Goal: Task Accomplishment & Management: Complete application form

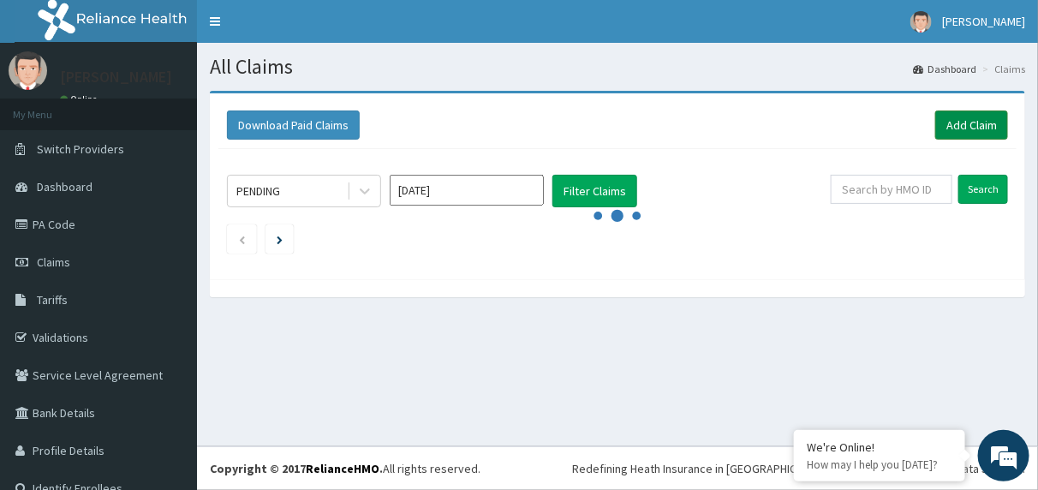
click at [936, 121] on link "Add Claim" at bounding box center [972, 125] width 73 height 29
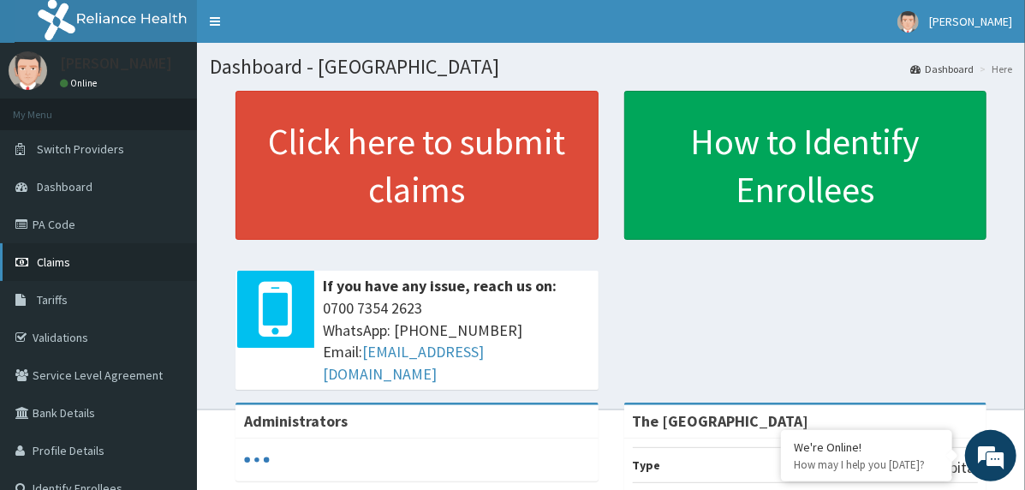
click at [103, 260] on link "Claims" at bounding box center [98, 262] width 197 height 38
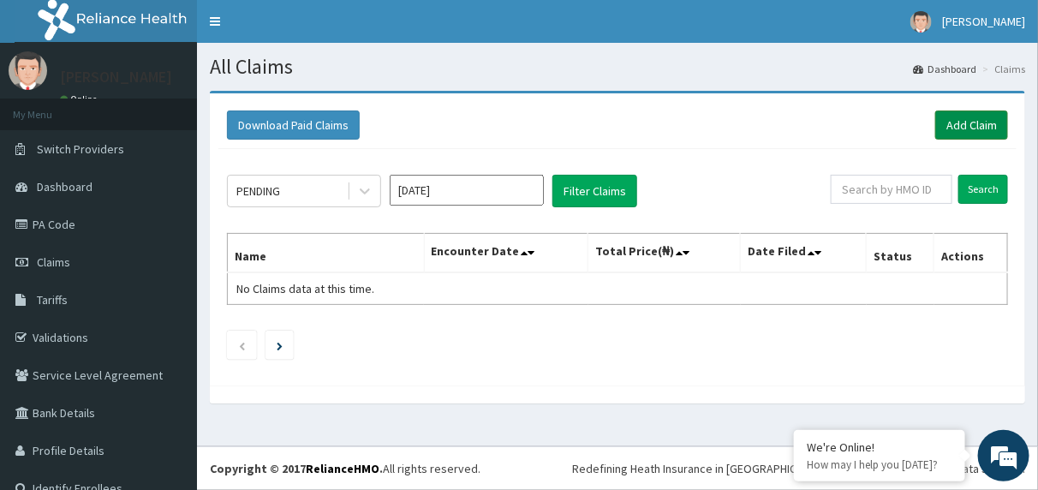
click at [951, 125] on link "Add Claim" at bounding box center [972, 125] width 73 height 29
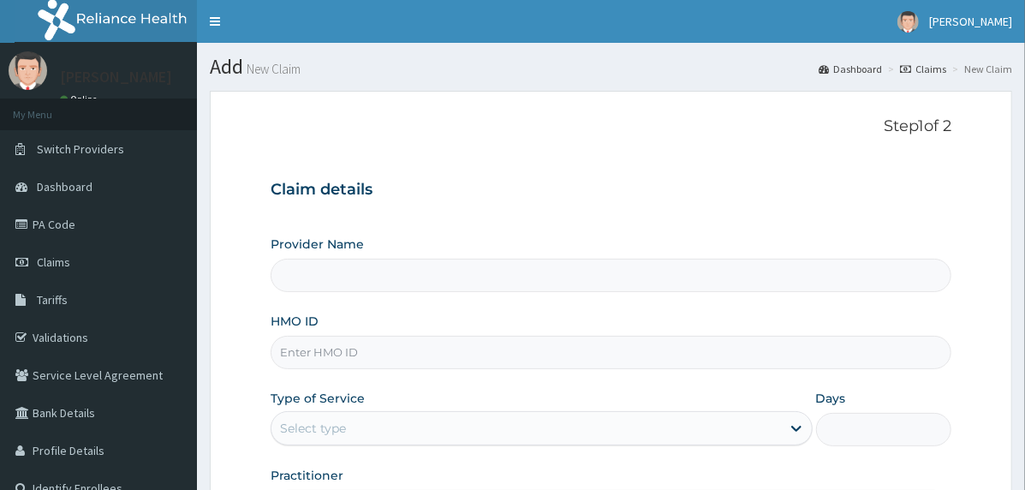
click at [484, 352] on input "HMO ID" at bounding box center [611, 352] width 681 height 33
paste input "NME/10036/B"
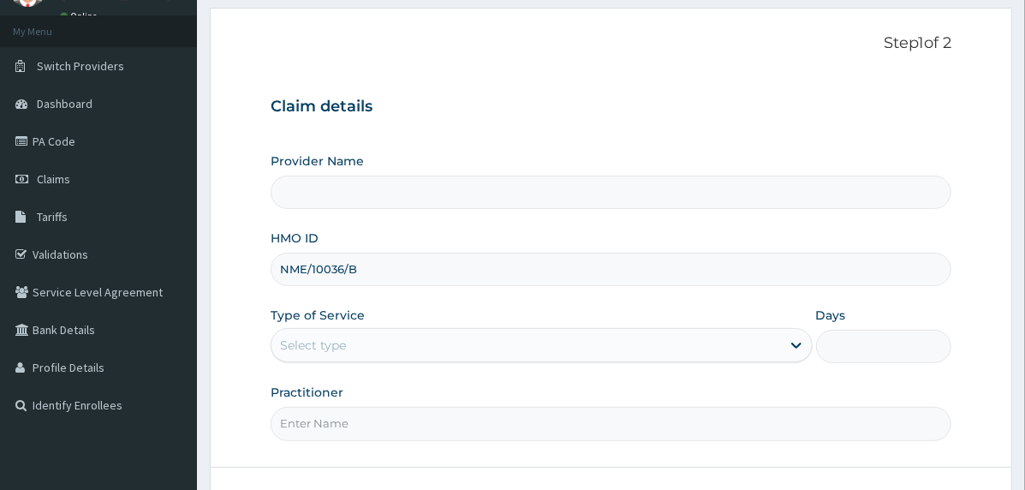
scroll to position [212, 0]
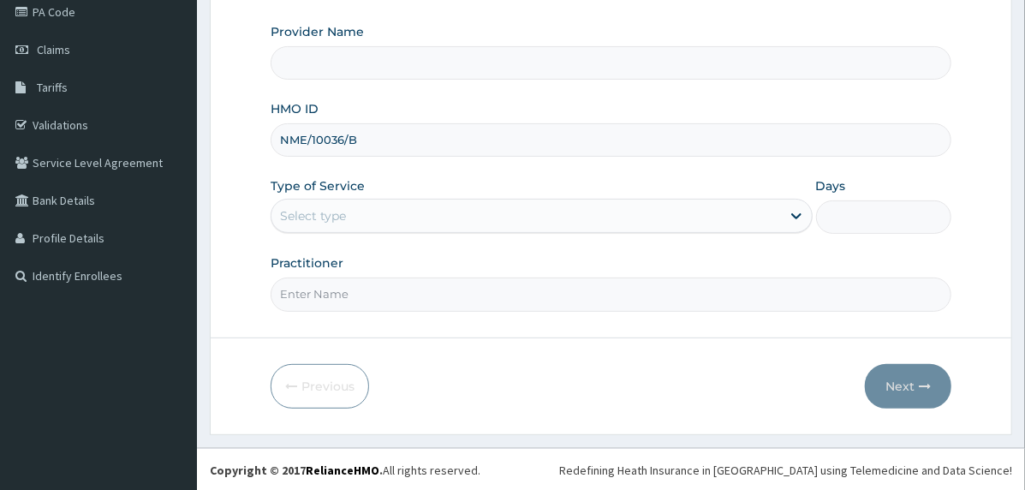
type input "NME/10036/B"
click at [376, 211] on div "Select type" at bounding box center [527, 215] width 510 height 27
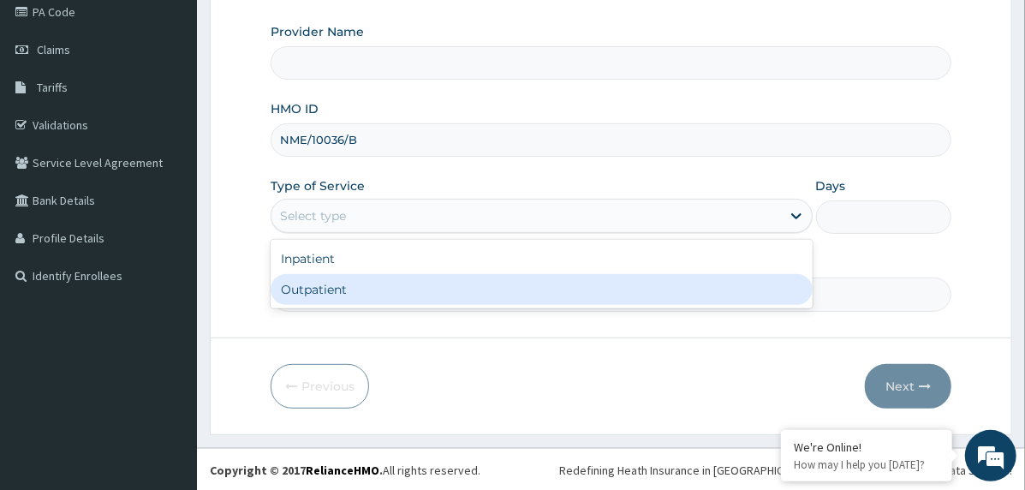
type input "The [GEOGRAPHIC_DATA]"
click at [373, 286] on div "Outpatient" at bounding box center [542, 289] width 542 height 31
type input "1"
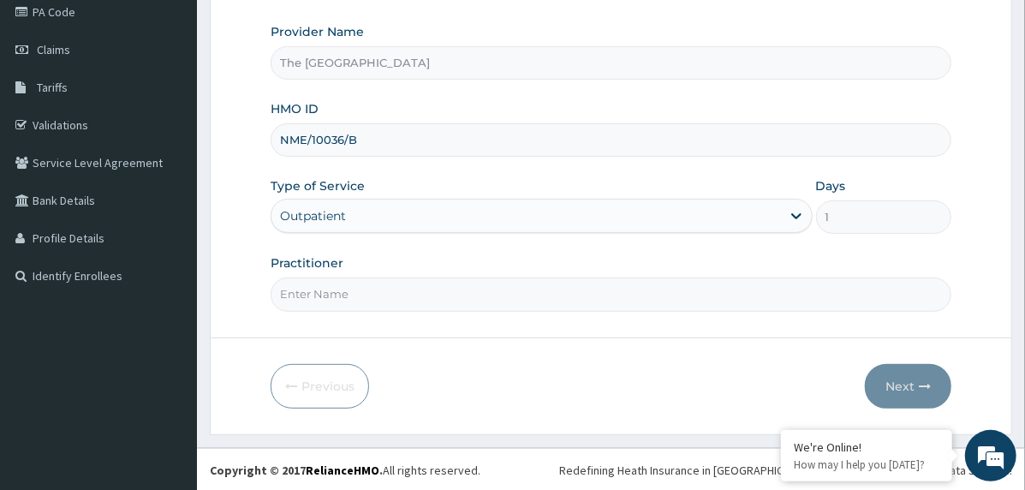
click at [481, 300] on input "Practitioner" at bounding box center [611, 294] width 681 height 33
type input "doctor"
click at [889, 379] on button "Next" at bounding box center [908, 386] width 87 height 45
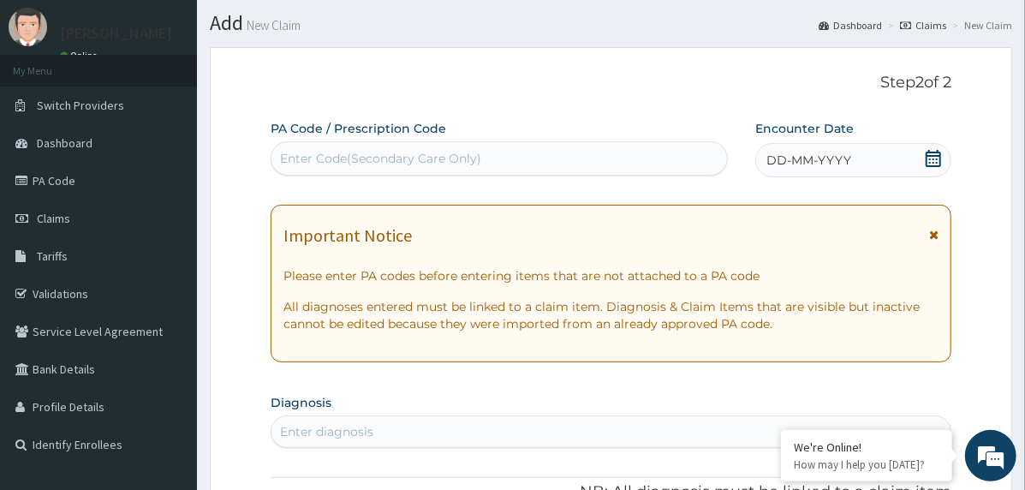
scroll to position [41, 0]
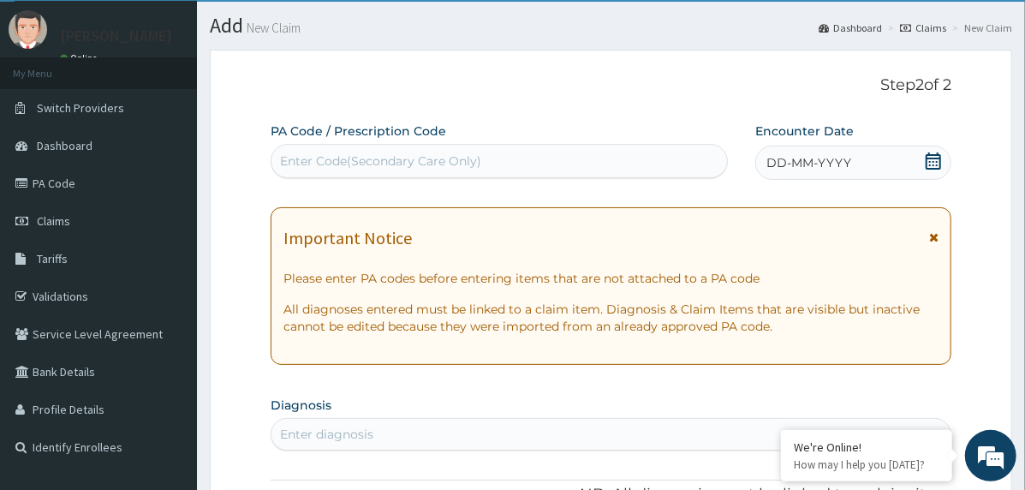
click at [831, 168] on span "DD-MM-YYYY" at bounding box center [809, 162] width 85 height 17
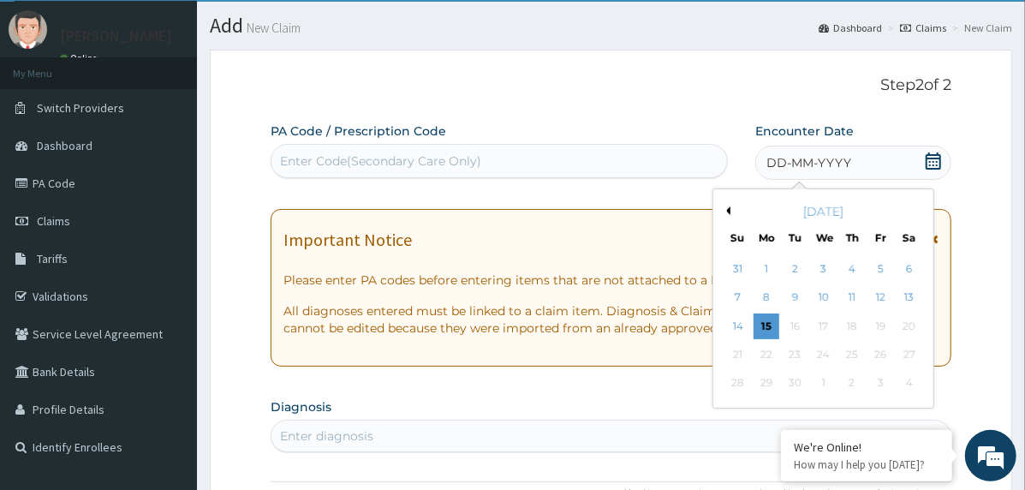
click at [725, 210] on button "Previous Month" at bounding box center [726, 210] width 9 height 9
click at [829, 293] on div "6" at bounding box center [824, 298] width 26 height 26
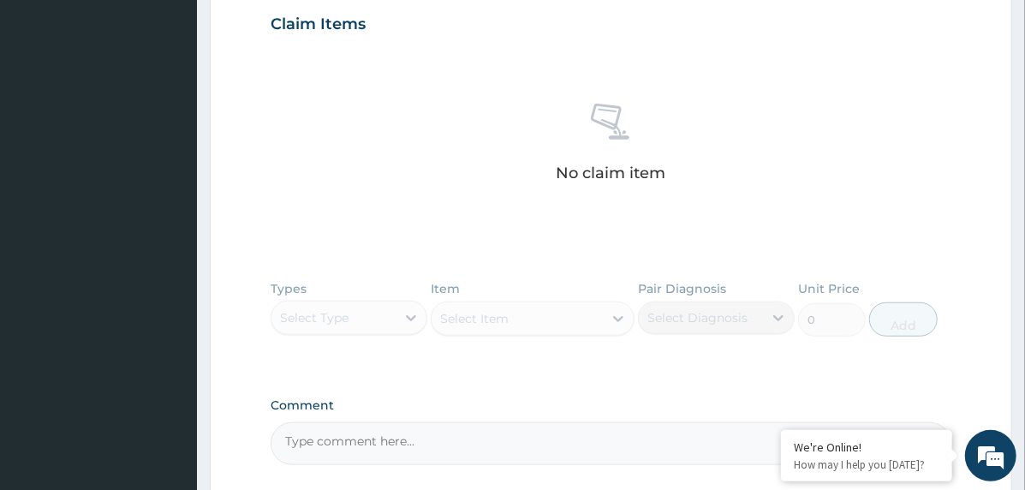
scroll to position [726, 0]
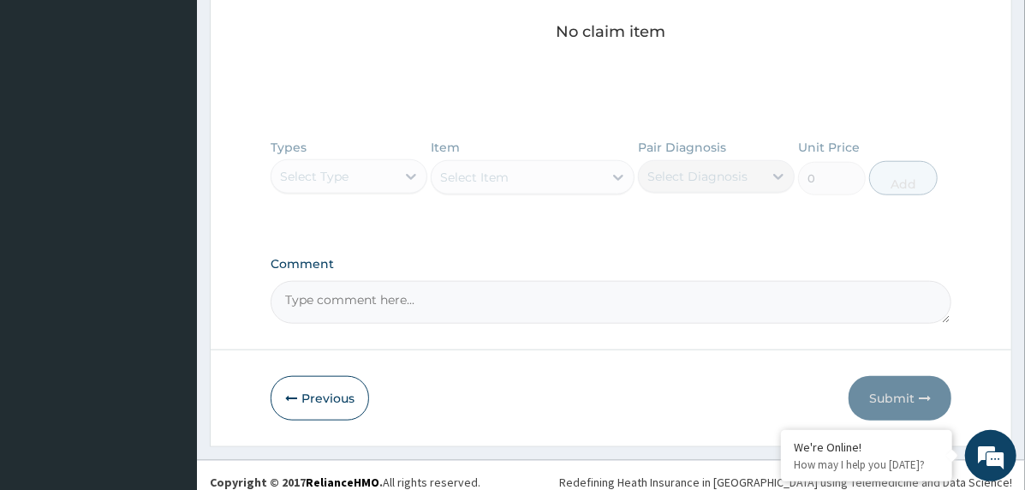
click at [433, 294] on textarea "Comment" at bounding box center [611, 302] width 681 height 43
paste textarea "PA/868529"
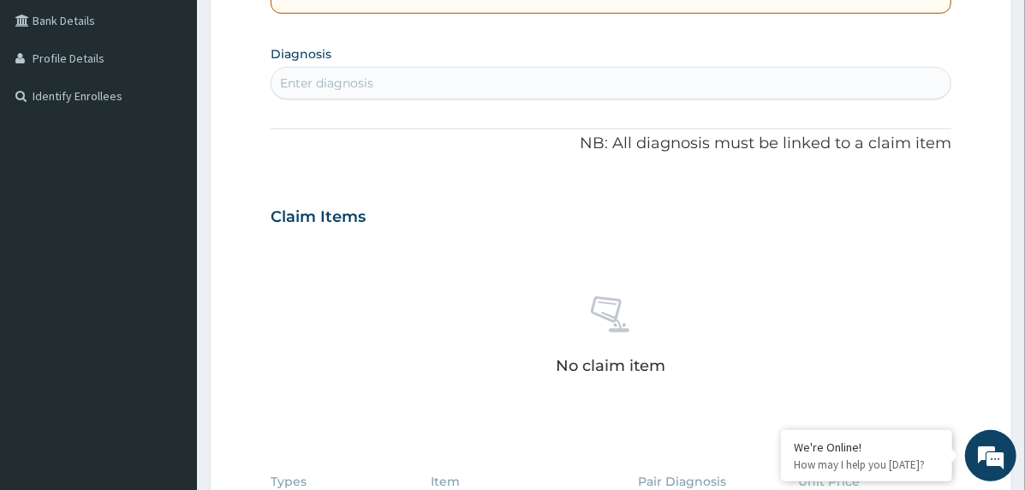
scroll to position [384, 0]
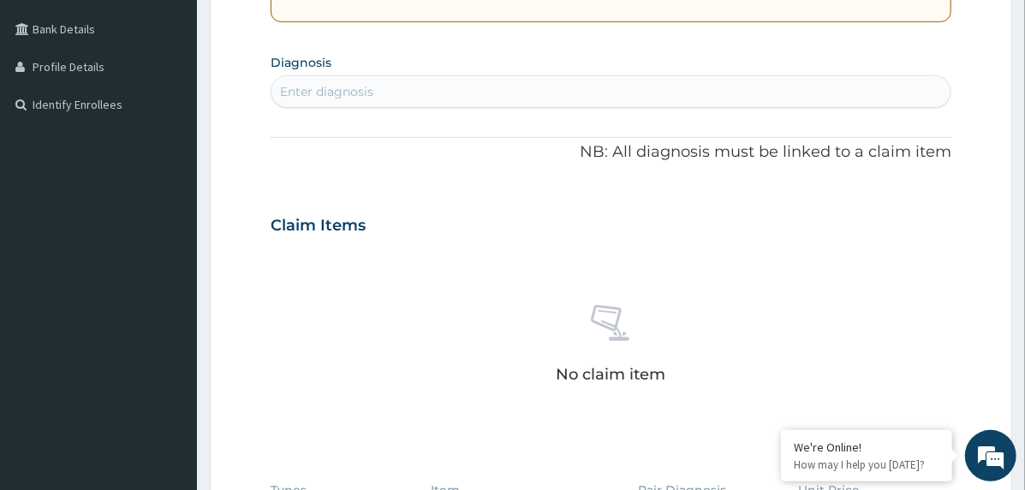
type textarea "PA/868529"
click at [406, 83] on div "Enter diagnosis" at bounding box center [611, 91] width 679 height 27
type input "19 wee"
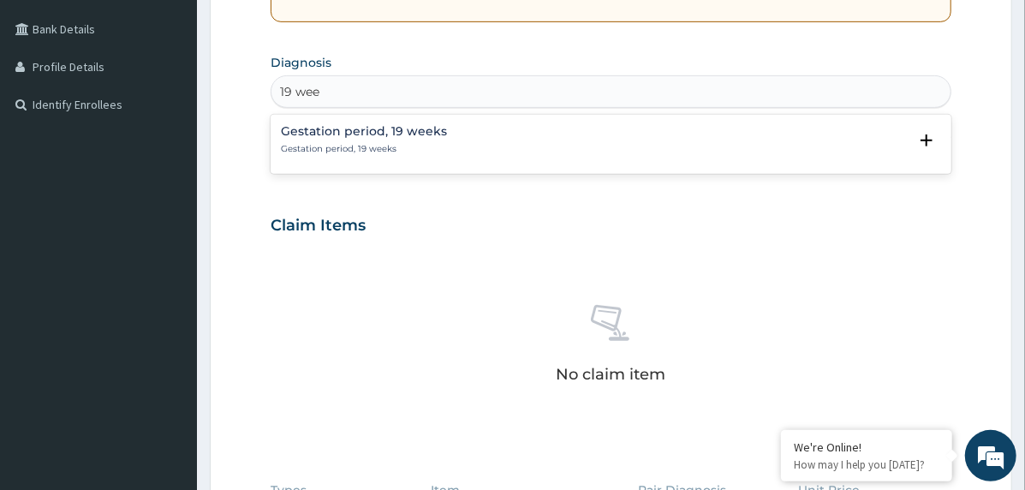
click at [368, 135] on h4 "Gestation period, 19 weeks" at bounding box center [364, 131] width 166 height 13
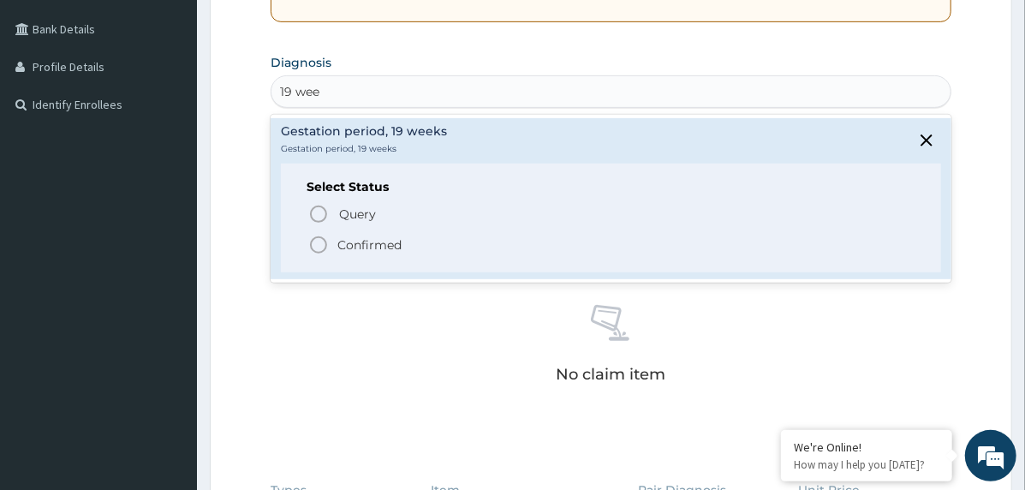
click at [378, 244] on p "Confirmed" at bounding box center [370, 244] width 64 height 17
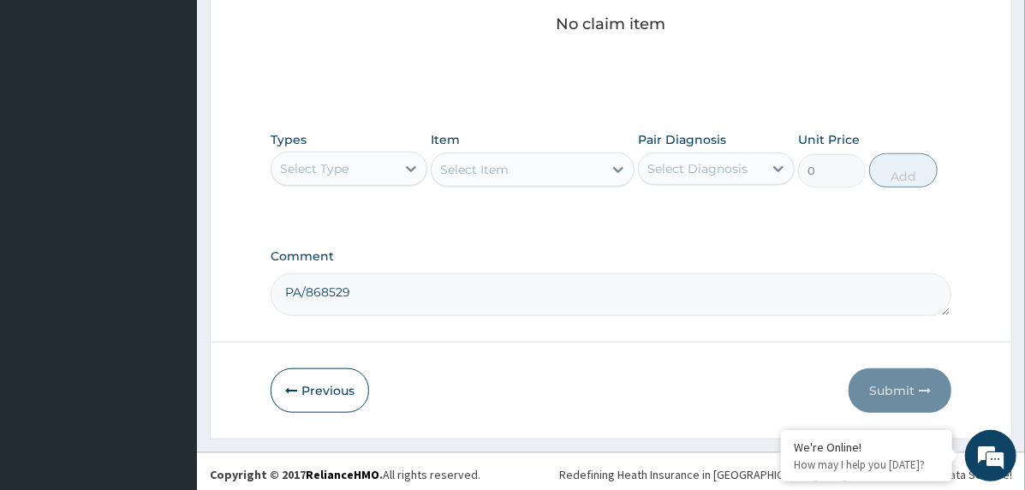
scroll to position [743, 0]
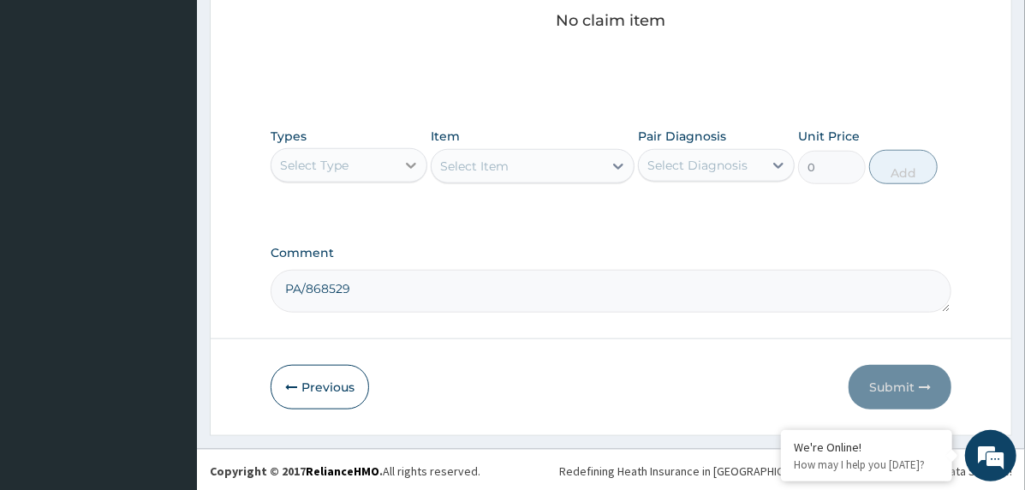
click at [406, 164] on icon at bounding box center [411, 165] width 17 height 17
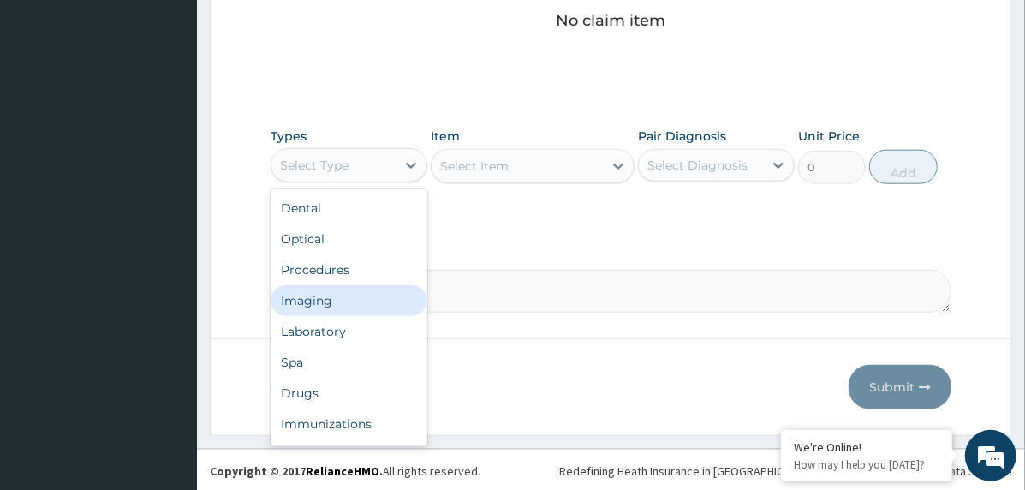
click at [359, 288] on div "Imaging" at bounding box center [349, 300] width 157 height 31
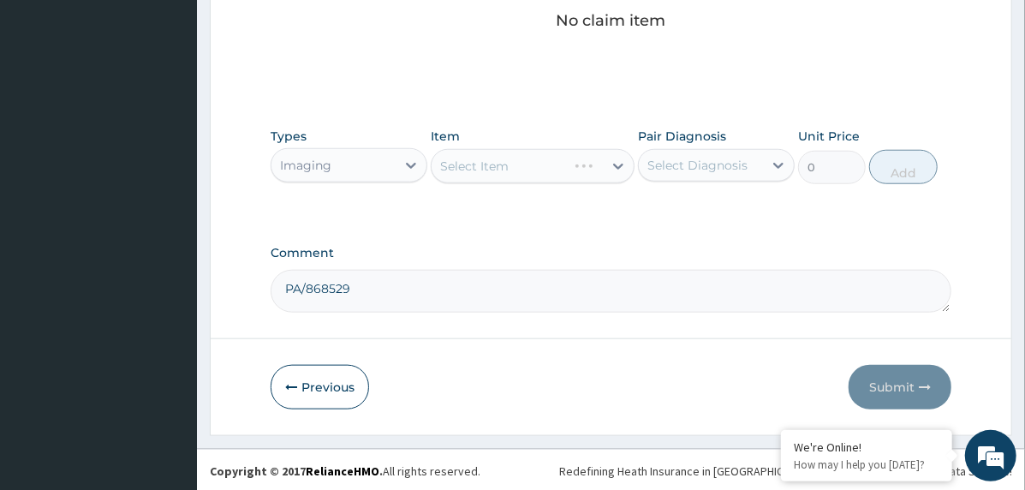
click at [685, 157] on div "Select Diagnosis" at bounding box center [698, 165] width 100 height 17
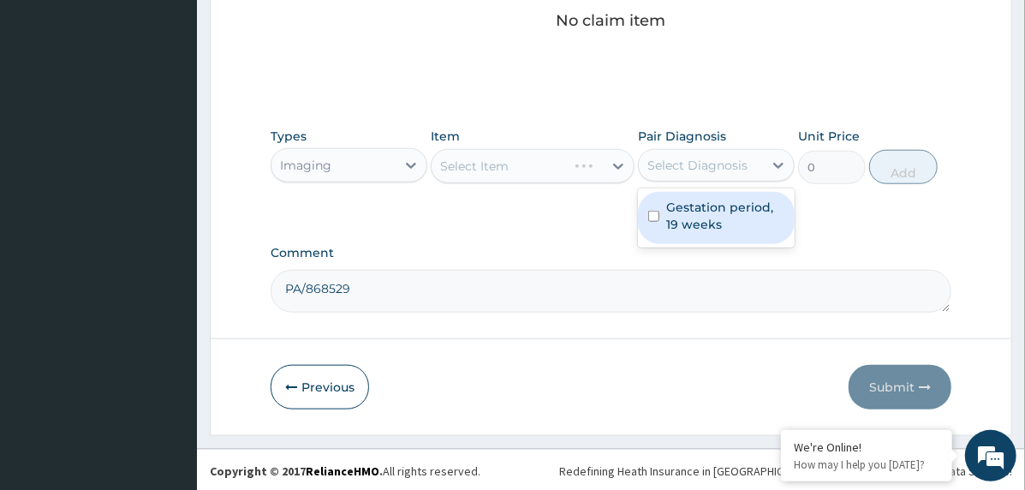
click at [705, 199] on label "Gestation period, 19 weeks" at bounding box center [726, 216] width 118 height 34
checkbox input "true"
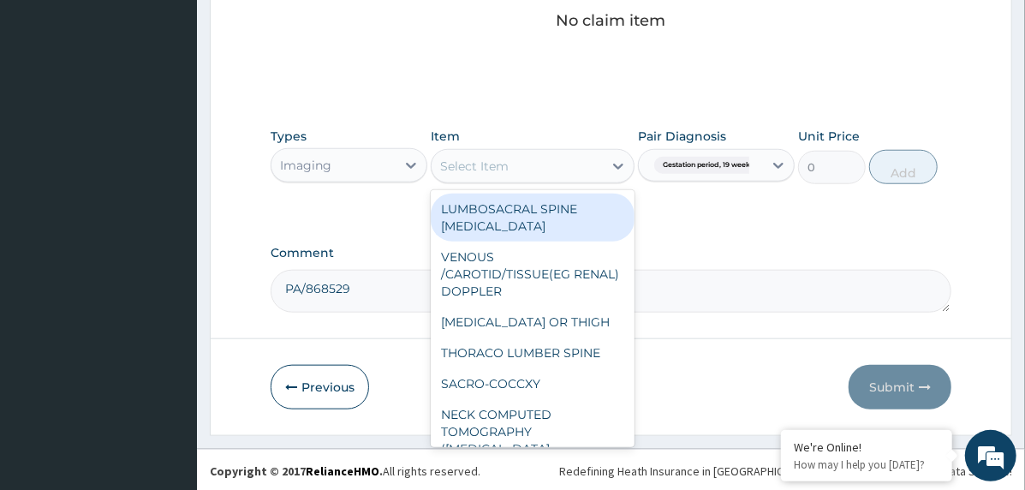
click at [539, 172] on div "Select Item" at bounding box center [517, 165] width 171 height 27
type input "ob"
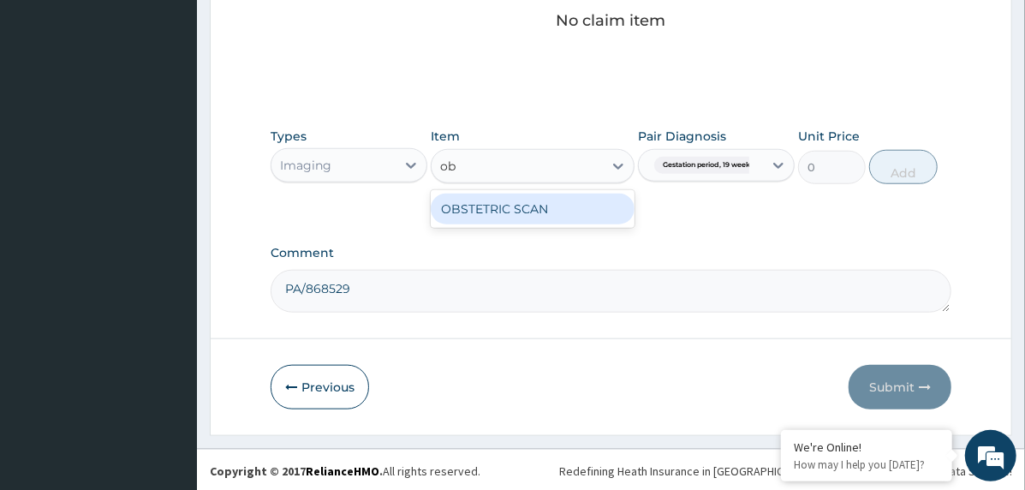
click at [534, 205] on div "OBSTETRIC SCAN" at bounding box center [533, 209] width 204 height 31
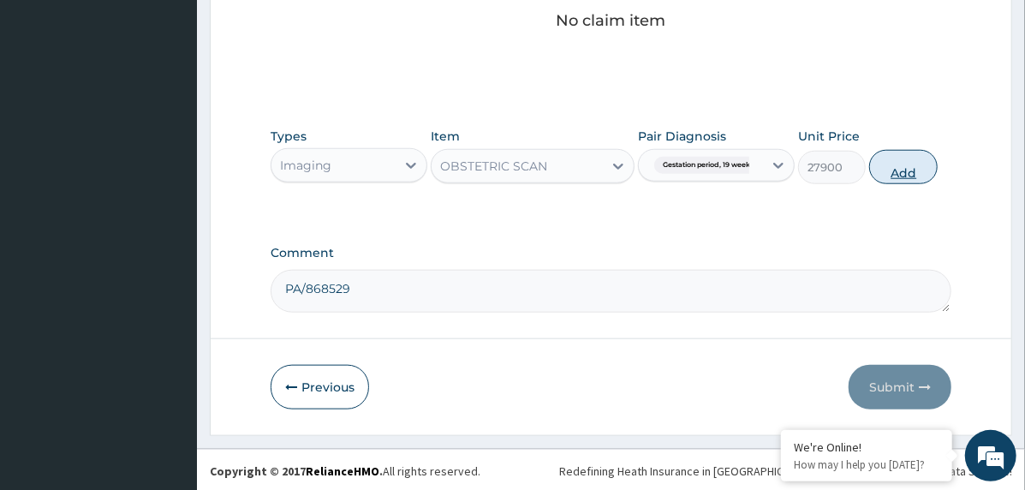
click at [927, 164] on button "Add" at bounding box center [904, 167] width 69 height 34
type input "0"
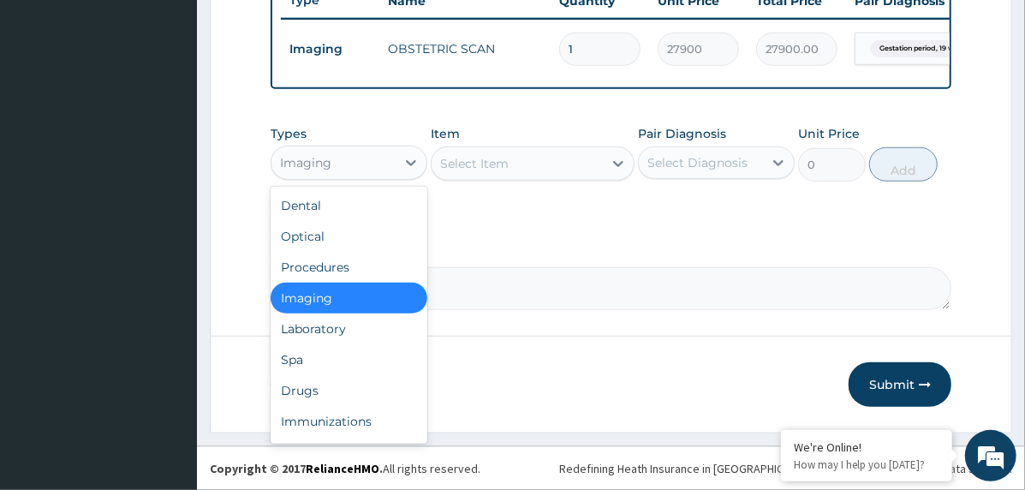
click at [382, 170] on div "Imaging" at bounding box center [334, 162] width 124 height 27
click at [368, 384] on div "Drugs" at bounding box center [349, 390] width 157 height 31
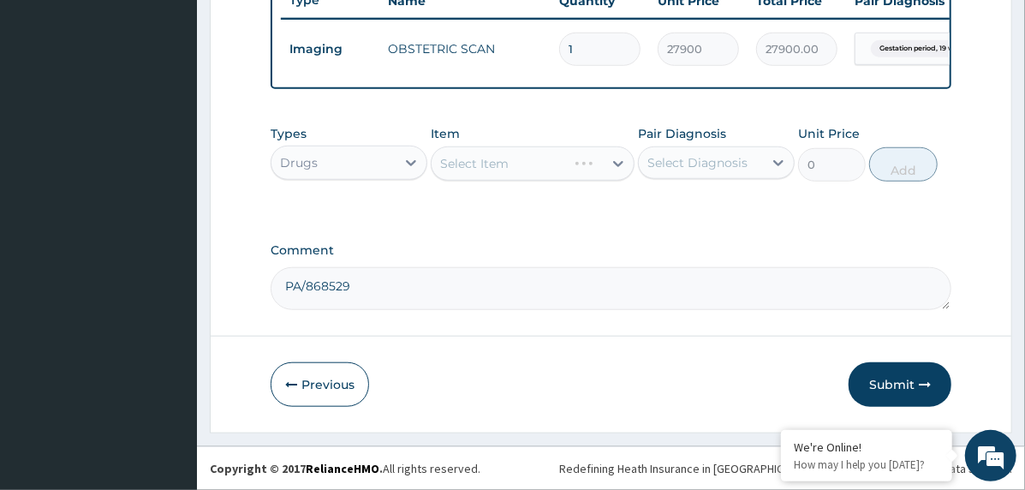
drag, startPoint x: 706, startPoint y: 165, endPoint x: 734, endPoint y: 185, distance: 34.5
click at [707, 165] on div "Select Diagnosis" at bounding box center [698, 162] width 100 height 17
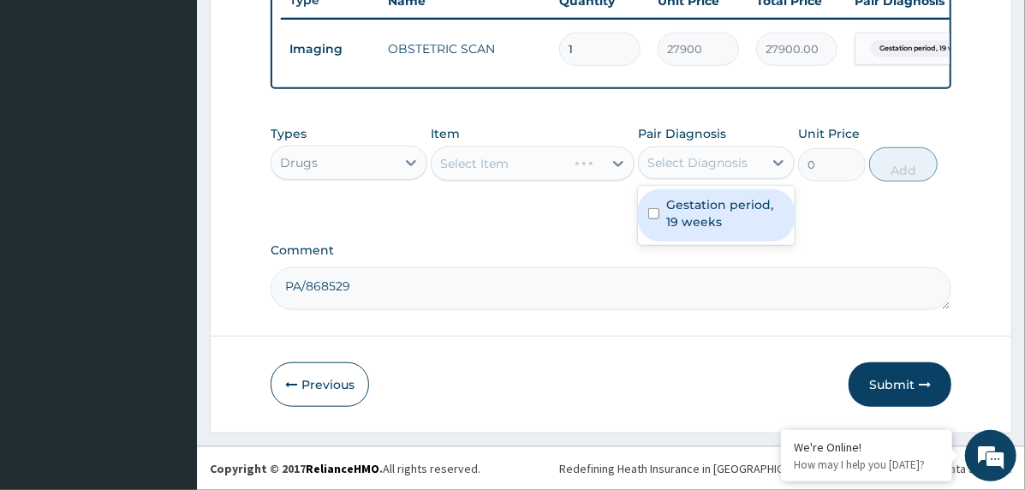
click at [744, 218] on label "Gestation period, 19 weeks" at bounding box center [726, 213] width 118 height 34
checkbox input "true"
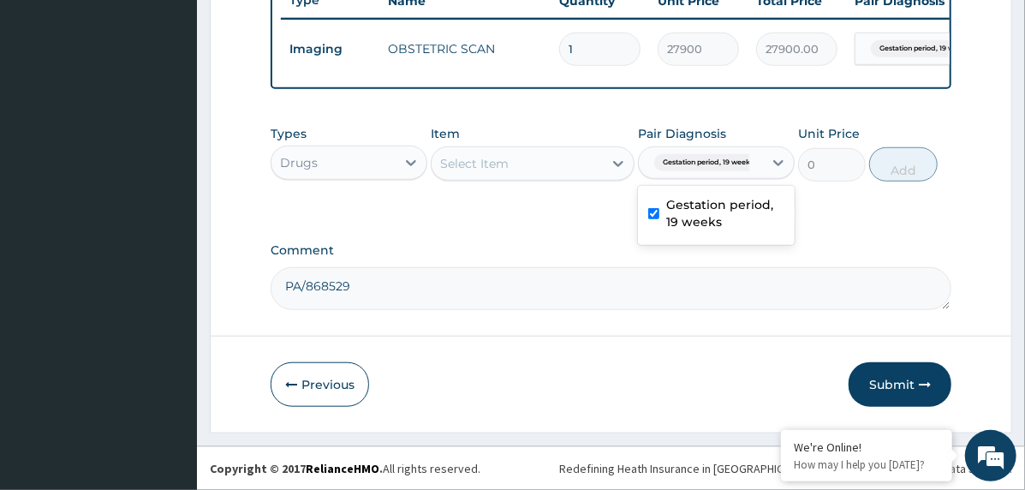
click at [580, 158] on div "Select Item" at bounding box center [517, 163] width 171 height 27
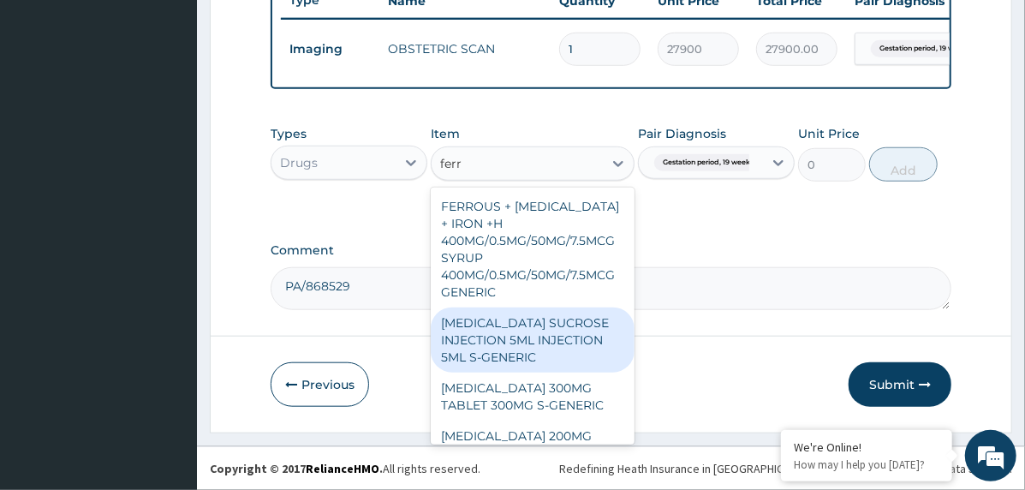
type input "ferro"
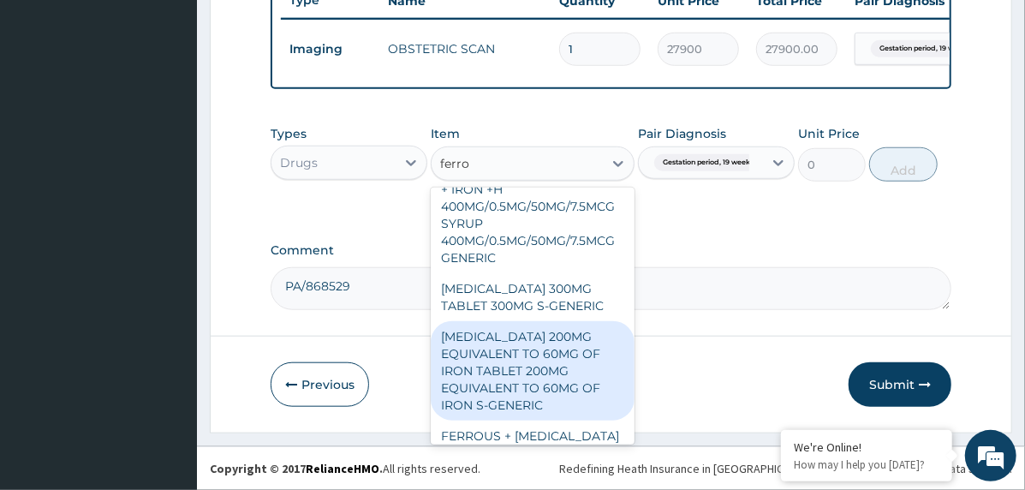
scroll to position [0, 0]
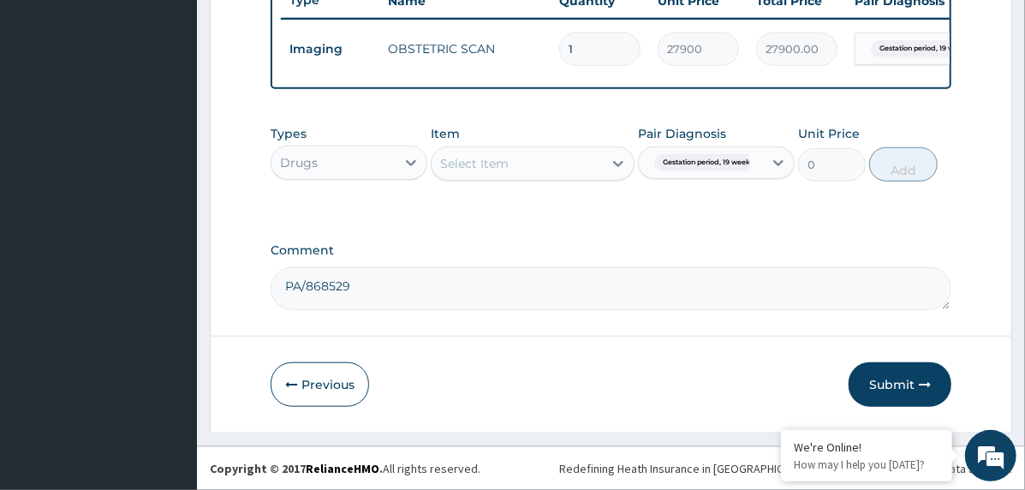
click at [475, 163] on div "Select Item" at bounding box center [517, 163] width 171 height 27
click at [475, 163] on div "Select Item" at bounding box center [474, 163] width 69 height 17
click at [475, 164] on div "Select Item" at bounding box center [474, 163] width 69 height 17
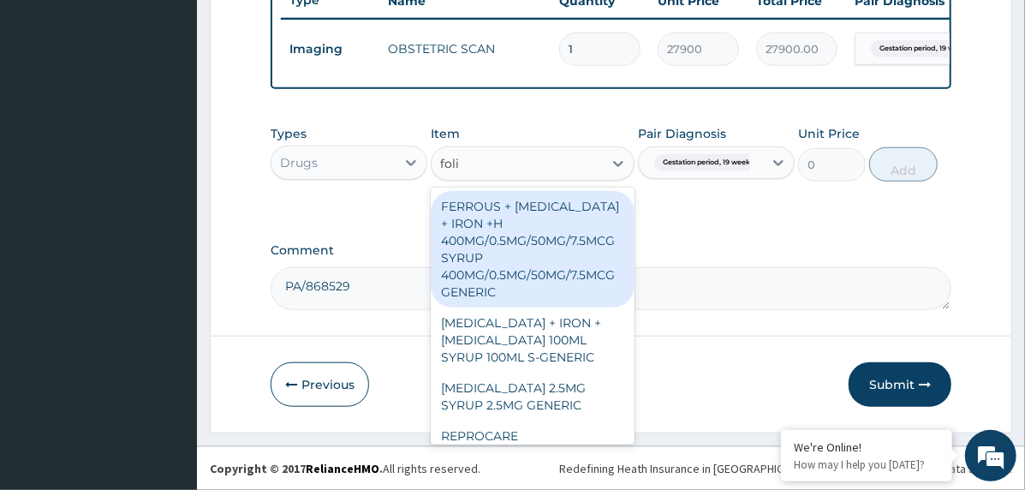
type input "foli"
click at [750, 259] on div "Comment PA/868529" at bounding box center [611, 276] width 681 height 67
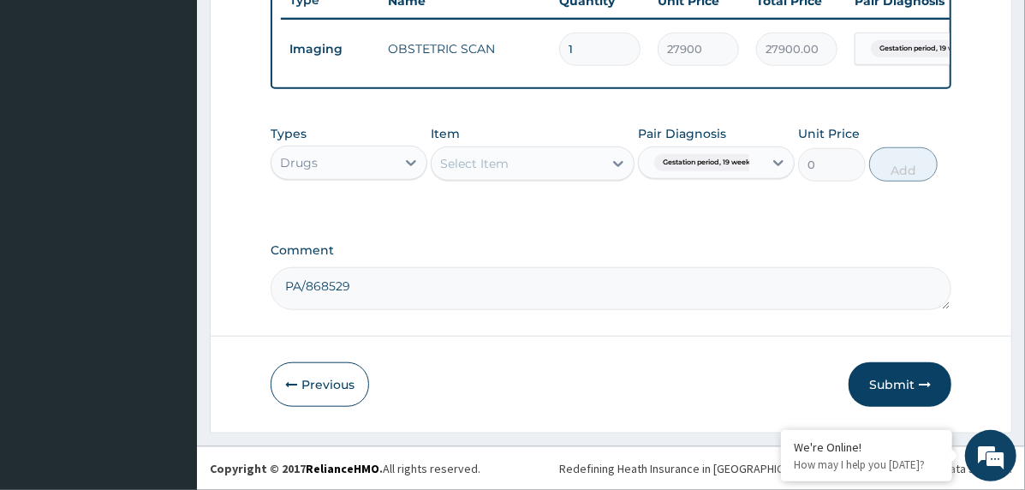
click at [532, 163] on div "Select Item" at bounding box center [517, 163] width 171 height 27
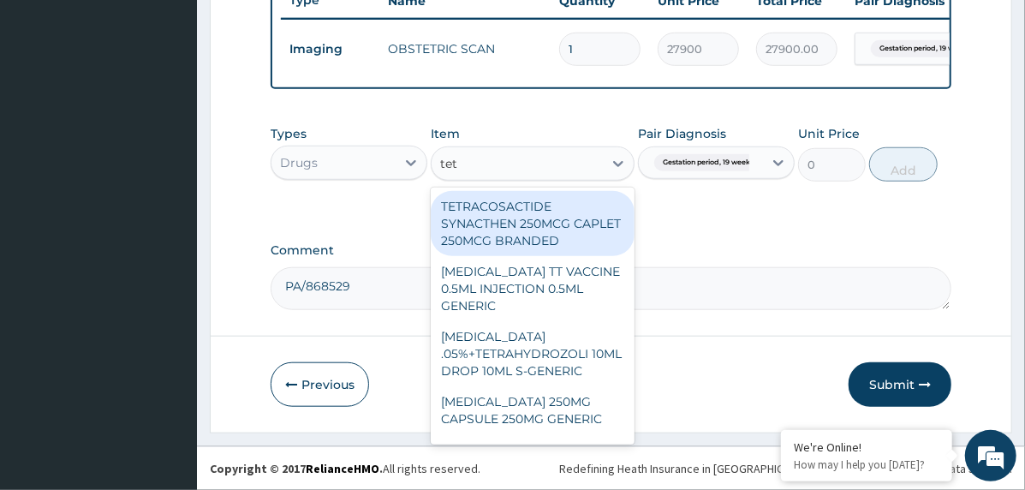
type input "teta"
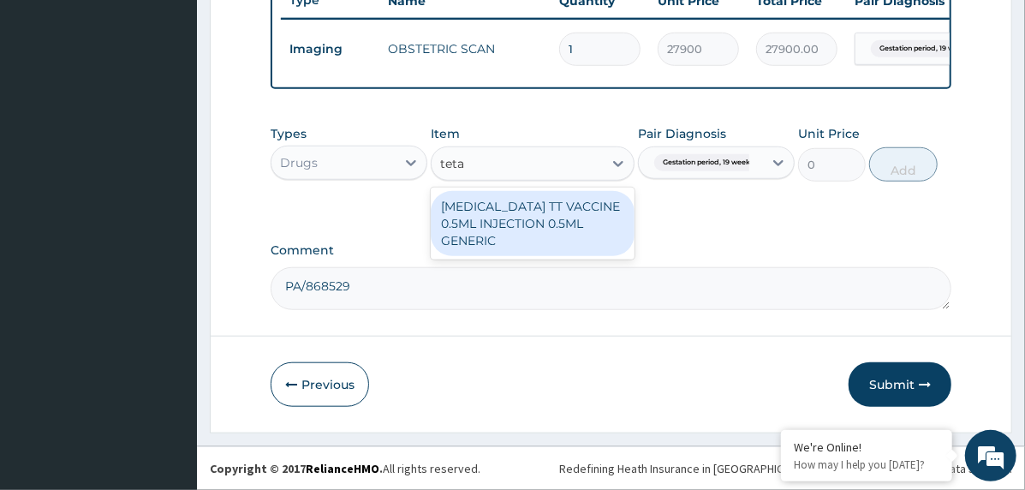
click at [530, 211] on div "TETANUS TOXOID TT VACCINE 0.5ML INJECTION 0.5ML GENERIC" at bounding box center [533, 223] width 204 height 65
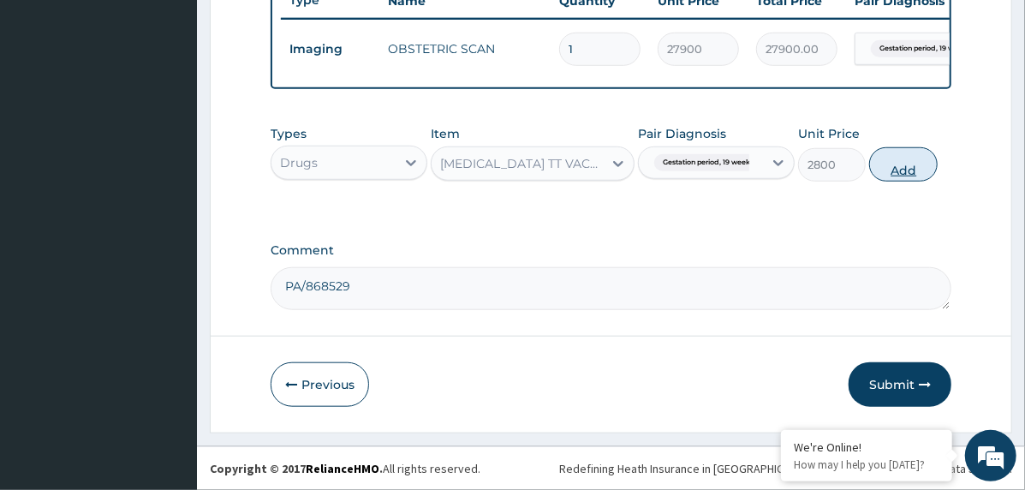
click at [913, 160] on button "Add" at bounding box center [904, 164] width 69 height 34
type input "0"
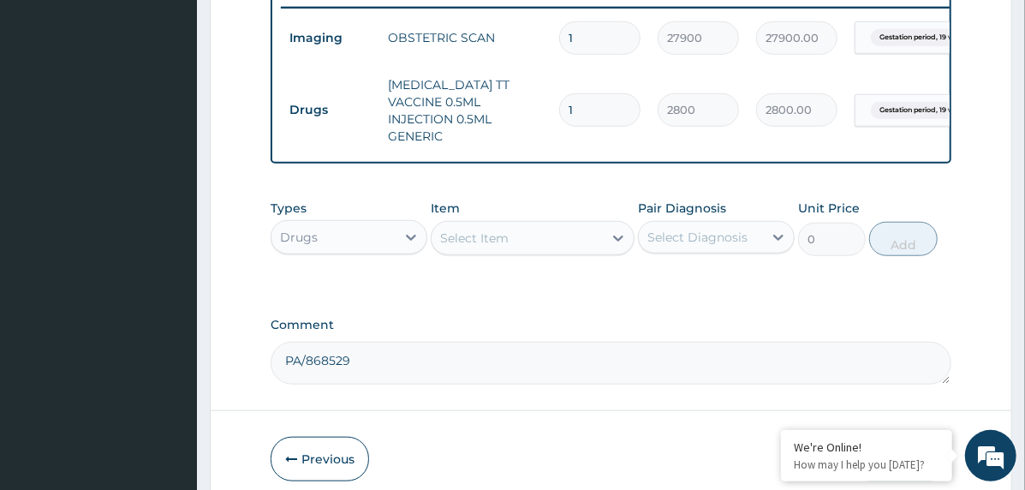
click at [535, 252] on div "Select Item" at bounding box center [517, 237] width 171 height 27
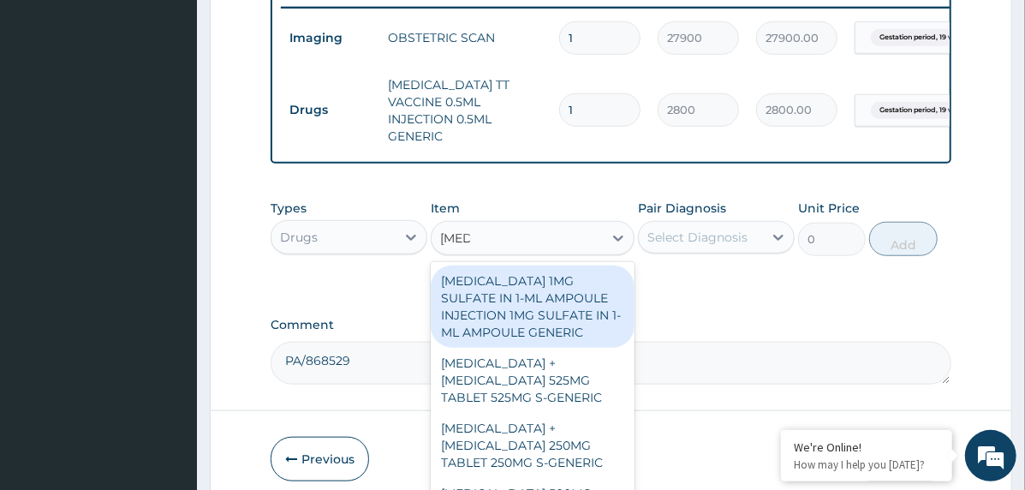
type input "sulfad"
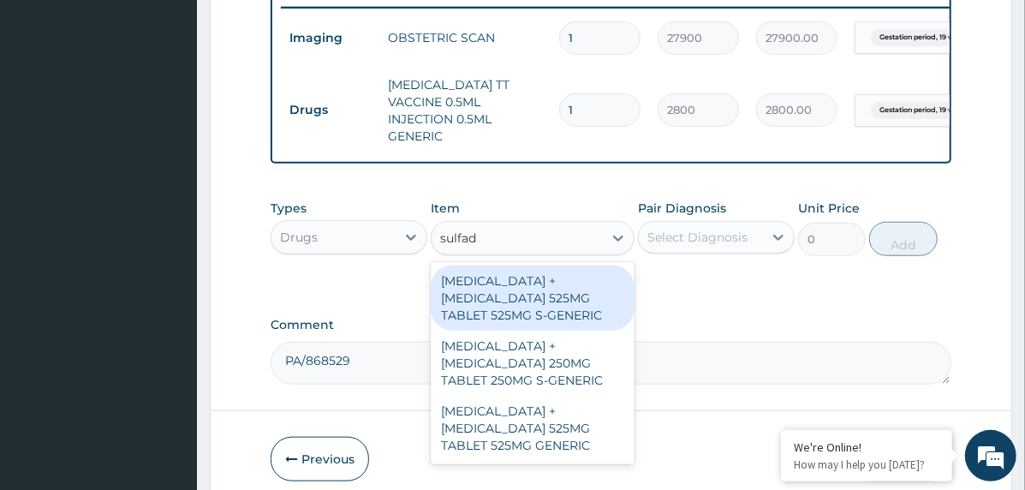
click at [584, 314] on div "[MEDICAL_DATA] + [MEDICAL_DATA] 525MG TABLET 525MG S-GENERIC" at bounding box center [533, 298] width 204 height 65
type input "300"
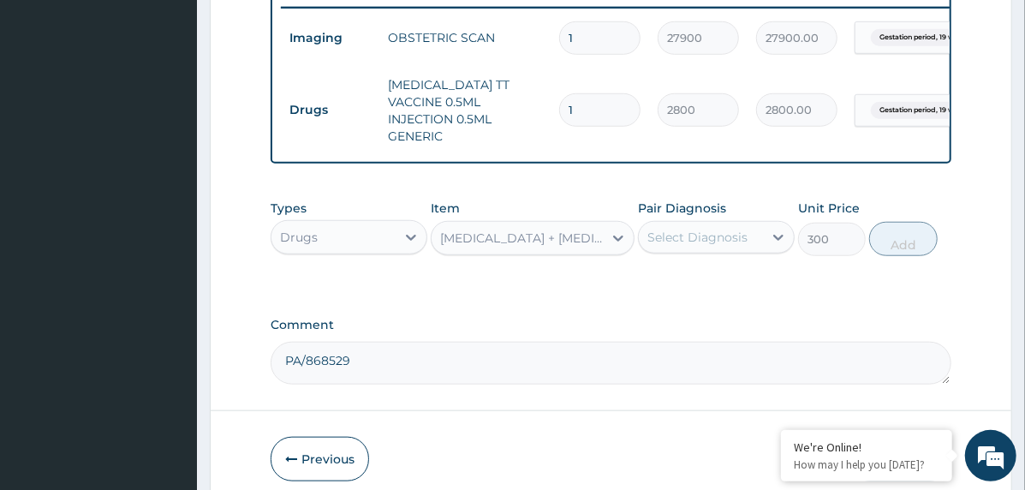
click at [574, 245] on div "[MEDICAL_DATA] + [MEDICAL_DATA] 525MG TABLET 525MG S-GENERIC" at bounding box center [522, 238] width 164 height 17
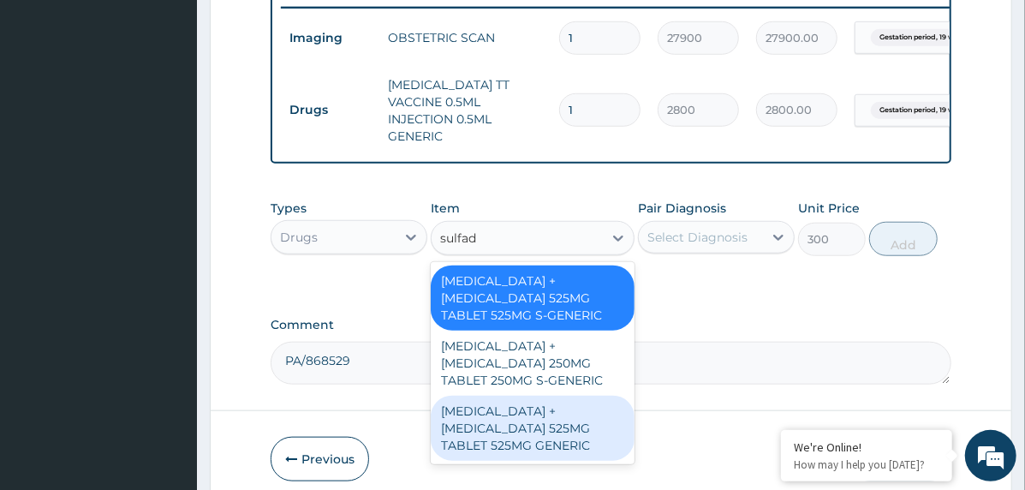
type input "sulfad"
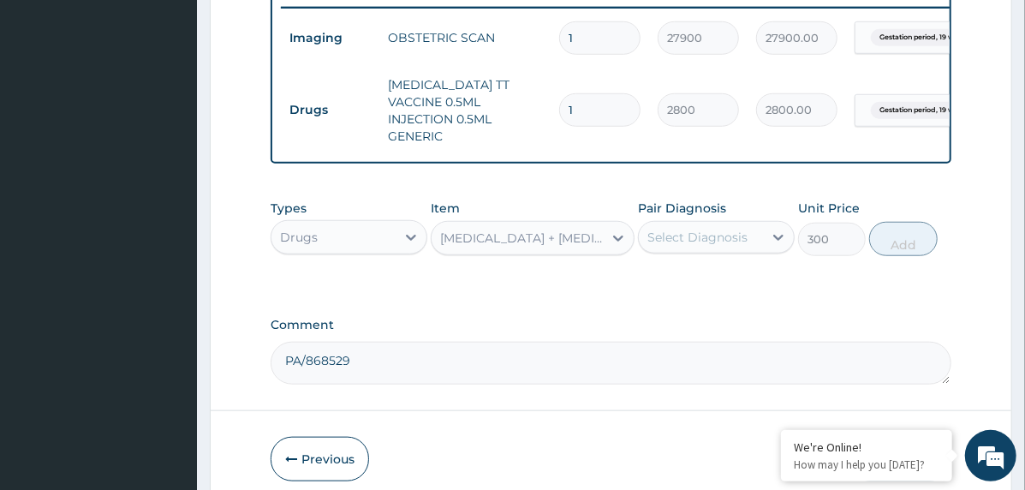
click at [540, 247] on div "[MEDICAL_DATA] + [MEDICAL_DATA] 525MG TABLET 525MG S-GENERIC" at bounding box center [522, 238] width 164 height 17
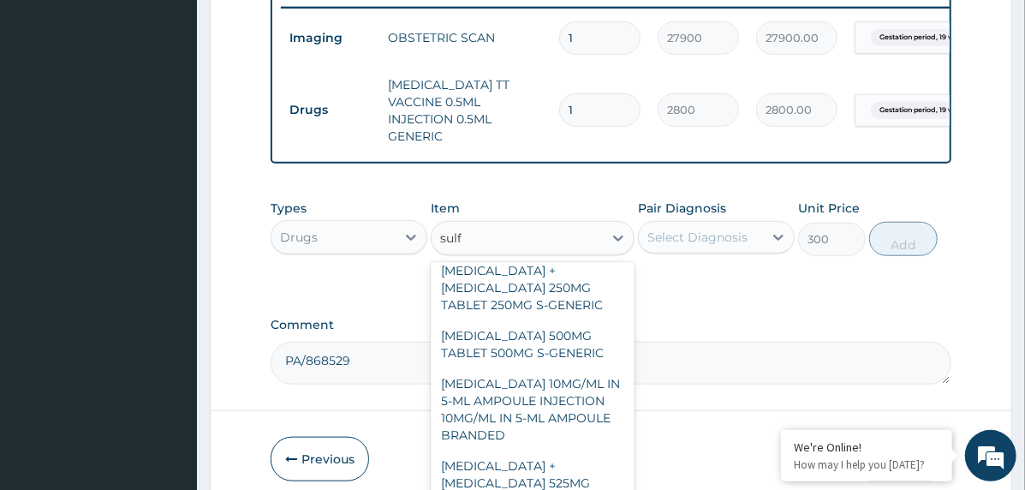
scroll to position [12, 0]
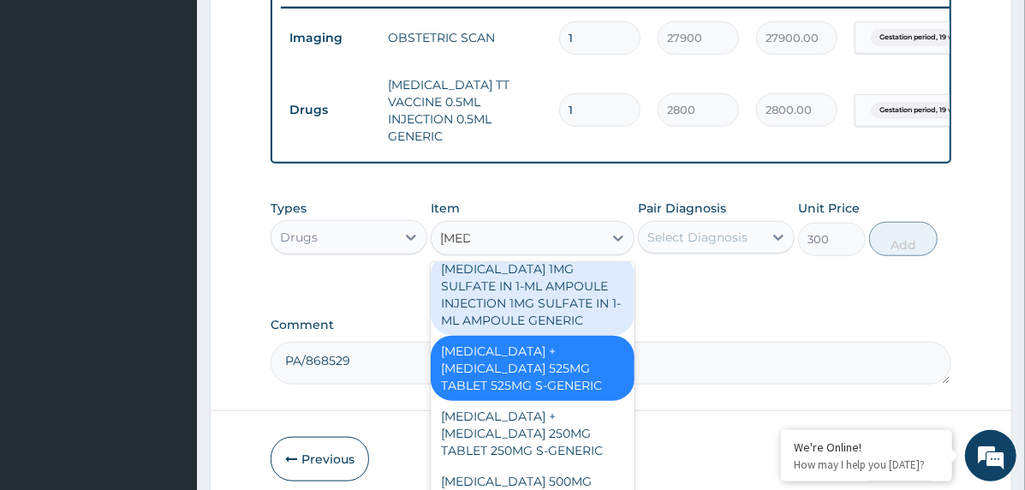
type input "sulfad"
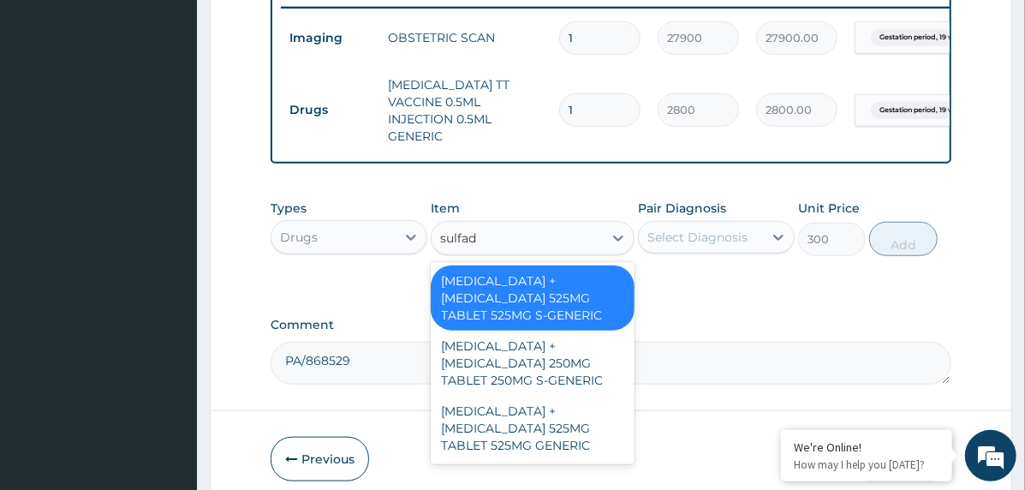
scroll to position [0, 0]
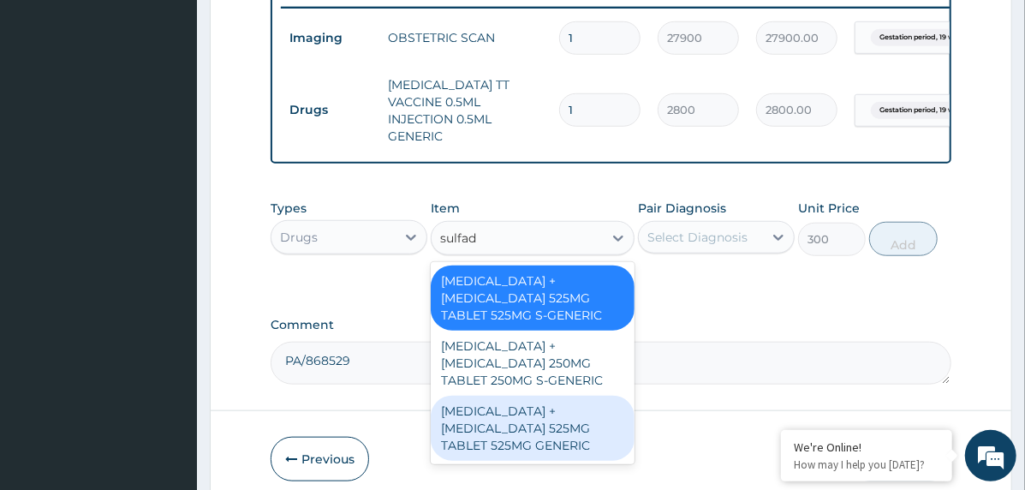
click at [546, 445] on div "[MEDICAL_DATA] + [MEDICAL_DATA] 525MG TABLET 525MG GENERIC" at bounding box center [533, 428] width 204 height 65
type input "326.2"
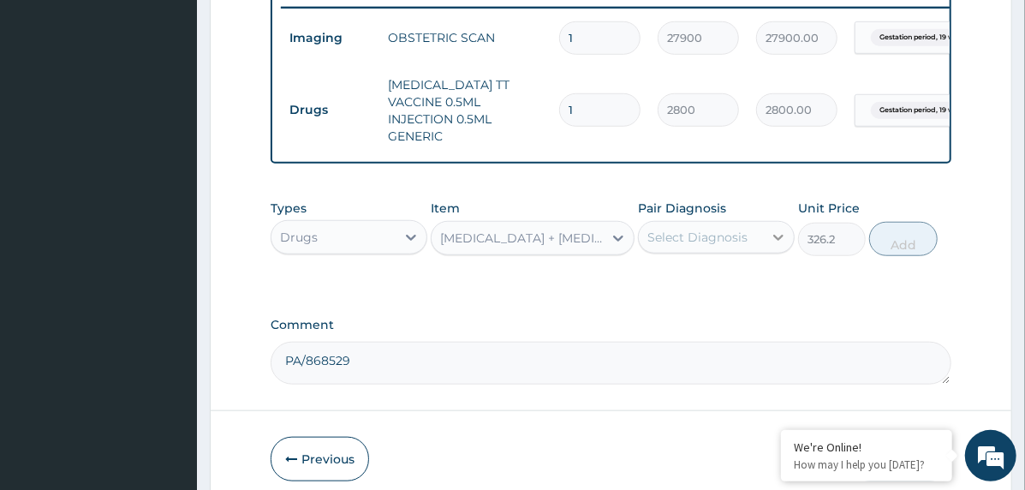
click at [768, 248] on div at bounding box center [778, 237] width 31 height 31
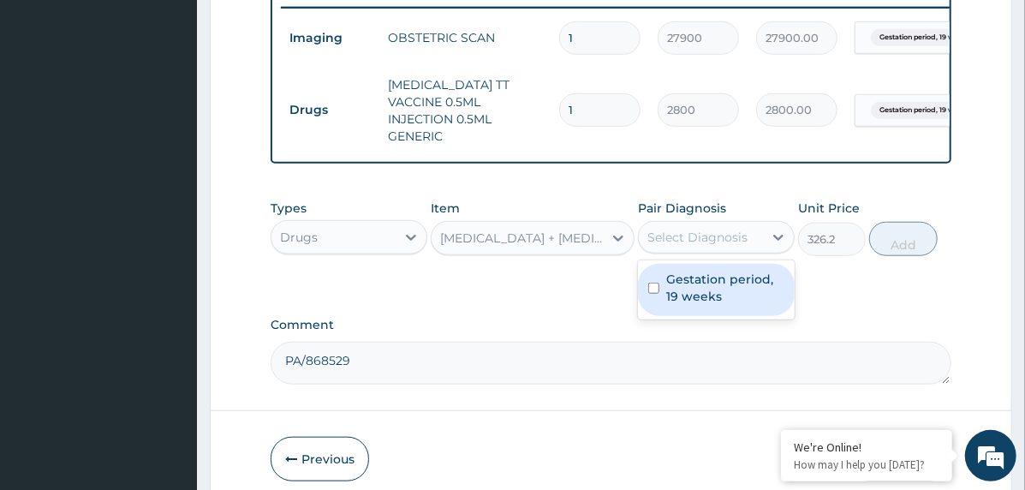
click at [753, 304] on label "Gestation period, 19 weeks" at bounding box center [726, 288] width 118 height 34
checkbox input "true"
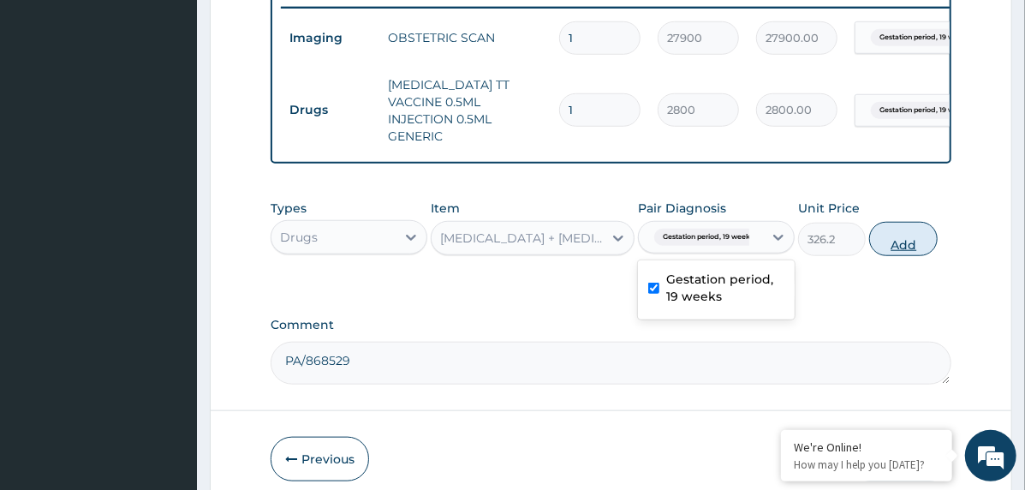
click at [893, 256] on button "Add" at bounding box center [904, 239] width 69 height 34
type input "0"
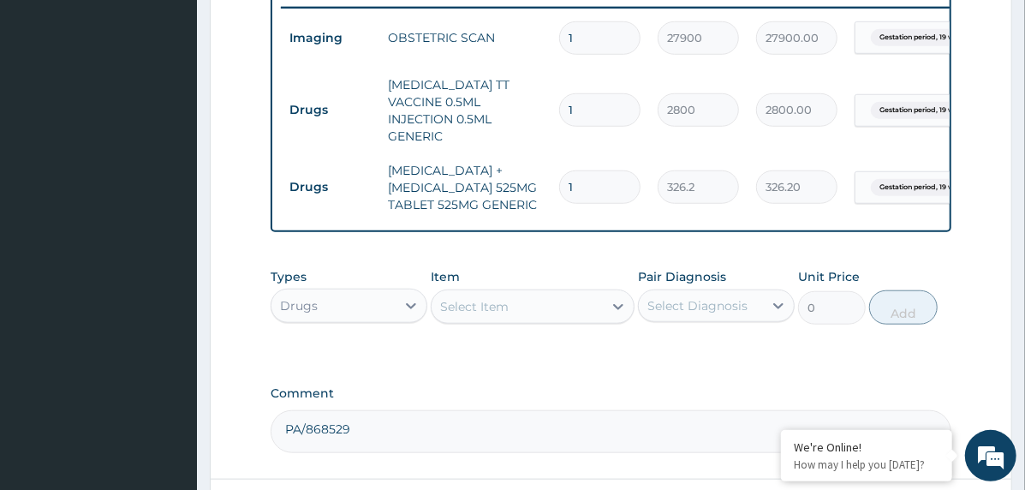
type input "0.00"
type input "3"
type input "978.60"
type input "3"
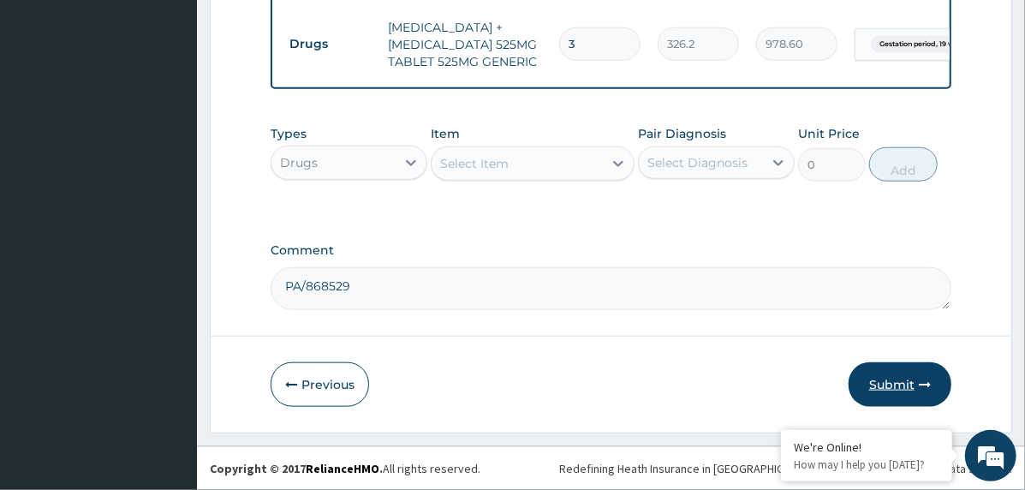
click at [903, 380] on button "Submit" at bounding box center [900, 384] width 103 height 45
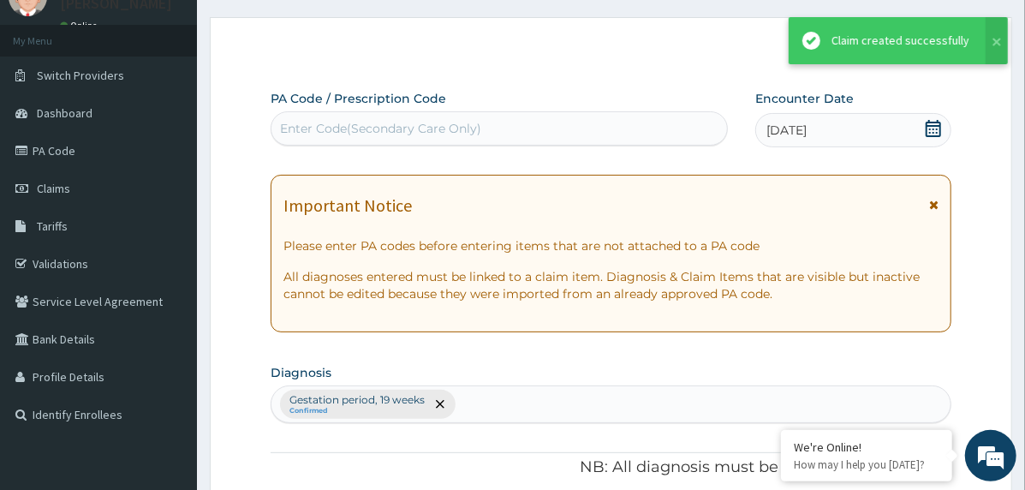
scroll to position [829, 0]
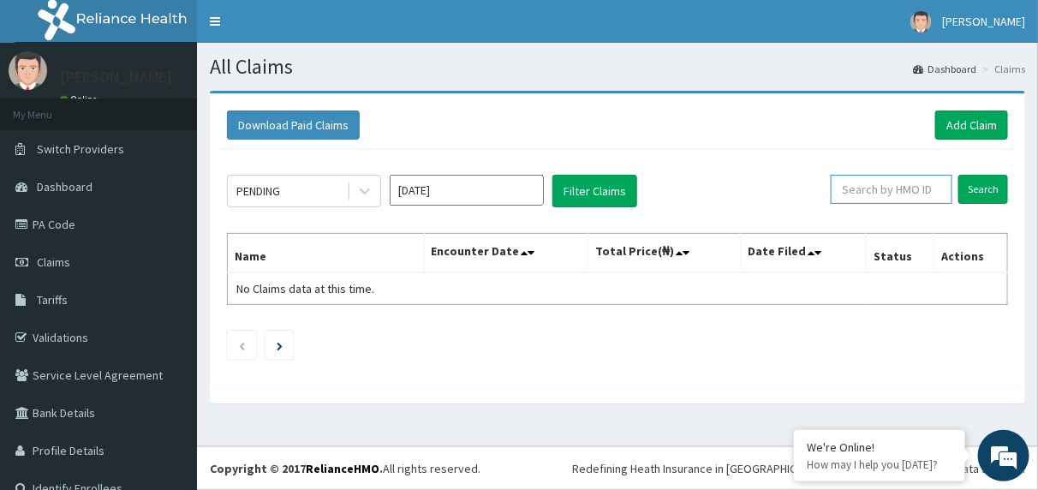
click at [924, 194] on input "text" at bounding box center [892, 189] width 122 height 29
paste input "NME/10036/B"
type input "NME/10036/B"
drag, startPoint x: 962, startPoint y: 181, endPoint x: 995, endPoint y: 217, distance: 49.1
click at [963, 181] on input "Search" at bounding box center [984, 189] width 50 height 29
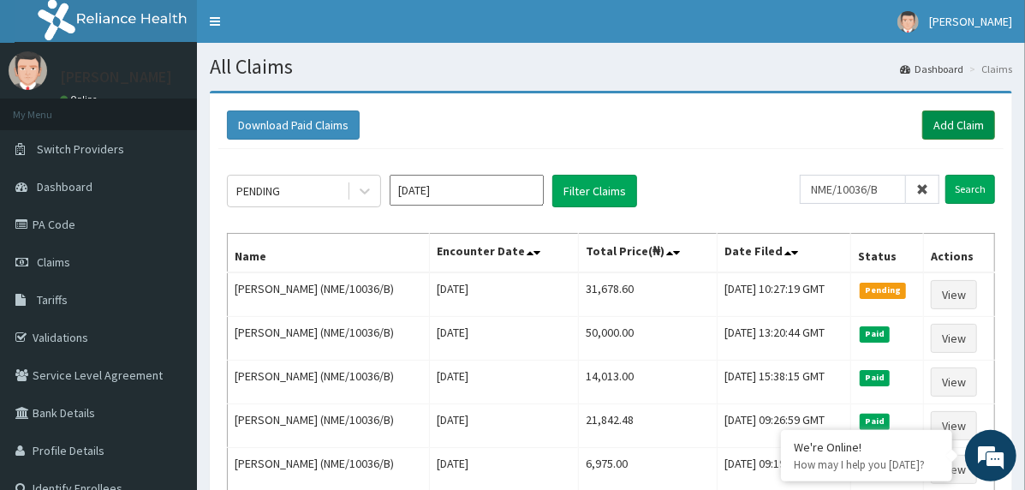
click at [957, 111] on link "Add Claim" at bounding box center [959, 125] width 73 height 29
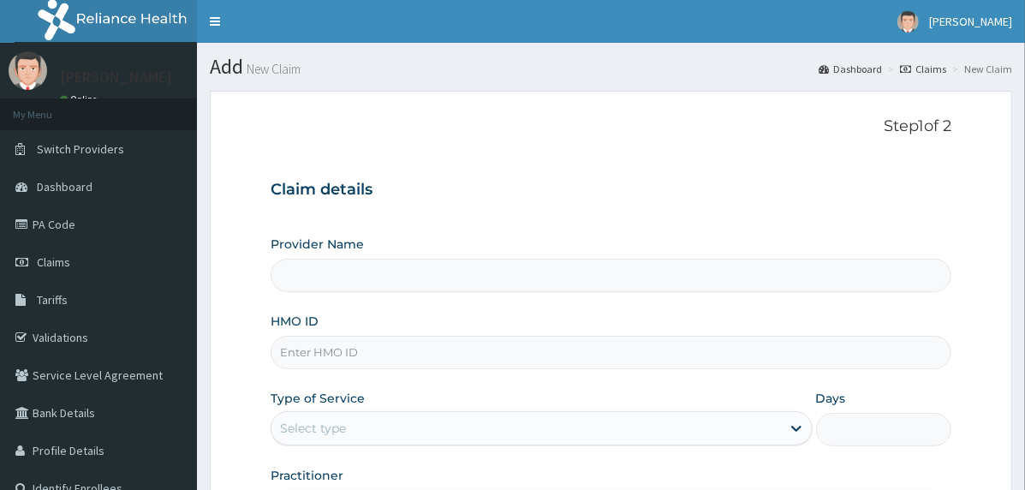
click at [472, 348] on input "HMO ID" at bounding box center [611, 352] width 681 height 33
paste input "ICN/10010/E"
type input "ICN/10010/E"
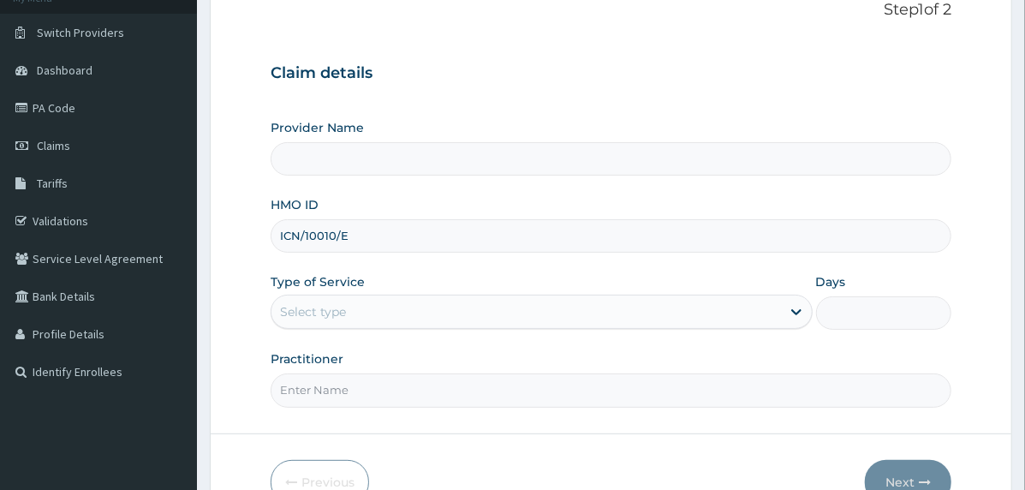
scroll to position [212, 0]
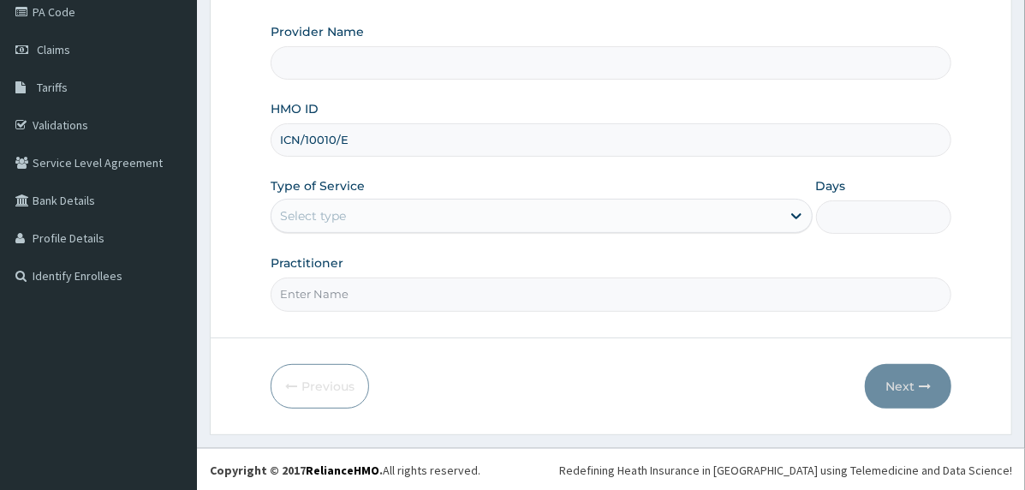
type input "The [GEOGRAPHIC_DATA]"
type input "ICN/10010/E"
click at [392, 215] on div "Select type" at bounding box center [527, 215] width 510 height 27
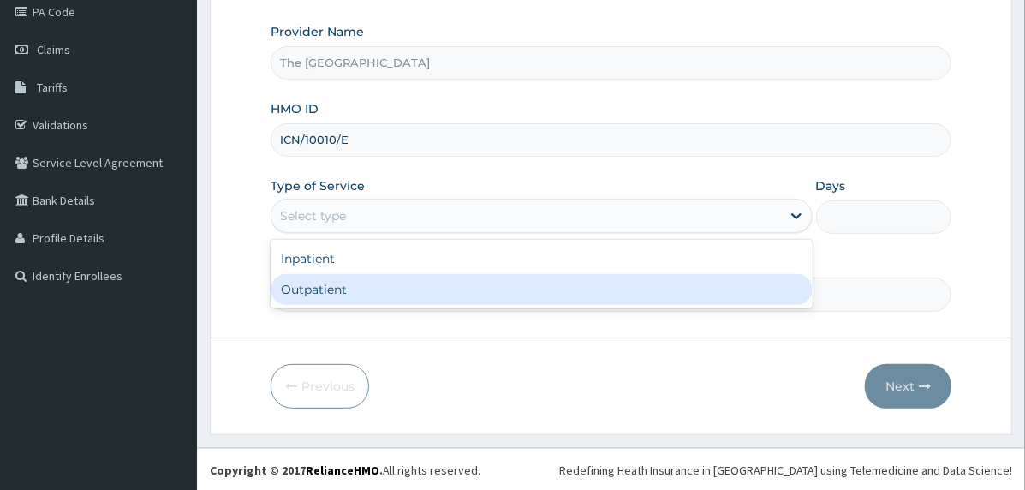
click at [384, 288] on div "Outpatient" at bounding box center [542, 289] width 542 height 31
type input "1"
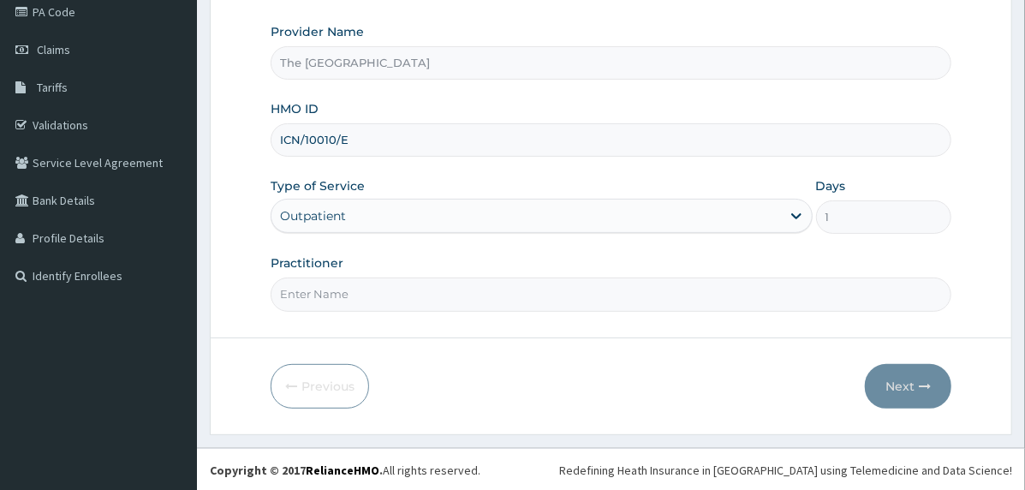
click at [392, 293] on input "Practitioner" at bounding box center [611, 294] width 681 height 33
type input "doctor"
click at [890, 369] on button "Next" at bounding box center [908, 386] width 87 height 45
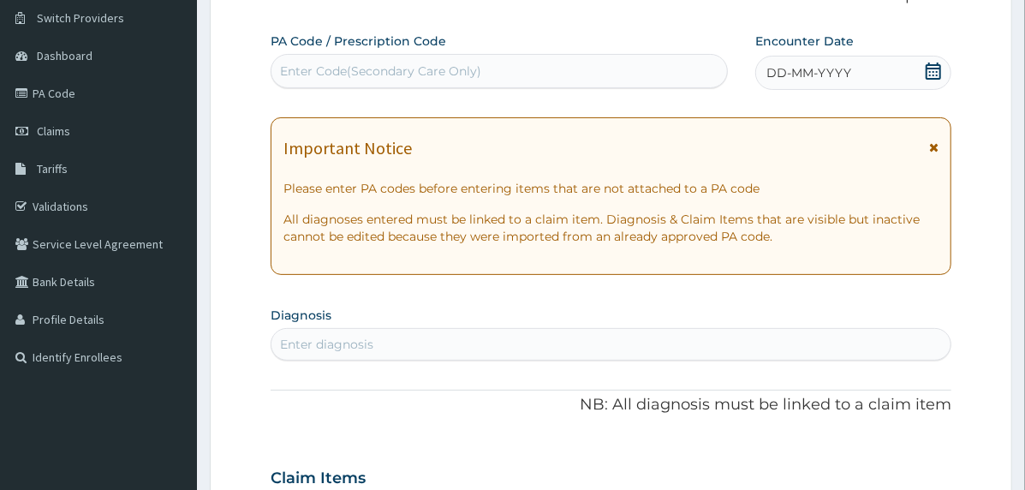
scroll to position [41, 0]
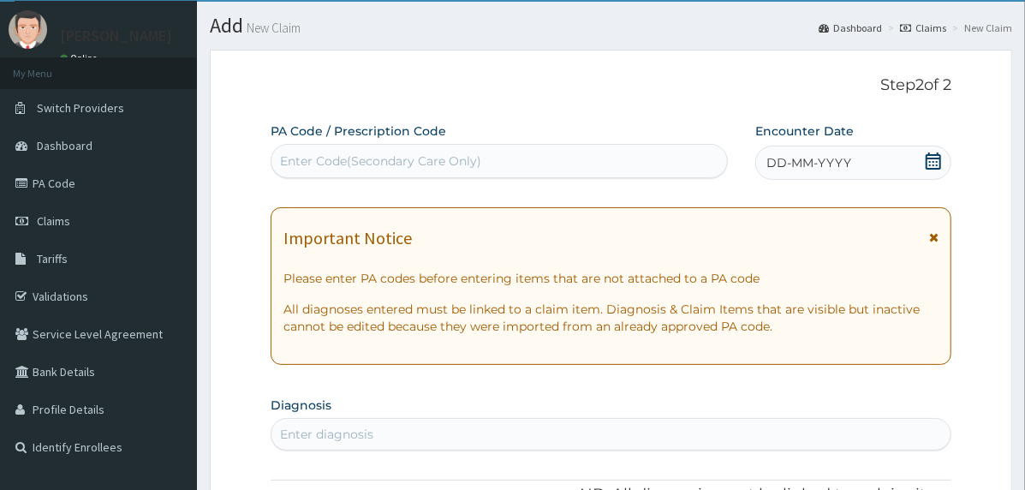
click at [788, 164] on span "DD-MM-YYYY" at bounding box center [809, 162] width 85 height 17
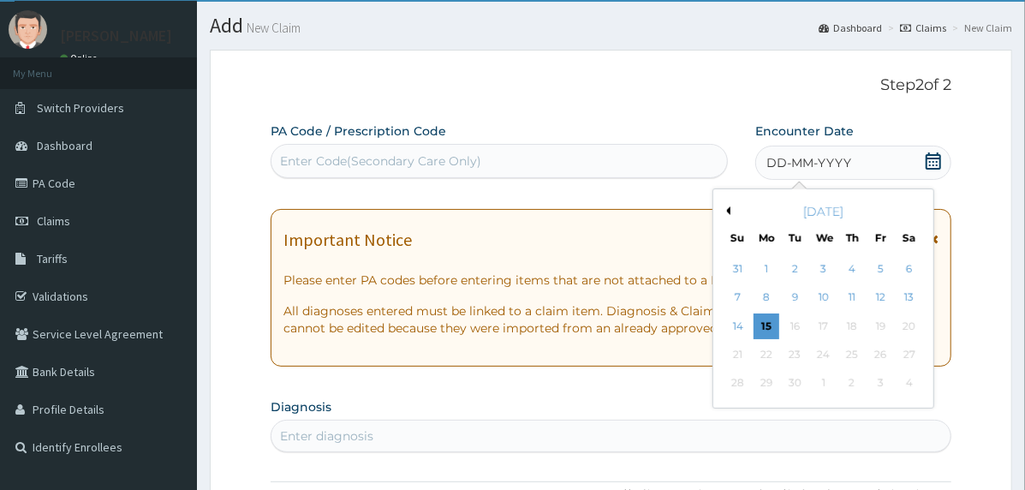
click at [726, 207] on button "Previous Month" at bounding box center [726, 210] width 9 height 9
drag, startPoint x: 757, startPoint y: 295, endPoint x: 764, endPoint y: 316, distance: 22.5
click at [758, 294] on div "4" at bounding box center [767, 298] width 26 height 26
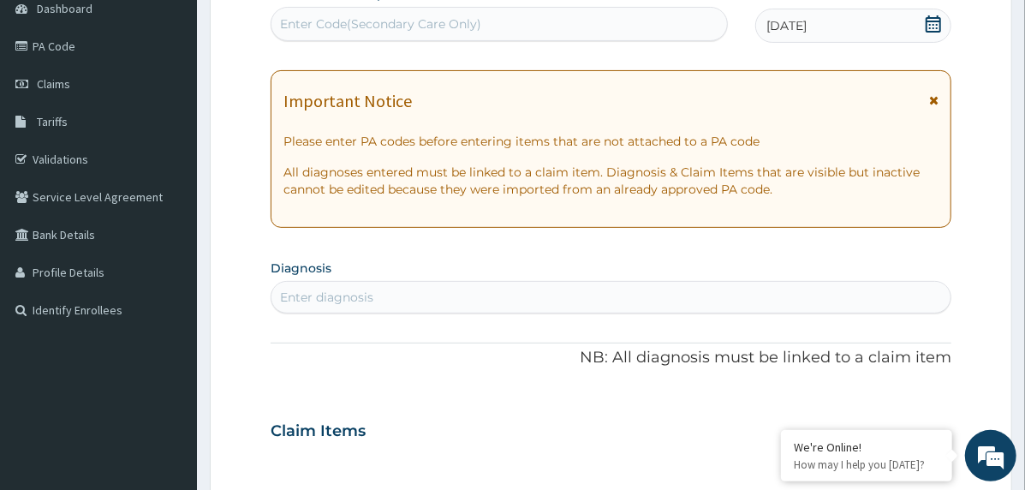
scroll to position [298, 0]
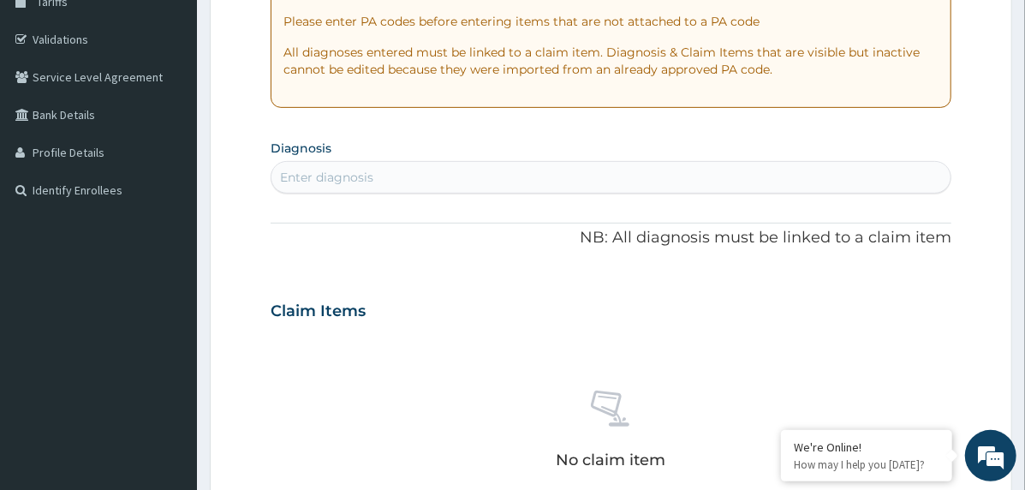
click at [485, 170] on div "Enter diagnosis" at bounding box center [611, 177] width 679 height 27
type input "falc"
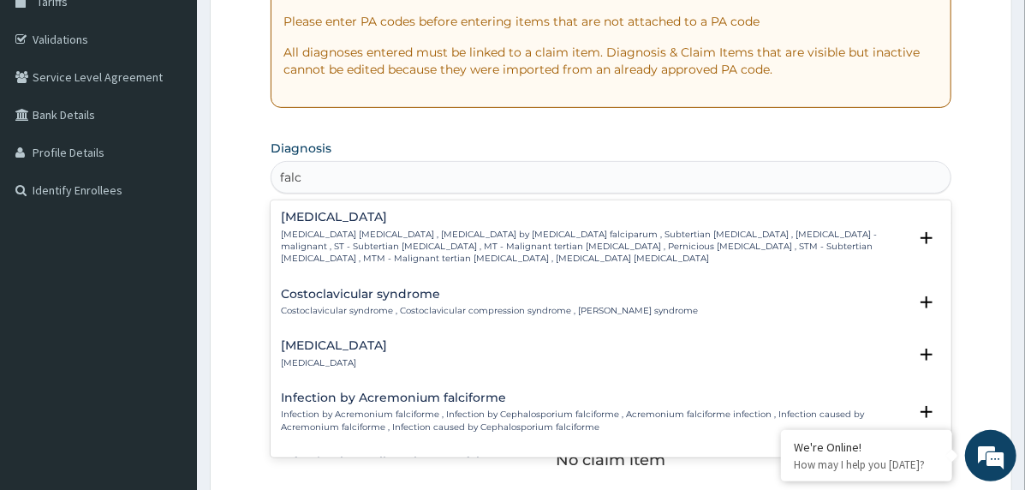
scroll to position [0, 0]
click at [329, 201] on div "Falciparum malaria Falciparum malaria , Malignant tertian malaria , Malaria by …" at bounding box center [611, 328] width 681 height 257
click at [327, 225] on div "Falciparum malaria Falciparum malaria , Malignant tertian malaria , Malaria by …" at bounding box center [594, 238] width 627 height 54
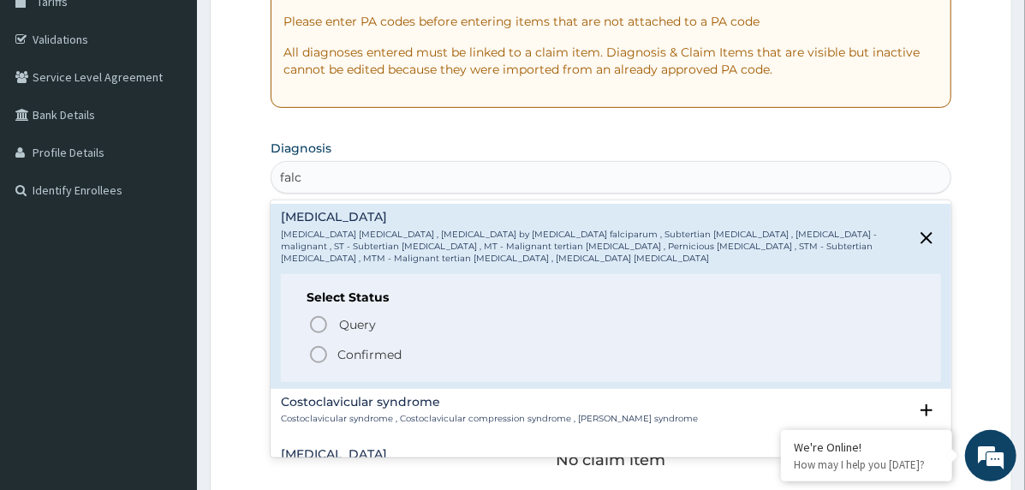
click at [361, 346] on p "Confirmed" at bounding box center [370, 354] width 64 height 17
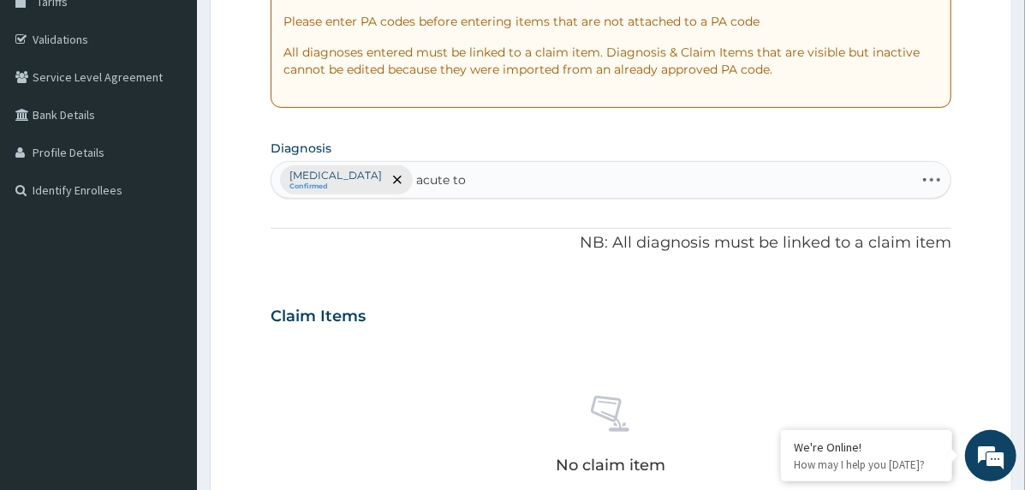
type input "acute ton"
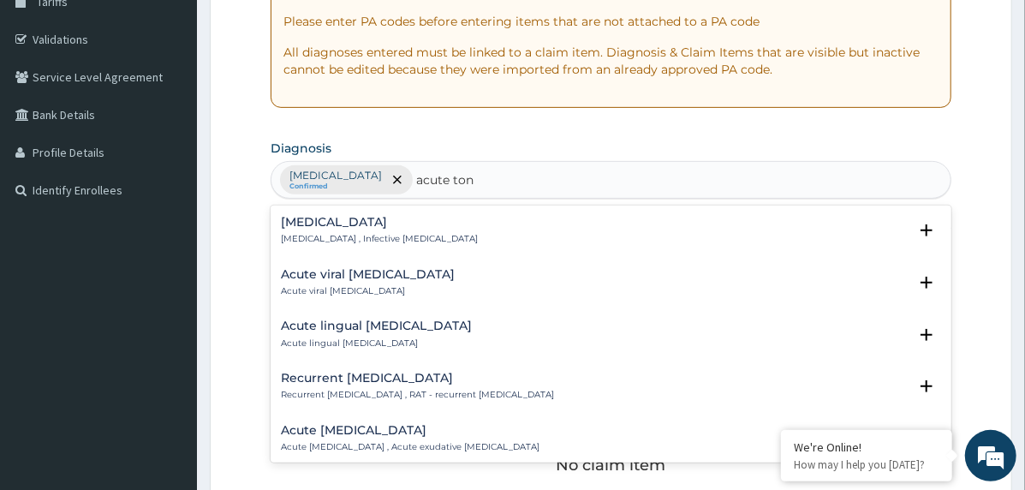
click at [355, 229] on div "[MEDICAL_DATA] [MEDICAL_DATA] , Infective [MEDICAL_DATA]" at bounding box center [379, 231] width 197 height 30
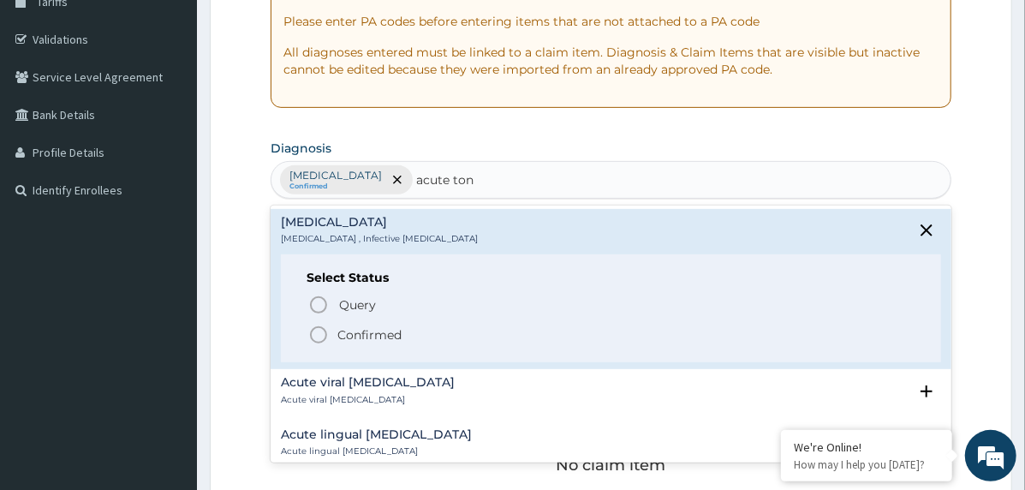
click at [359, 332] on p "Confirmed" at bounding box center [370, 334] width 64 height 17
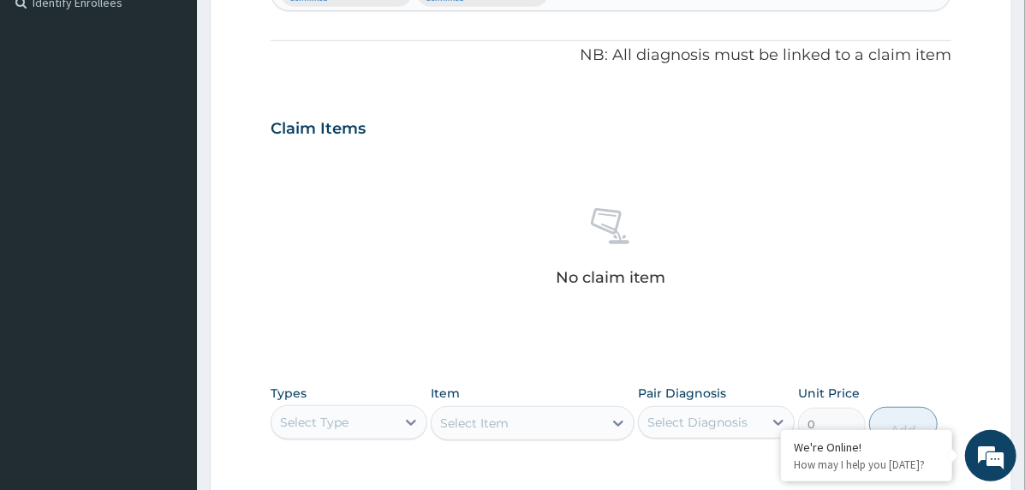
scroll to position [314, 0]
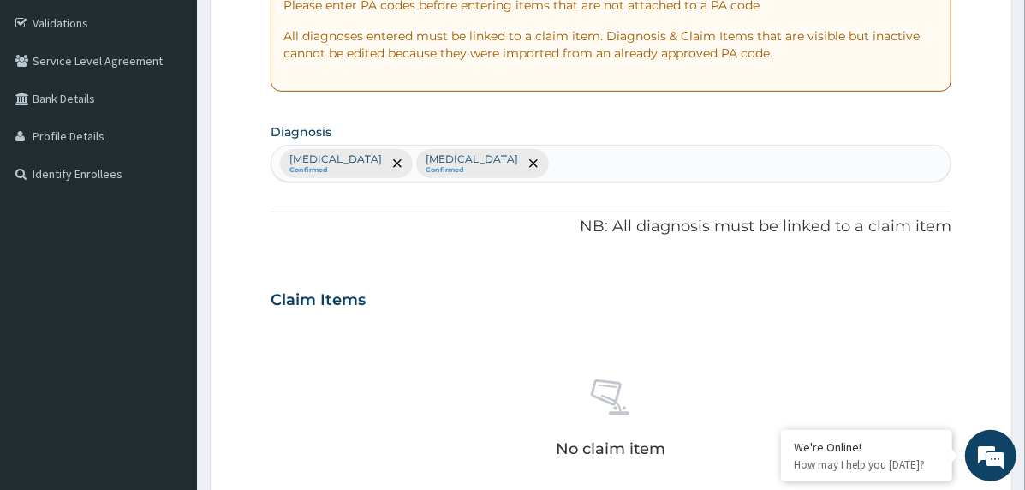
click at [619, 150] on div "Falciparum malaria Confirmed Acute tonsillitis Confirmed" at bounding box center [611, 164] width 679 height 36
type input "sep"
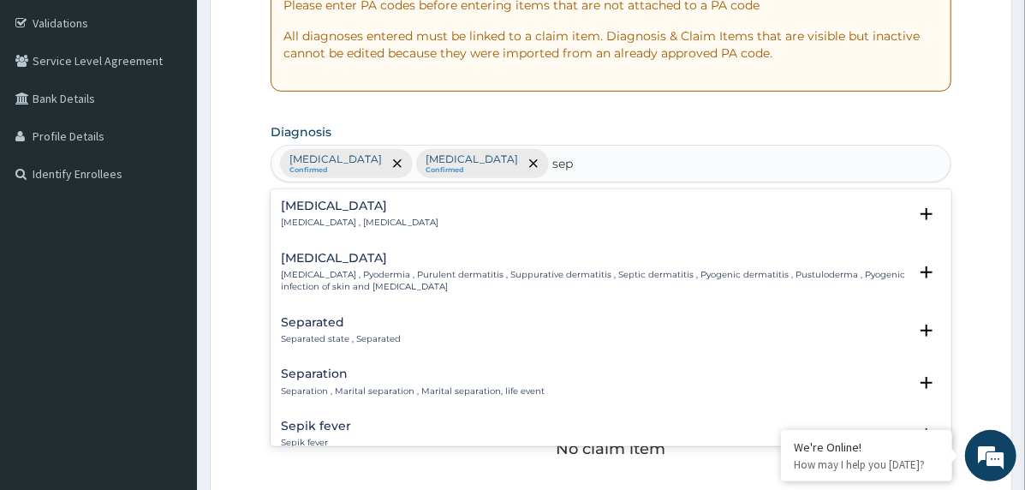
click at [325, 210] on h4 "Sepsis" at bounding box center [360, 206] width 158 height 13
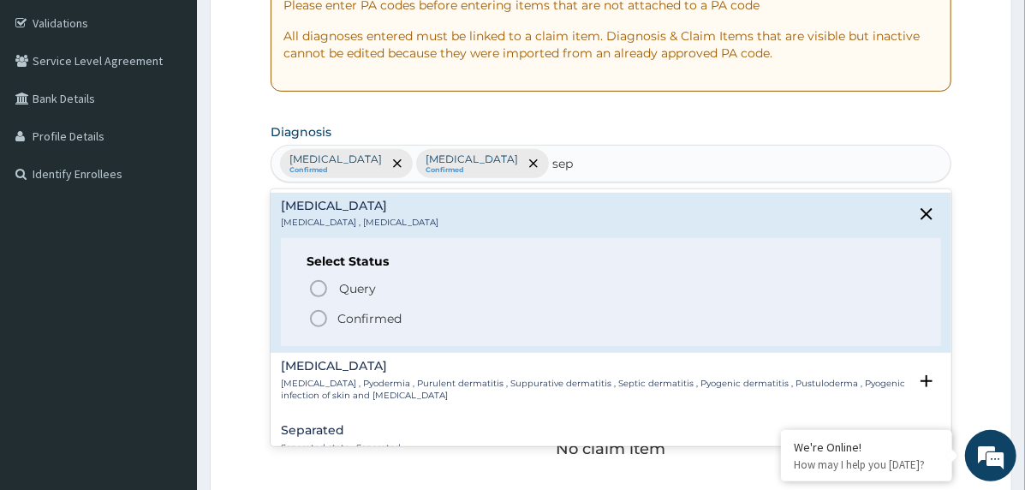
click at [335, 311] on span "Confirmed" at bounding box center [611, 318] width 607 height 21
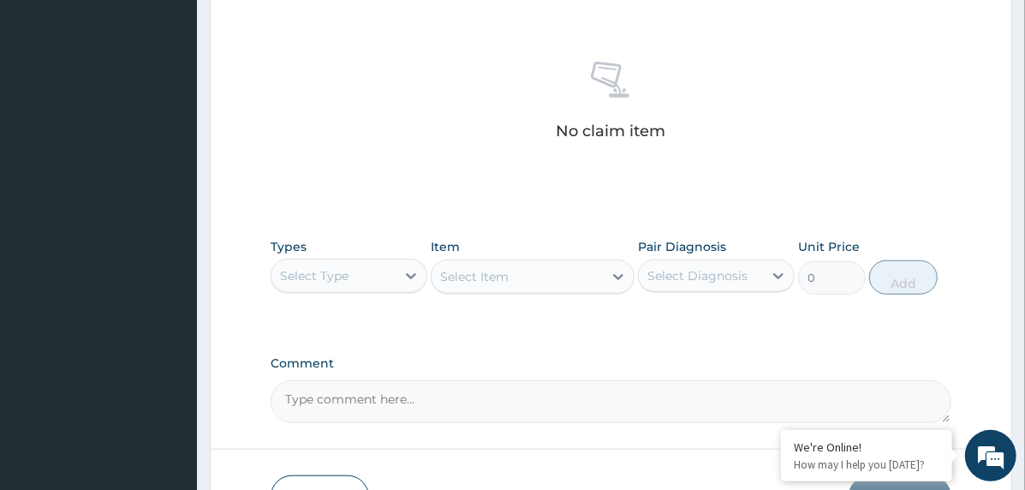
scroll to position [743, 0]
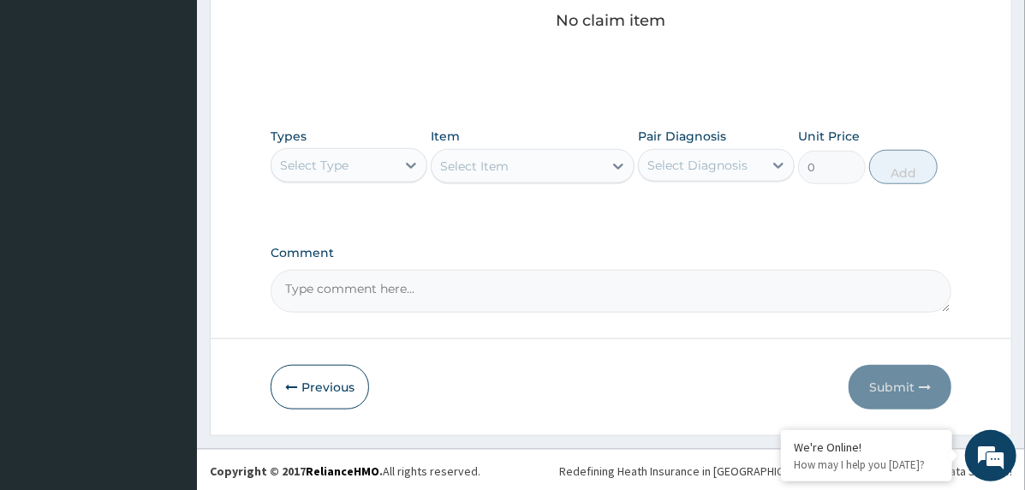
click at [384, 169] on div "Select Type" at bounding box center [334, 165] width 124 height 27
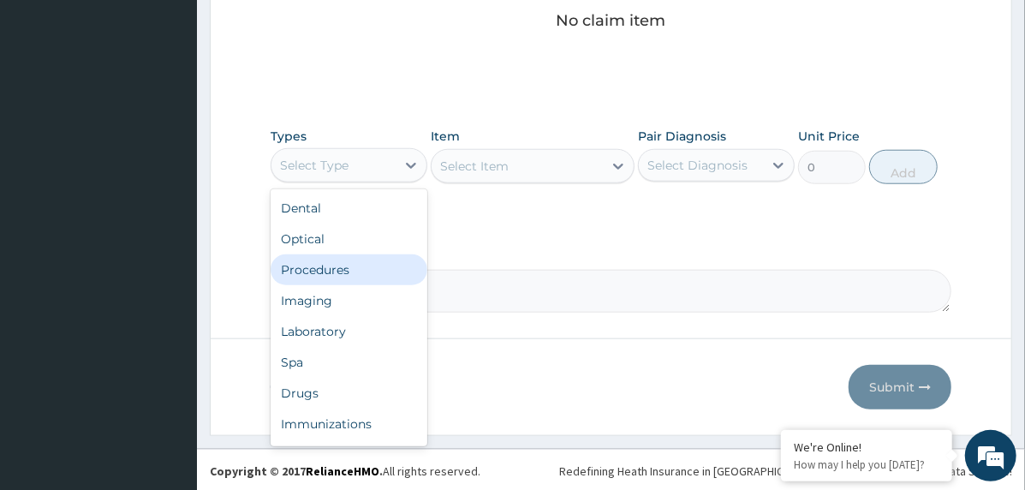
click at [374, 278] on div "Procedures" at bounding box center [349, 269] width 157 height 31
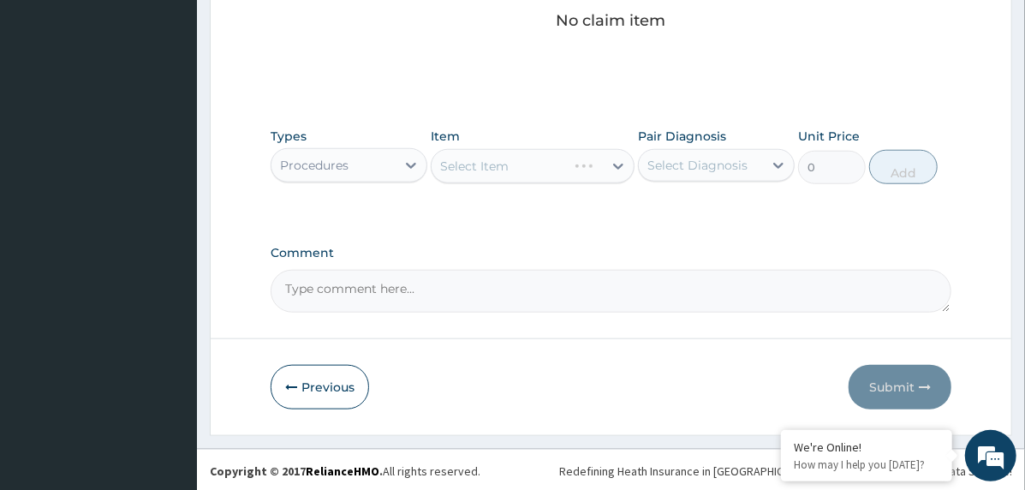
click at [673, 168] on div "Select Diagnosis" at bounding box center [698, 165] width 100 height 17
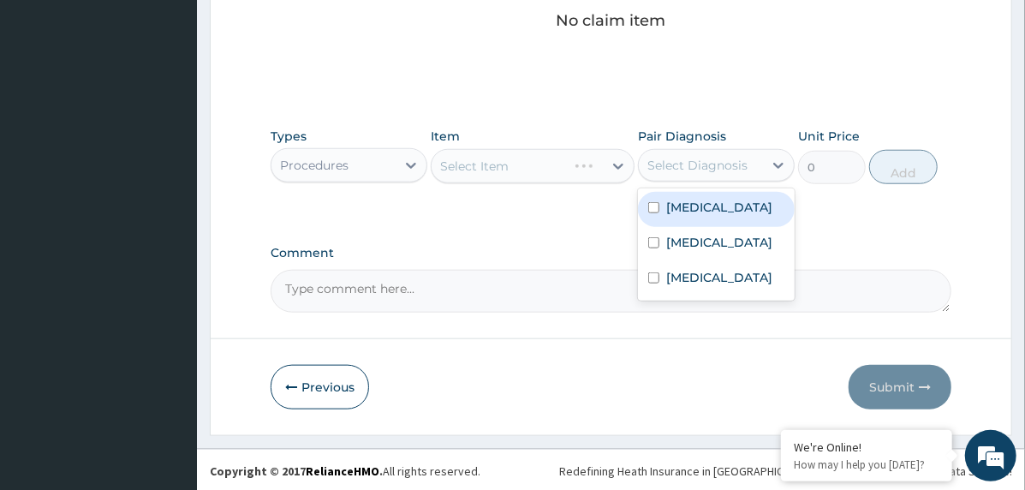
click at [702, 223] on div "Falciparum malaria" at bounding box center [716, 209] width 157 height 35
checkbox input "true"
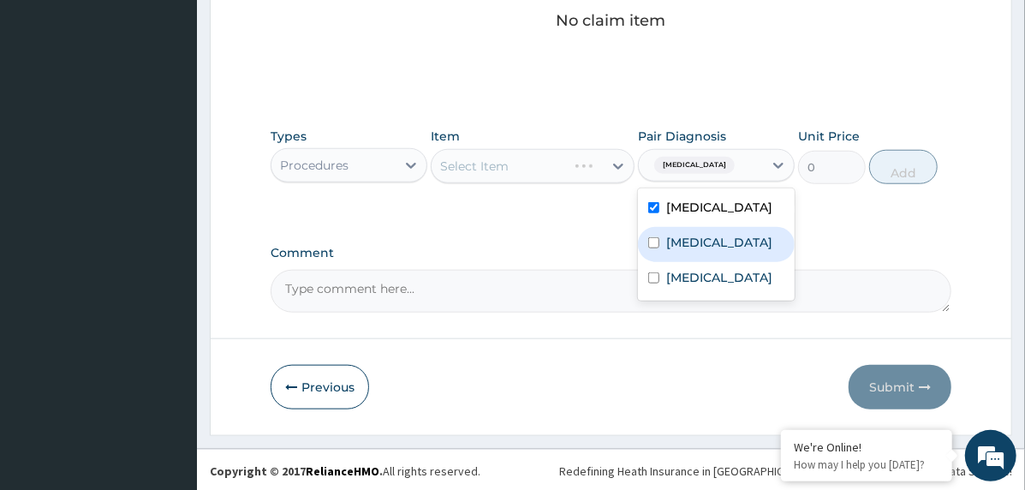
click at [703, 251] on div "[MEDICAL_DATA]" at bounding box center [716, 244] width 157 height 35
checkbox input "true"
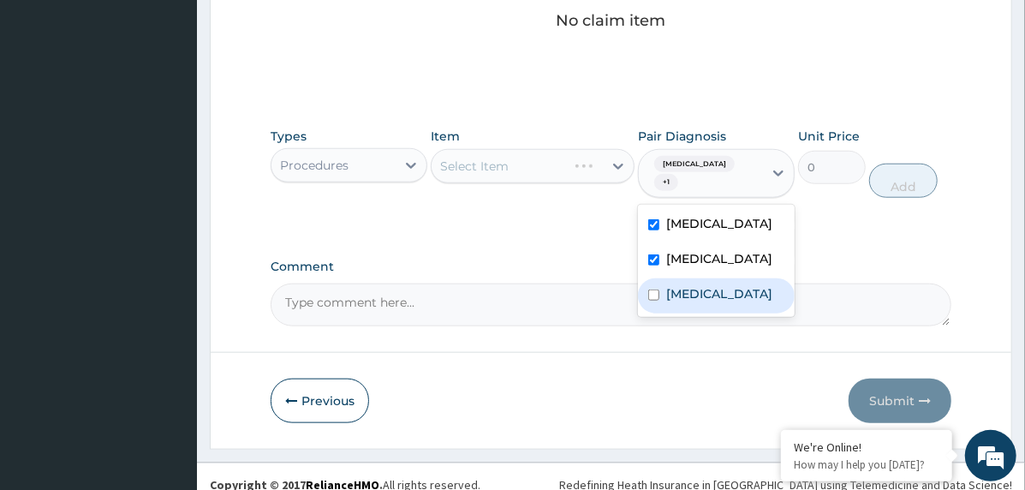
click at [702, 286] on label "Sepsis" at bounding box center [720, 293] width 106 height 17
checkbox input "true"
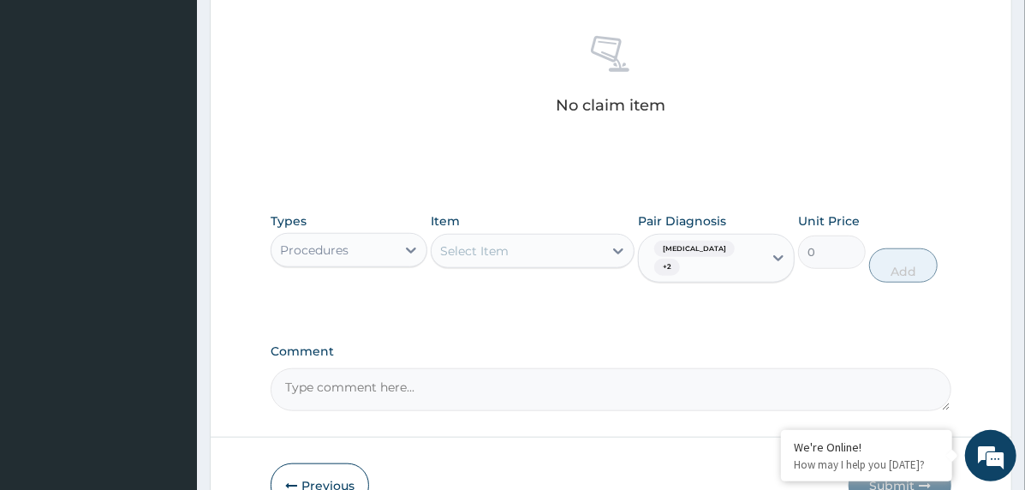
scroll to position [757, 0]
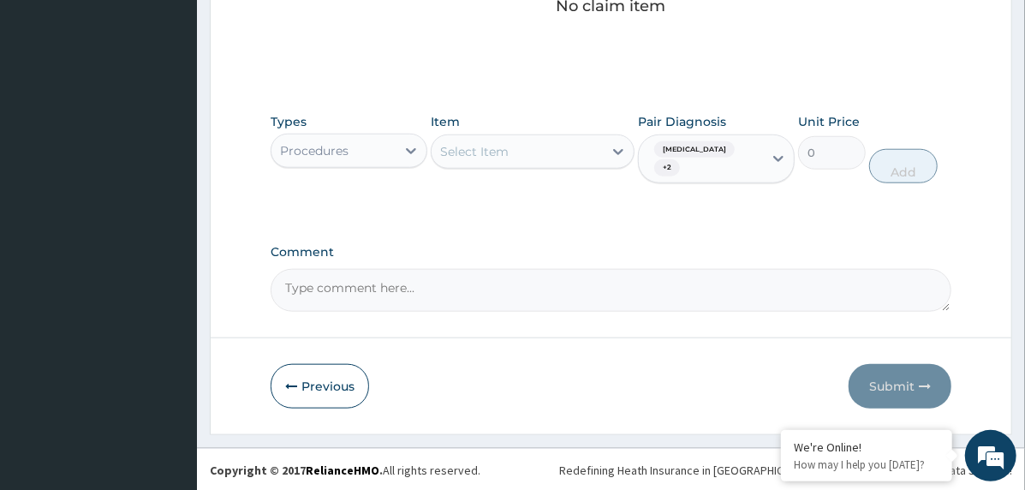
click at [592, 150] on div "Select Item" at bounding box center [517, 151] width 171 height 27
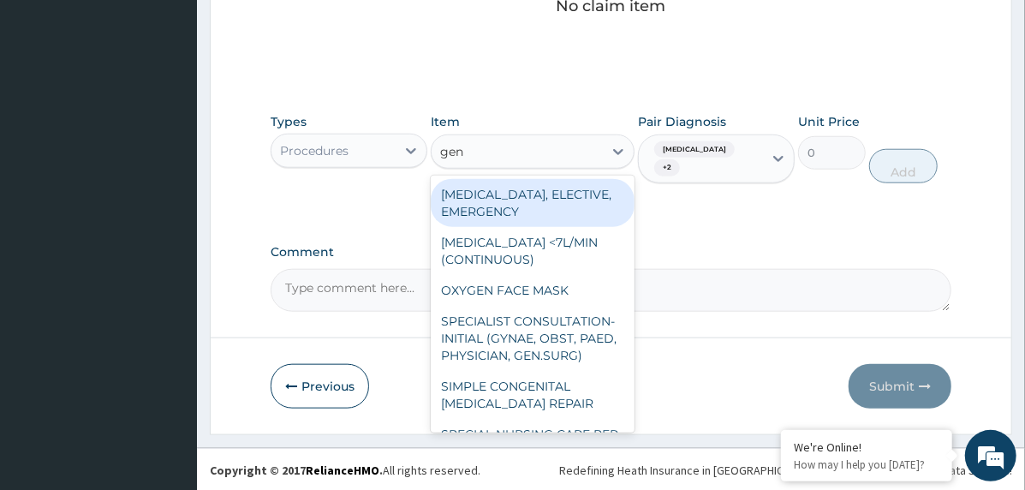
type input "gene"
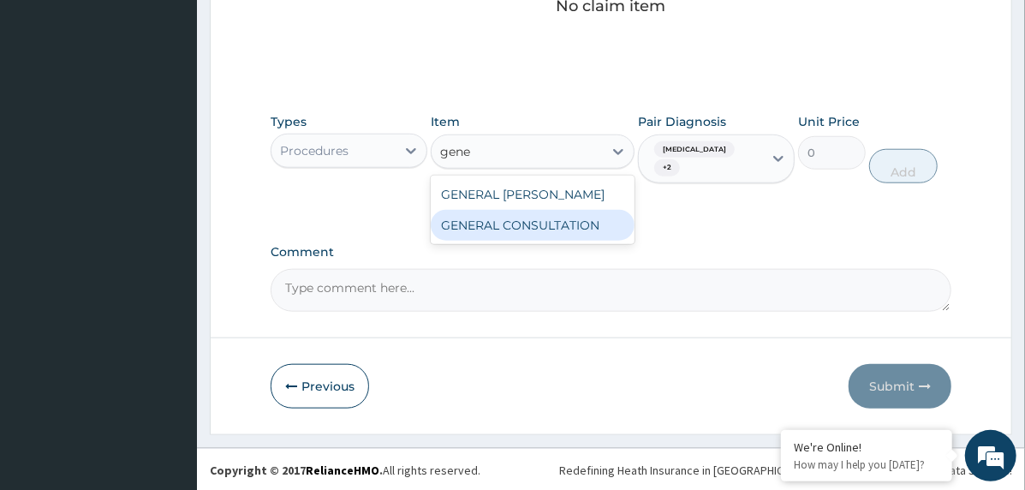
click at [571, 230] on div "GENERAL CONSULTATION" at bounding box center [533, 225] width 204 height 31
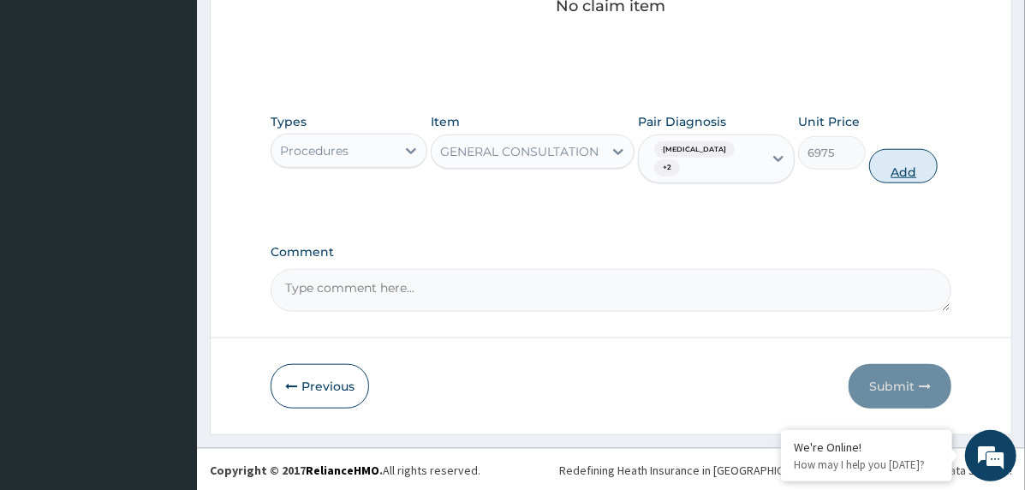
click at [921, 160] on button "Add" at bounding box center [904, 166] width 69 height 34
type input "0"
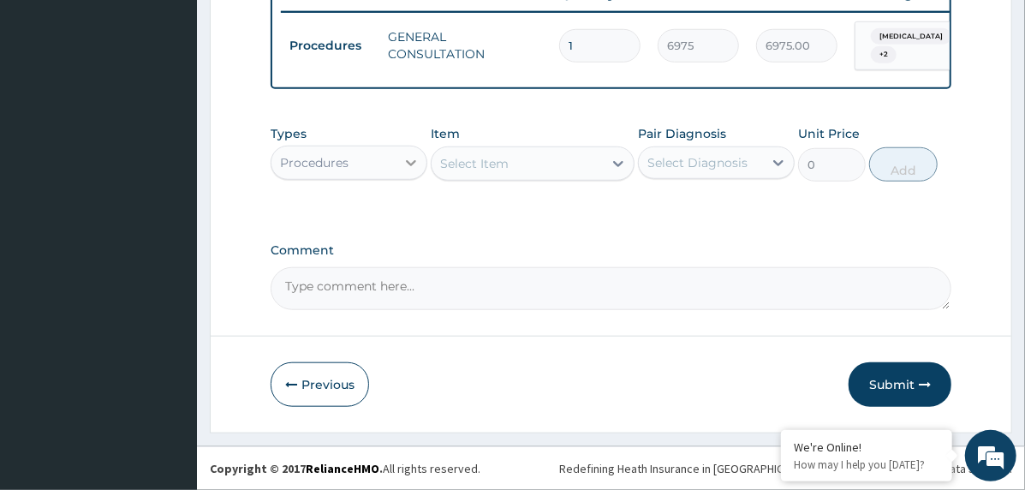
click at [396, 164] on div at bounding box center [411, 162] width 31 height 31
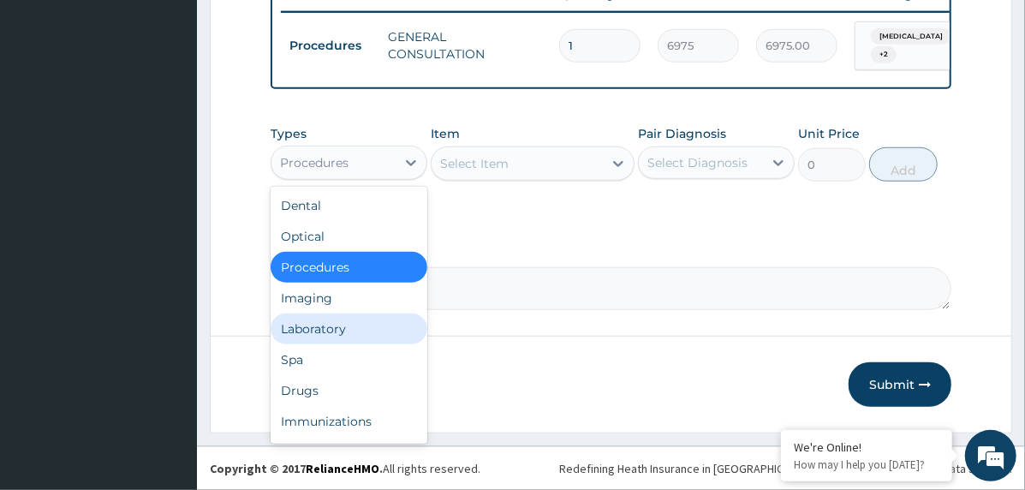
click at [362, 325] on div "Laboratory" at bounding box center [349, 329] width 157 height 31
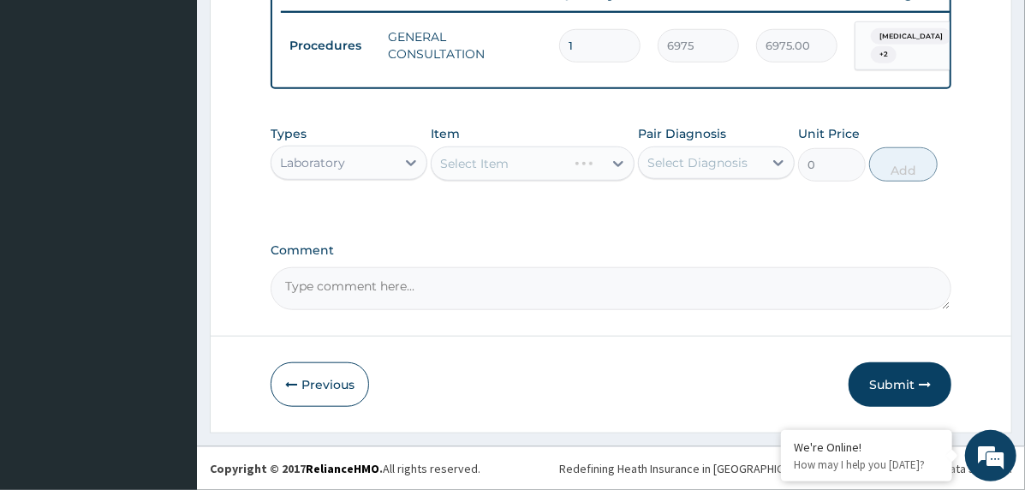
click at [684, 158] on div "Select Diagnosis" at bounding box center [698, 162] width 100 height 17
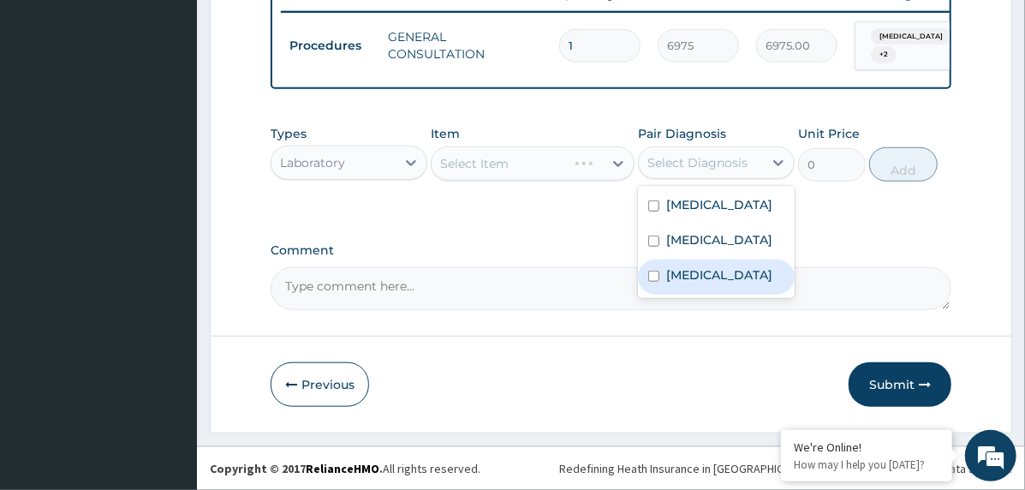
click at [707, 273] on div "Sepsis" at bounding box center [716, 277] width 157 height 35
checkbox input "true"
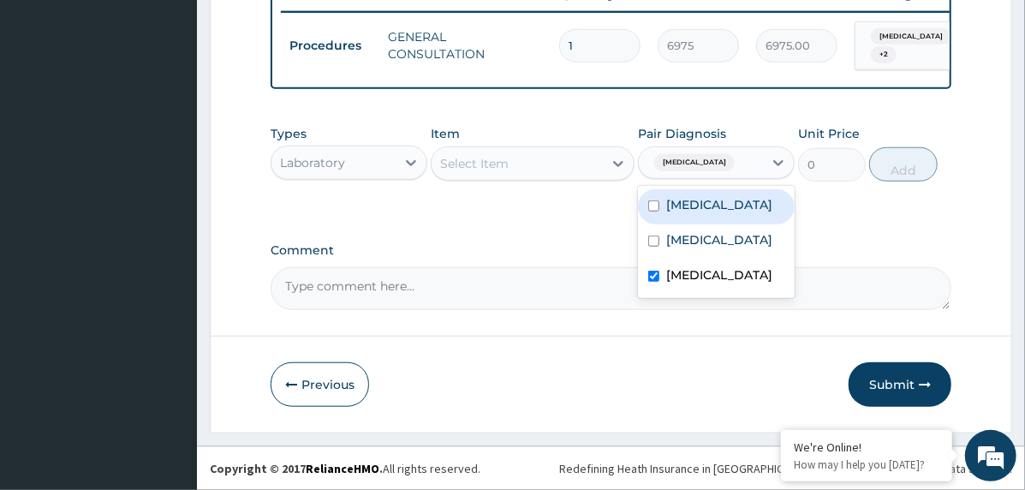
click at [583, 169] on div "Select Item" at bounding box center [517, 163] width 171 height 27
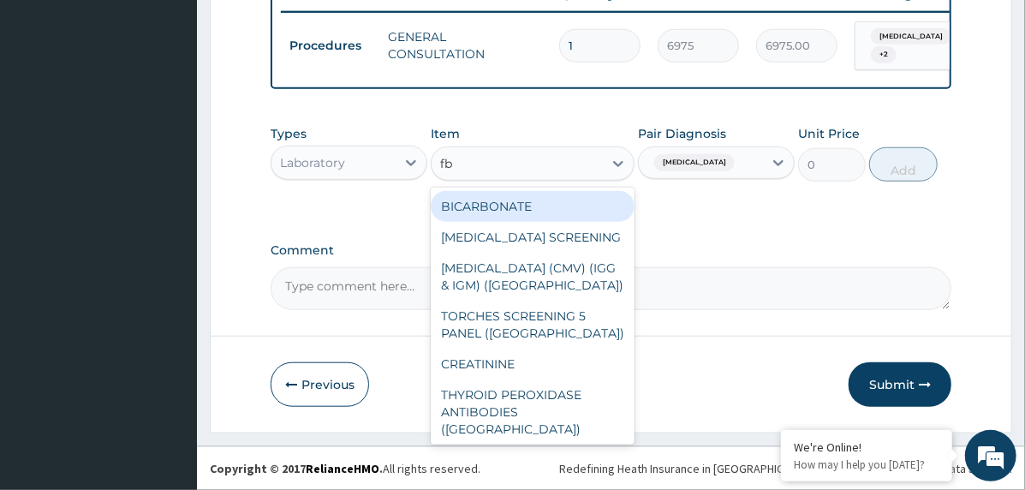
type input "fbc"
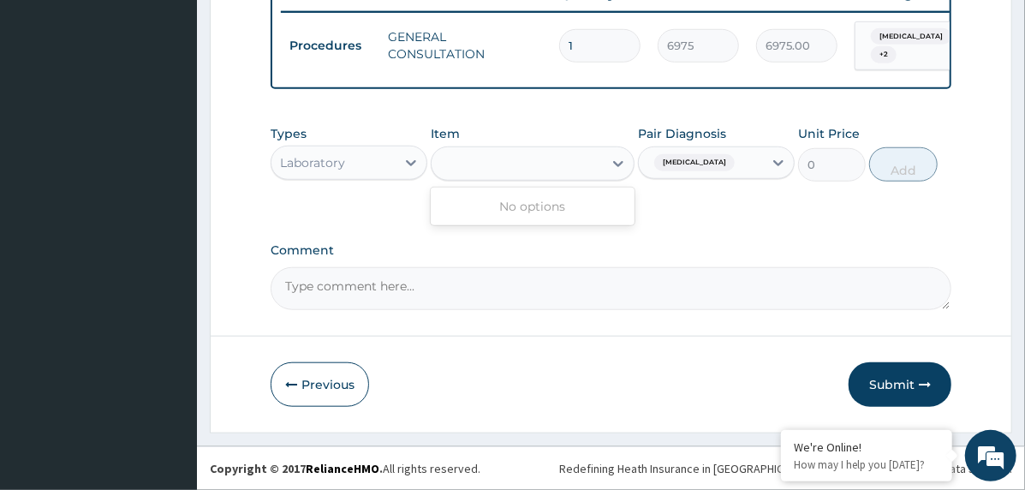
click at [577, 176] on div "fbc" at bounding box center [517, 163] width 171 height 27
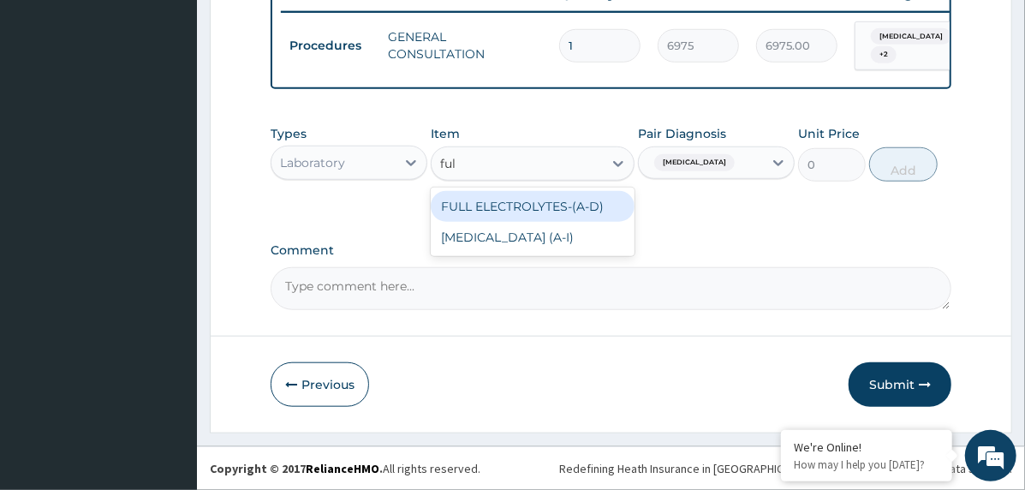
type input "full"
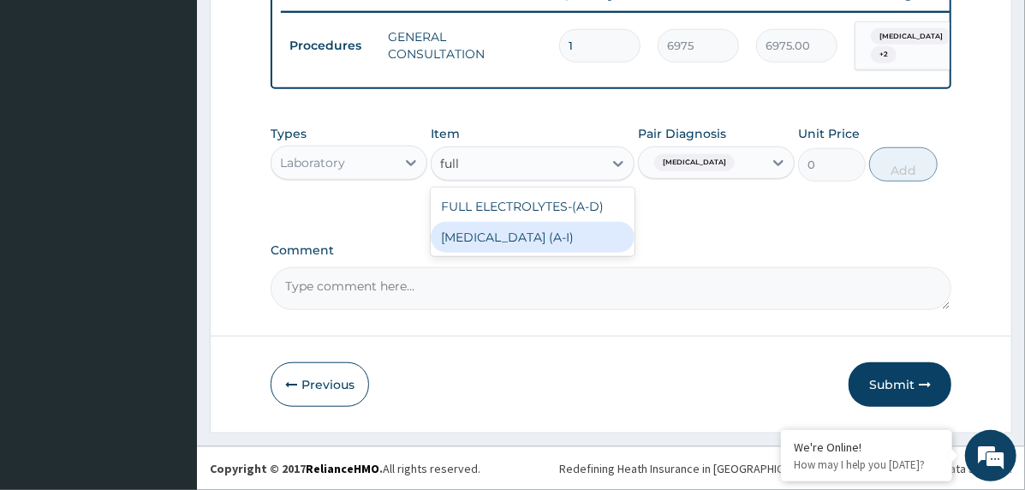
click at [569, 229] on div "FULL BLOOD COUNT (A-I)" at bounding box center [533, 237] width 204 height 31
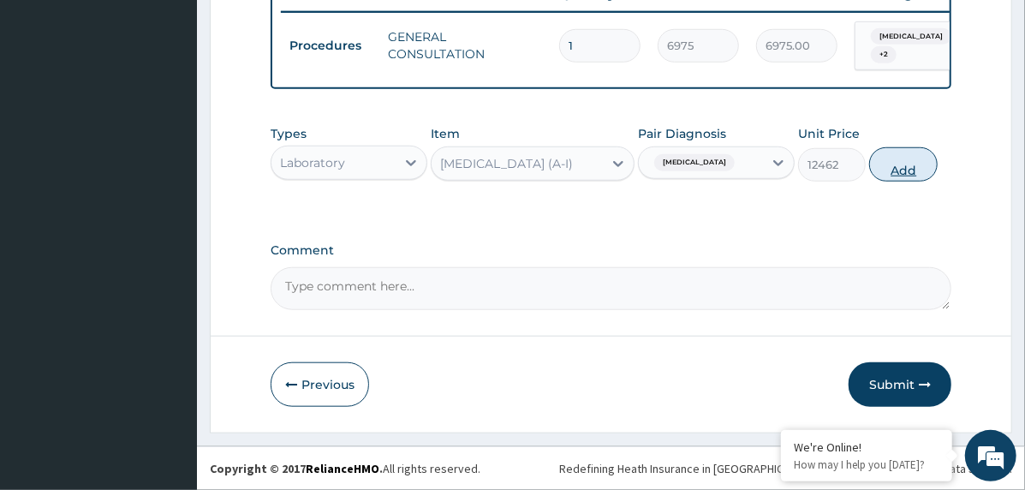
click at [899, 170] on button "Add" at bounding box center [904, 164] width 69 height 34
type input "0"
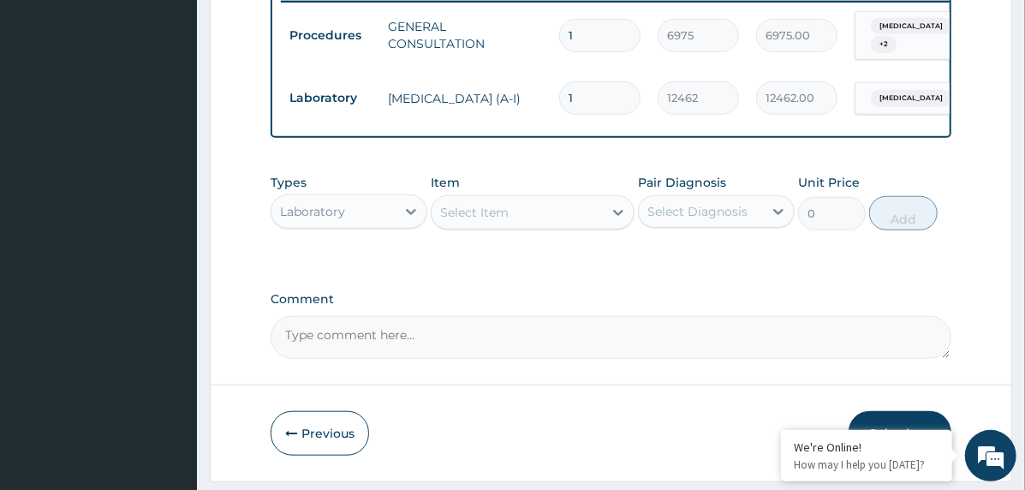
click at [560, 218] on div "Select Item" at bounding box center [517, 212] width 171 height 27
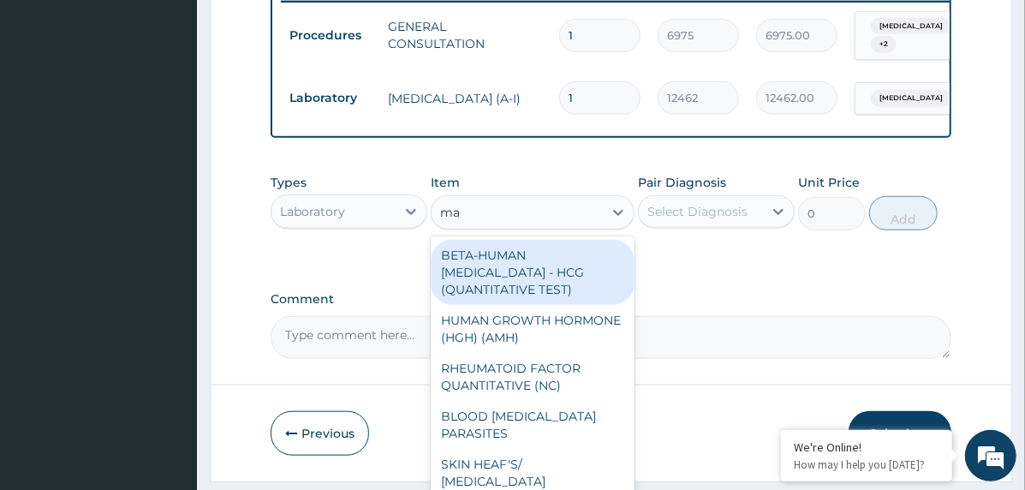
type input "mal"
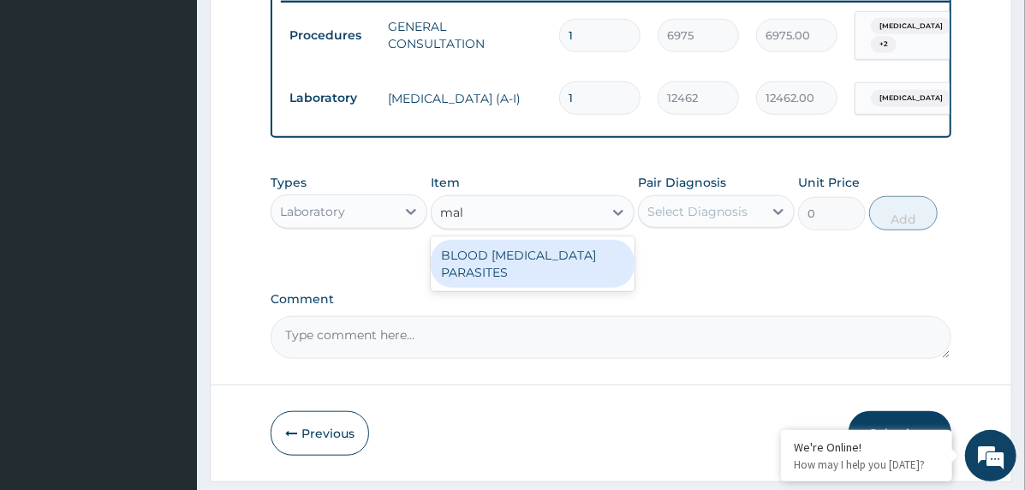
click at [552, 269] on div "BLOOD MALARIA PARASITES" at bounding box center [533, 264] width 204 height 48
type input "3255"
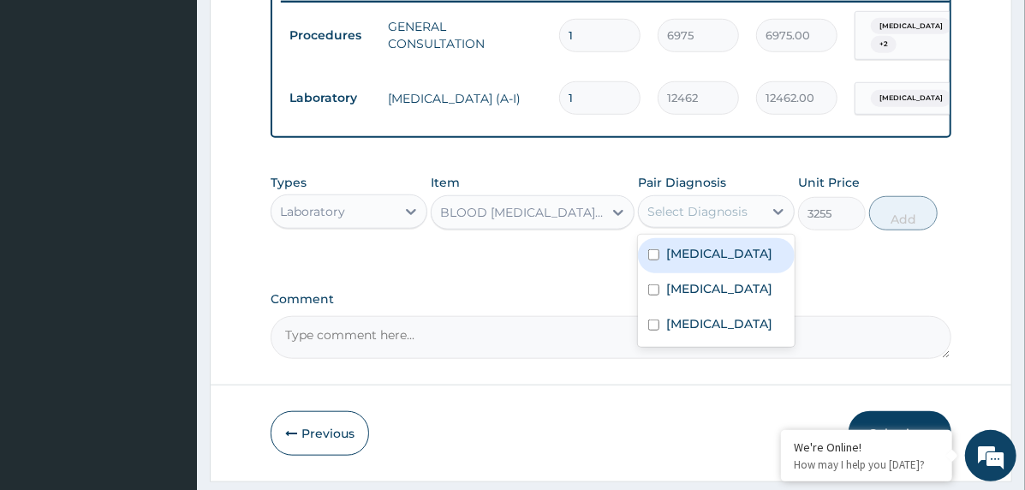
click at [746, 225] on div "Select Diagnosis" at bounding box center [701, 211] width 124 height 27
click at [746, 262] on label "Falciparum malaria" at bounding box center [720, 253] width 106 height 17
checkbox input "true"
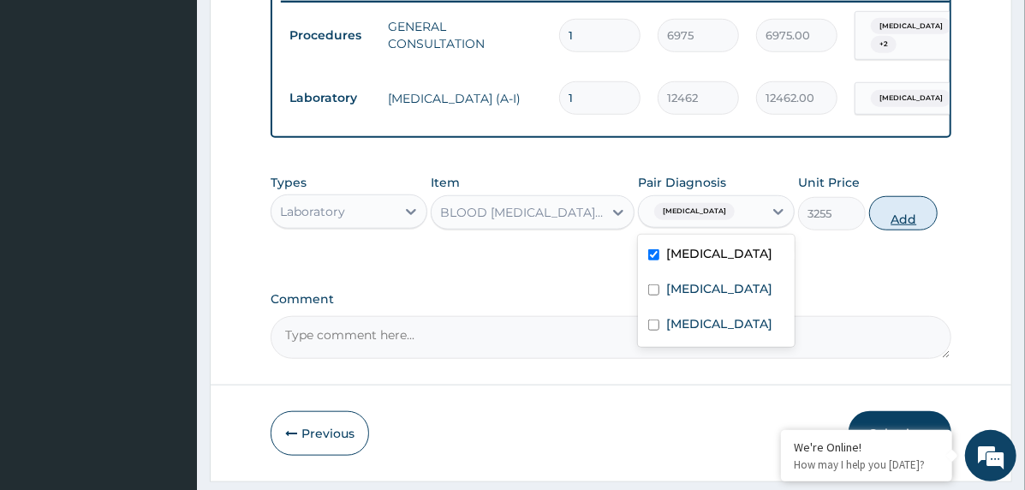
click at [898, 230] on button "Add" at bounding box center [904, 213] width 69 height 34
type input "0"
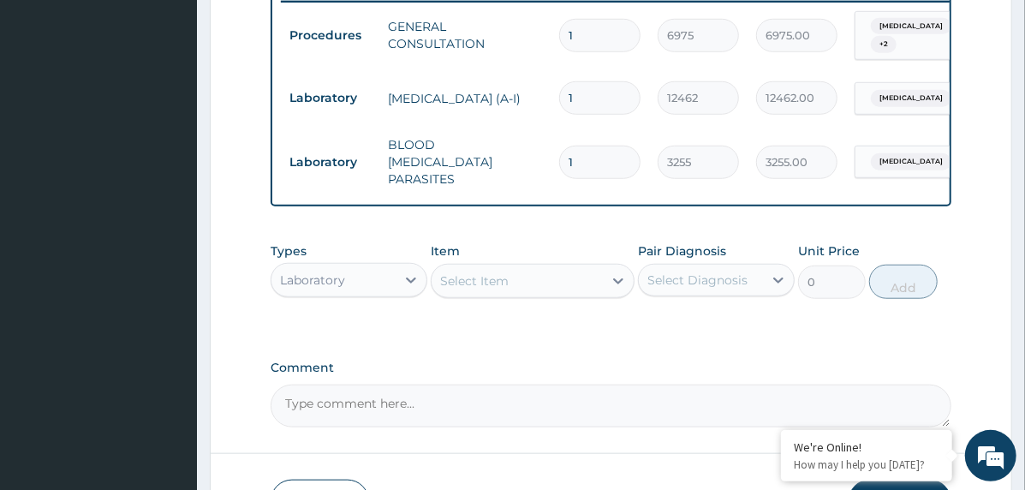
click at [541, 288] on div "Select Item" at bounding box center [517, 280] width 171 height 27
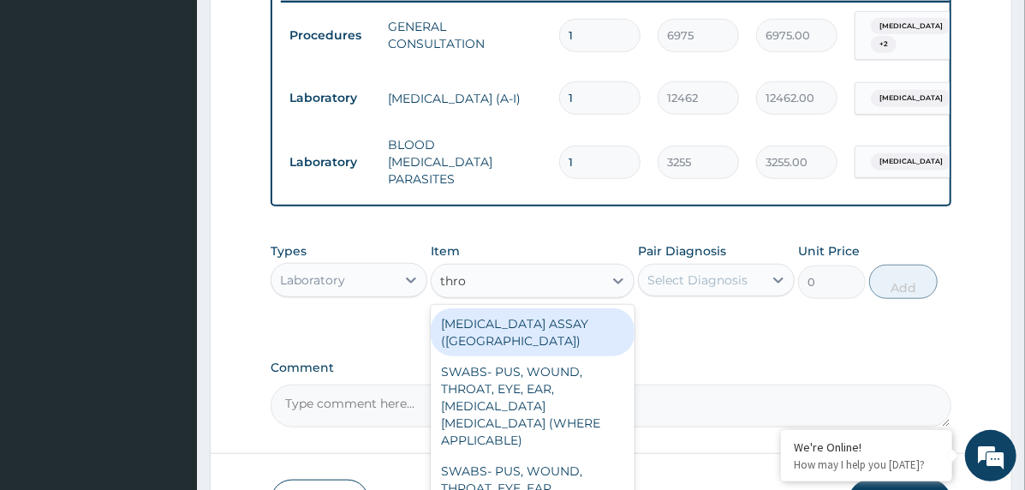
type input "throa"
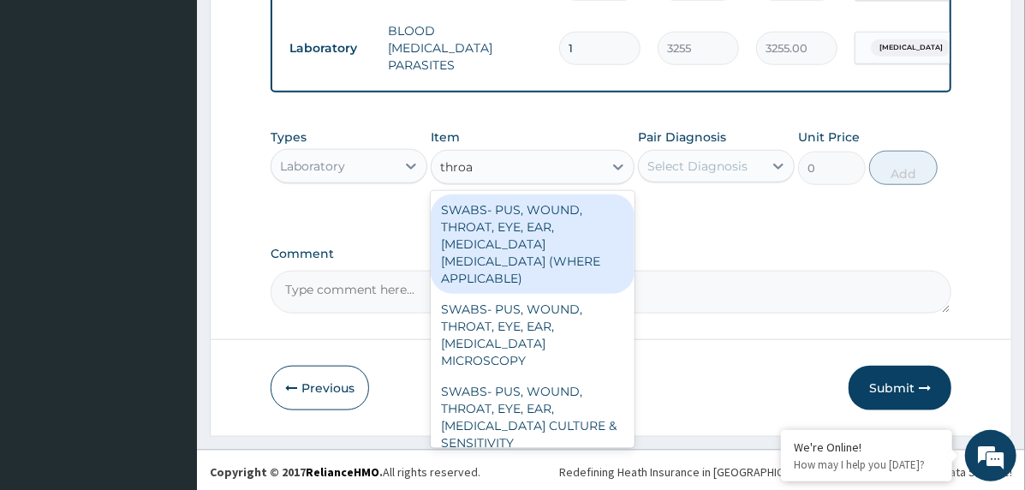
scroll to position [801, 0]
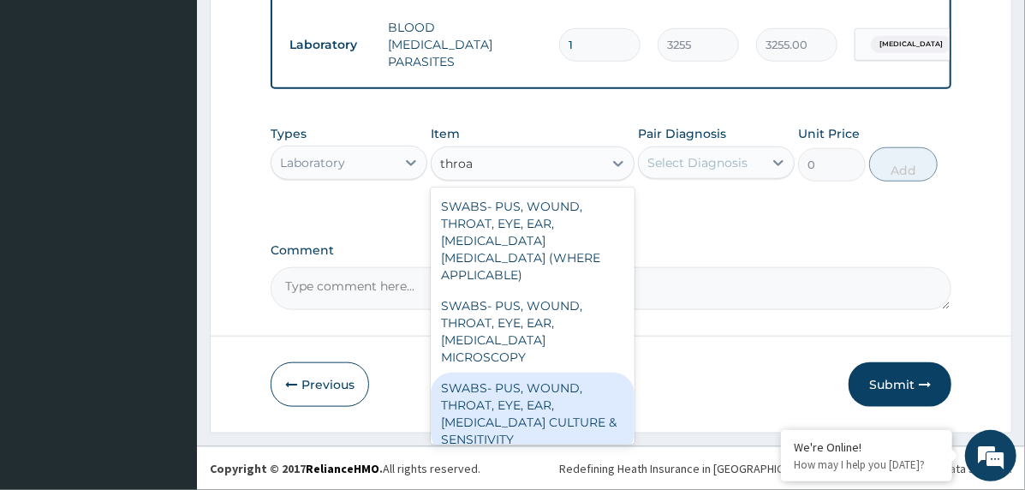
click at [577, 376] on div "SWABS- PUS, WOUND, THROAT, EYE, EAR, URETHRA CULTURE & SENSITIVITY" at bounding box center [533, 414] width 204 height 82
type input "10556"
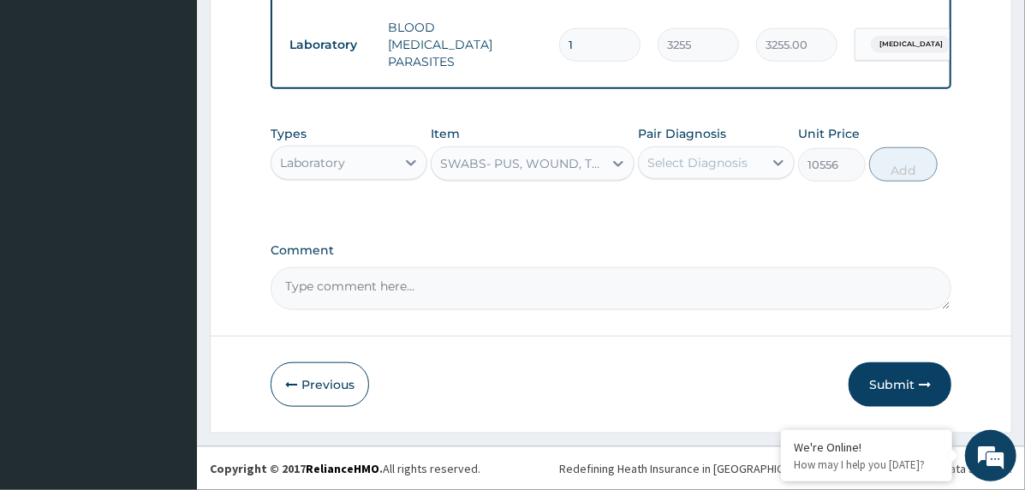
click at [756, 170] on div "Select Diagnosis" at bounding box center [701, 162] width 124 height 27
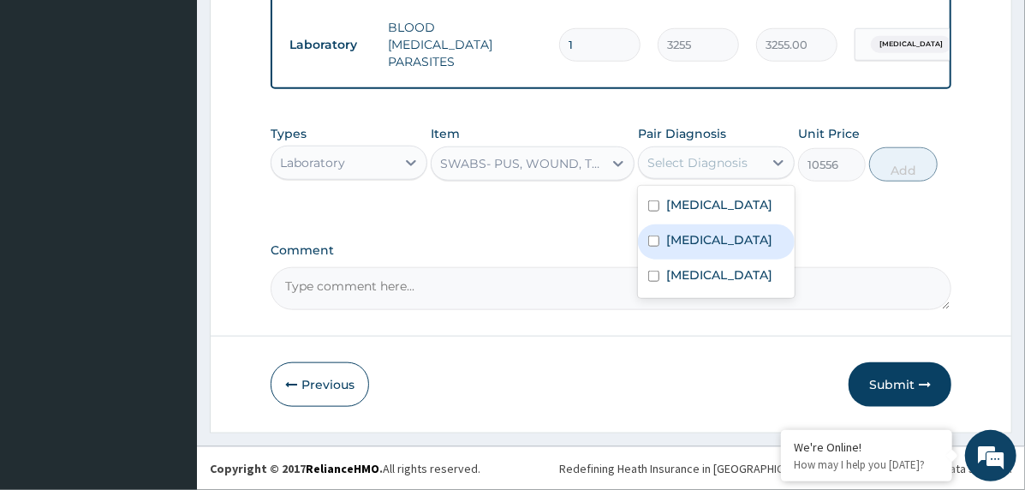
drag, startPoint x: 741, startPoint y: 238, endPoint x: 883, endPoint y: 207, distance: 145.5
click at [742, 236] on label "Acute tonsillitis" at bounding box center [720, 239] width 106 height 17
checkbox input "true"
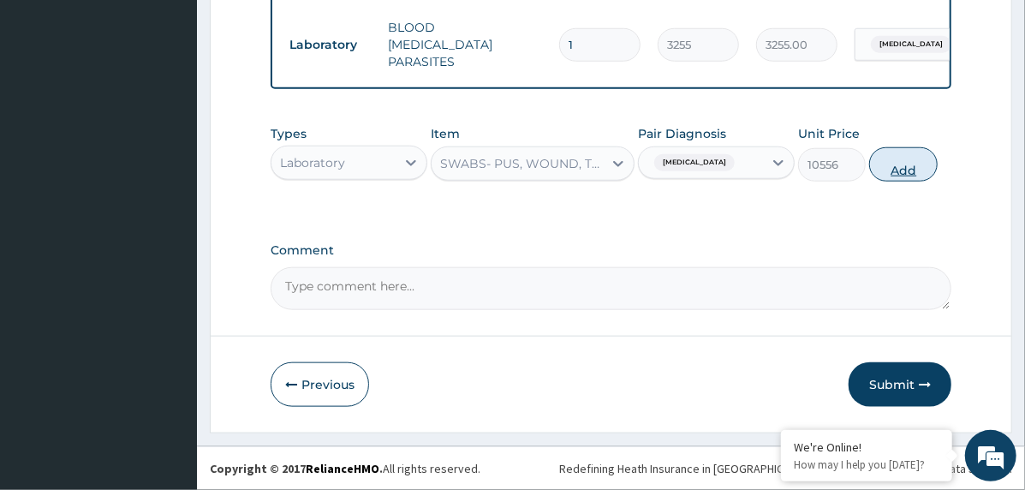
click at [876, 166] on button "Add" at bounding box center [904, 164] width 69 height 34
type input "0"
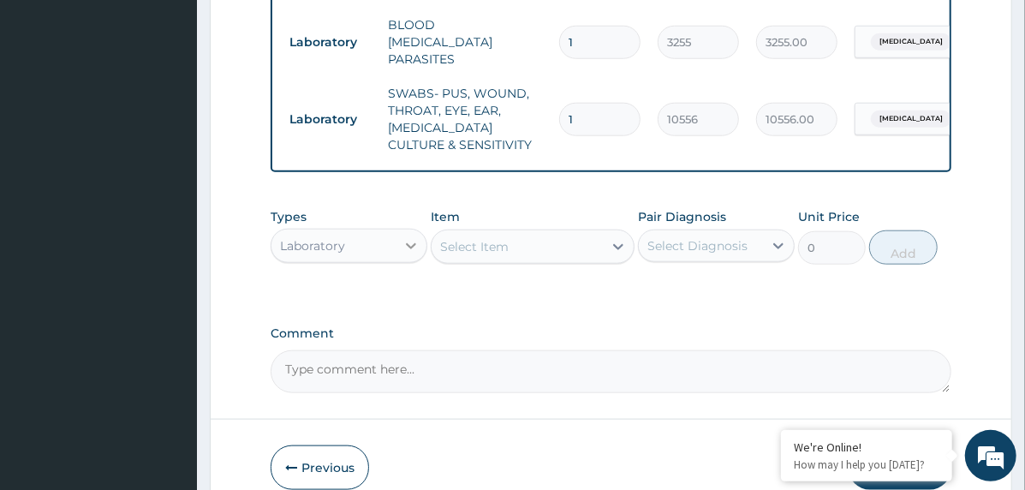
click at [396, 236] on div at bounding box center [411, 245] width 31 height 31
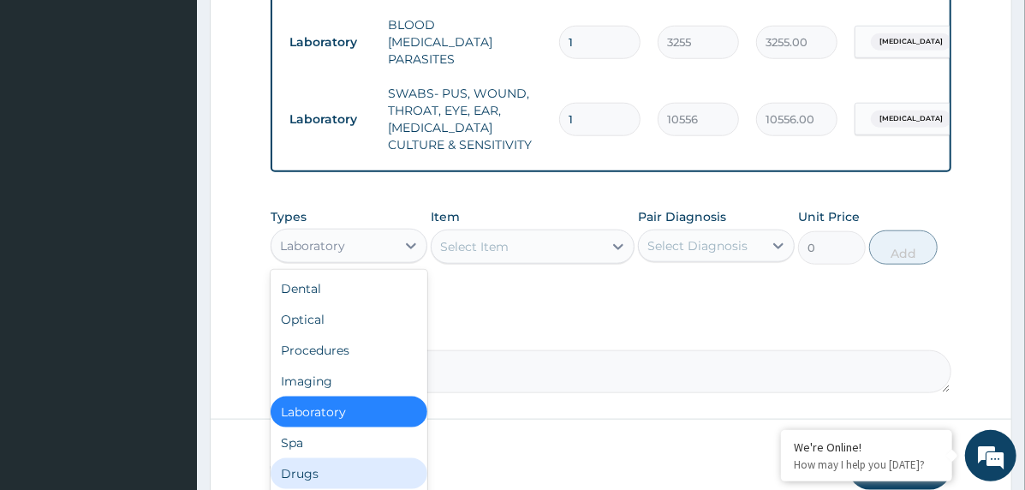
click at [344, 473] on div "Drugs" at bounding box center [349, 473] width 157 height 31
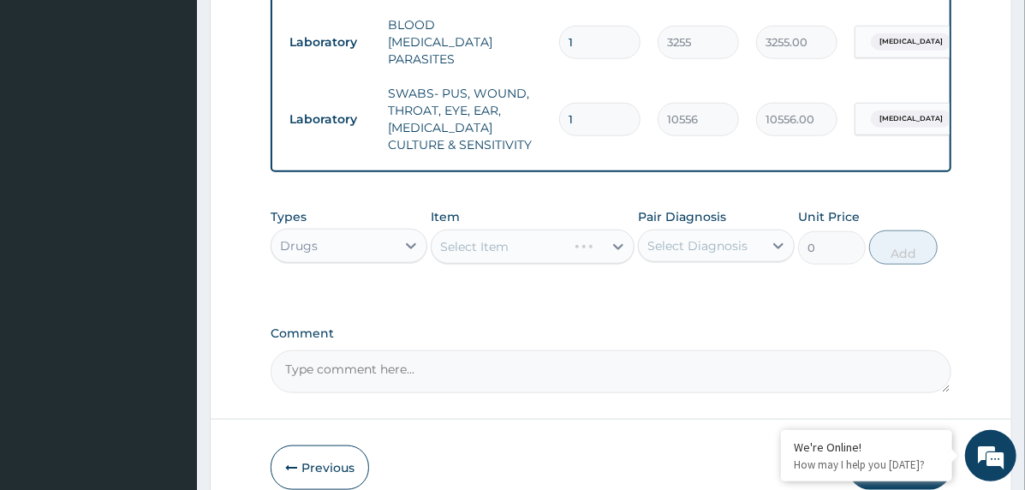
click at [533, 245] on div "Select Item" at bounding box center [533, 247] width 204 height 34
click at [676, 248] on div "Select Diagnosis" at bounding box center [698, 245] width 100 height 17
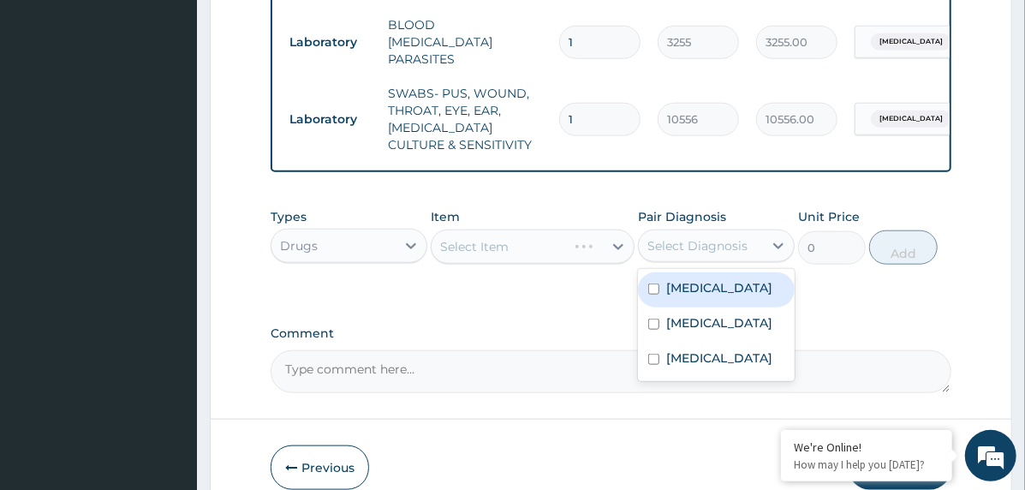
click at [732, 296] on label "Falciparum malaria" at bounding box center [720, 287] width 106 height 17
checkbox input "true"
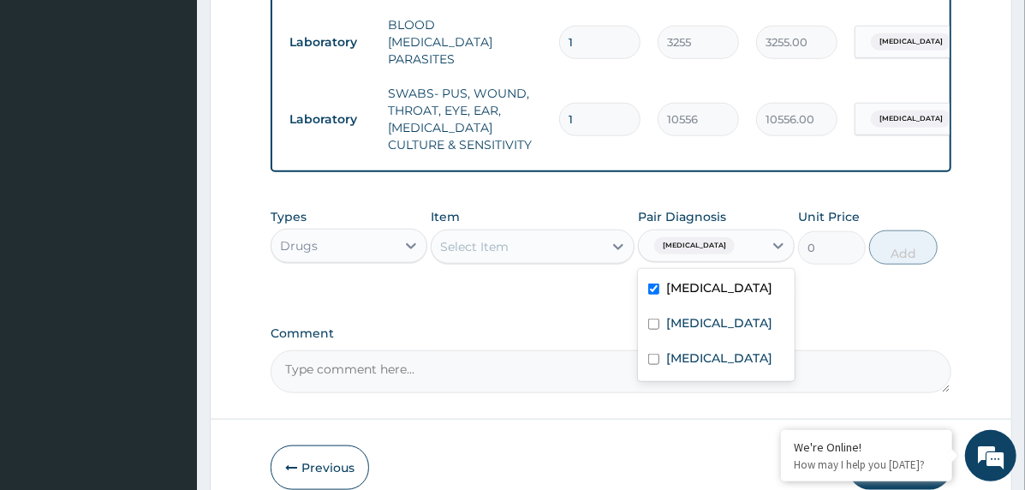
click at [526, 249] on div "Select Item" at bounding box center [517, 246] width 171 height 27
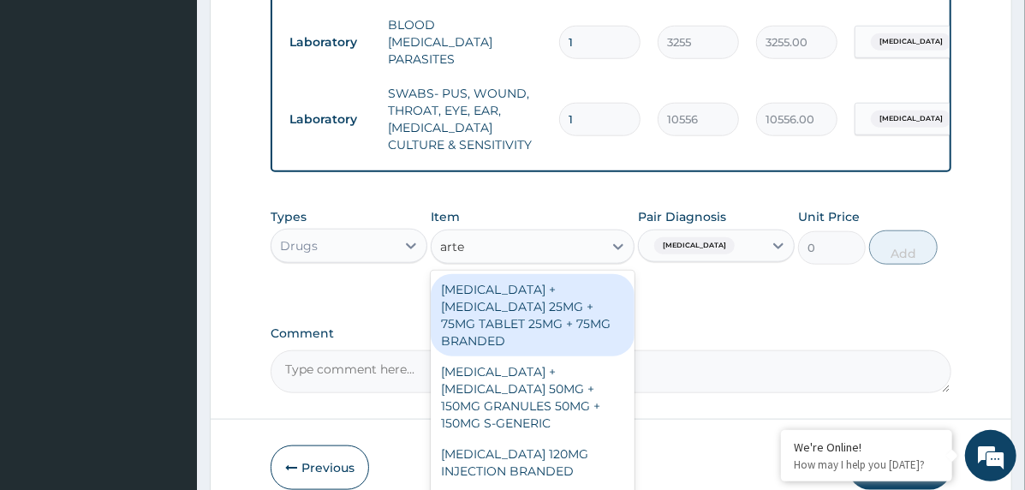
type input "artem"
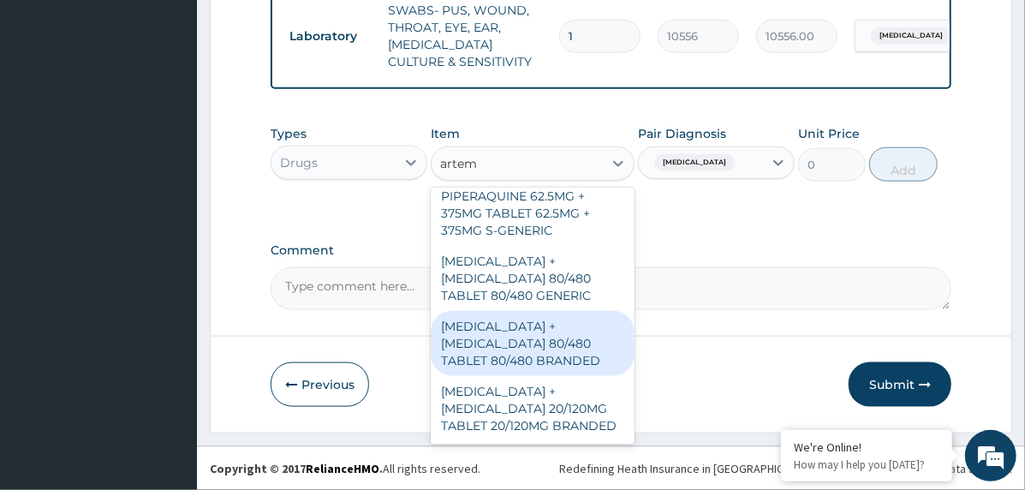
scroll to position [887, 0]
click at [591, 341] on div "ARTEMETHER + LUMEFANTRINE 80/480 TABLET 80/480 BRANDED" at bounding box center [533, 343] width 204 height 65
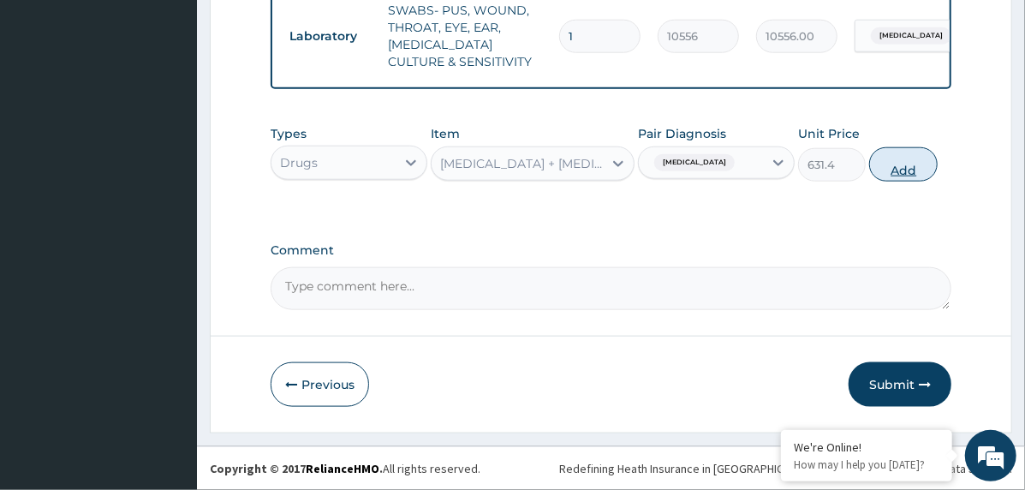
click at [899, 166] on button "Add" at bounding box center [904, 164] width 69 height 34
type input "0"
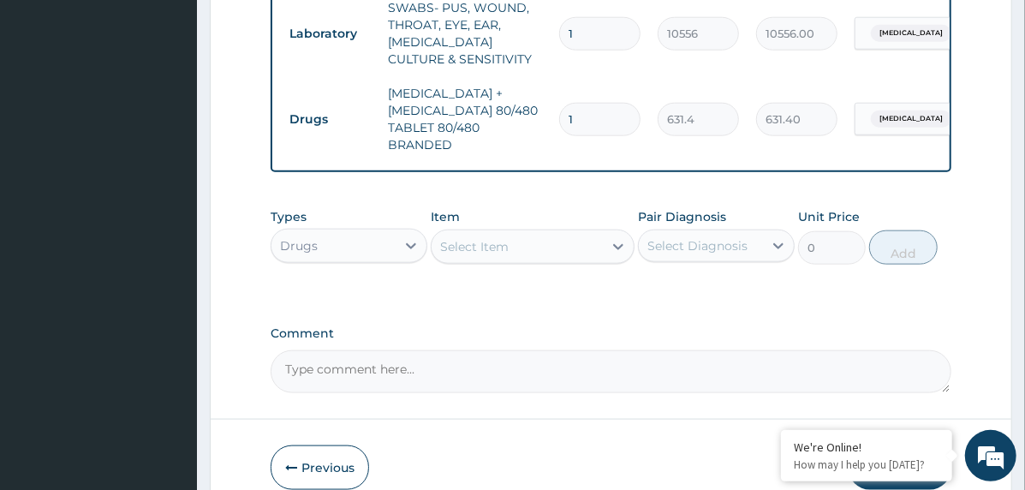
type input "0.00"
type input "6"
type input "3788.40"
type input "6"
click at [514, 237] on div "Select Item" at bounding box center [517, 246] width 171 height 27
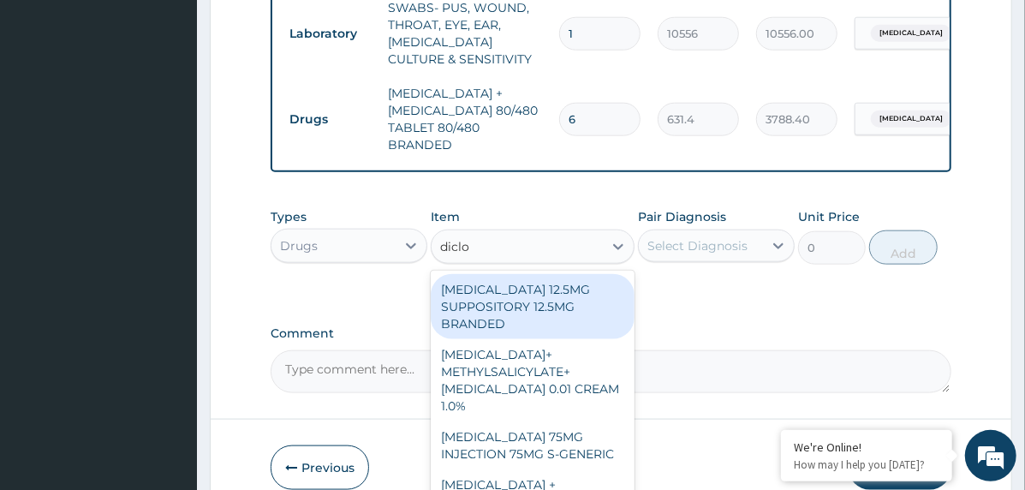
type input "diclof"
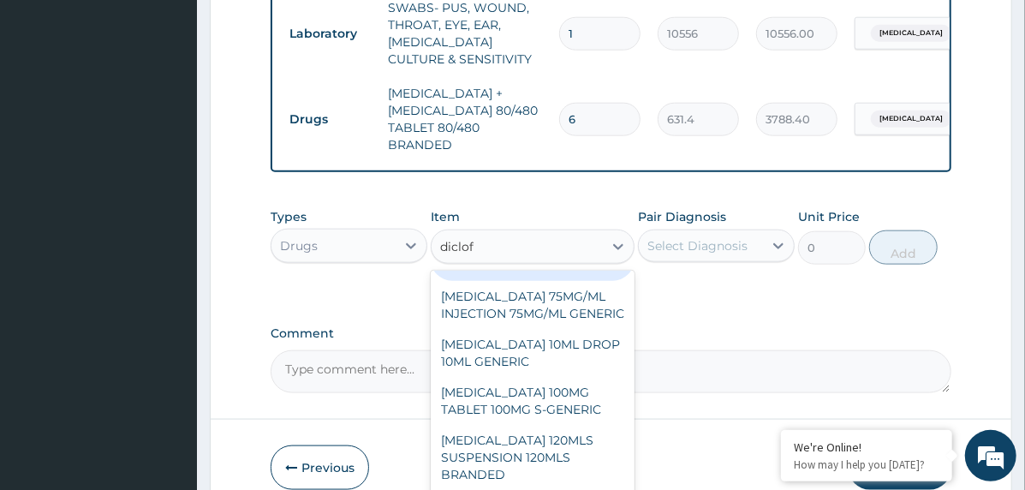
scroll to position [685, 0]
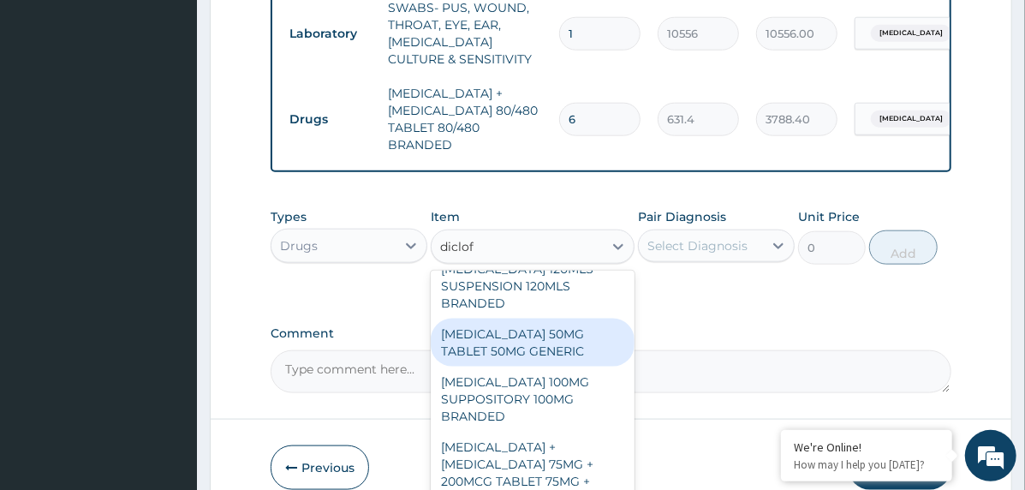
click at [547, 367] on div "DICLOFENAC POTASSIUM 50MG TABLET 50MG GENERIC" at bounding box center [533, 343] width 204 height 48
type input "96"
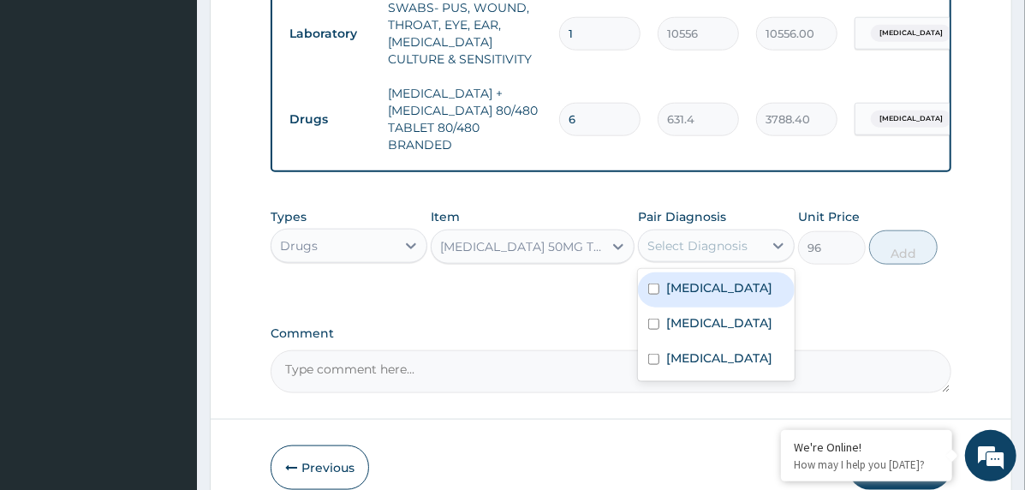
click at [678, 252] on div "Select Diagnosis" at bounding box center [698, 245] width 100 height 17
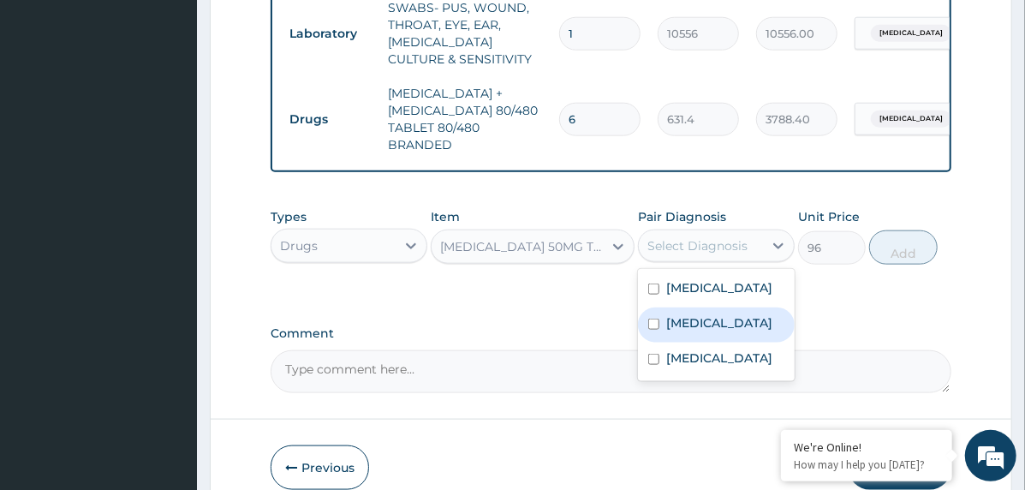
click at [731, 316] on label "Acute tonsillitis" at bounding box center [720, 322] width 106 height 17
checkbox input "true"
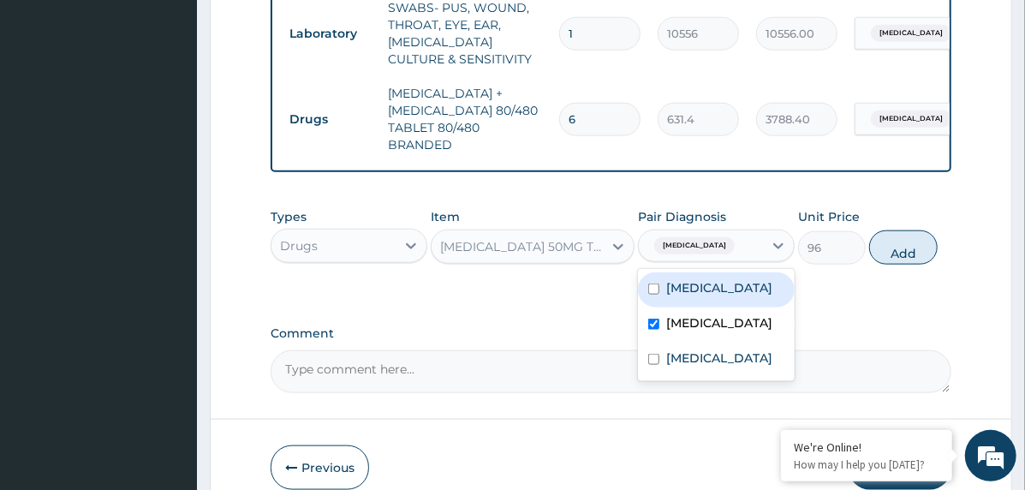
click at [765, 293] on label "Falciparum malaria" at bounding box center [720, 287] width 106 height 17
checkbox input "true"
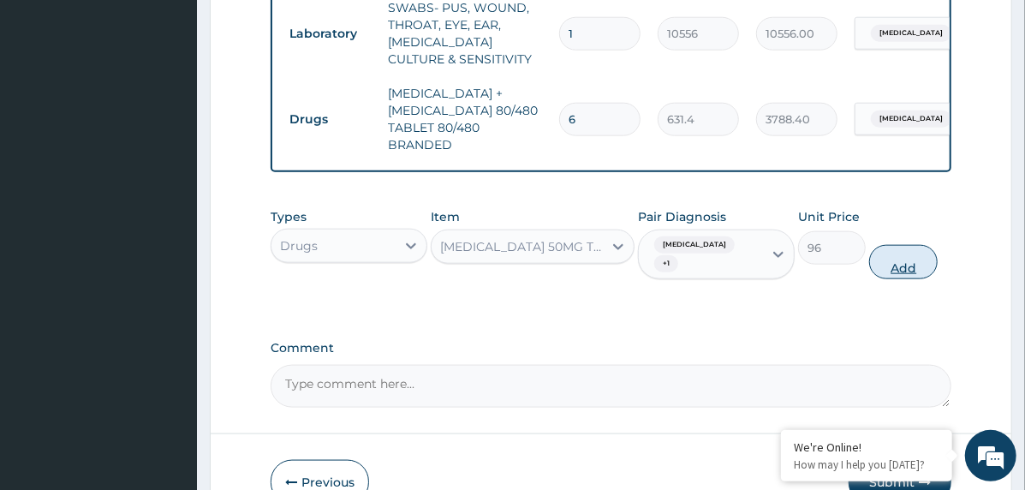
click at [928, 272] on button "Add" at bounding box center [904, 262] width 69 height 34
type input "0"
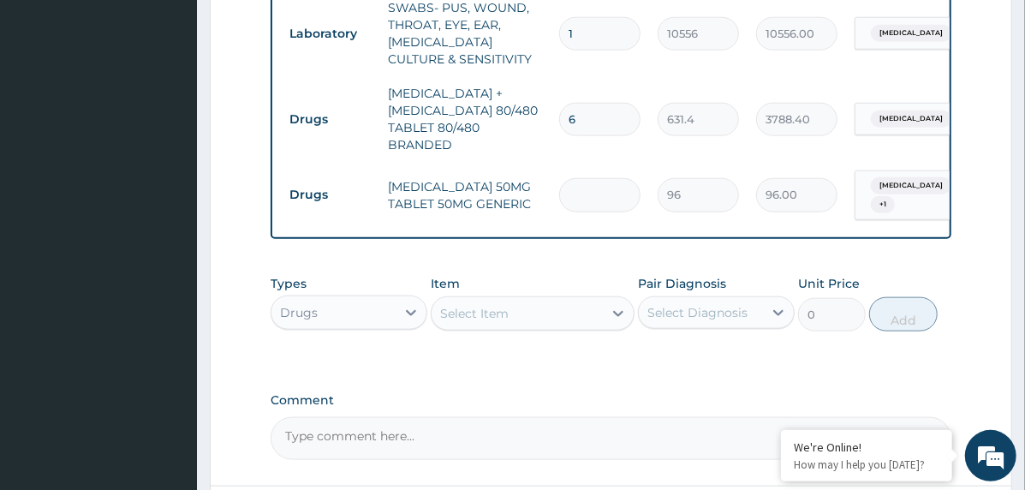
type input "0.00"
type input "6"
type input "576.00"
type input "6"
click at [527, 319] on div "Select Item" at bounding box center [517, 313] width 171 height 27
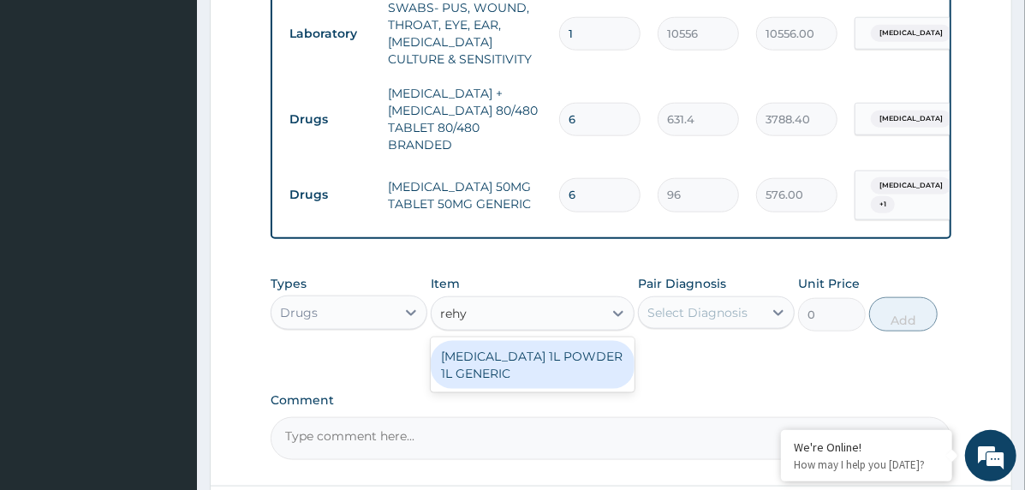
type input "rehy"
drag, startPoint x: 715, startPoint y: 361, endPoint x: 722, endPoint y: 375, distance: 16.1
click at [715, 363] on div "Types Drugs Item option DICLOFENAC POTASSIUM 50MG TABLET 50MG GENERIC, selected…" at bounding box center [611, 315] width 681 height 99
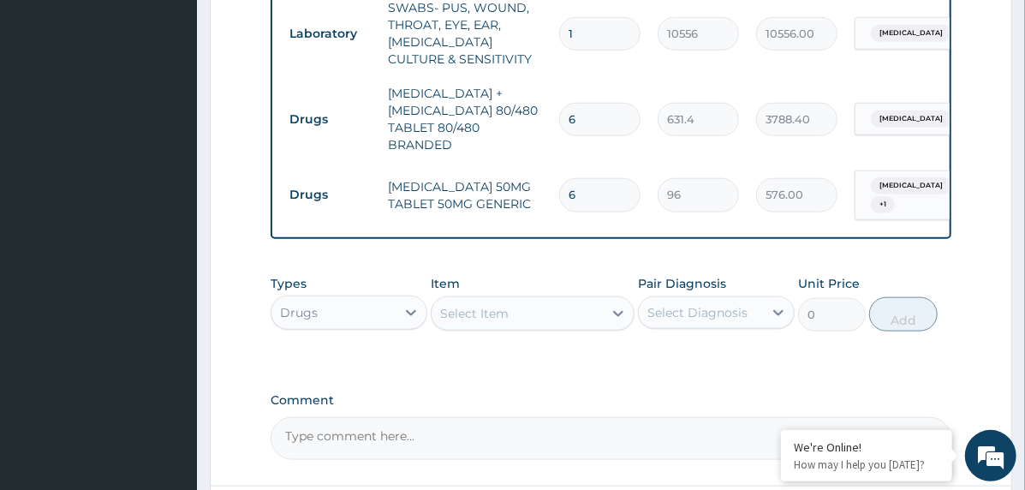
click at [448, 320] on div "Select Item" at bounding box center [474, 313] width 69 height 17
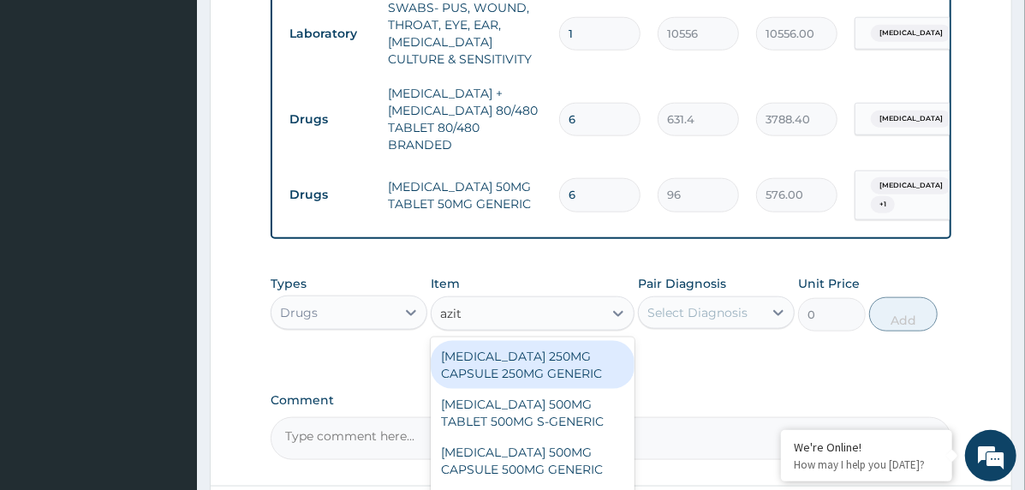
type input "azith"
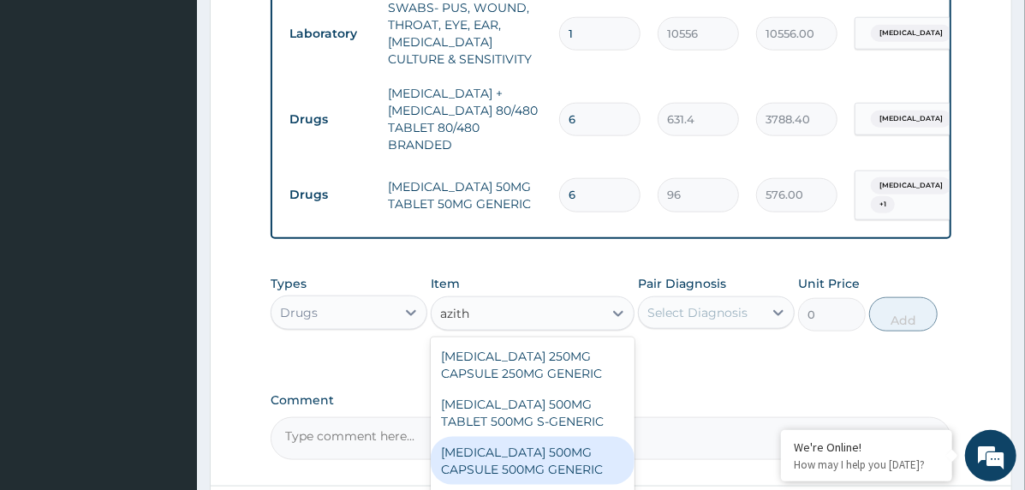
click at [523, 458] on div "AZITHROMYCIN 500MG CAPSULE 500MG GENERIC" at bounding box center [533, 461] width 204 height 48
type input "360"
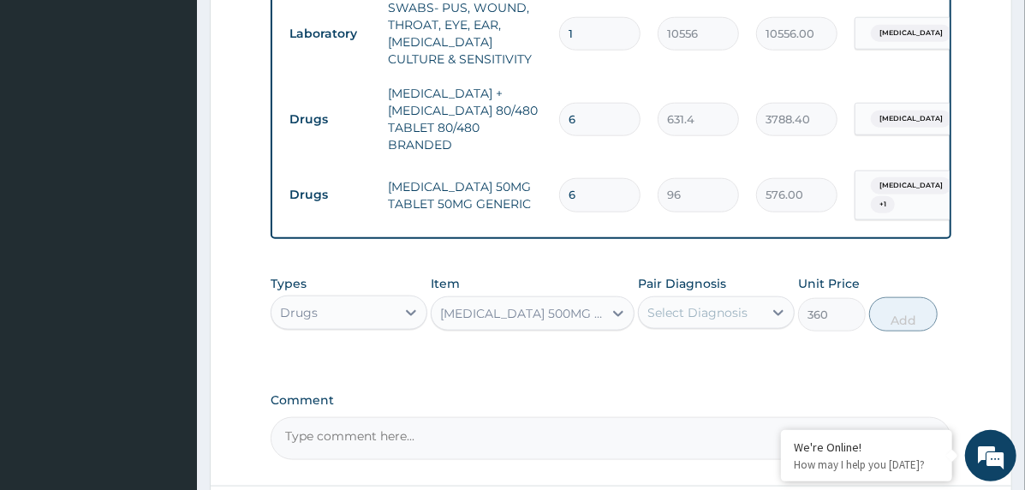
click at [703, 321] on div "Select Diagnosis" at bounding box center [698, 312] width 100 height 17
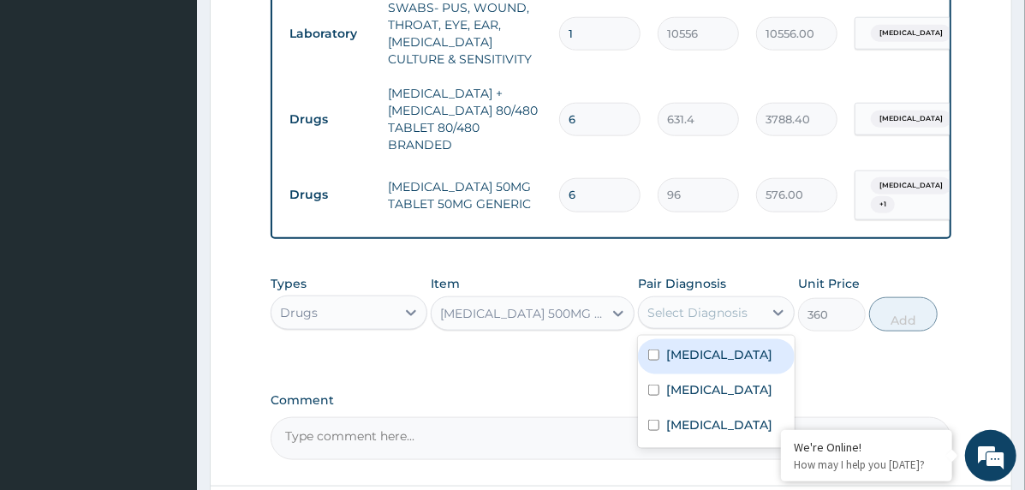
click at [726, 363] on label "Falciparum malaria" at bounding box center [720, 354] width 106 height 17
checkbox input "true"
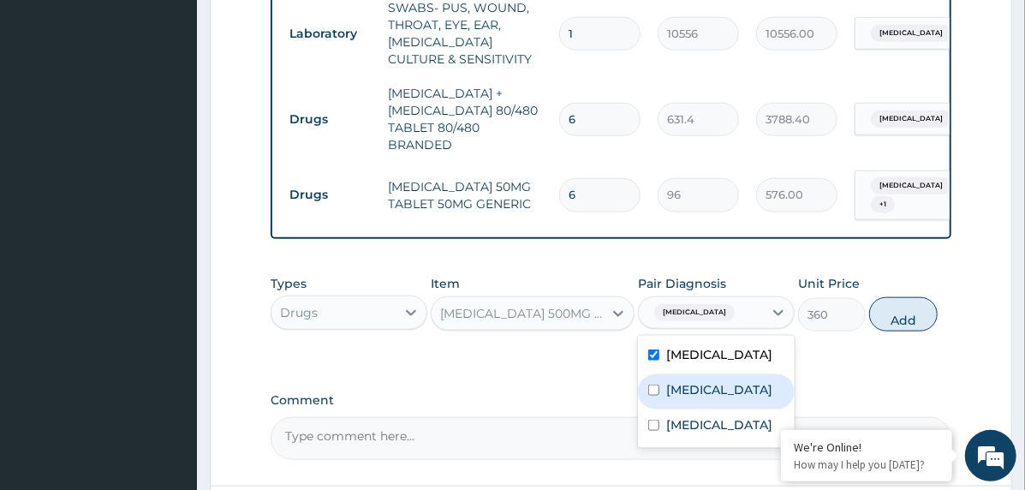
click at [733, 392] on label "Acute tonsillitis" at bounding box center [720, 389] width 106 height 17
checkbox input "true"
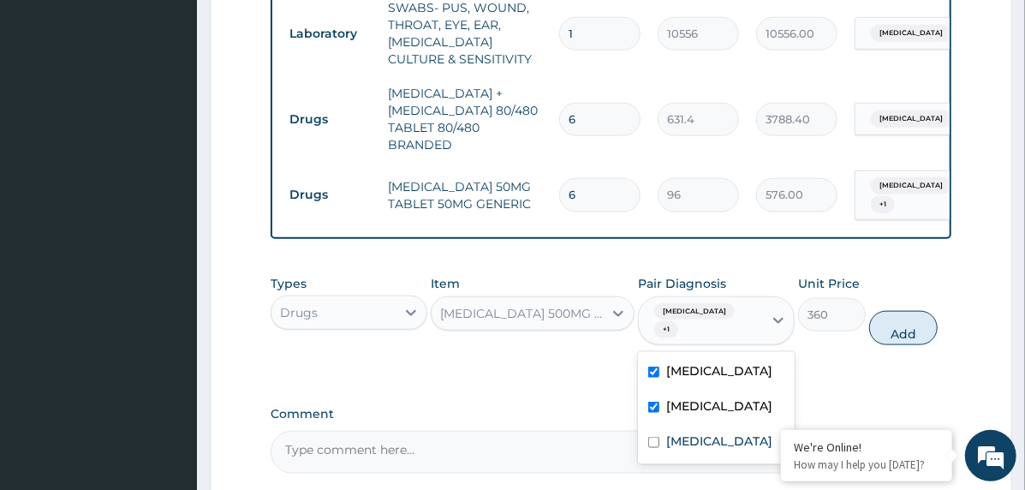
click at [745, 368] on label "Falciparum malaria" at bounding box center [720, 370] width 106 height 17
checkbox input "false"
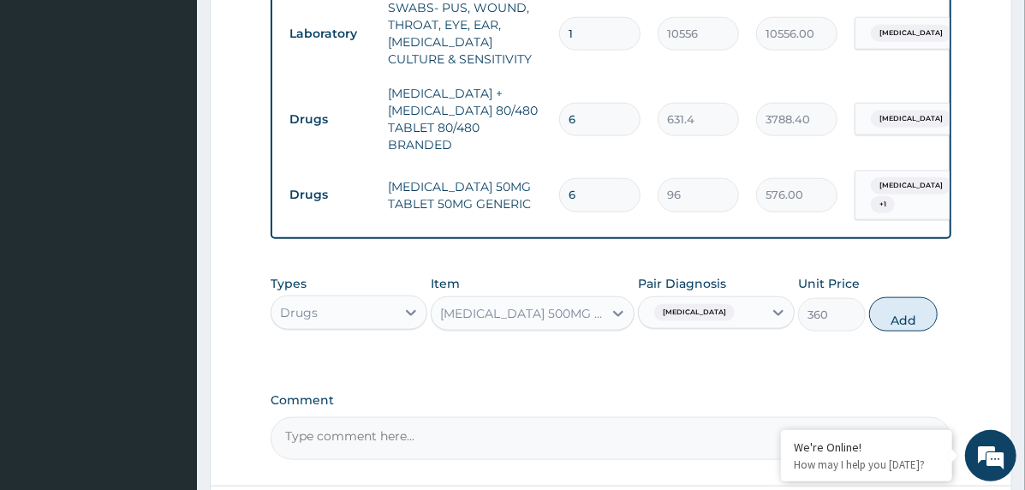
click at [879, 338] on div "Types Drugs Item AZITHROMYCIN 500MG CAPSULE 500MG GENERIC Pair Diagnosis Acute …" at bounding box center [611, 303] width 681 height 74
click at [888, 326] on button "Add" at bounding box center [904, 314] width 69 height 34
type input "0"
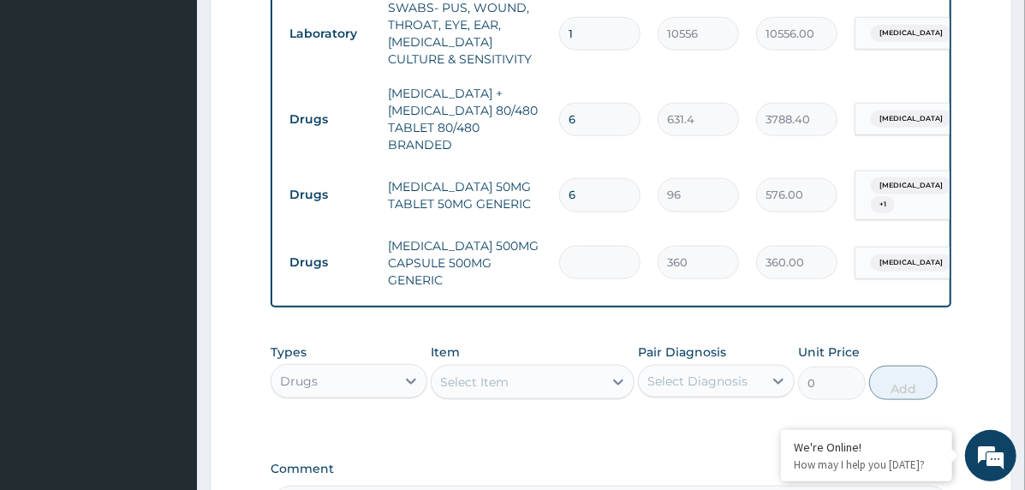
type input "0.00"
type input "5"
type input "1800.00"
type input "5"
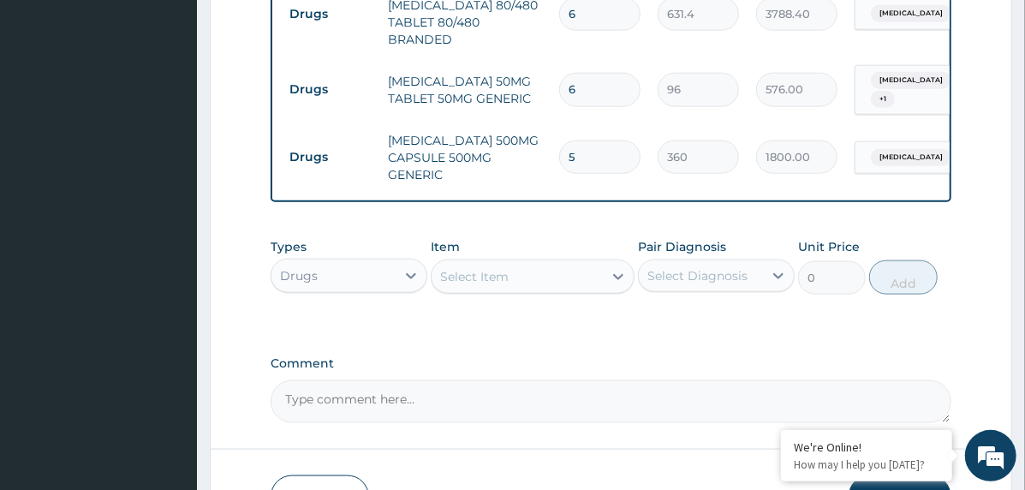
scroll to position [1109, 0]
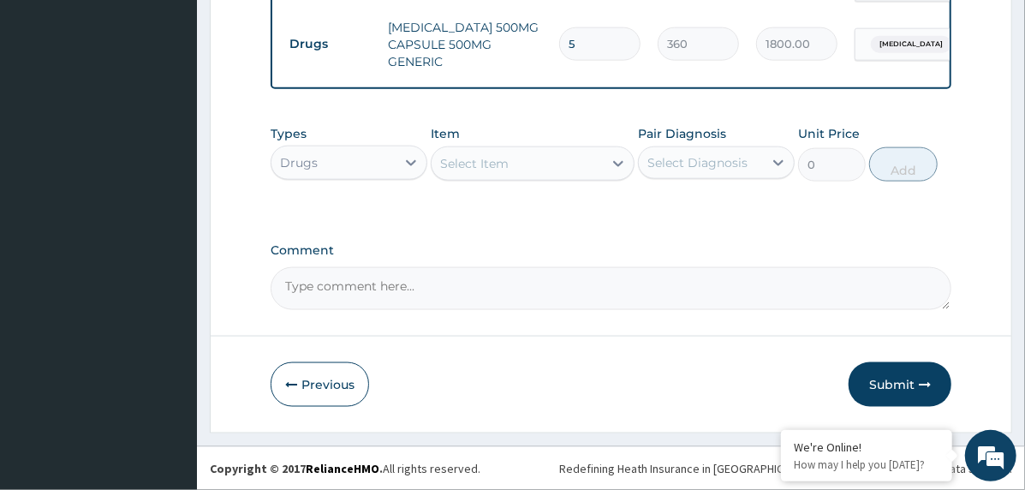
click at [467, 288] on textarea "Comment" at bounding box center [611, 288] width 681 height 43
paste textarea "PA/E396A3"
type textarea "PA/E396A3"
click at [872, 385] on button "Submit" at bounding box center [900, 384] width 103 height 45
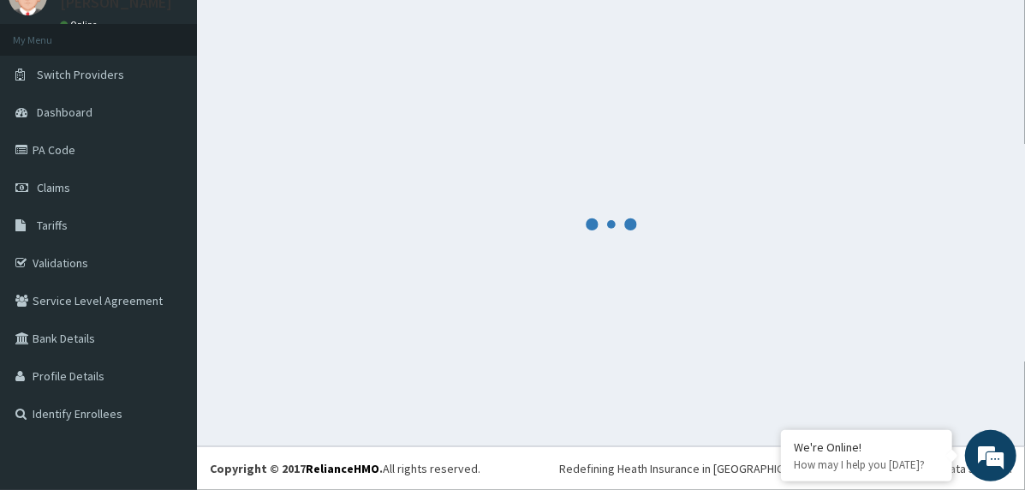
scroll to position [74, 0]
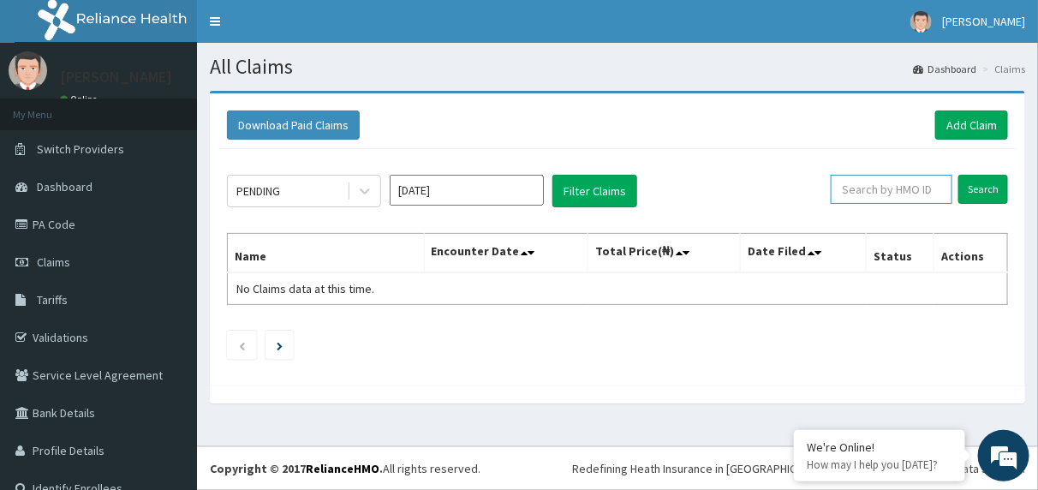
click at [893, 194] on input "text" at bounding box center [892, 189] width 122 height 29
paste input "ICN/10010/E"
type input "ICN/10010/E"
drag, startPoint x: 964, startPoint y: 188, endPoint x: 951, endPoint y: 206, distance: 22.1
click at [965, 188] on input "Search" at bounding box center [984, 189] width 50 height 29
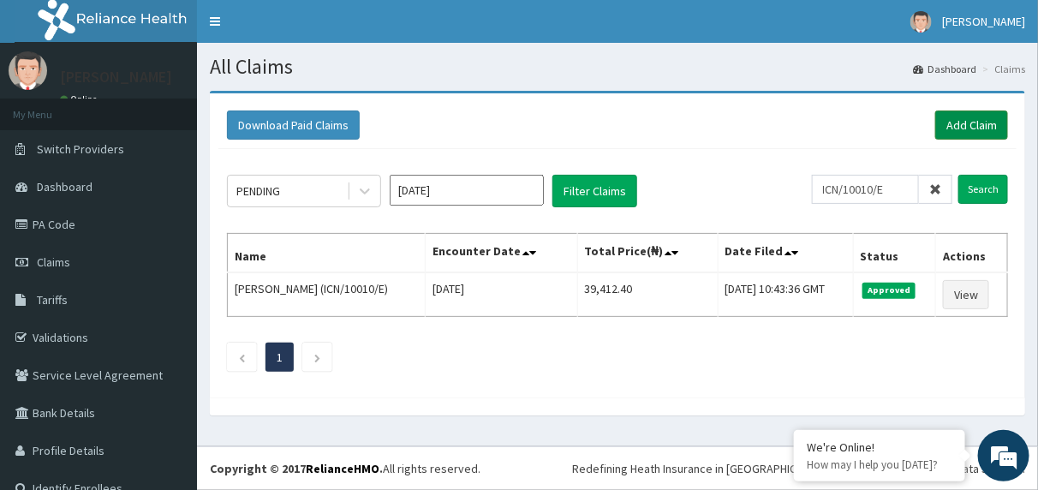
click at [947, 125] on link "Add Claim" at bounding box center [972, 125] width 73 height 29
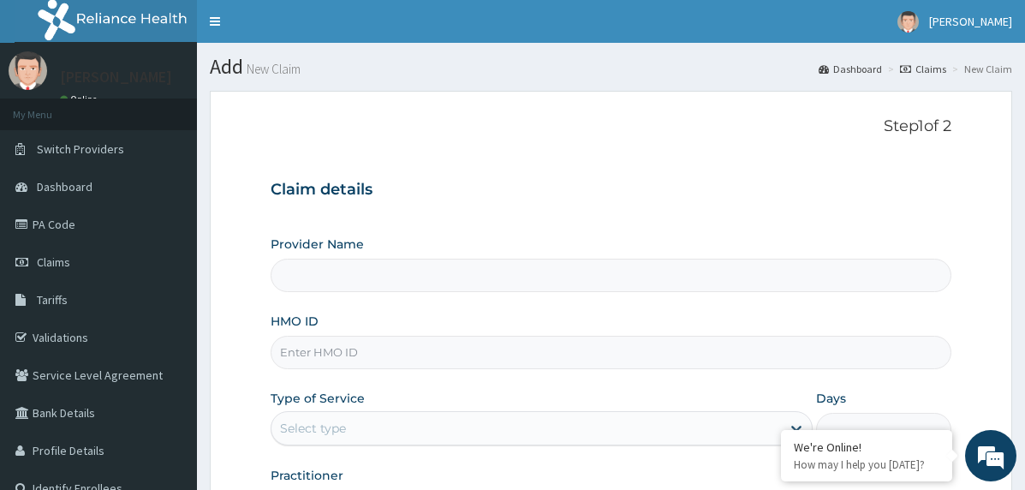
type input "The [GEOGRAPHIC_DATA]"
click at [466, 355] on input "HMO ID" at bounding box center [611, 352] width 681 height 33
paste input "ICN/10010/E"
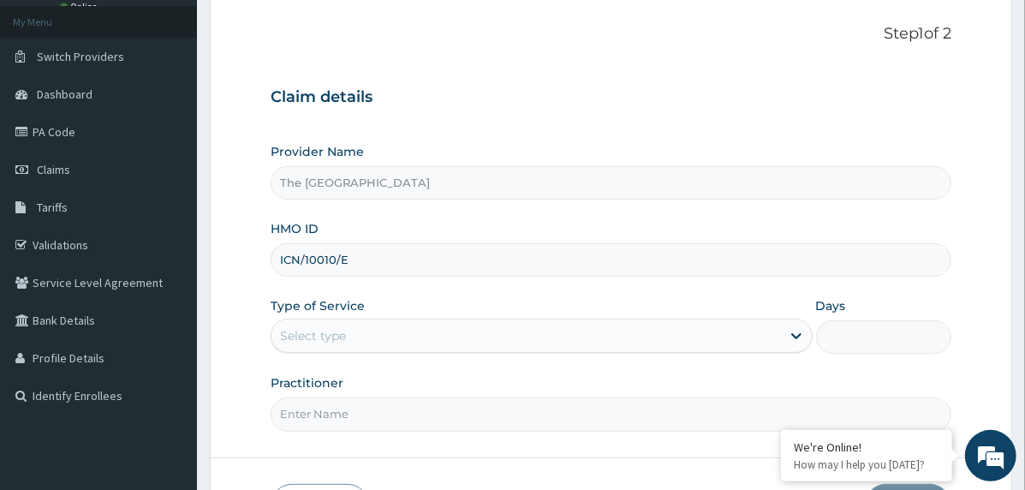
scroll to position [212, 0]
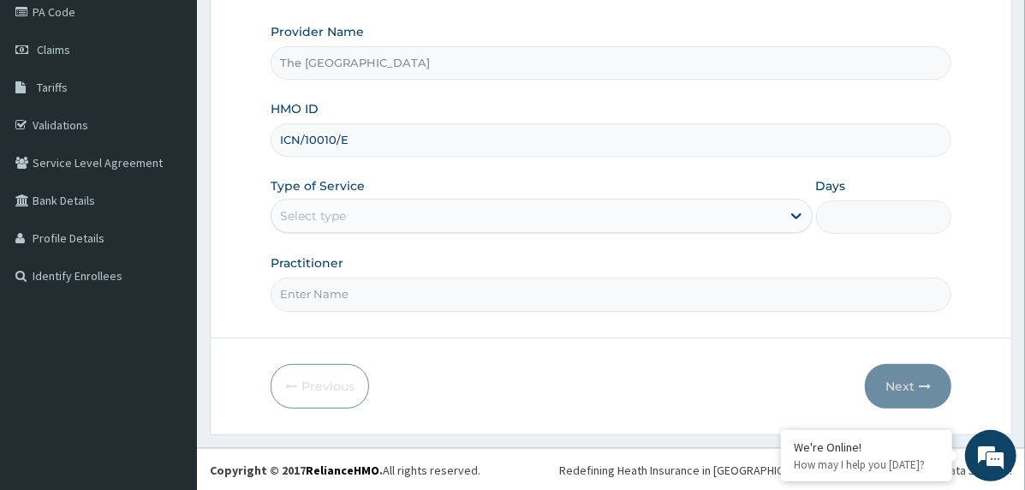
type input "ICN/10010/E"
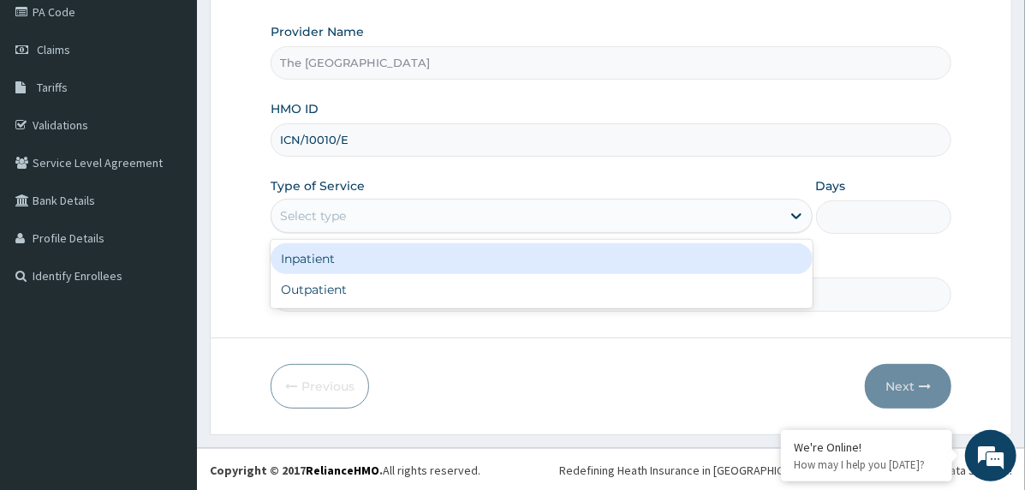
click at [377, 203] on div "Select type" at bounding box center [527, 215] width 510 height 27
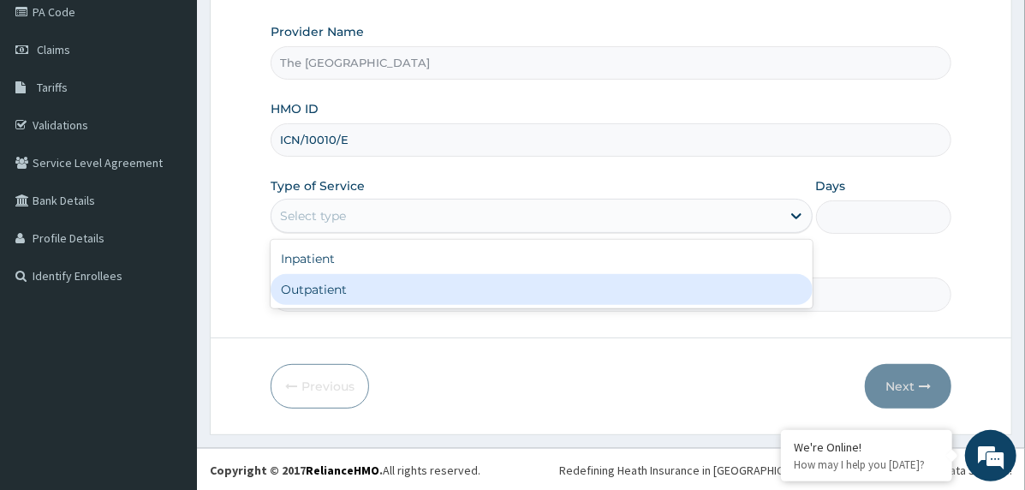
drag, startPoint x: 368, startPoint y: 284, endPoint x: 372, endPoint y: 296, distance: 13.5
click at [368, 284] on div "Outpatient" at bounding box center [542, 289] width 542 height 31
type input "1"
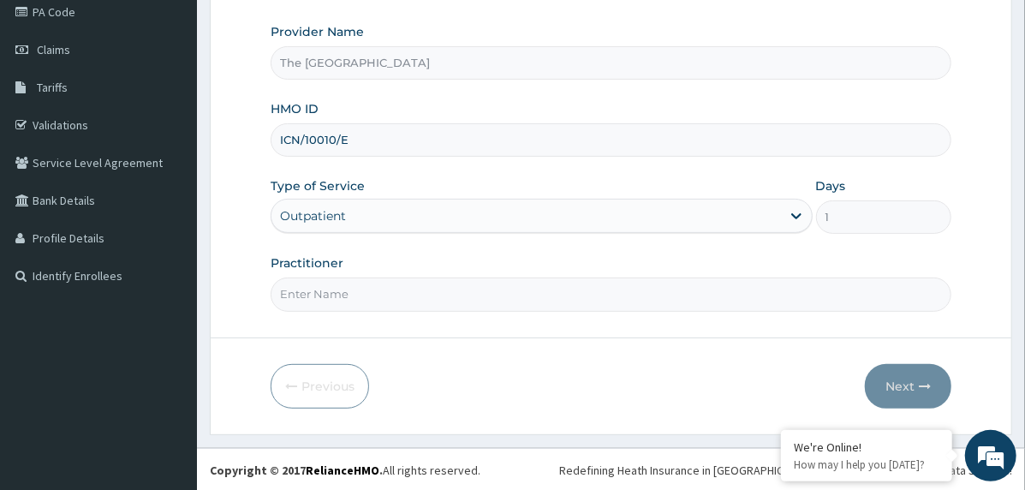
click at [377, 307] on input "Practitioner" at bounding box center [611, 294] width 681 height 33
type input "doctor"
click at [892, 380] on button "Next" at bounding box center [908, 386] width 87 height 45
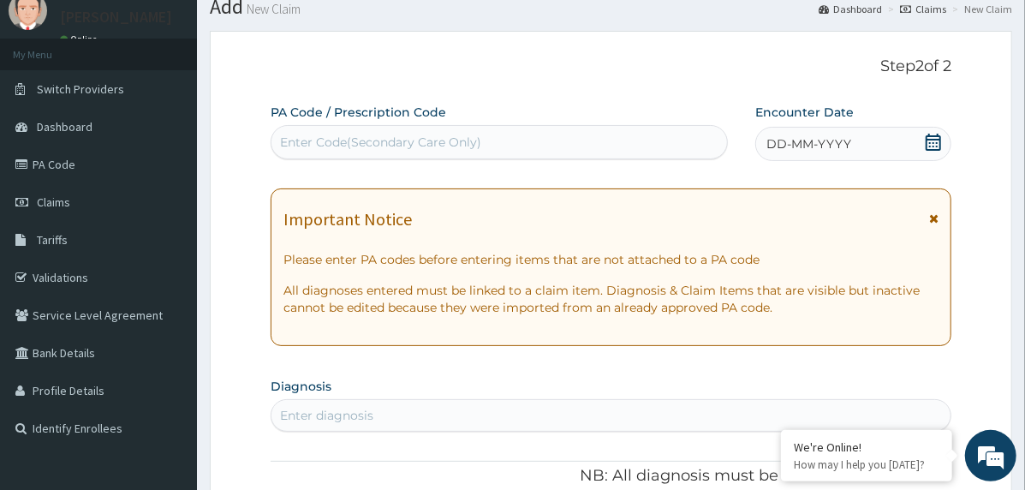
scroll to position [41, 0]
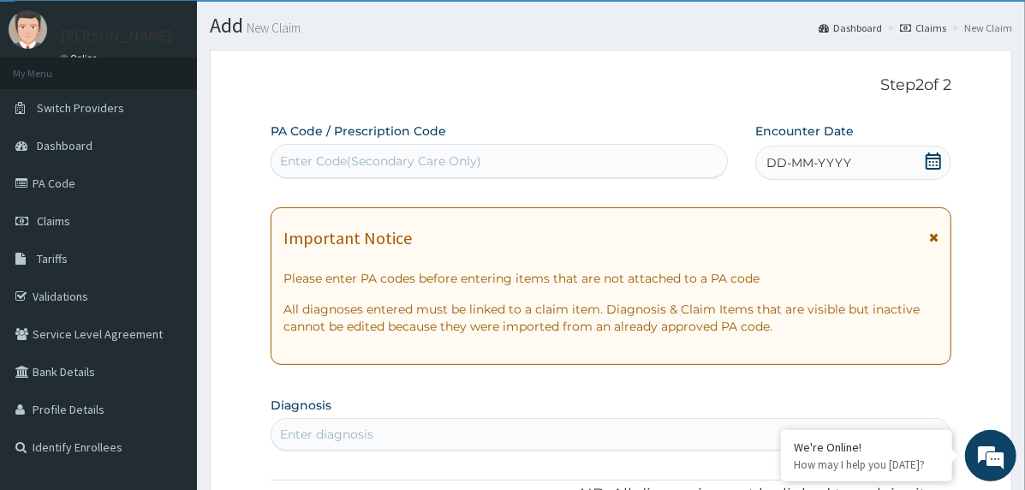
click at [816, 164] on span "DD-MM-YYYY" at bounding box center [809, 162] width 85 height 17
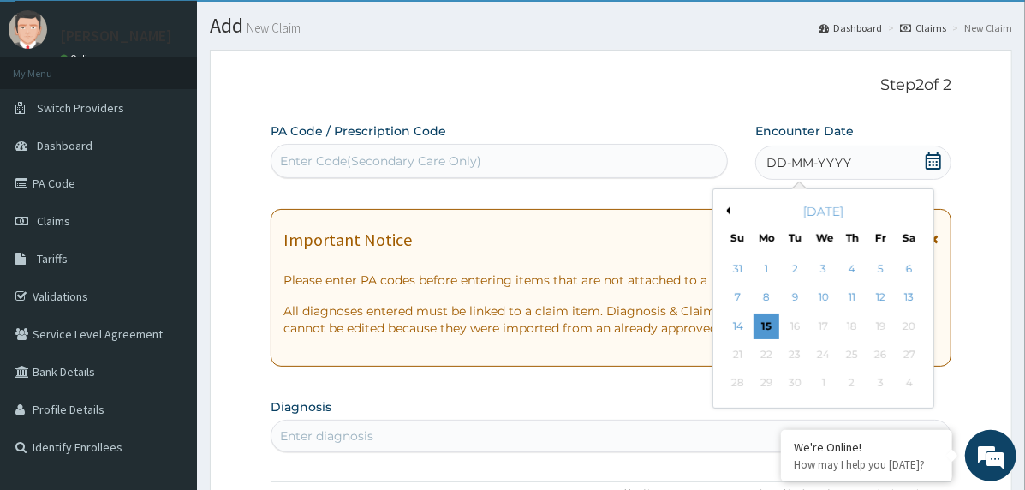
click at [725, 207] on button "Previous Month" at bounding box center [726, 210] width 9 height 9
click at [817, 300] on div "6" at bounding box center [824, 298] width 26 height 26
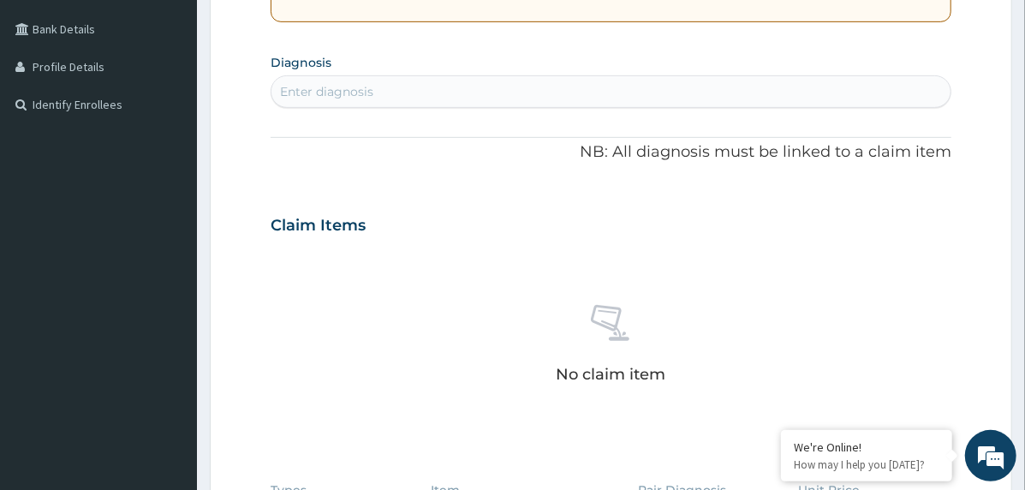
scroll to position [469, 0]
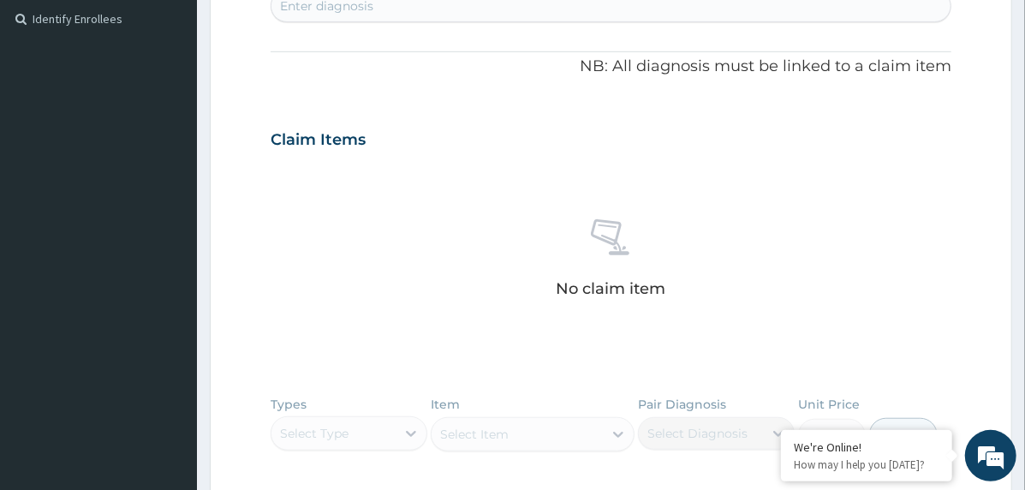
click at [458, 14] on div "Enter diagnosis" at bounding box center [611, 5] width 679 height 27
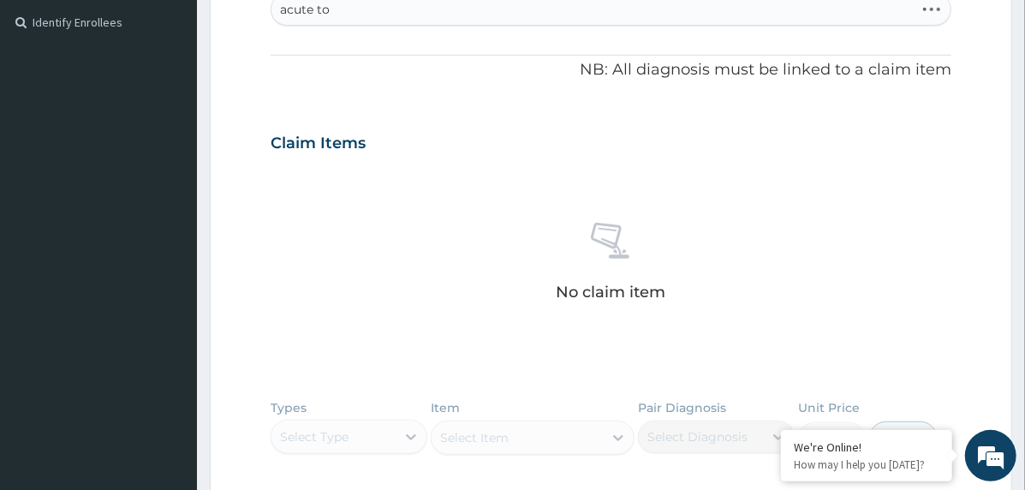
type input "acute ton"
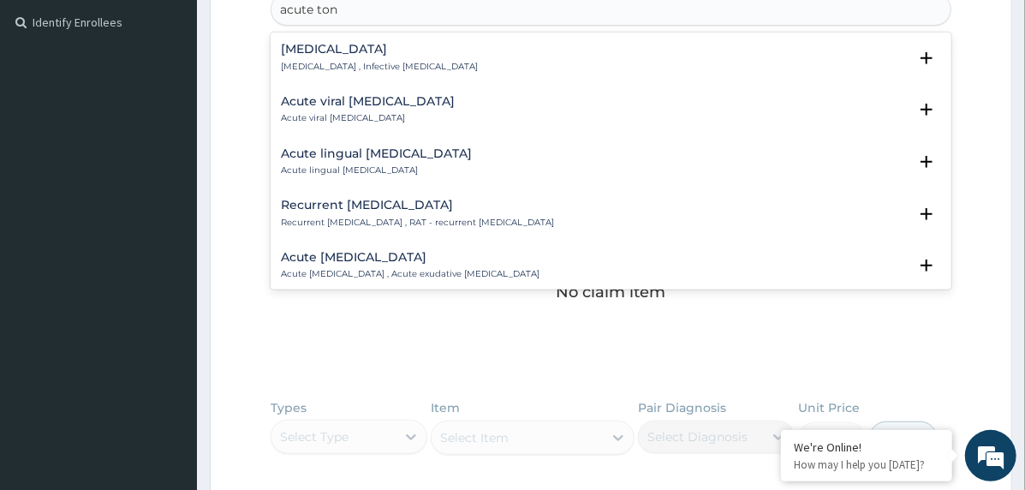
click at [323, 57] on div "[MEDICAL_DATA] [MEDICAL_DATA] , Infective [MEDICAL_DATA]" at bounding box center [379, 58] width 197 height 30
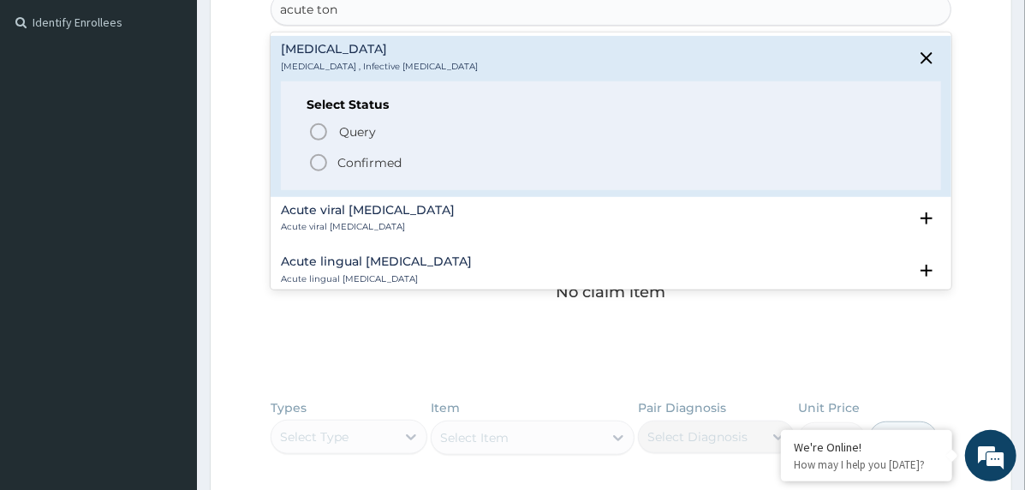
drag, startPoint x: 343, startPoint y: 160, endPoint x: 361, endPoint y: 185, distance: 30.7
click at [344, 160] on p "Confirmed" at bounding box center [370, 162] width 64 height 17
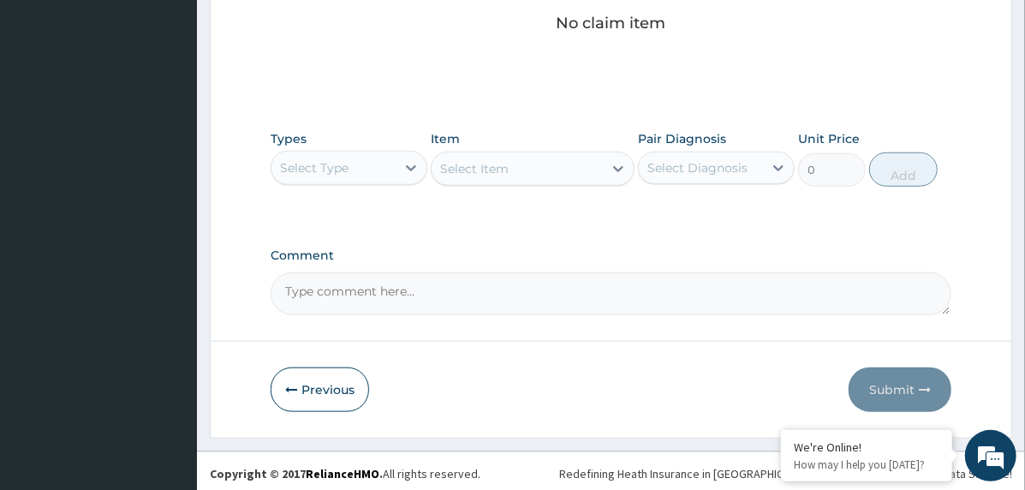
scroll to position [743, 0]
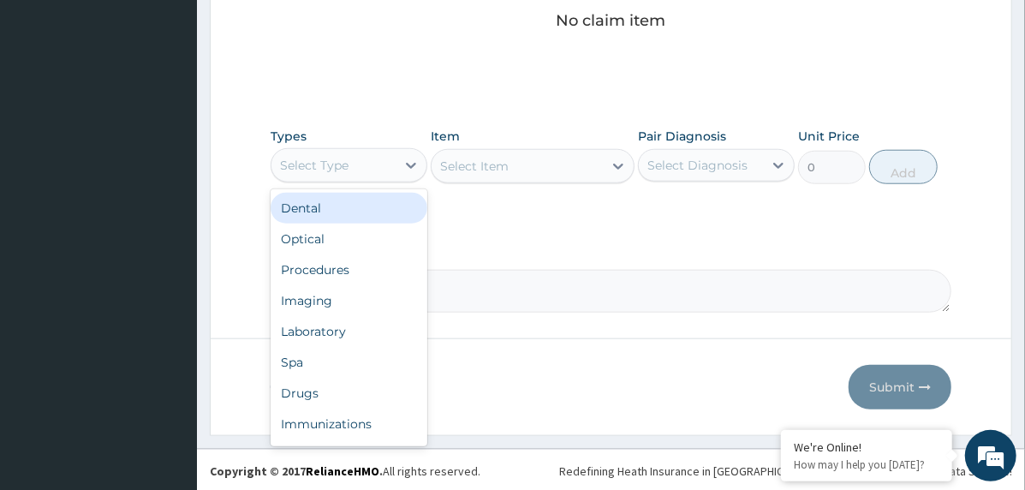
click at [364, 163] on div "Select Type" at bounding box center [334, 165] width 124 height 27
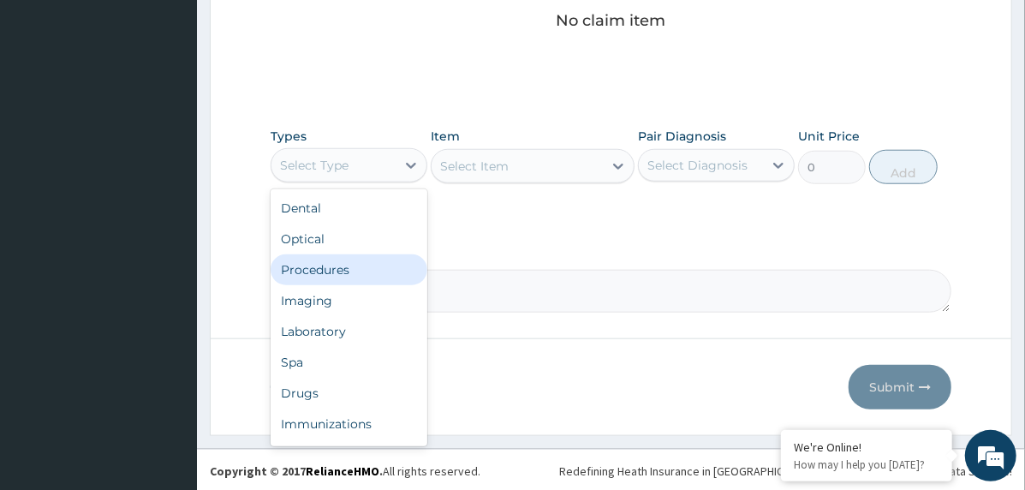
click at [380, 258] on div "Procedures" at bounding box center [349, 269] width 157 height 31
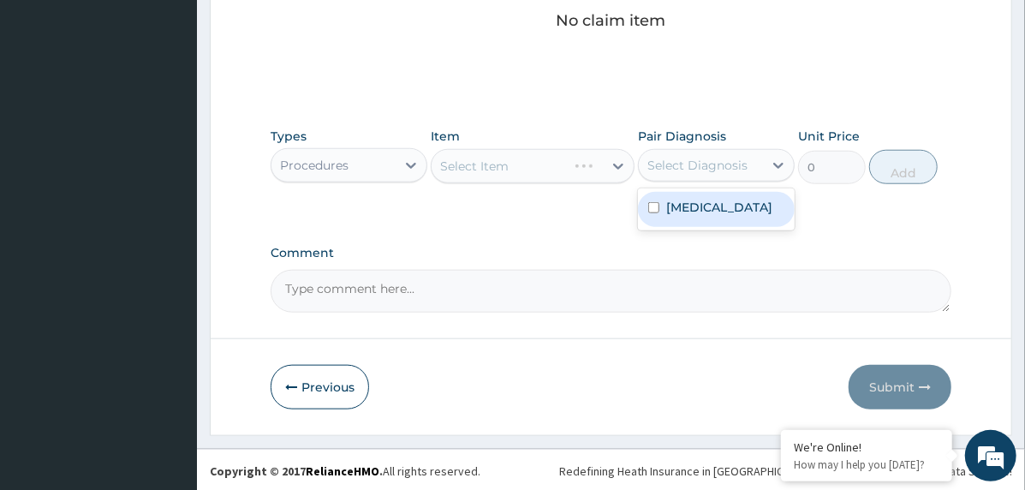
click at [680, 162] on div "Select Diagnosis" at bounding box center [698, 165] width 100 height 17
click at [707, 207] on label "Acute tonsillitis" at bounding box center [720, 207] width 106 height 17
checkbox input "true"
click at [576, 158] on div "Select Item" at bounding box center [517, 165] width 171 height 27
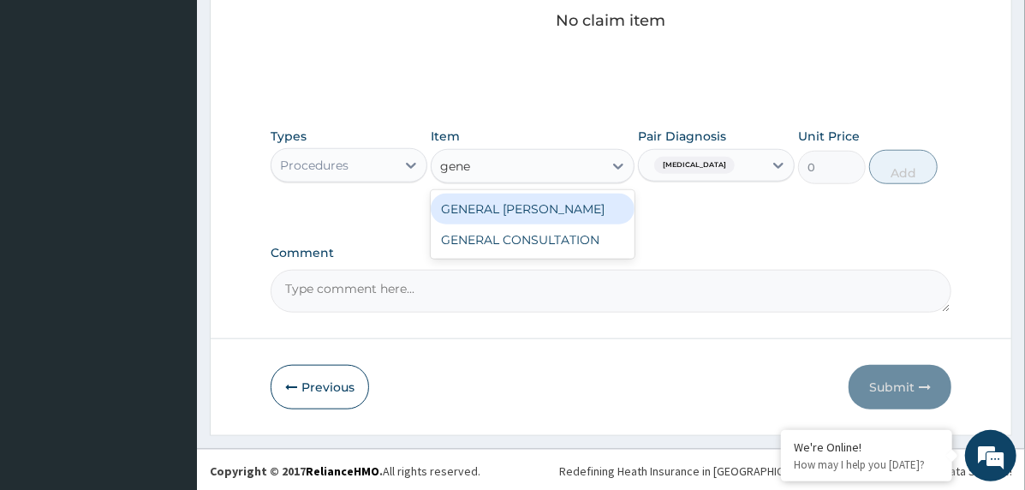
type input "gener"
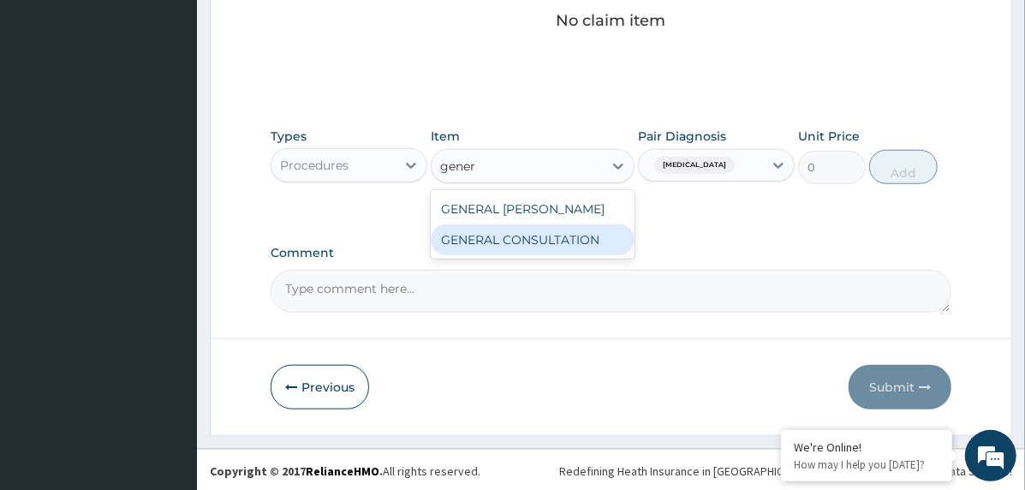
click at [620, 234] on div "GENERAL CONSULTATION" at bounding box center [533, 239] width 204 height 31
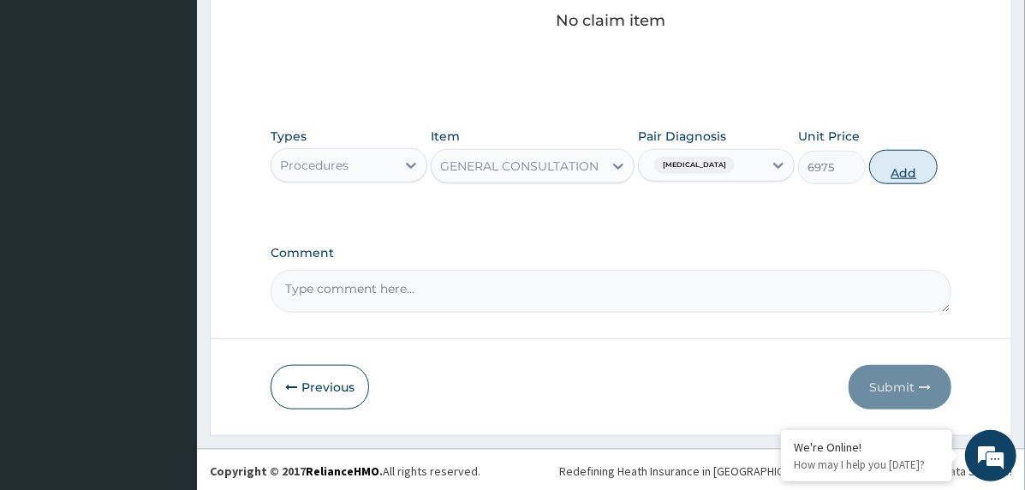
click at [894, 159] on button "Add" at bounding box center [904, 167] width 69 height 34
type input "0"
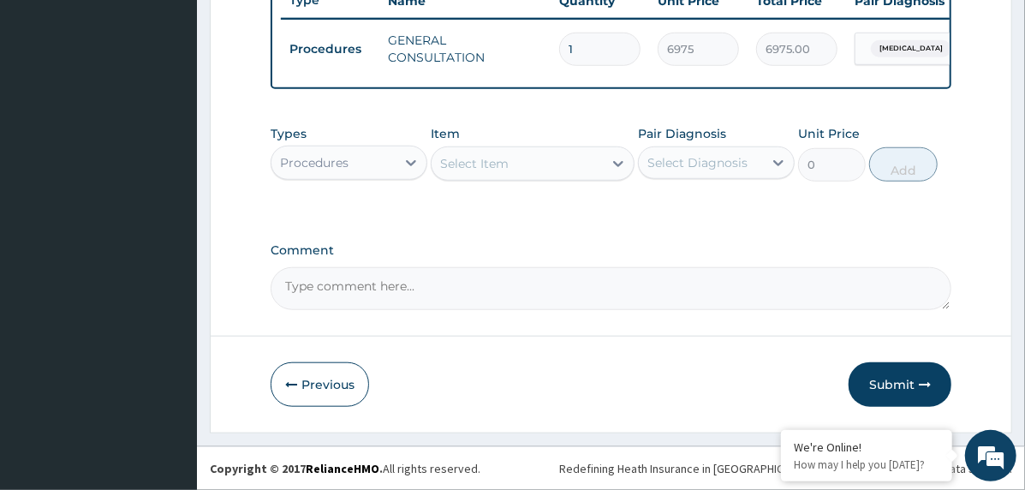
scroll to position [675, 0]
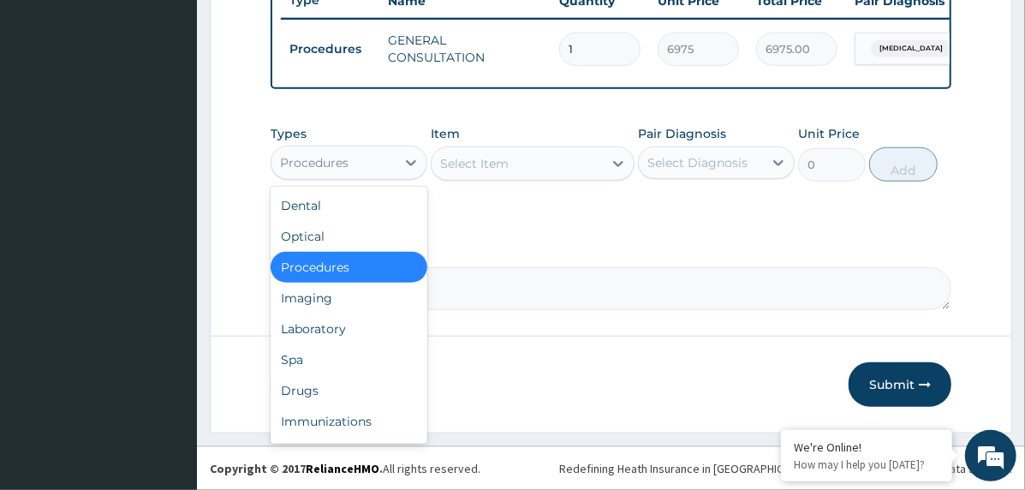
click at [357, 171] on div "Procedures" at bounding box center [334, 162] width 124 height 27
click at [334, 391] on div "Drugs" at bounding box center [349, 390] width 157 height 31
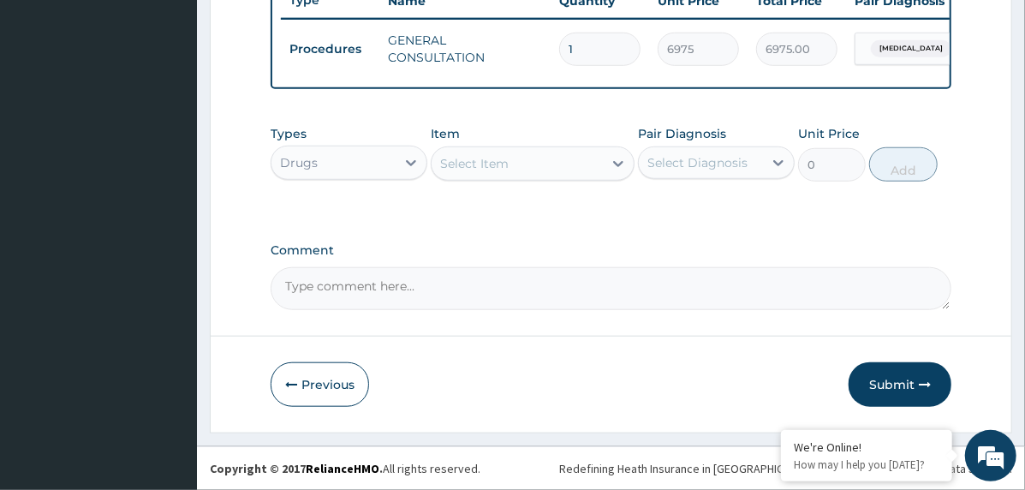
click at [524, 172] on div "Select Item" at bounding box center [517, 163] width 171 height 27
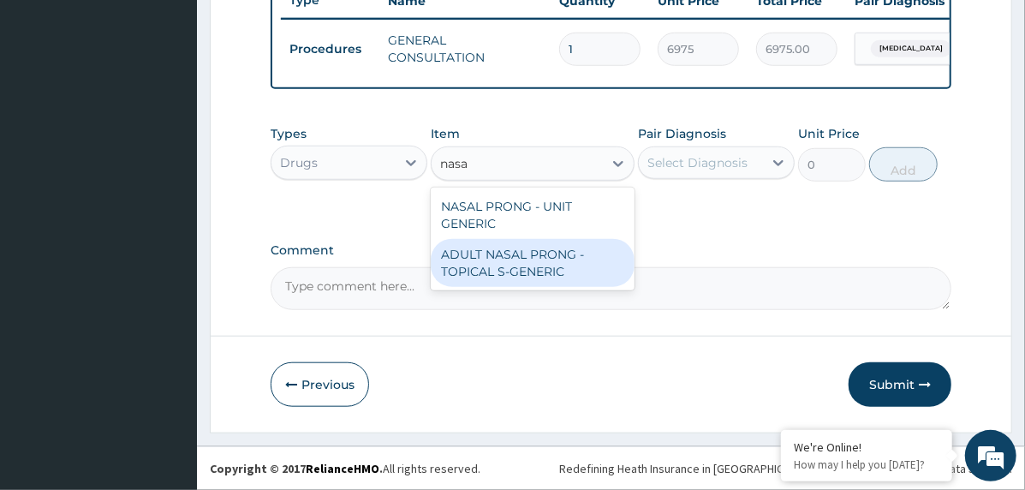
type input "nasa"
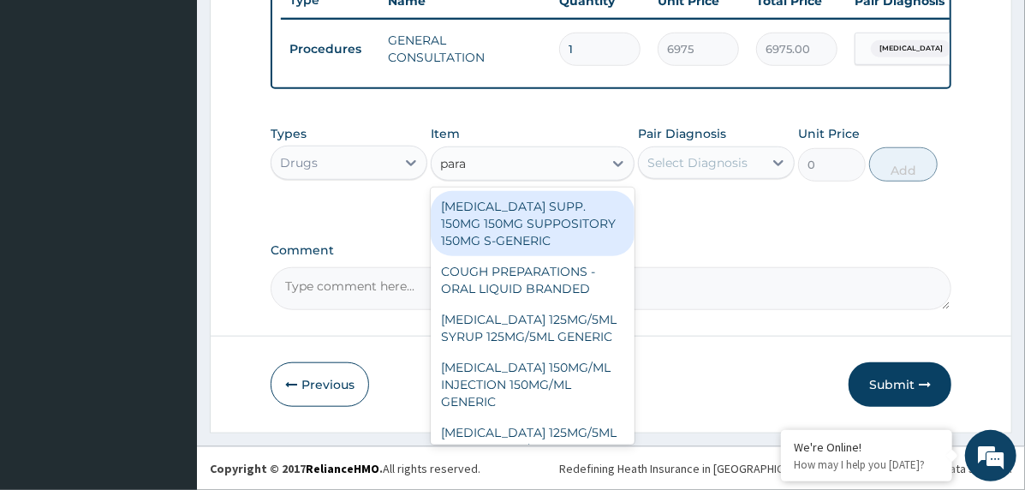
type input "parac"
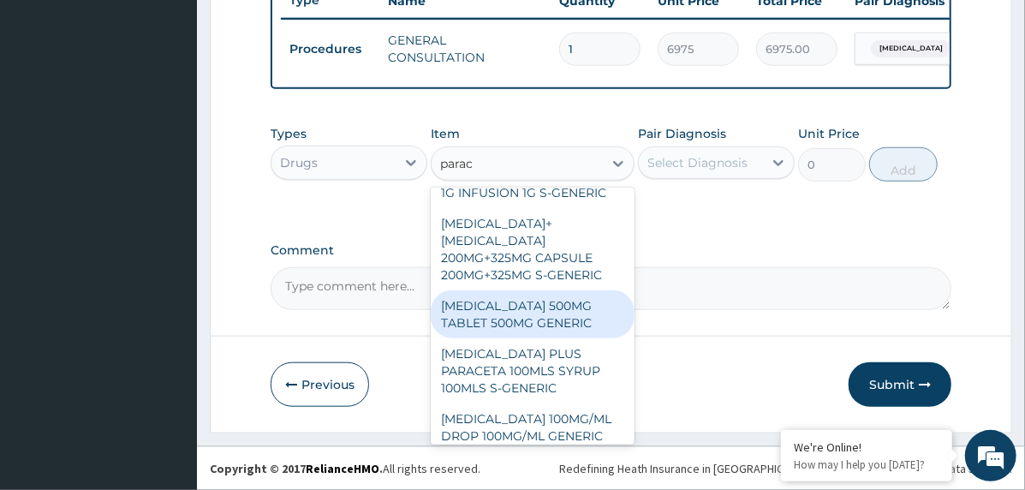
scroll to position [301, 0]
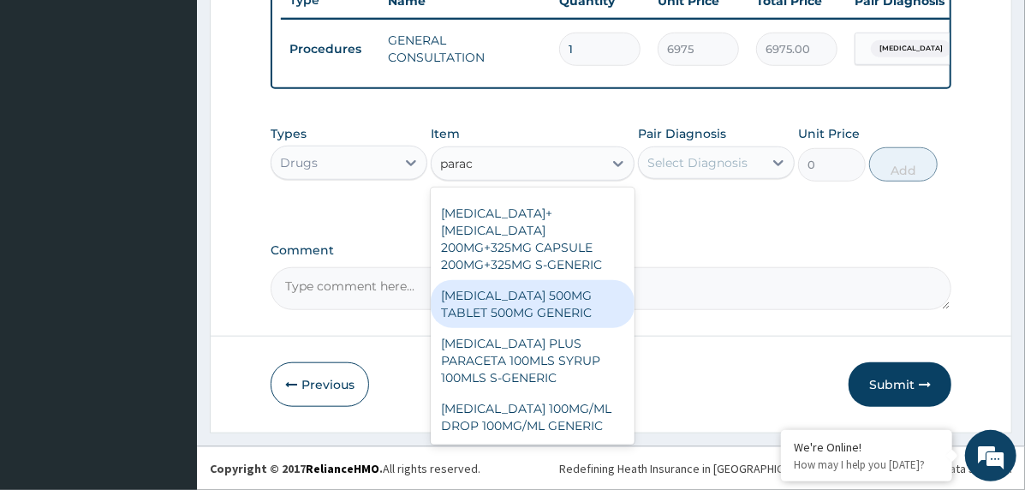
click at [573, 306] on div "PARACETAMOL 500MG TABLET 500MG GENERIC" at bounding box center [533, 304] width 204 height 48
type input "13.86"
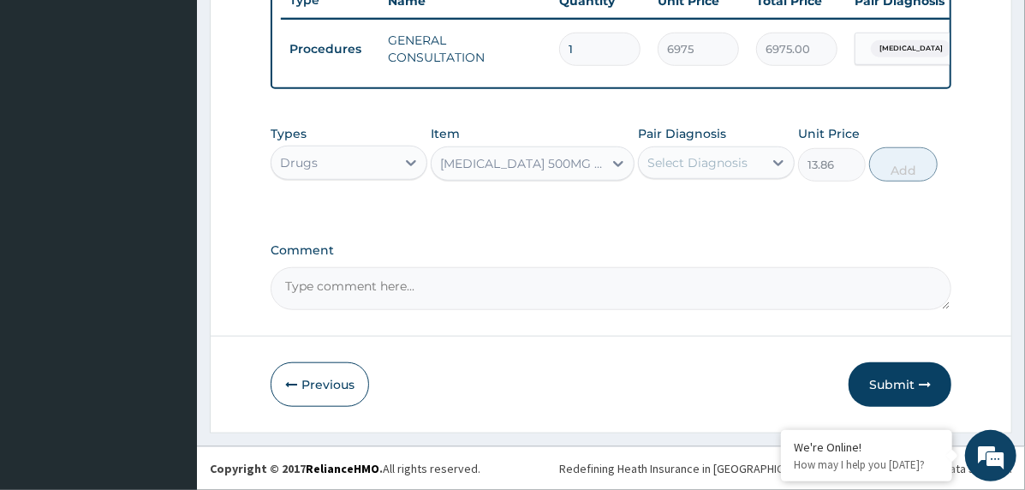
click at [749, 176] on div "Select Diagnosis" at bounding box center [701, 162] width 124 height 27
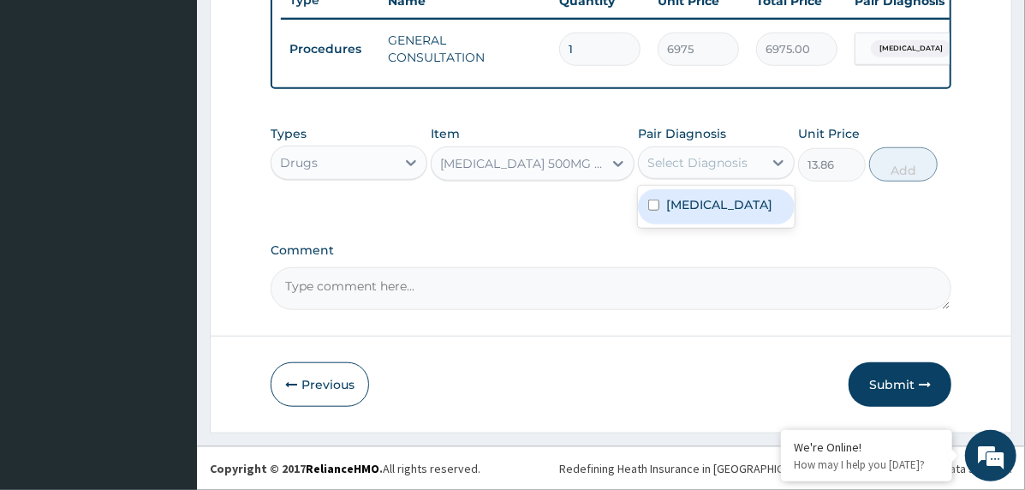
click at [750, 206] on label "Acute tonsillitis" at bounding box center [720, 204] width 106 height 17
checkbox input "true"
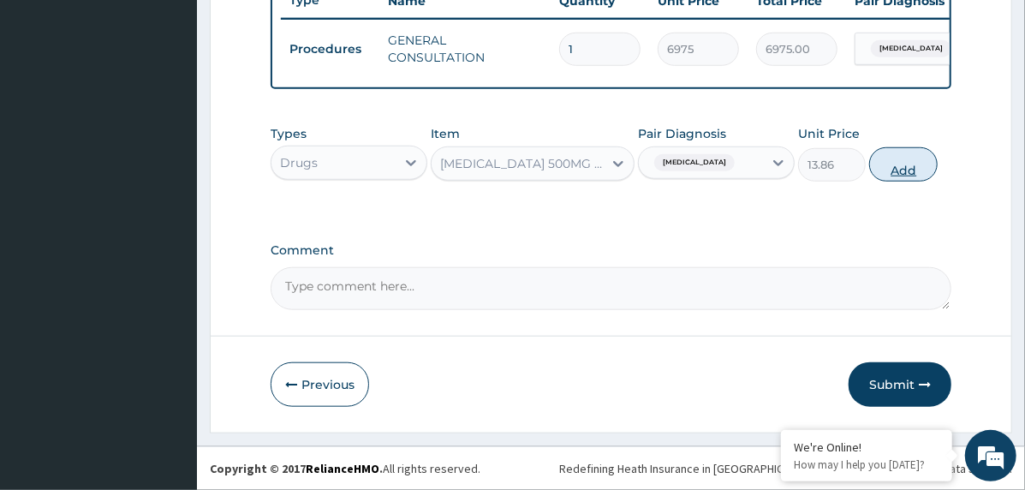
click at [881, 166] on button "Add" at bounding box center [904, 164] width 69 height 34
type input "0"
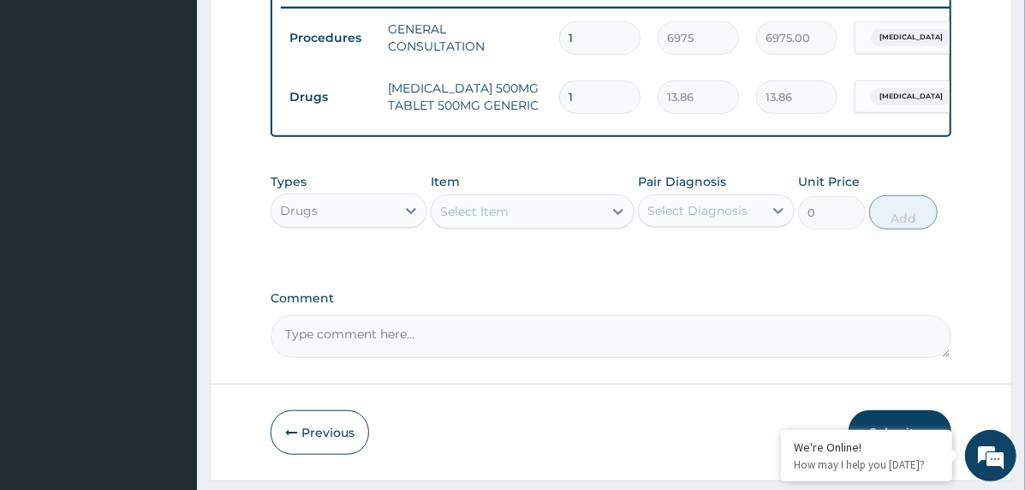
click at [582, 219] on div "Select Item" at bounding box center [517, 211] width 171 height 27
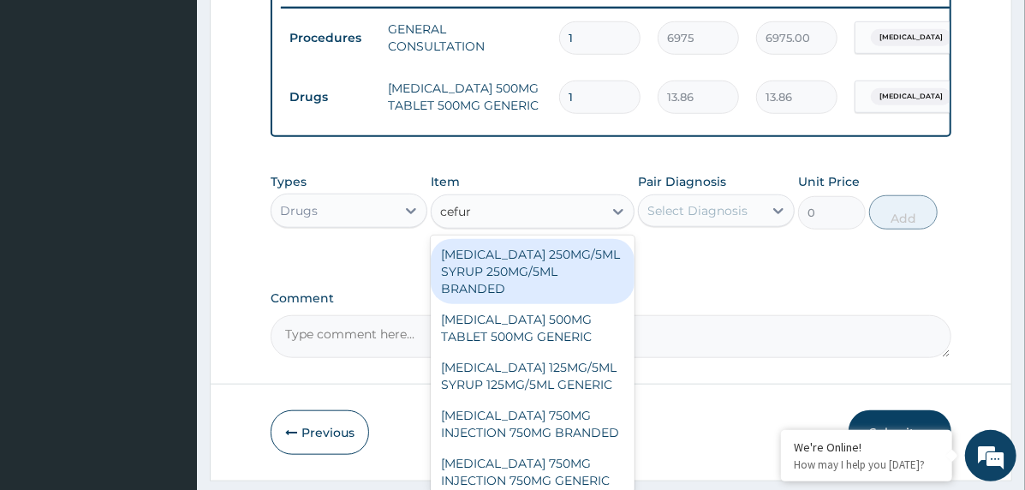
type input "cefuro"
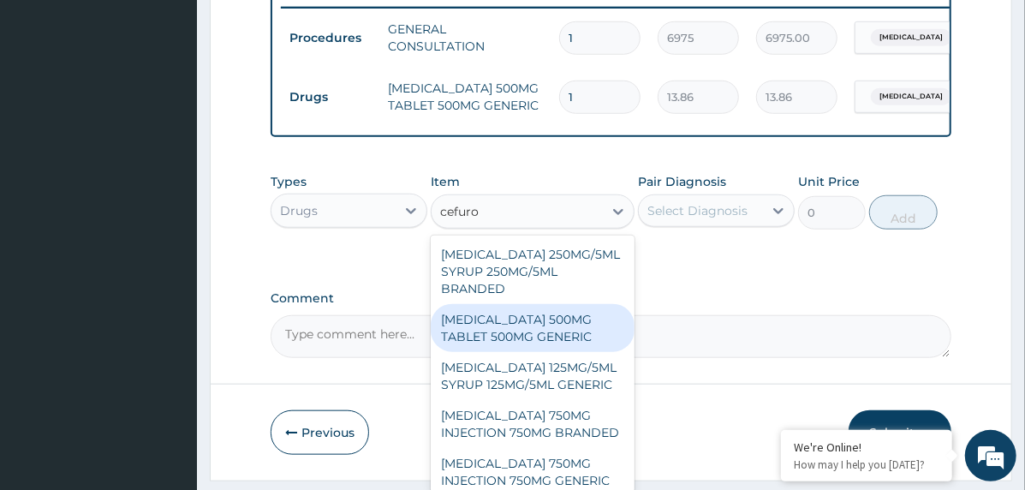
click at [554, 338] on div "CEFUROXIME 500MG TABLET 500MG GENERIC" at bounding box center [533, 328] width 204 height 48
type input "485.1"
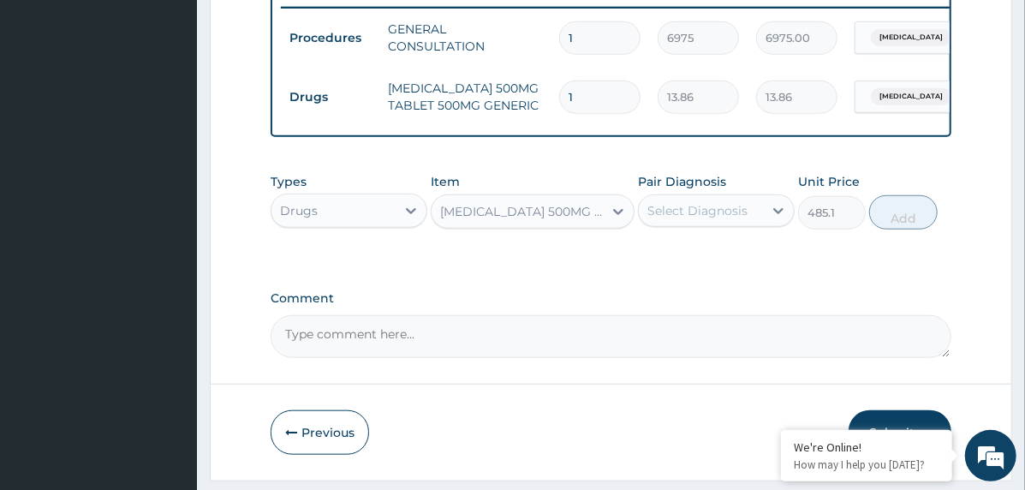
click at [721, 213] on div "Select Diagnosis" at bounding box center [701, 210] width 124 height 27
click at [725, 261] on label "Acute tonsillitis" at bounding box center [720, 252] width 106 height 17
checkbox input "true"
click at [890, 222] on button "Add" at bounding box center [904, 212] width 69 height 34
type input "0"
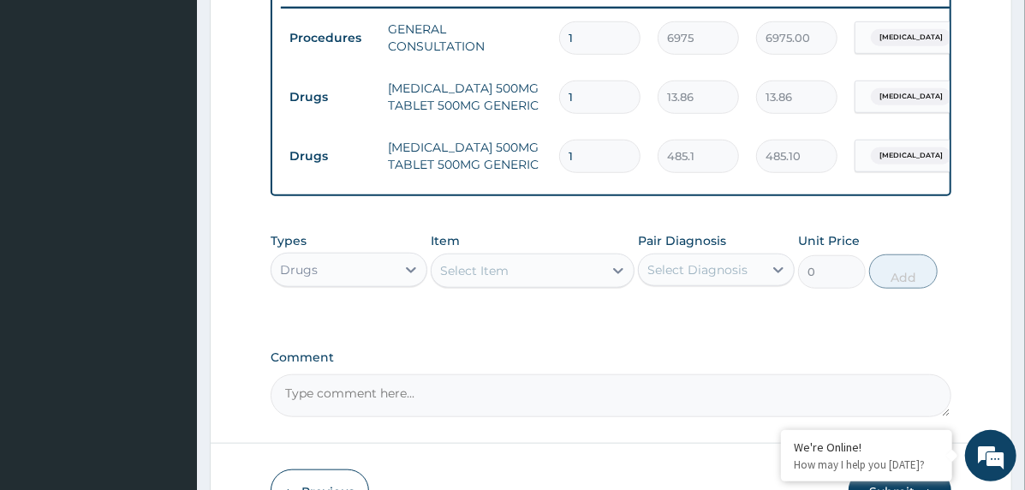
type input "10"
type input "4851.00"
type input "10"
click at [574, 89] on input "1" at bounding box center [599, 97] width 81 height 33
type input "18"
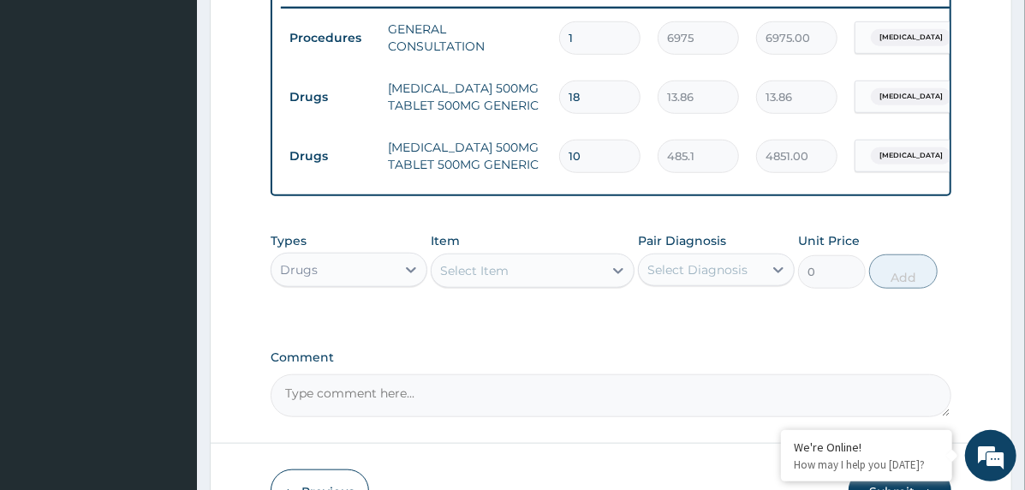
type input "249.48"
type input "18"
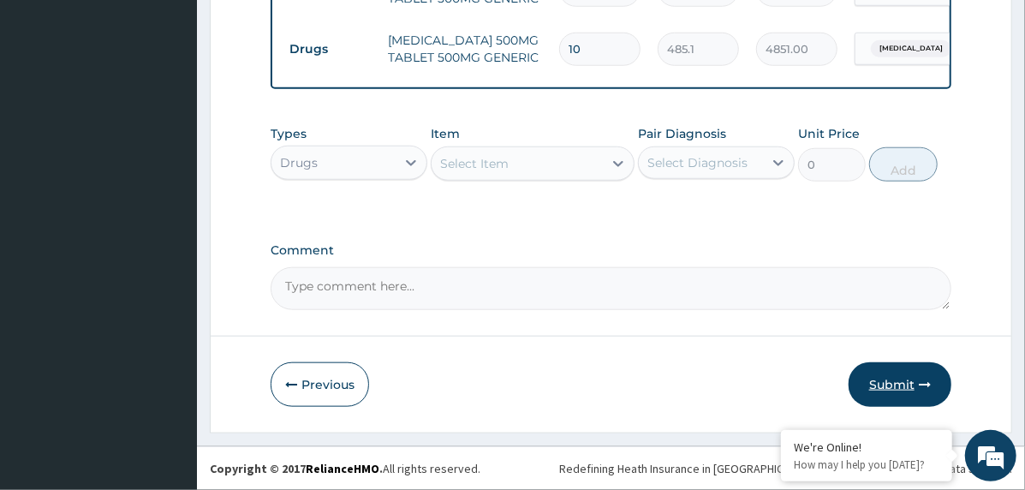
click at [884, 379] on button "Submit" at bounding box center [900, 384] width 103 height 45
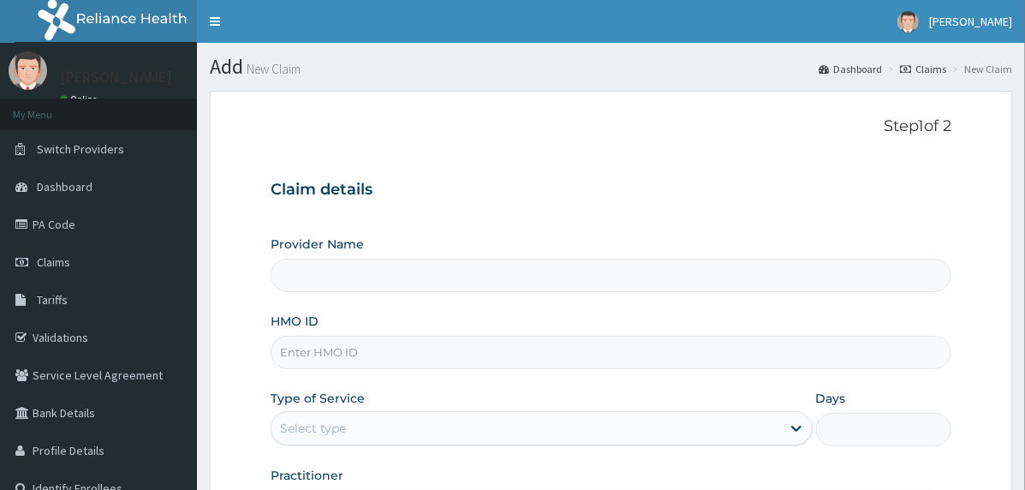
drag, startPoint x: 0, startPoint y: 0, endPoint x: 505, endPoint y: 357, distance: 618.2
click at [505, 357] on input "HMO ID" at bounding box center [611, 352] width 681 height 33
paste input "KSB/10416/A"
type input "KSB/10416/A"
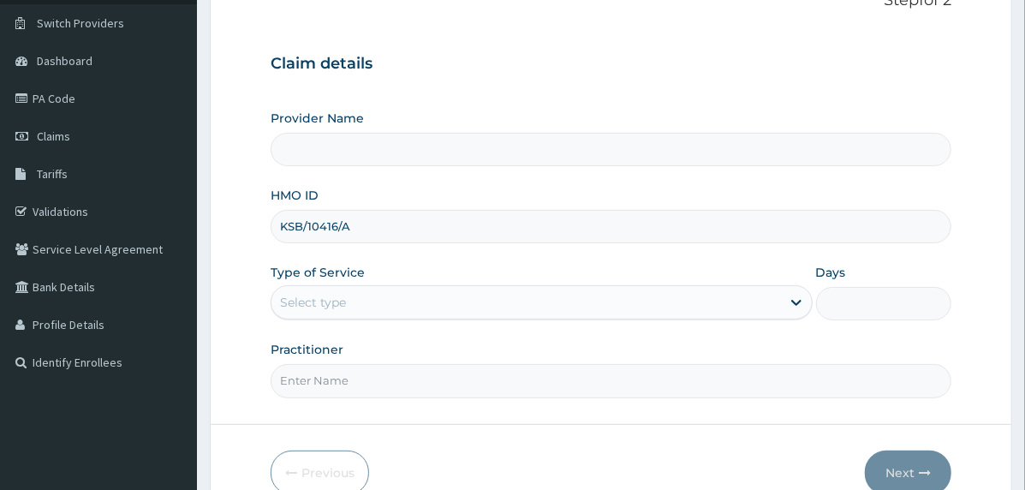
type input "The [GEOGRAPHIC_DATA]"
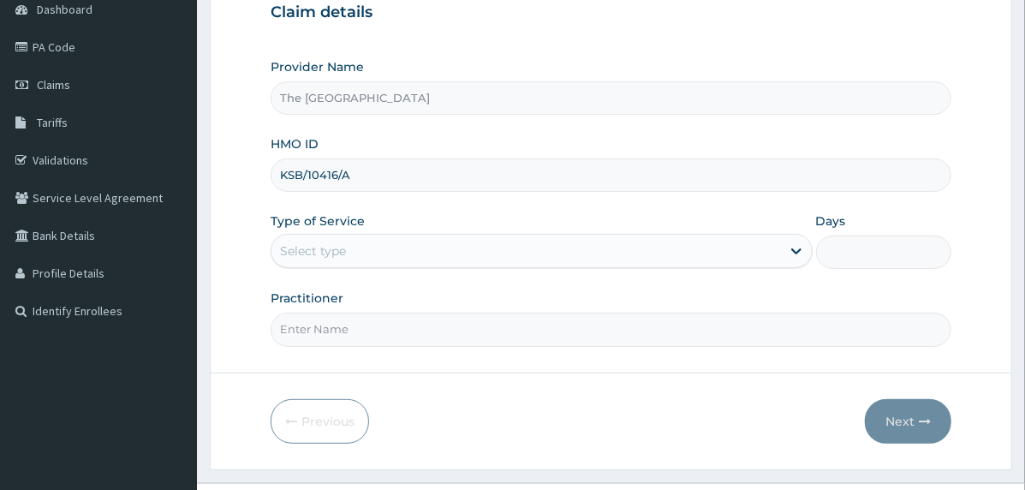
scroll to position [212, 0]
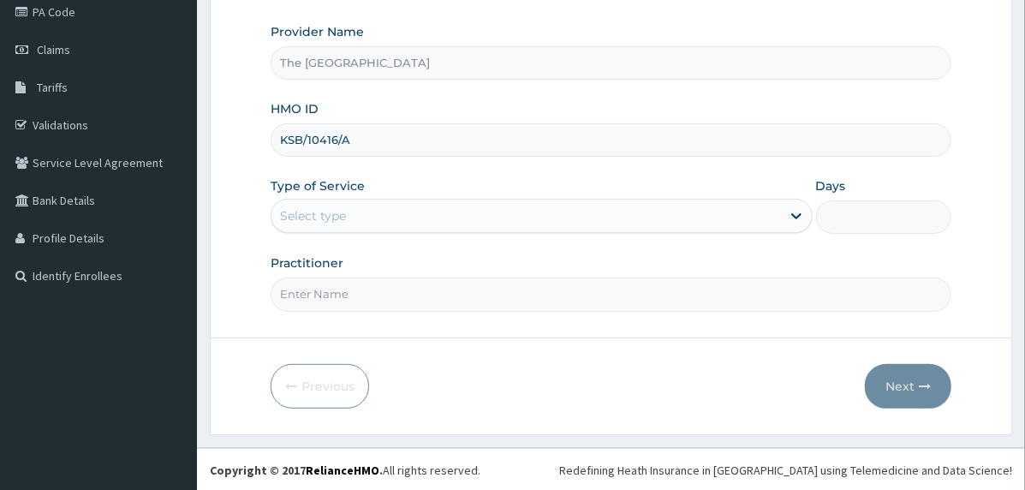
type input "KSB/10416/A"
click at [383, 212] on div "Select type" at bounding box center [527, 215] width 510 height 27
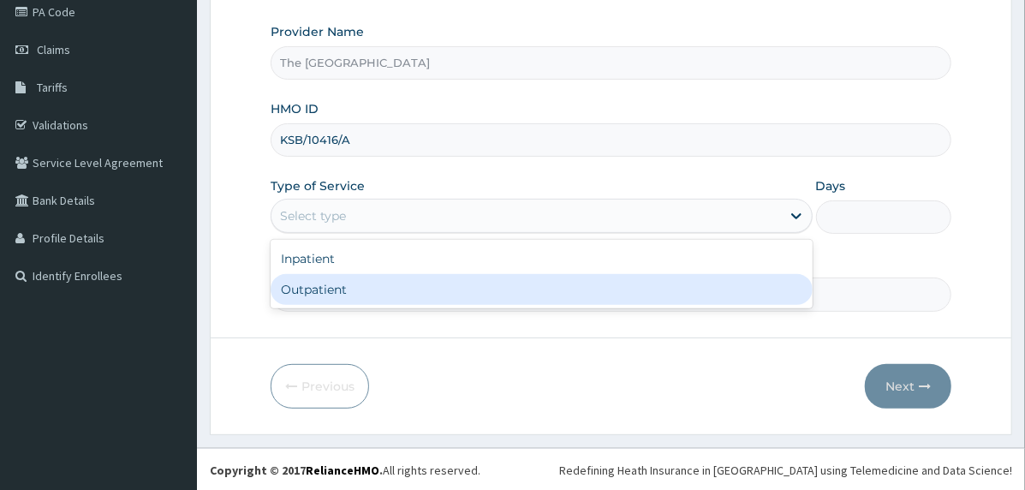
click at [389, 286] on div "Outpatient" at bounding box center [542, 289] width 542 height 31
type input "1"
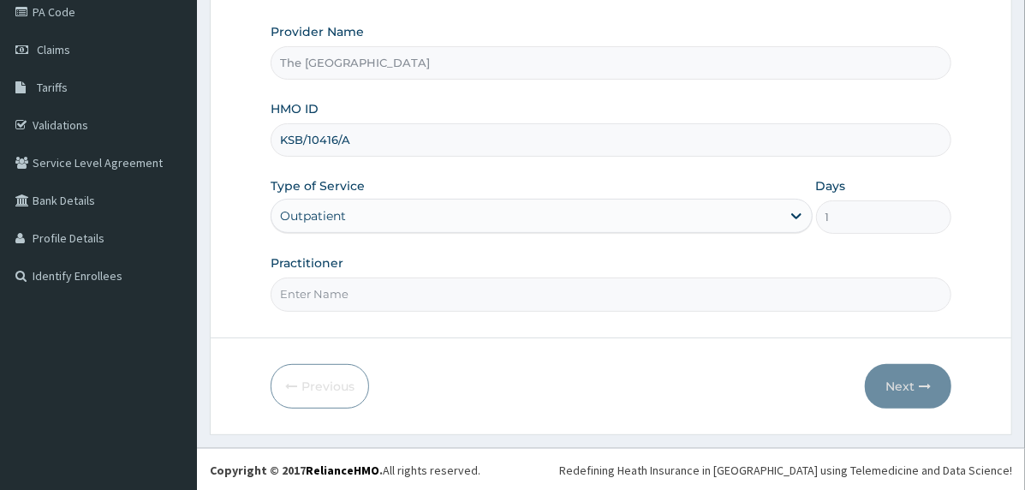
click at [390, 287] on input "Practitioner" at bounding box center [611, 294] width 681 height 33
type input "doctor"
click at [895, 390] on button "Next" at bounding box center [908, 386] width 87 height 45
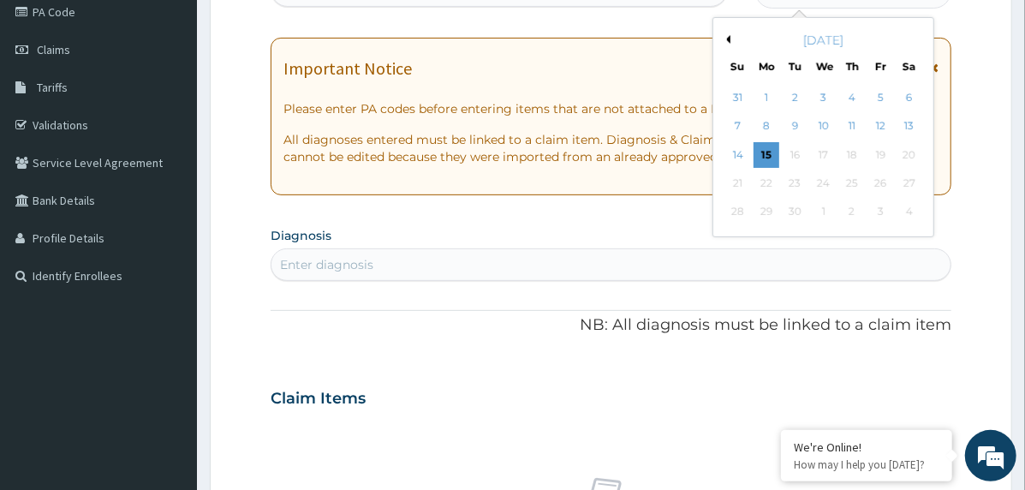
click at [727, 39] on button "Previous Month" at bounding box center [726, 39] width 9 height 9
click at [875, 208] on div "29" at bounding box center [881, 213] width 26 height 26
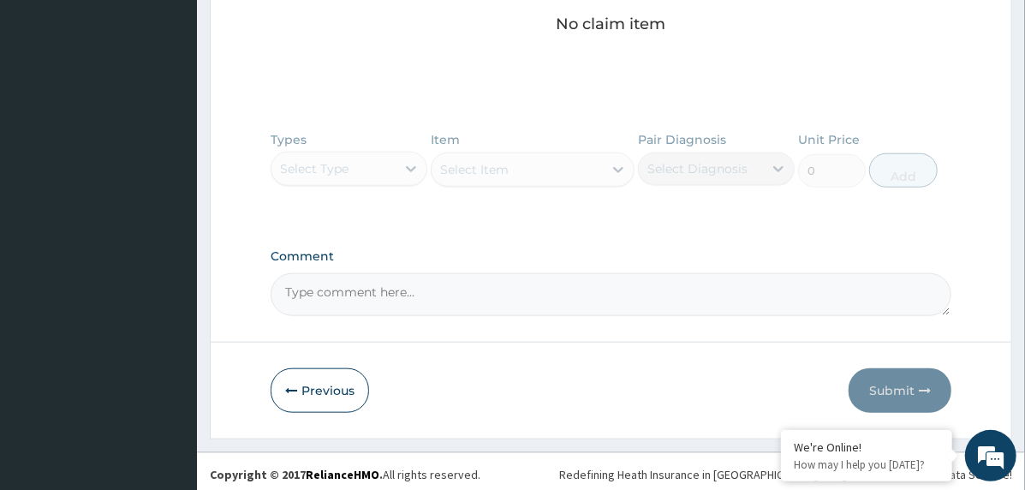
scroll to position [738, 0]
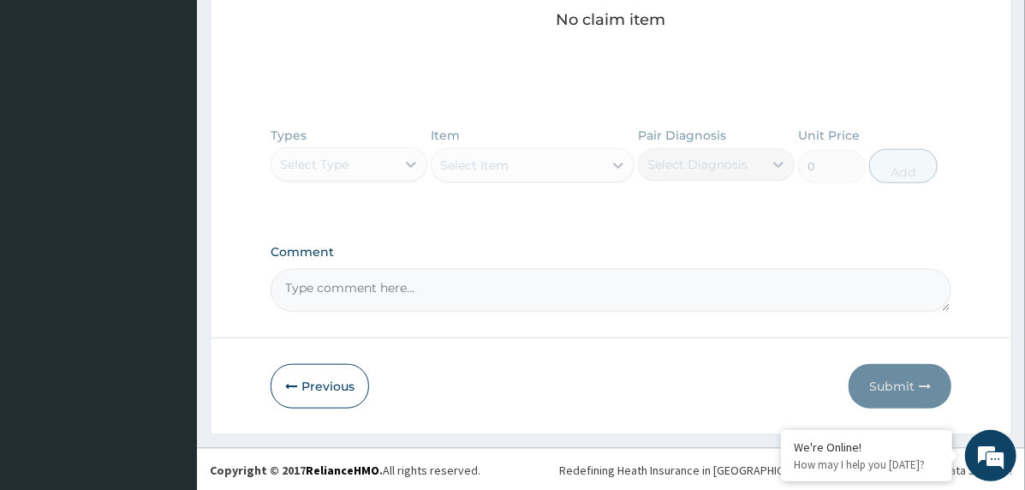
click at [486, 292] on textarea "Comment" at bounding box center [611, 290] width 681 height 43
paste textarea "PA/9F1B59"
type textarea "PA/9F1B59"
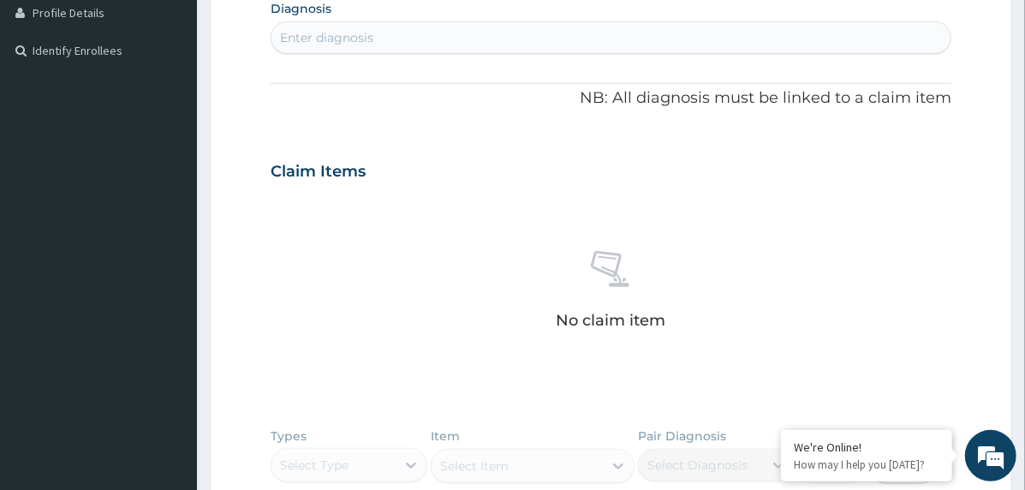
scroll to position [396, 0]
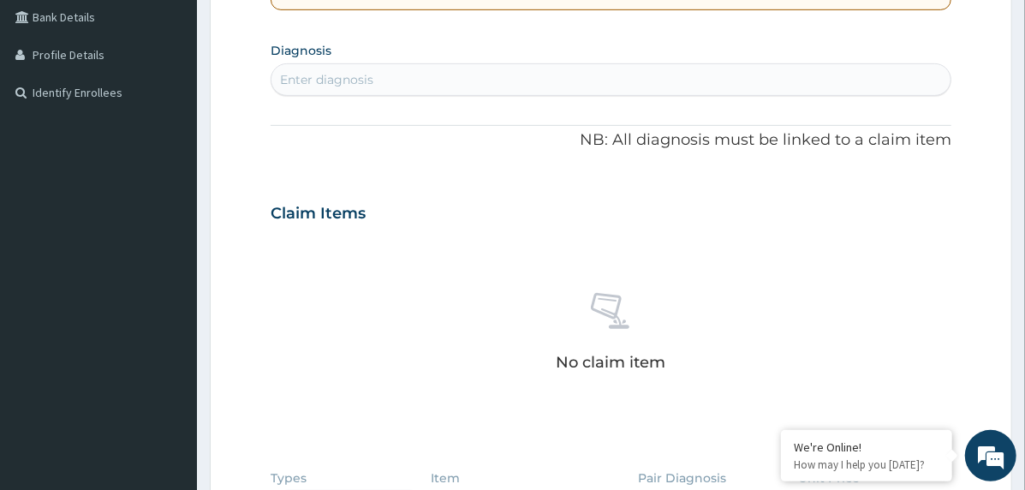
click at [477, 58] on section "Diagnosis Enter diagnosis" at bounding box center [611, 67] width 681 height 58
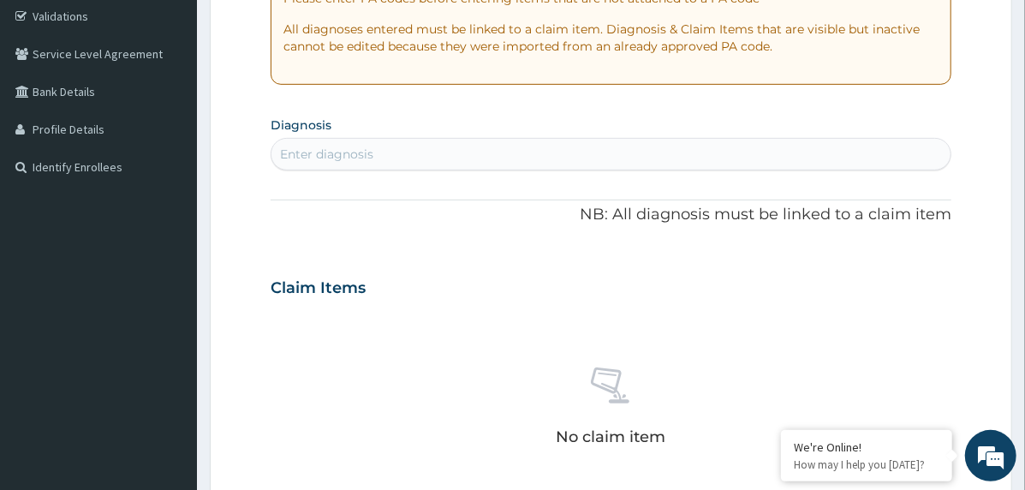
scroll to position [310, 0]
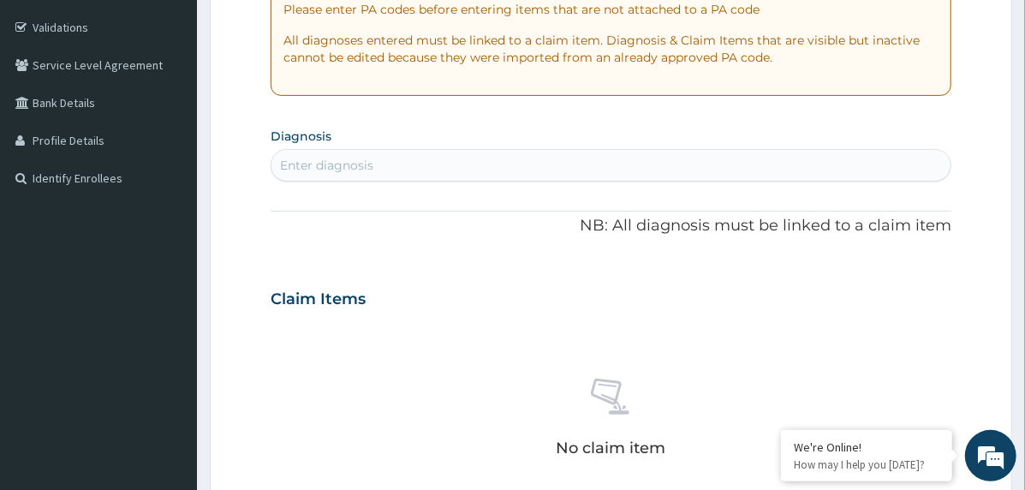
click at [522, 155] on div "Enter diagnosis" at bounding box center [611, 165] width 679 height 27
type input "essential h"
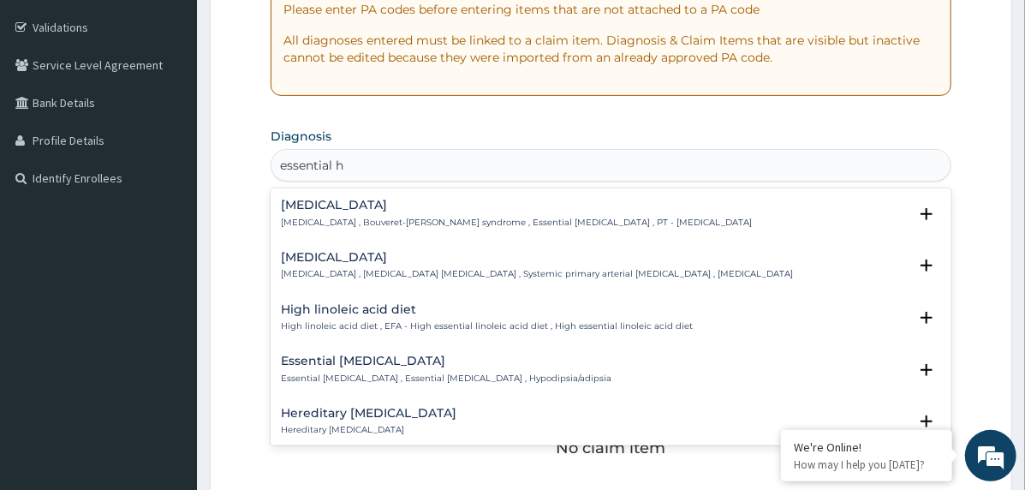
click at [344, 269] on p "Essential hypertension , Idiopathic hypertension , Systemic primary arterial hy…" at bounding box center [537, 274] width 512 height 12
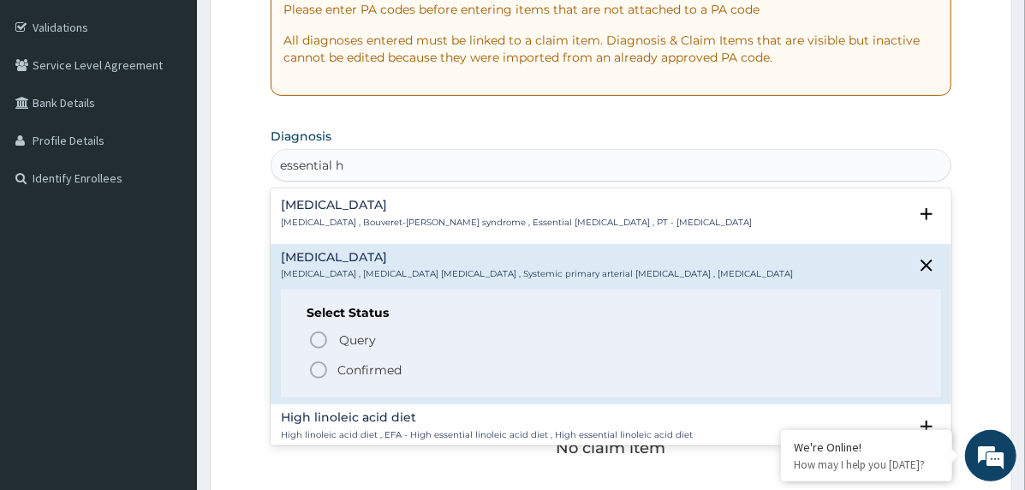
click at [326, 371] on circle "status option filled" at bounding box center [318, 369] width 15 height 15
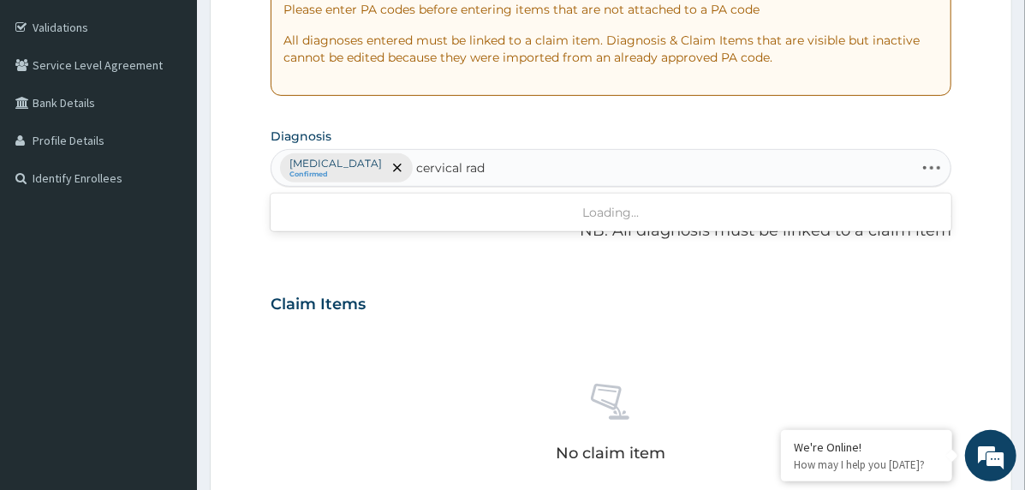
type input "cervical radi"
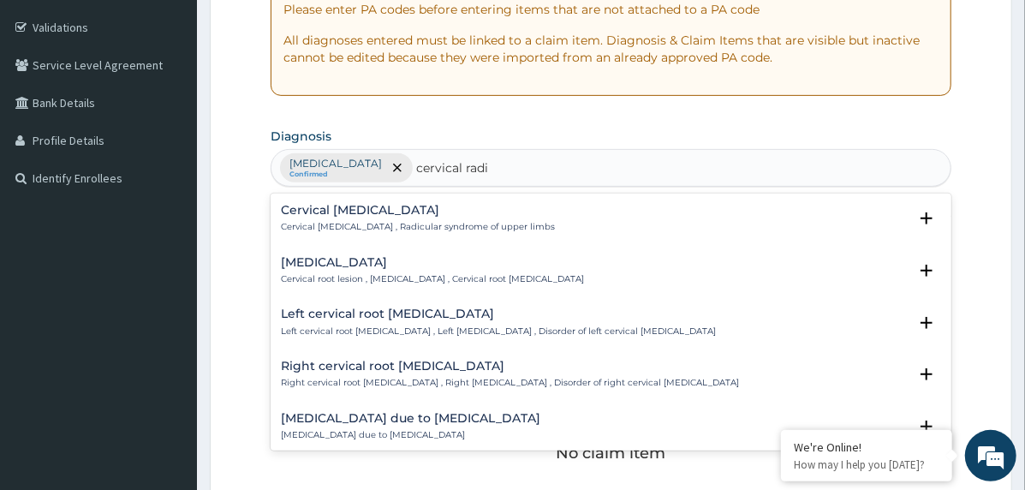
click at [349, 266] on h4 "Cervical radiculopathy" at bounding box center [432, 262] width 303 height 13
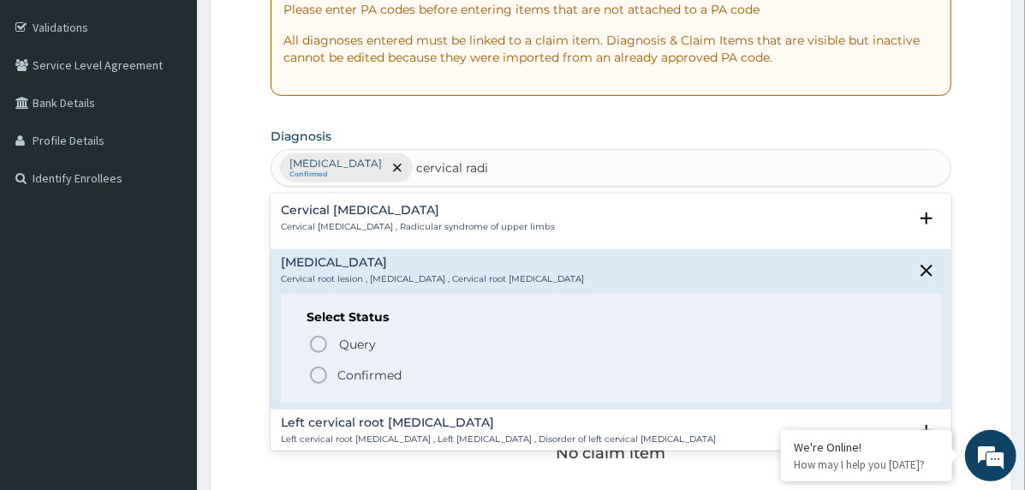
click at [314, 370] on icon "status option filled" at bounding box center [318, 375] width 21 height 21
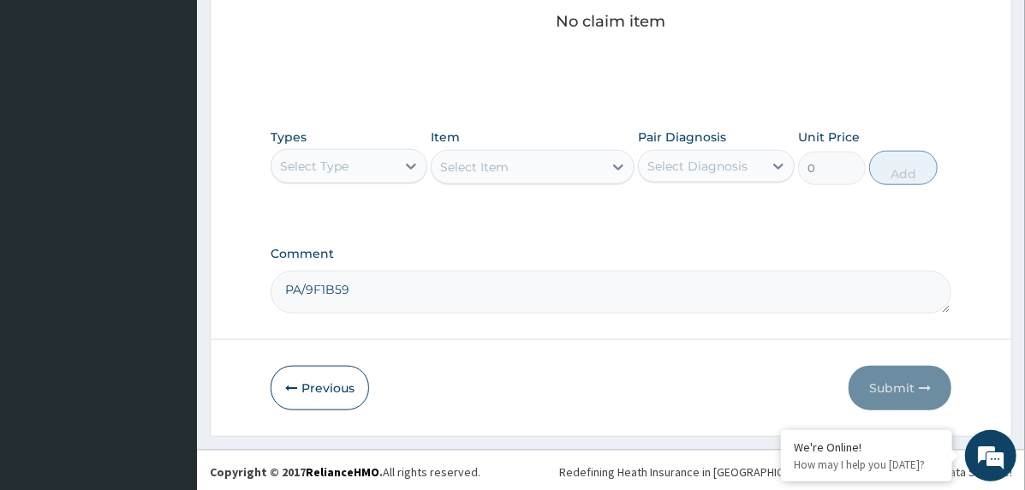
scroll to position [743, 0]
drag, startPoint x: 397, startPoint y: 158, endPoint x: 398, endPoint y: 186, distance: 27.5
click at [398, 158] on div at bounding box center [411, 165] width 31 height 31
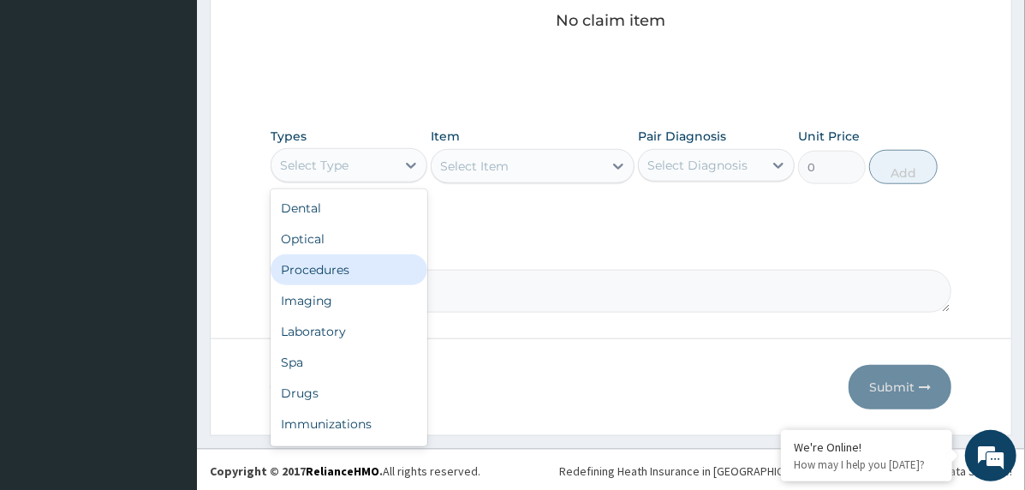
click at [371, 269] on div "Procedures" at bounding box center [349, 269] width 157 height 31
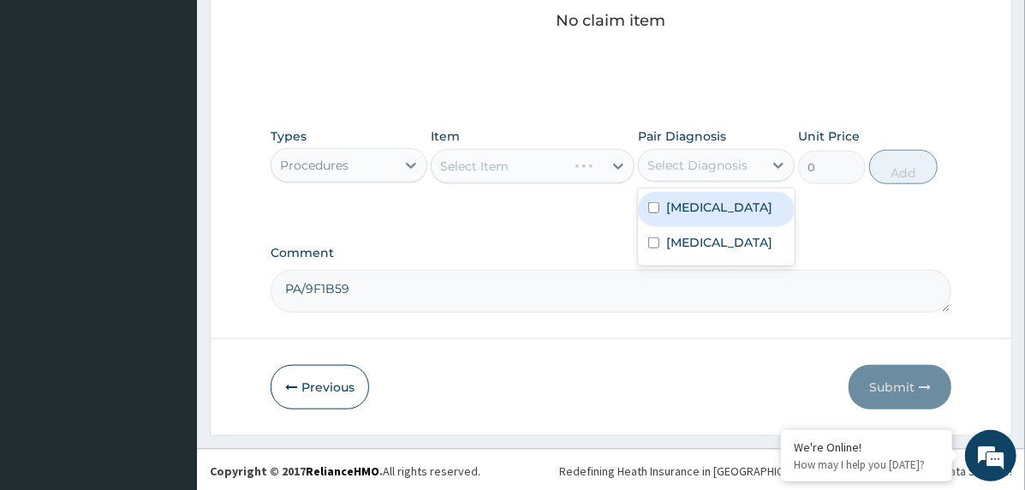
drag, startPoint x: 704, startPoint y: 155, endPoint x: 723, endPoint y: 180, distance: 31.2
click at [706, 157] on div "Select Diagnosis" at bounding box center [698, 165] width 100 height 17
click at [732, 203] on label "Essential hypertension" at bounding box center [720, 207] width 106 height 17
checkbox input "true"
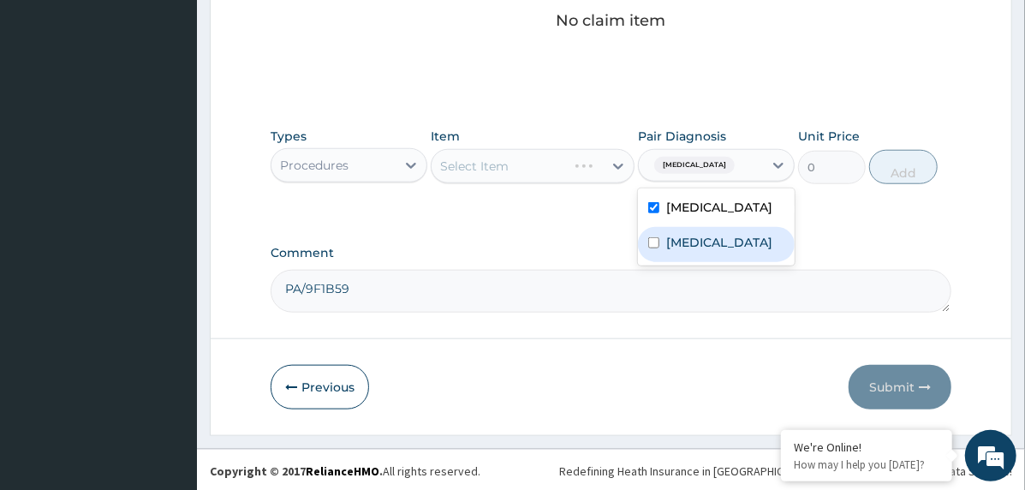
click at [732, 251] on label "Cervical radiculopathy" at bounding box center [720, 242] width 106 height 17
checkbox input "true"
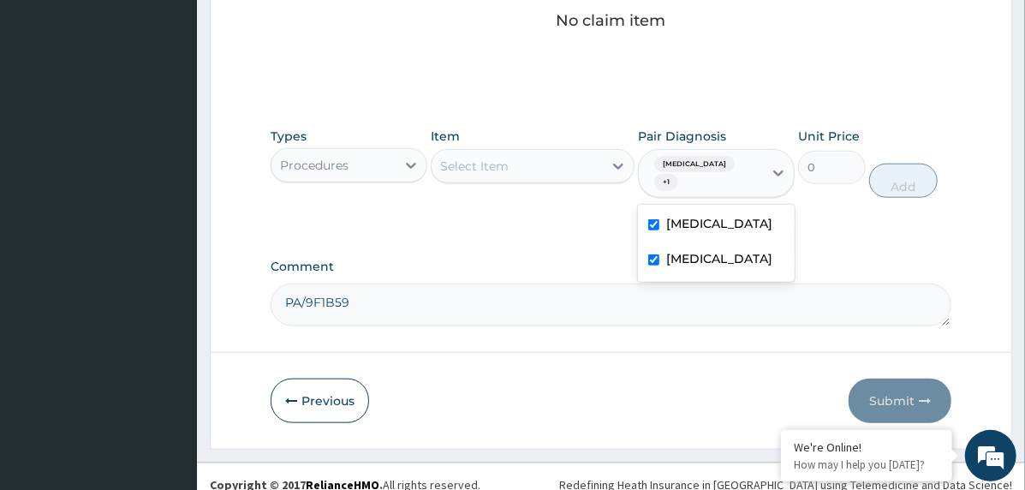
click at [592, 167] on div "Select Item" at bounding box center [517, 165] width 171 height 27
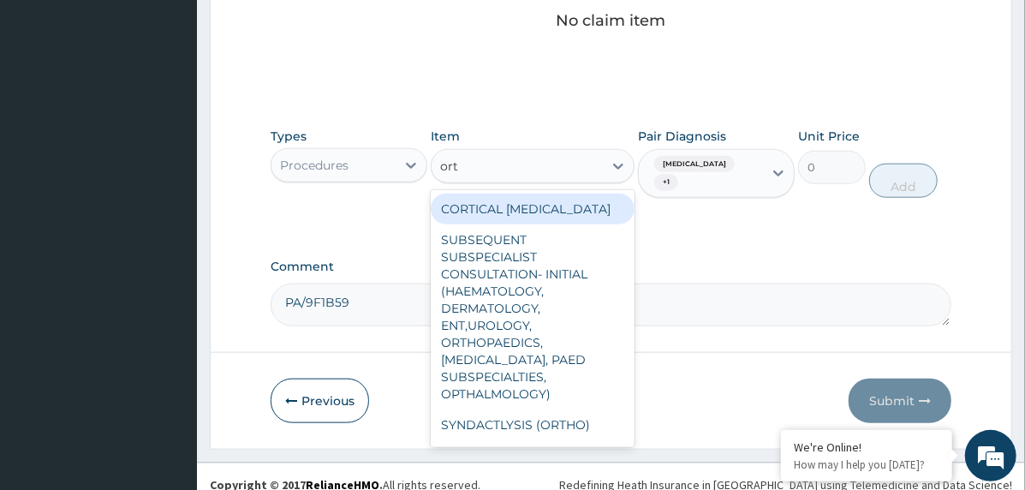
type input "orth"
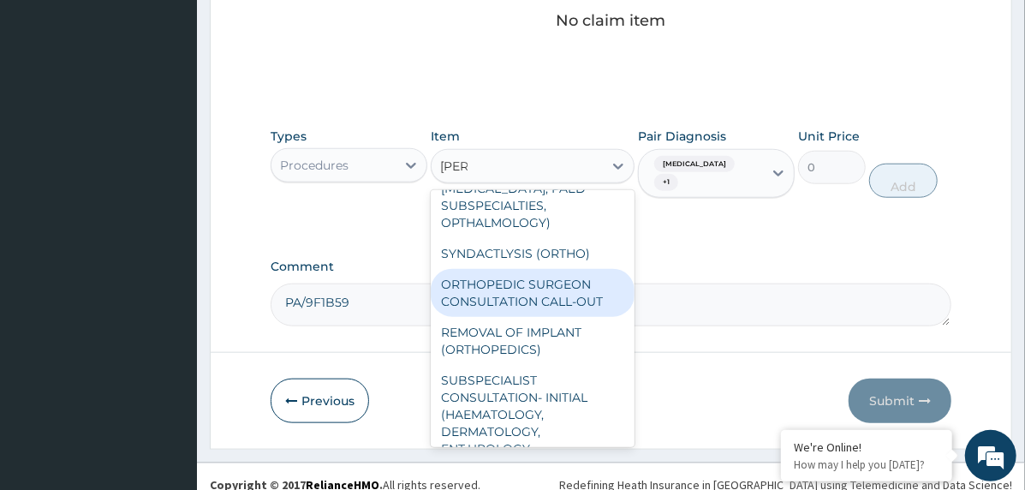
scroll to position [171, 0]
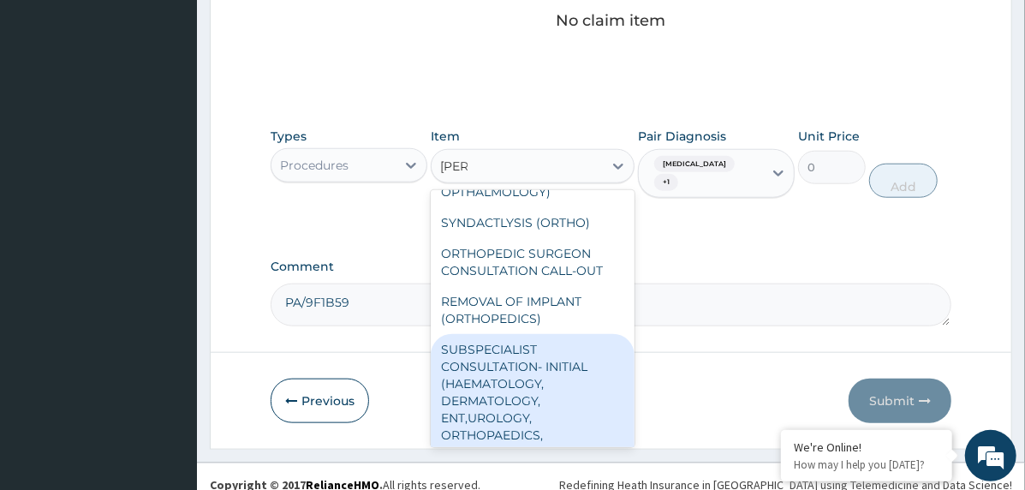
click at [546, 348] on div "SUBSPECIALIST CONSULTATION- INITIAL (HAEMATOLOGY, DERMATOLOGY, ENT,UROLOGY, ORT…" at bounding box center [533, 418] width 204 height 168
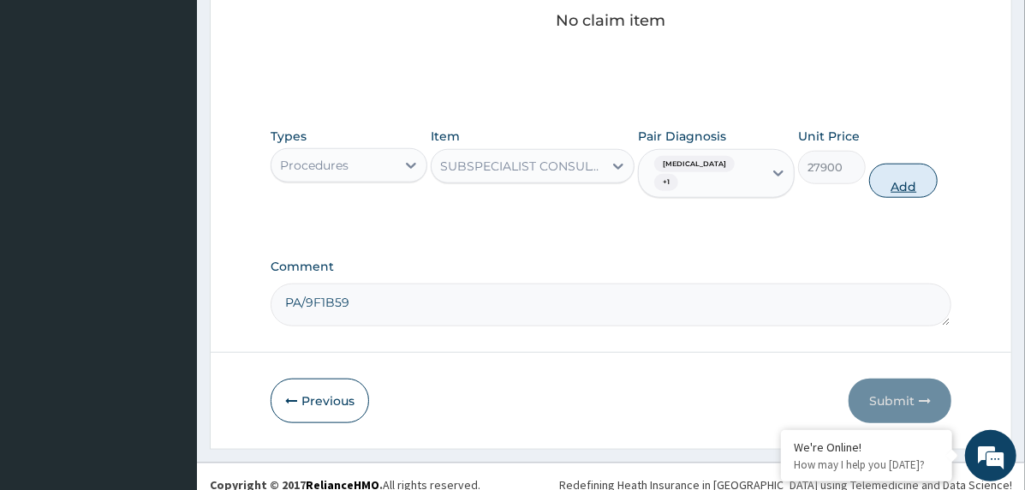
click at [899, 177] on button "Add" at bounding box center [904, 181] width 69 height 34
type input "0"
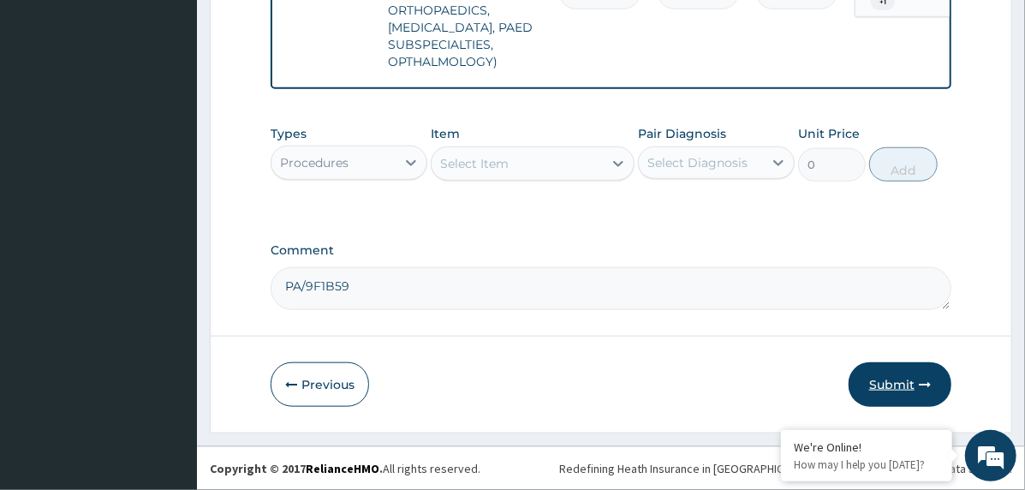
click at [907, 379] on button "Submit" at bounding box center [900, 384] width 103 height 45
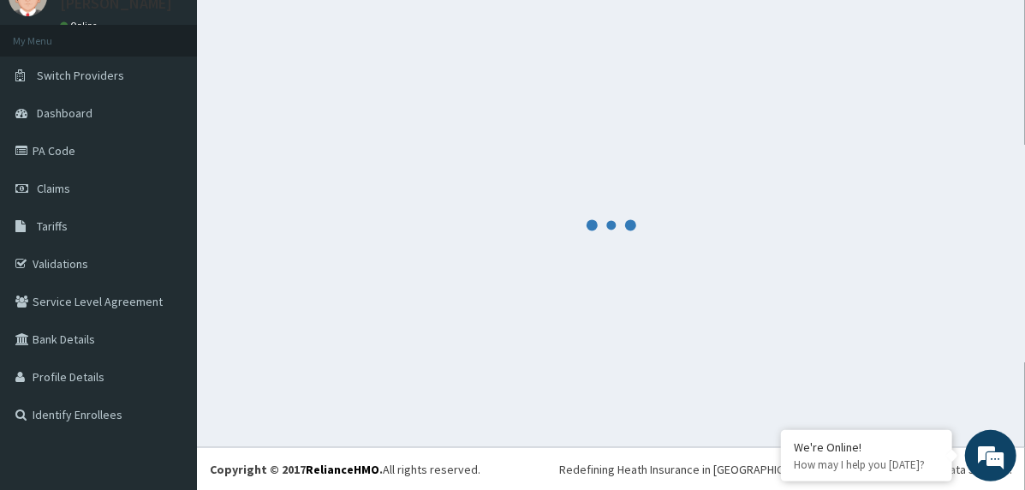
scroll to position [786, 0]
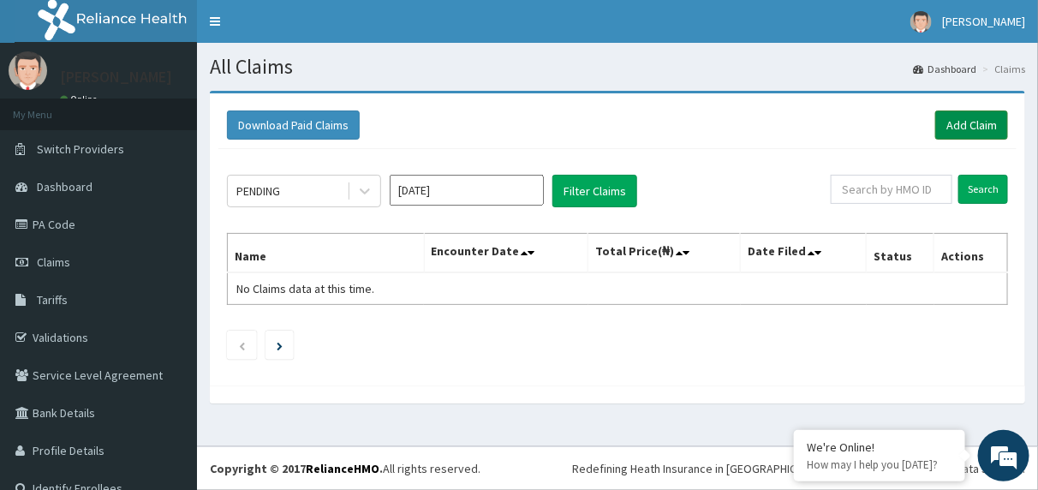
click at [953, 116] on link "Add Claim" at bounding box center [972, 125] width 73 height 29
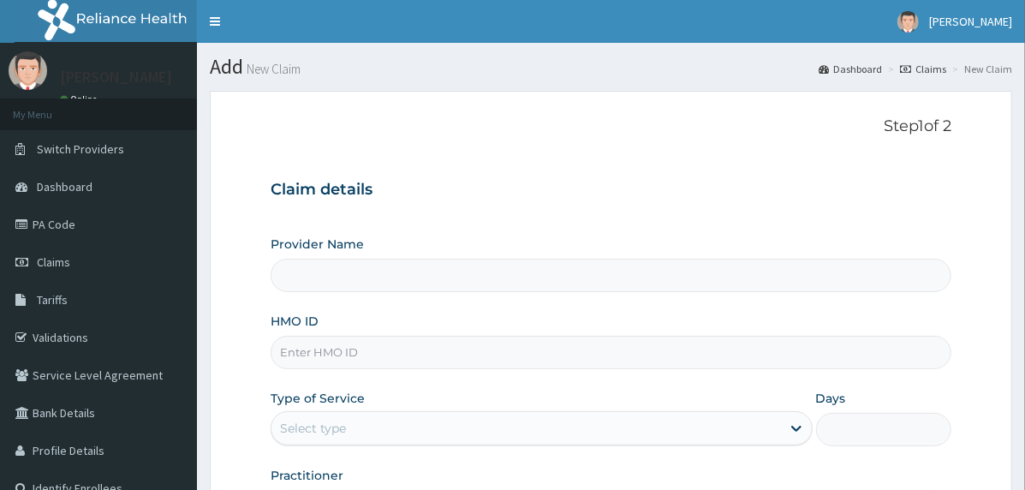
click at [499, 352] on input "HMO ID" at bounding box center [611, 352] width 681 height 33
paste input "KSB/10416/A"
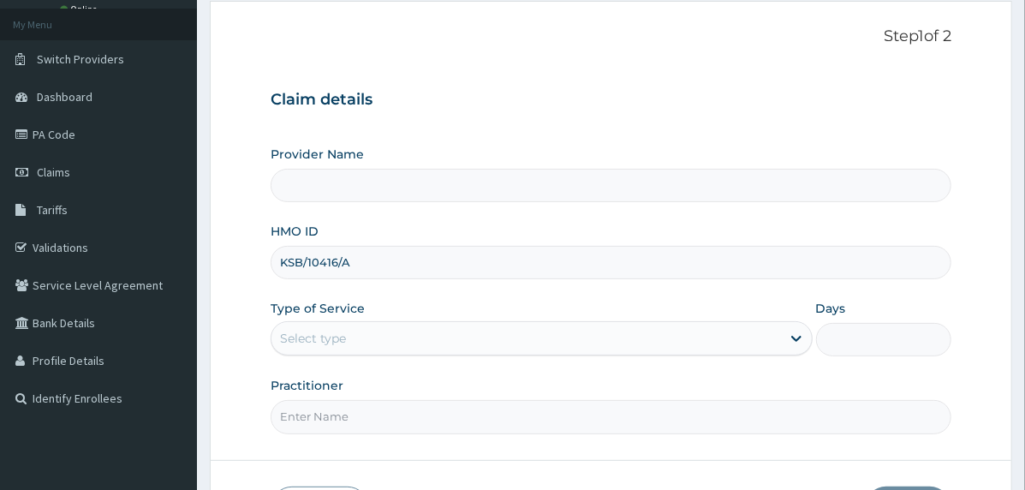
scroll to position [212, 0]
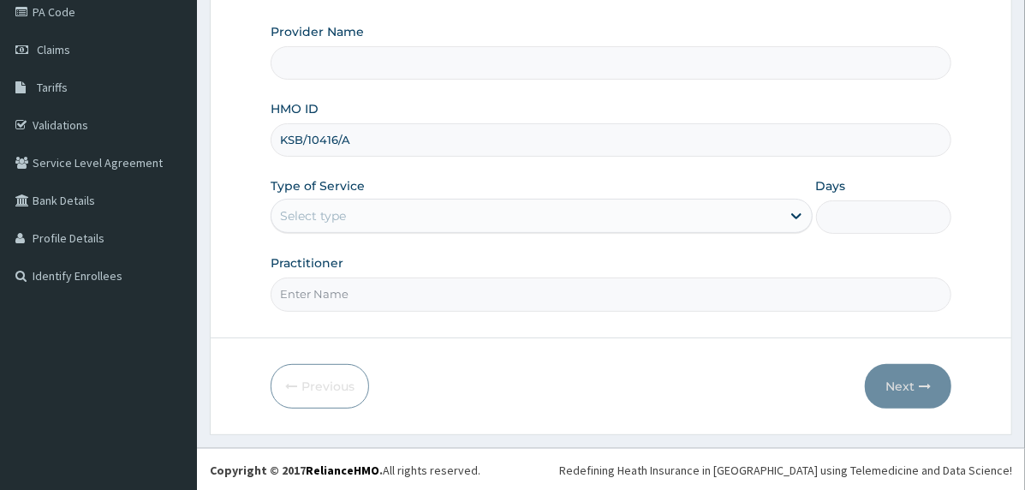
type input "KSB/10416/A"
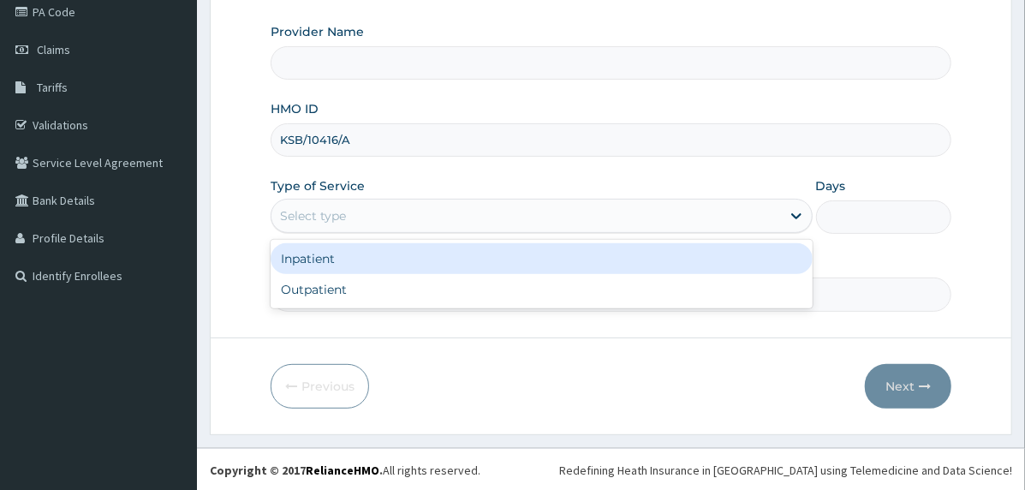
click at [368, 209] on div "Select type" at bounding box center [527, 215] width 510 height 27
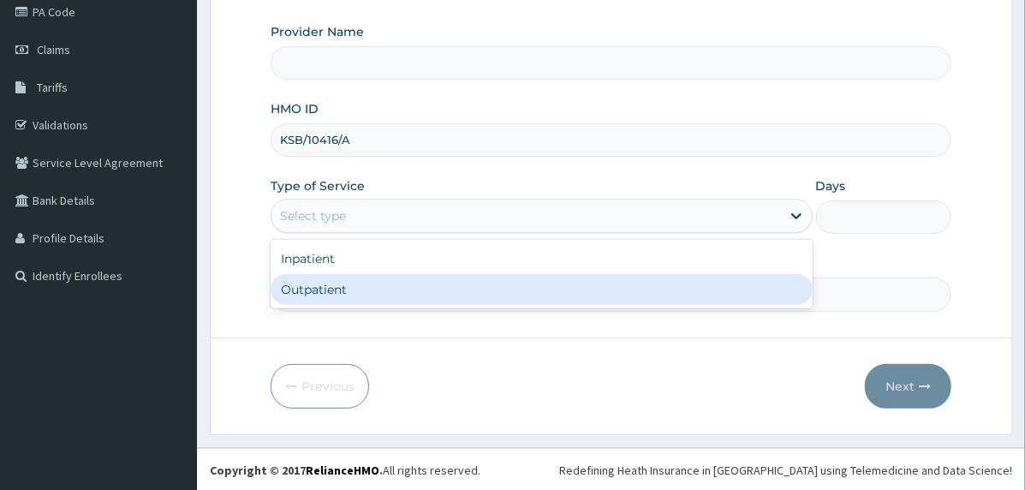
click at [392, 294] on div "Outpatient" at bounding box center [542, 289] width 542 height 31
type input "1"
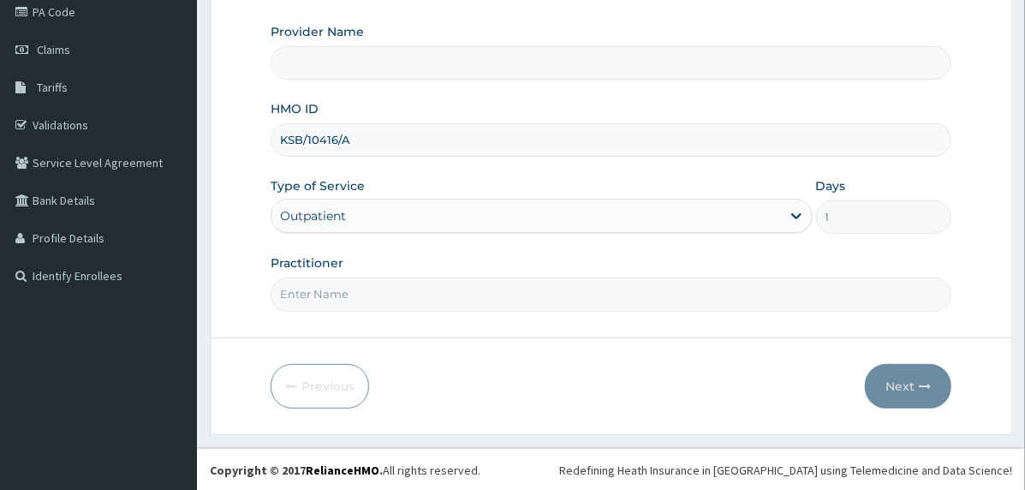
click at [404, 287] on input "Practitioner" at bounding box center [611, 294] width 681 height 33
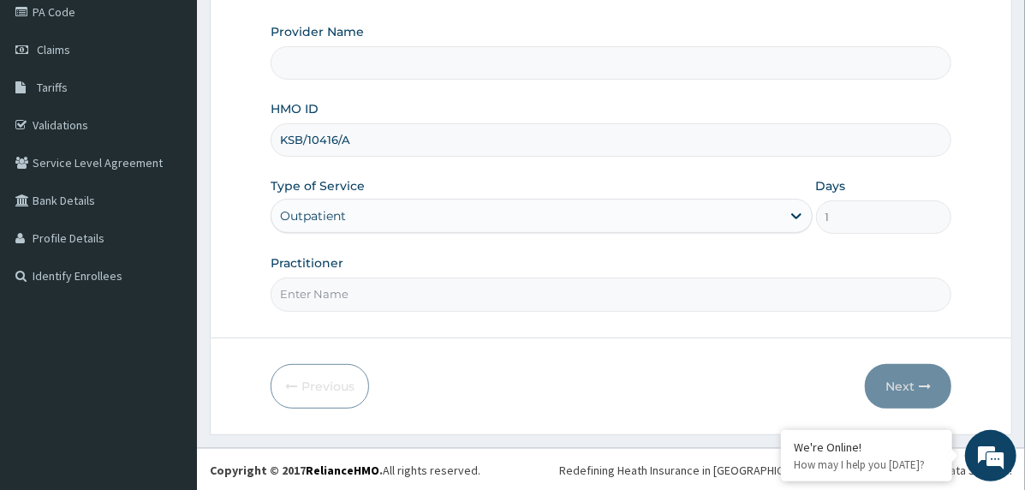
type input "doctor"
type input "The [GEOGRAPHIC_DATA]"
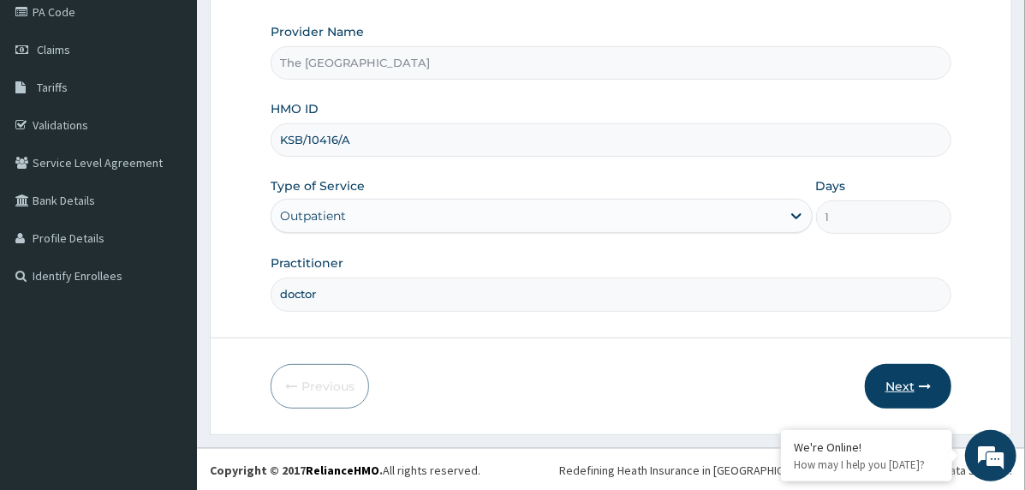
click at [877, 372] on button "Next" at bounding box center [908, 386] width 87 height 45
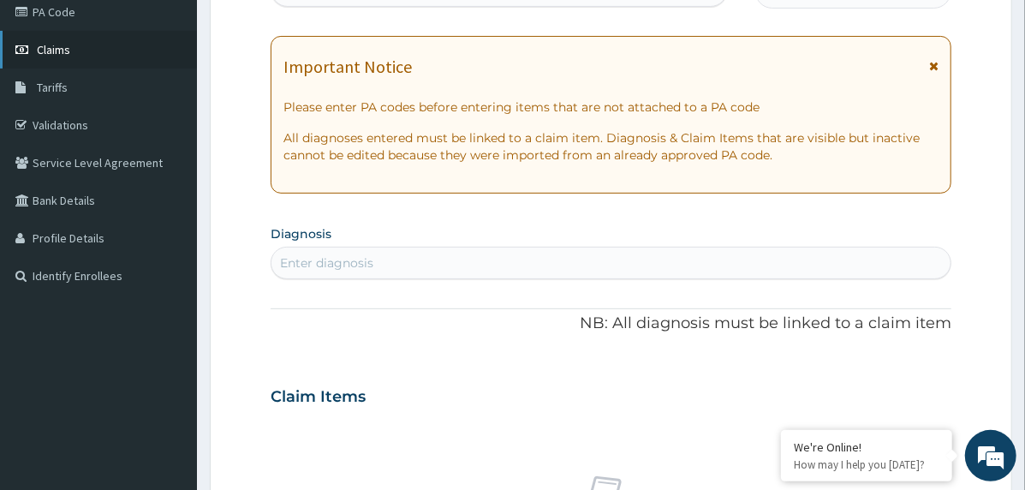
click at [73, 47] on link "Claims" at bounding box center [98, 50] width 197 height 38
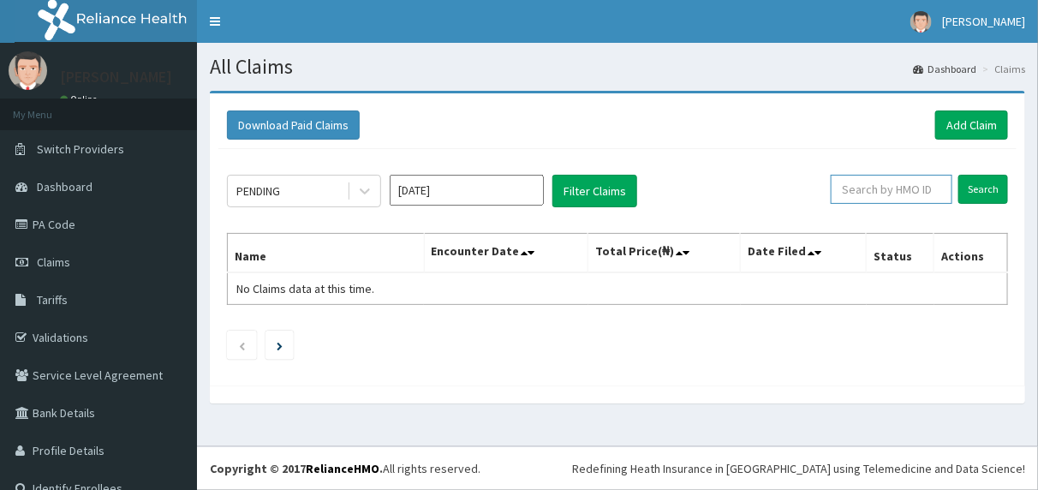
click at [898, 188] on input "text" at bounding box center [892, 189] width 122 height 29
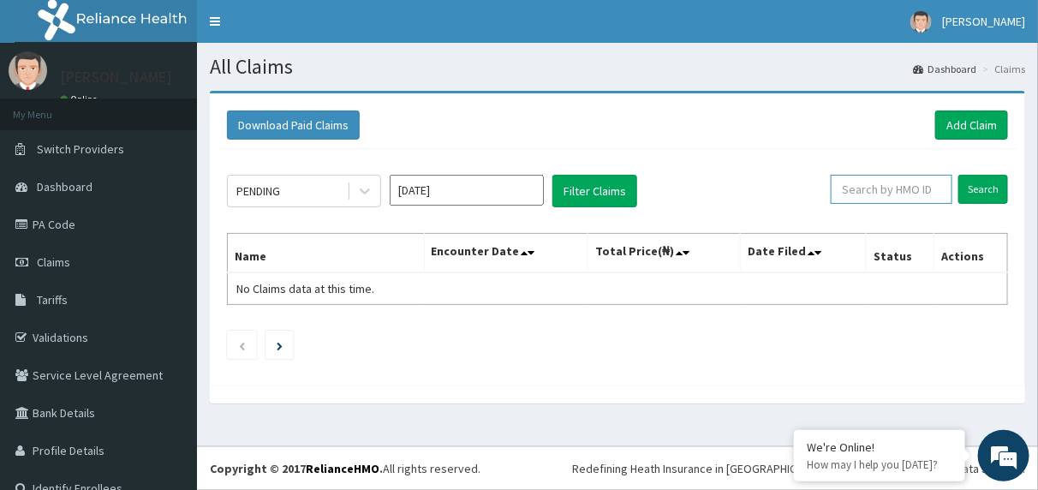
paste input "KSB/10416/A"
type input "KSB/10416/A"
click at [973, 178] on input "Search" at bounding box center [984, 189] width 50 height 29
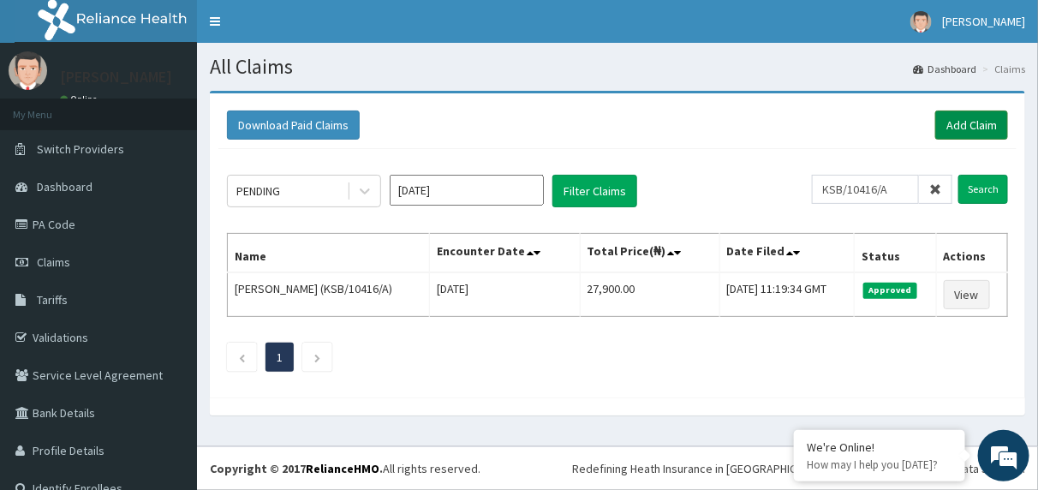
click at [939, 117] on link "Add Claim" at bounding box center [972, 125] width 73 height 29
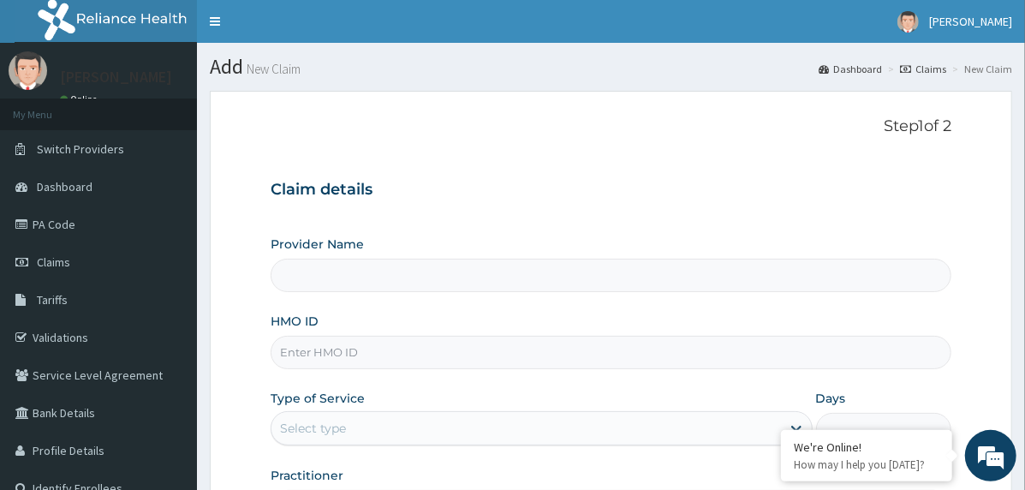
type input "KSB/10416/A"
type input "The [GEOGRAPHIC_DATA]"
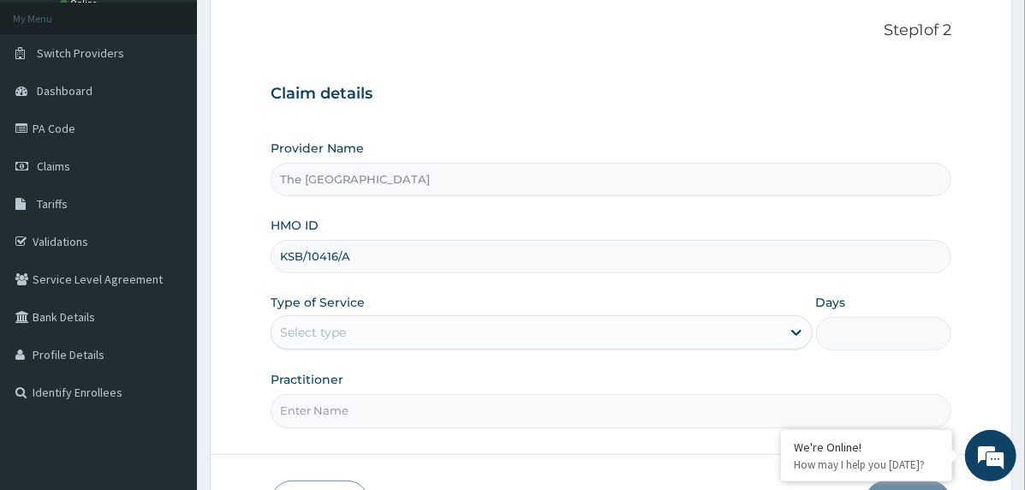
scroll to position [212, 0]
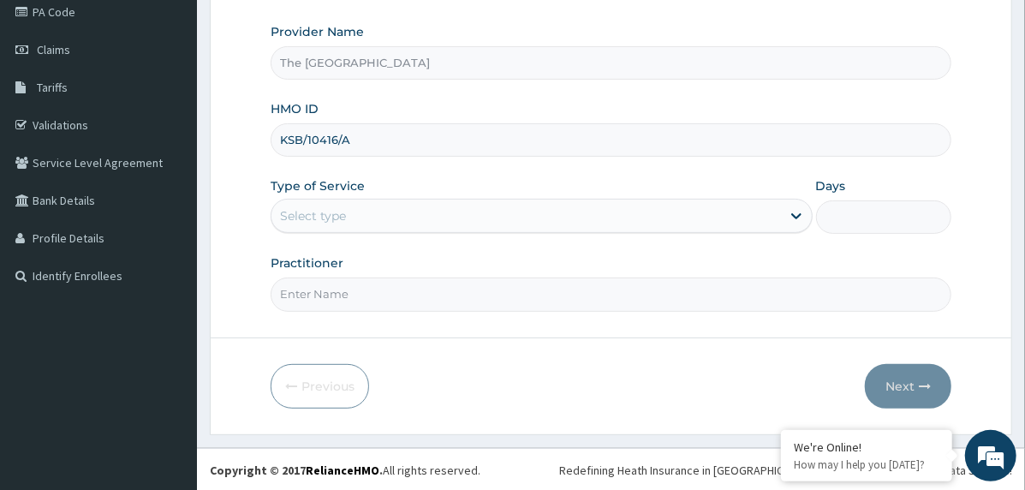
type input "KSB/10416/A"
click at [389, 207] on div "Select type" at bounding box center [527, 215] width 510 height 27
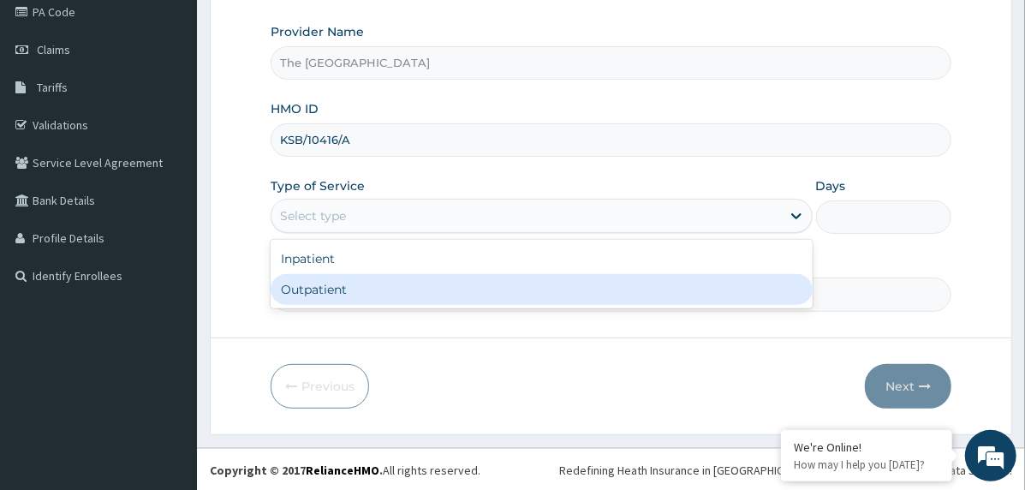
click at [400, 286] on div "Outpatient" at bounding box center [542, 289] width 542 height 31
type input "1"
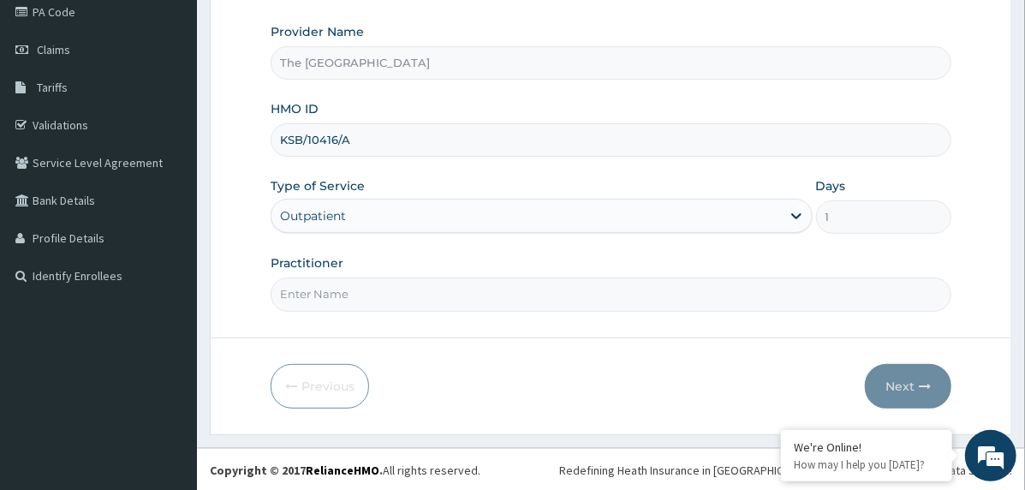
click at [404, 310] on form "Step 1 of 2 Claim details Provider Name The Limi Hospital HMO ID KSB/10416/A Ty…" at bounding box center [611, 156] width 803 height 556
click at [426, 296] on input "Practitioner" at bounding box center [611, 294] width 681 height 33
type input "doctor"
click at [920, 386] on icon "button" at bounding box center [925, 386] width 12 height 12
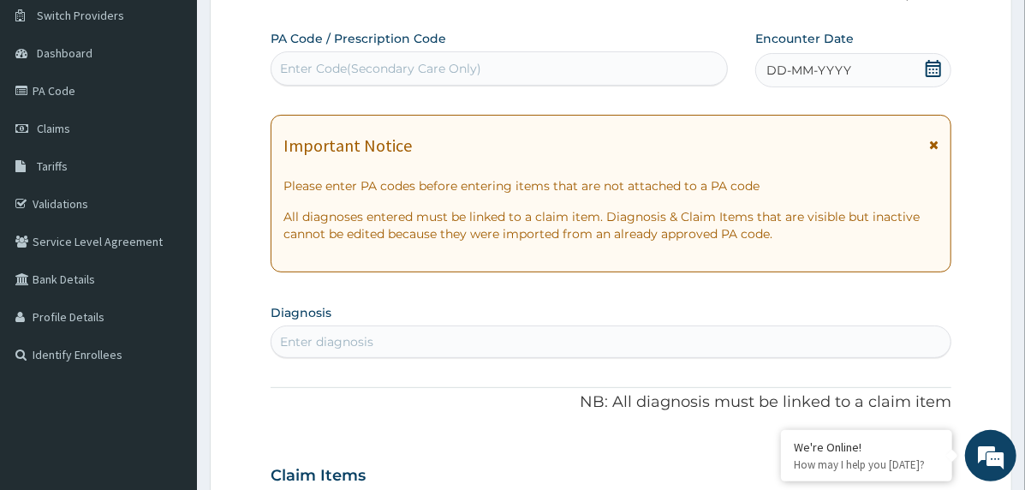
scroll to position [41, 0]
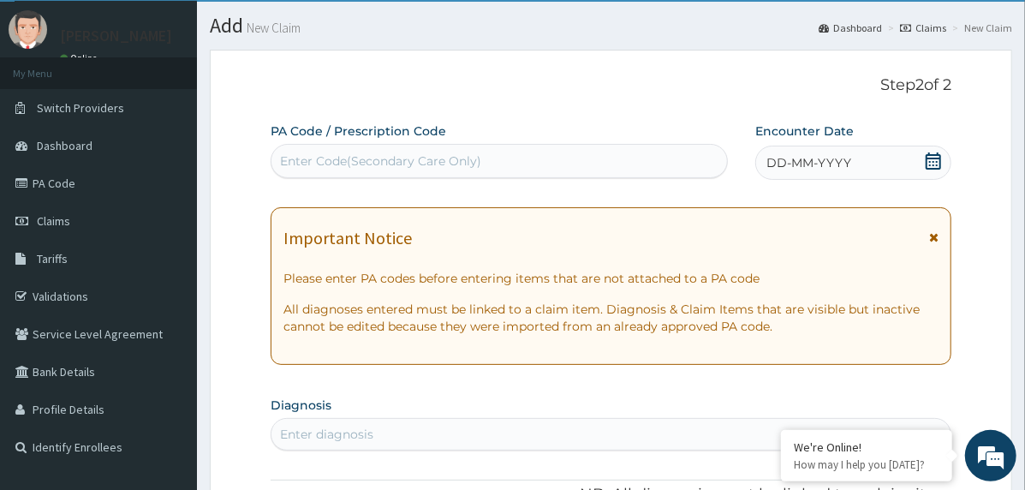
drag, startPoint x: 833, startPoint y: 166, endPoint x: 803, endPoint y: 176, distance: 31.4
click at [832, 165] on span "DD-MM-YYYY" at bounding box center [809, 162] width 85 height 17
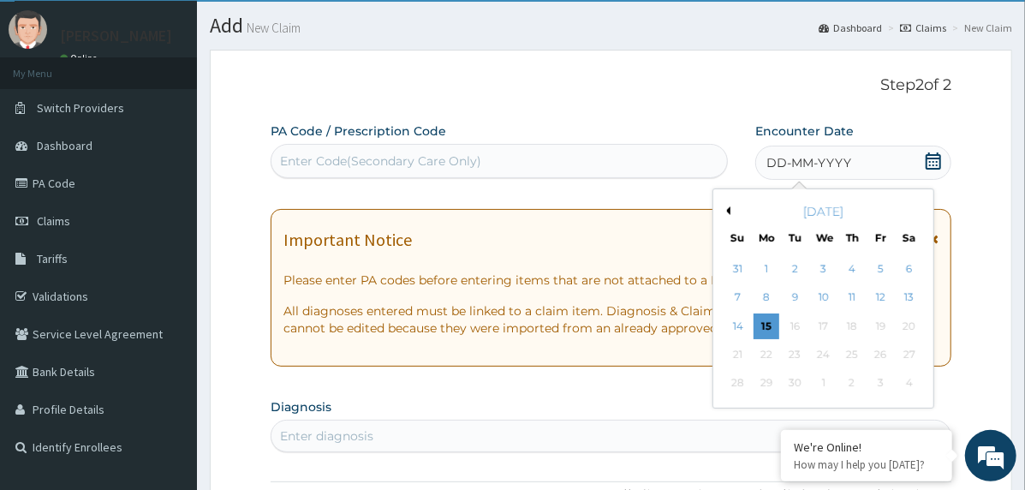
click at [724, 209] on button "Previous Month" at bounding box center [726, 210] width 9 height 9
click at [875, 381] on div "29" at bounding box center [881, 384] width 26 height 26
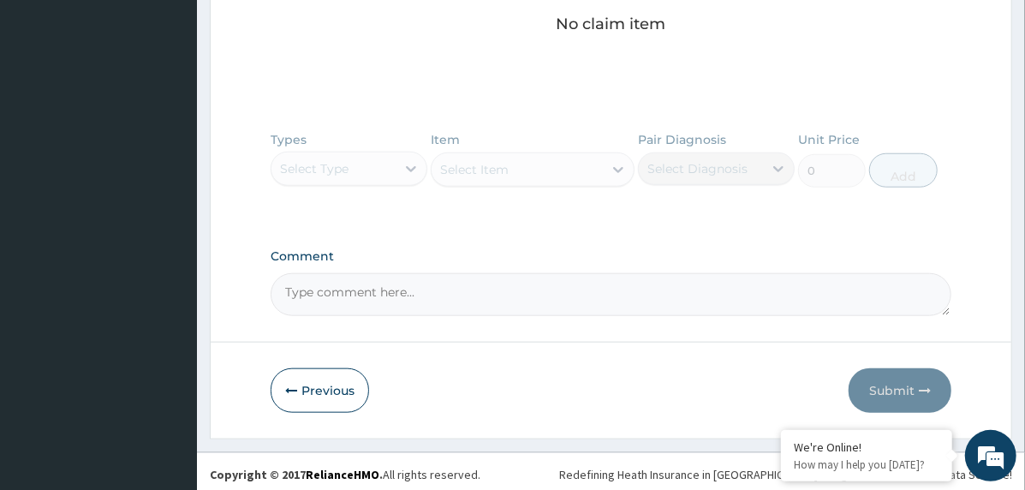
scroll to position [738, 0]
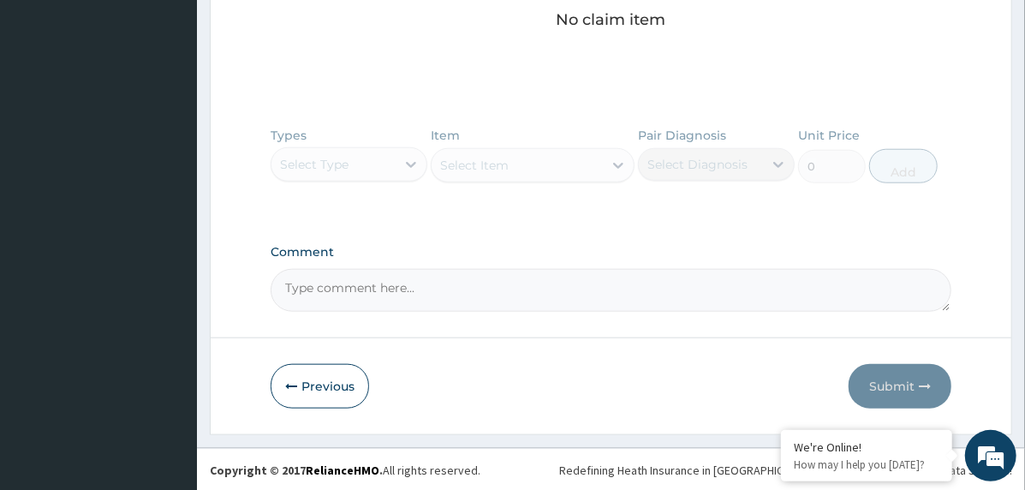
click at [433, 294] on textarea "Comment" at bounding box center [611, 290] width 681 height 43
paste textarea "PA/6CED0D"
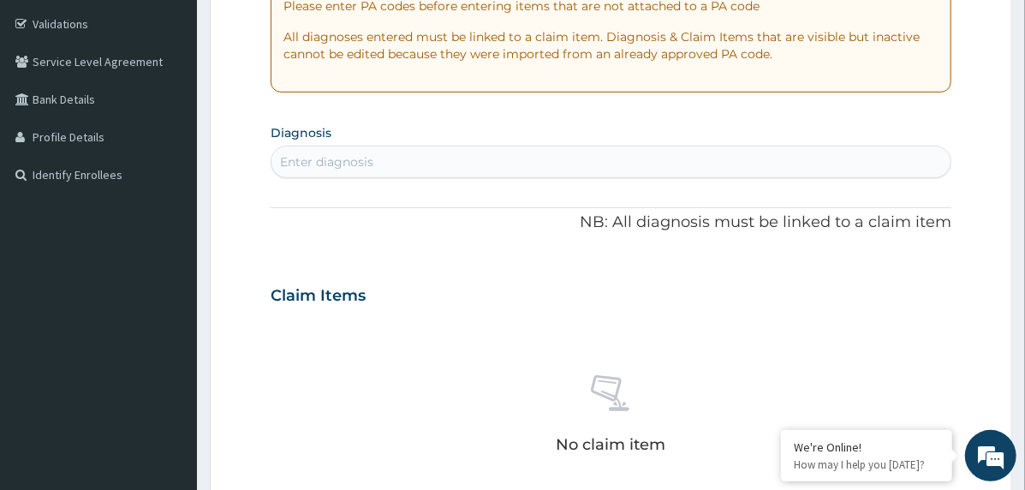
scroll to position [310, 0]
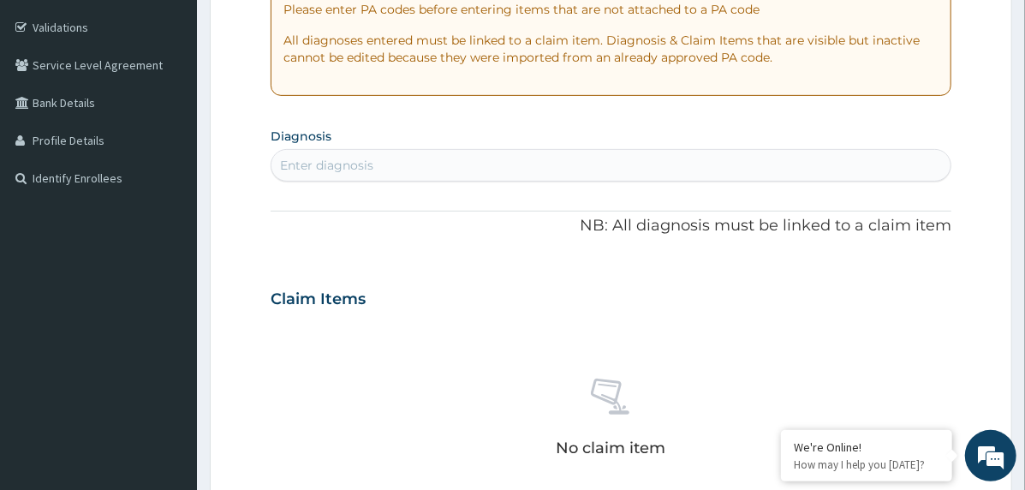
type textarea "PA/6CED0D"
click at [425, 158] on div "Enter diagnosis" at bounding box center [611, 165] width 679 height 27
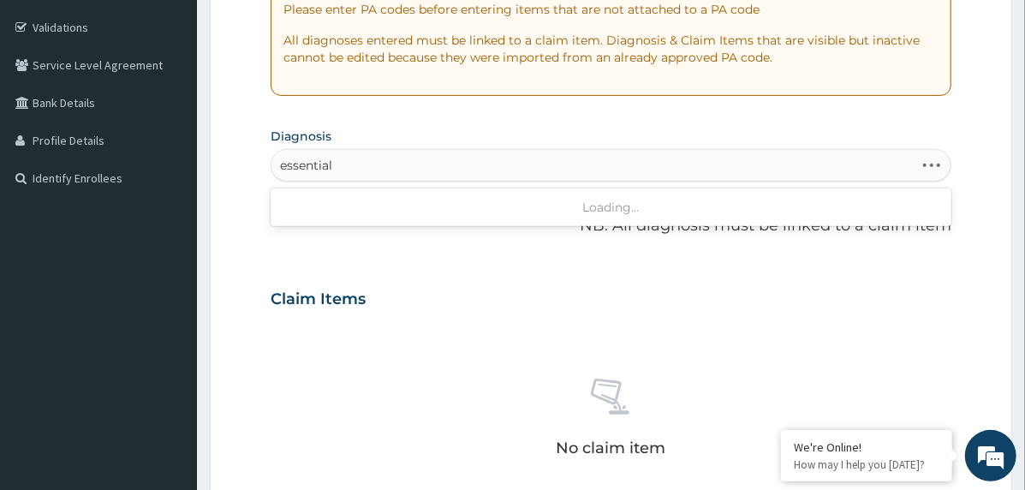
type input "essential h"
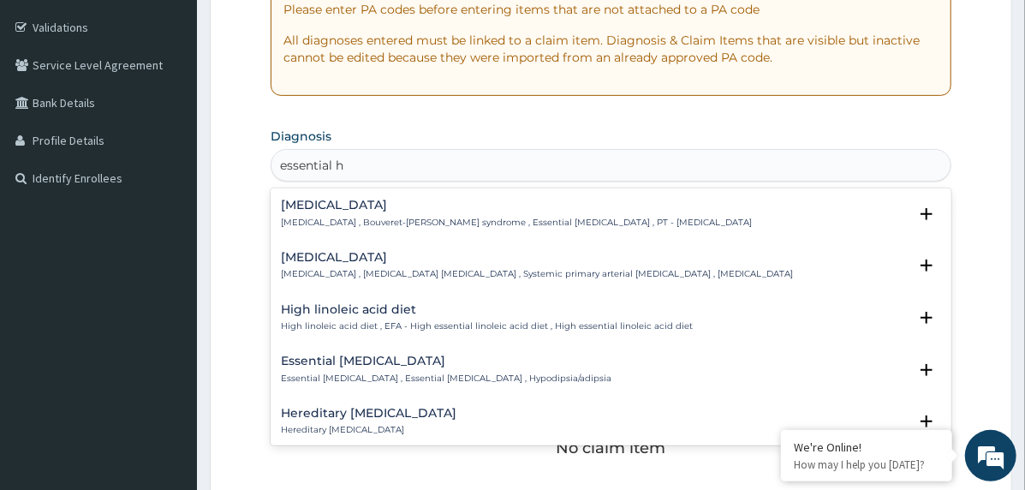
click at [323, 260] on h4 "[MEDICAL_DATA]" at bounding box center [537, 257] width 512 height 13
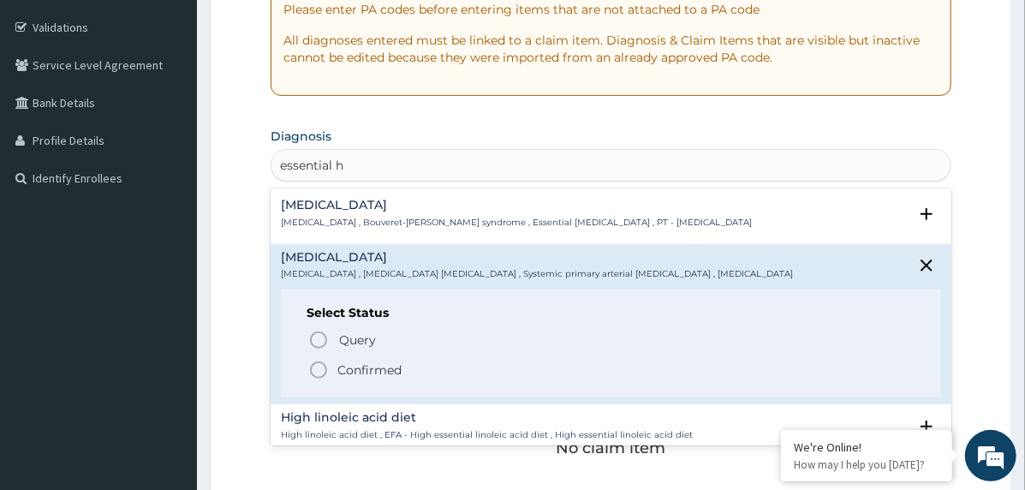
click at [315, 357] on div "Query Query covers suspected (?), Keep in view (kiv), Ruled out (r/o) Confirmed" at bounding box center [611, 354] width 609 height 52
click at [321, 362] on circle "status option filled" at bounding box center [318, 369] width 15 height 15
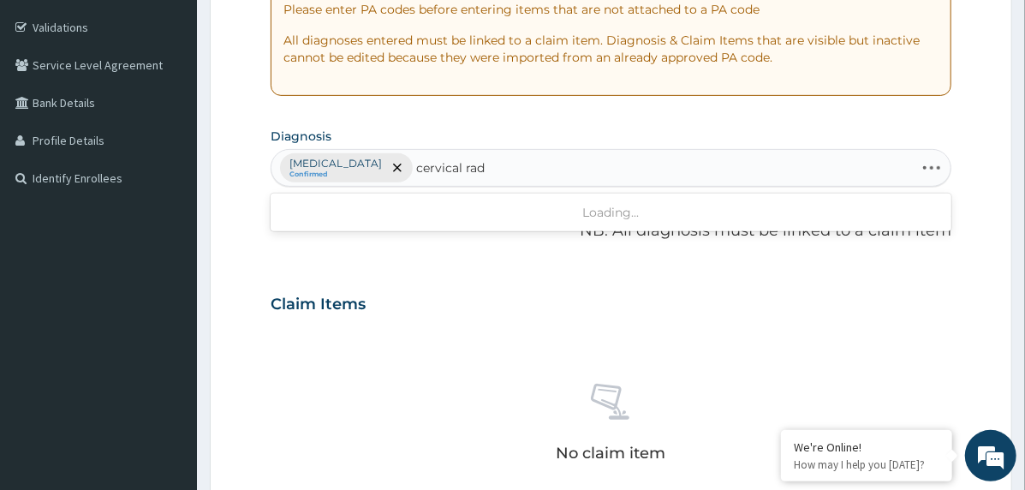
type input "cervical radi"
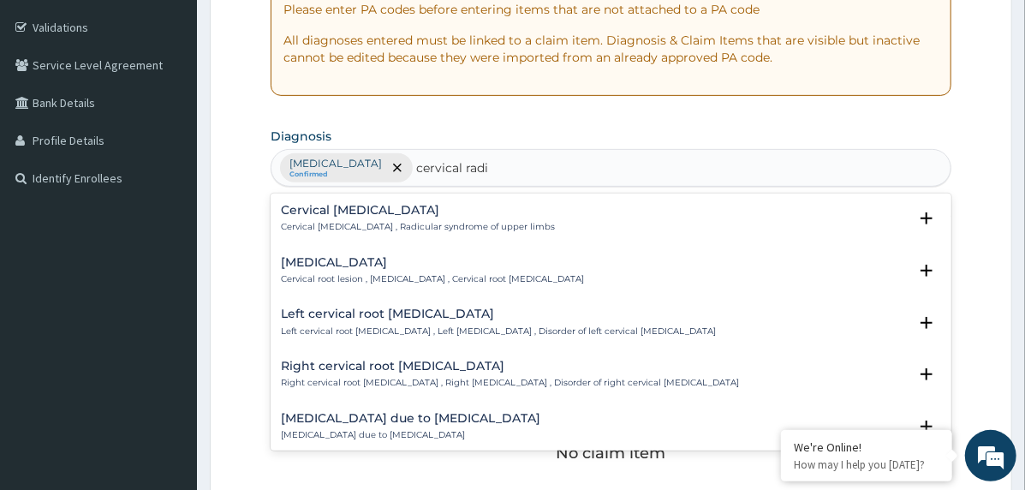
click at [353, 261] on h4 "[MEDICAL_DATA]" at bounding box center [432, 262] width 303 height 13
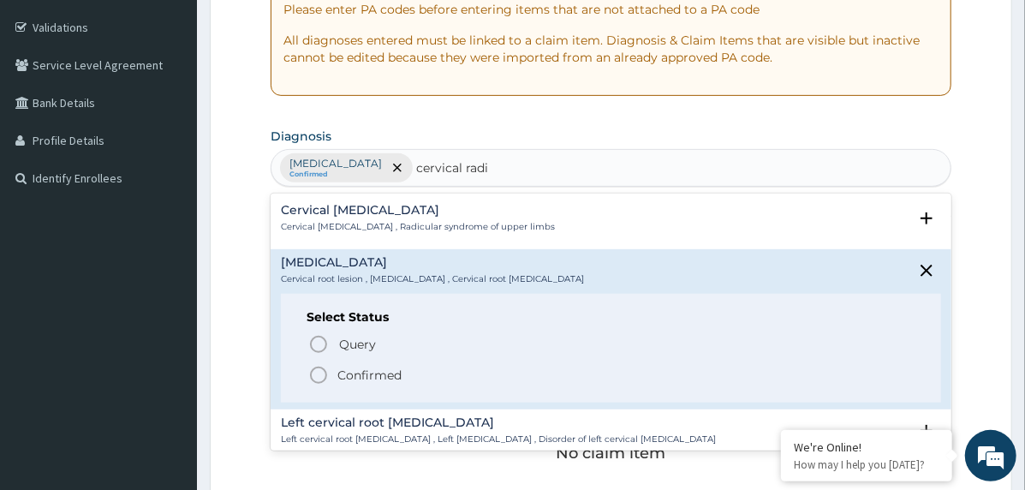
click at [346, 378] on p "Confirmed" at bounding box center [370, 375] width 64 height 17
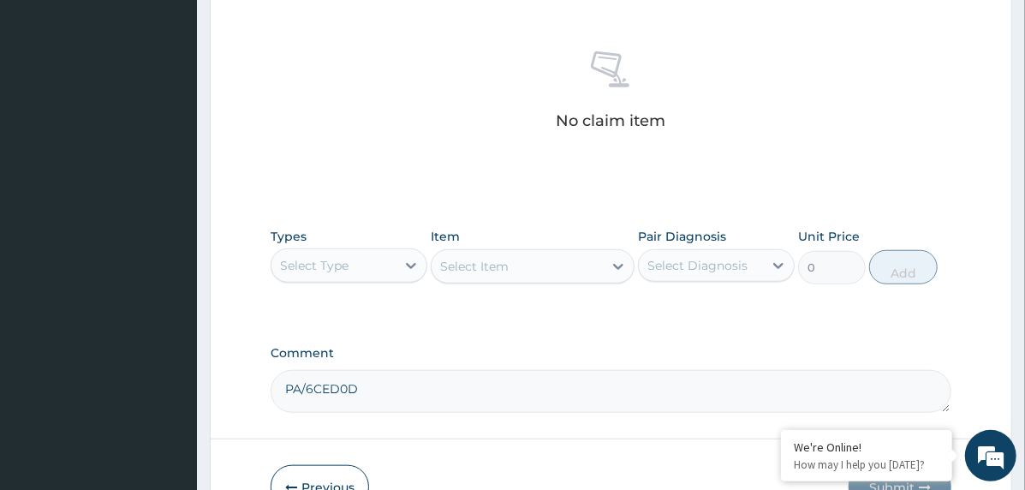
scroll to position [738, 0]
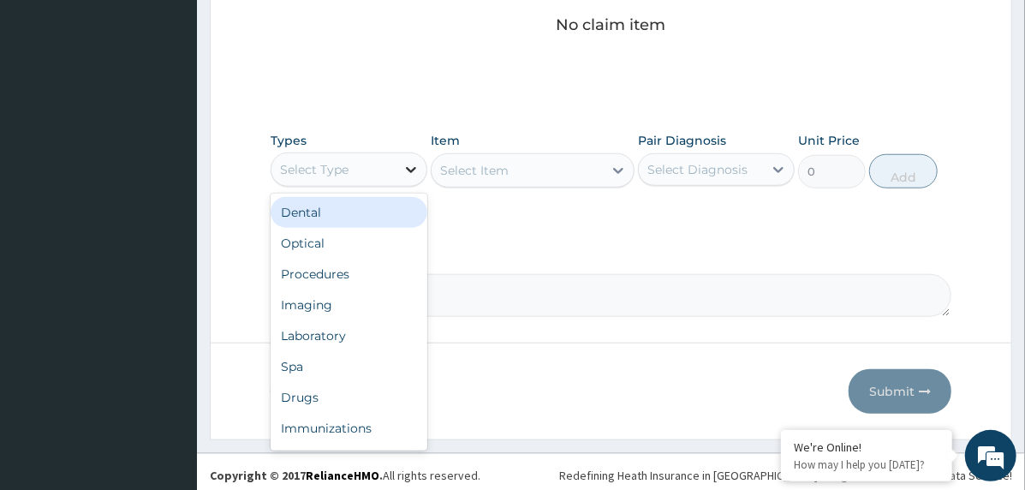
click at [400, 170] on div at bounding box center [411, 169] width 31 height 31
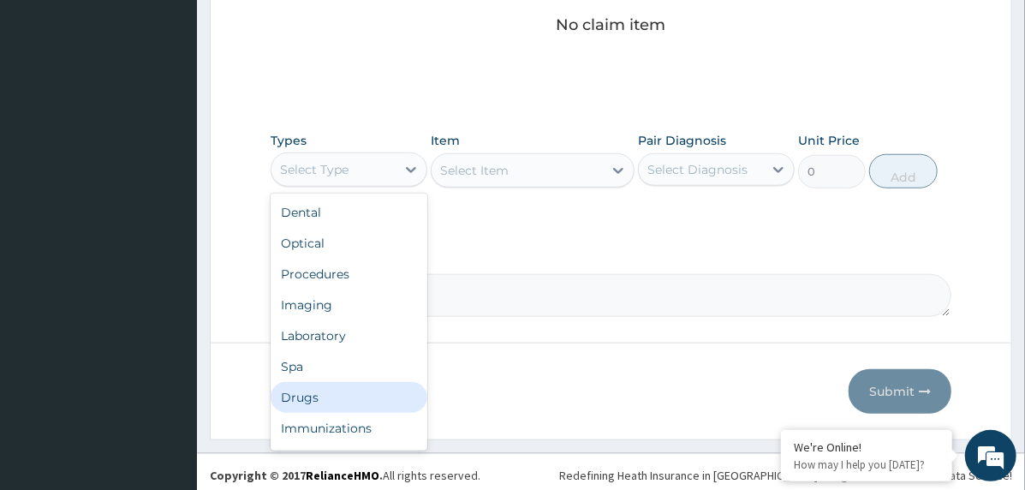
click at [350, 393] on div "Drugs" at bounding box center [349, 397] width 157 height 31
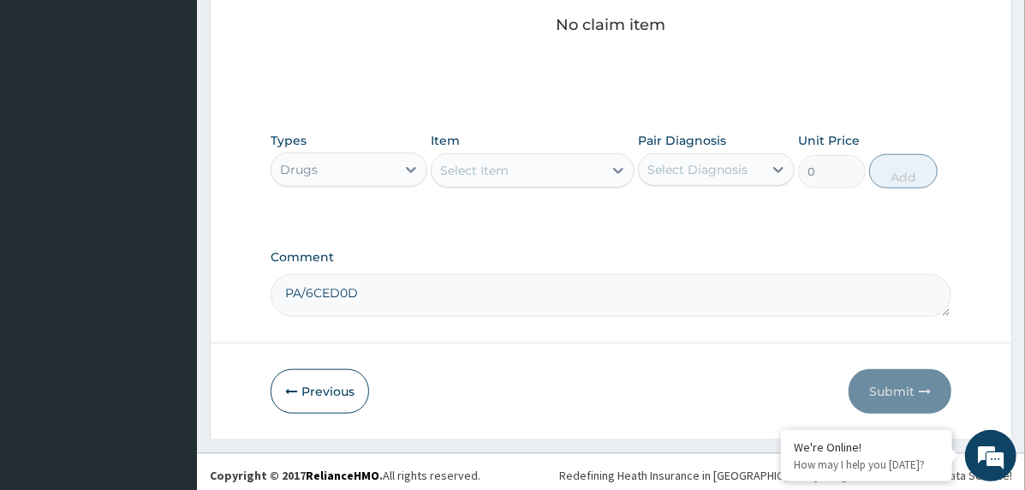
click at [523, 176] on div "Select Item" at bounding box center [517, 170] width 171 height 27
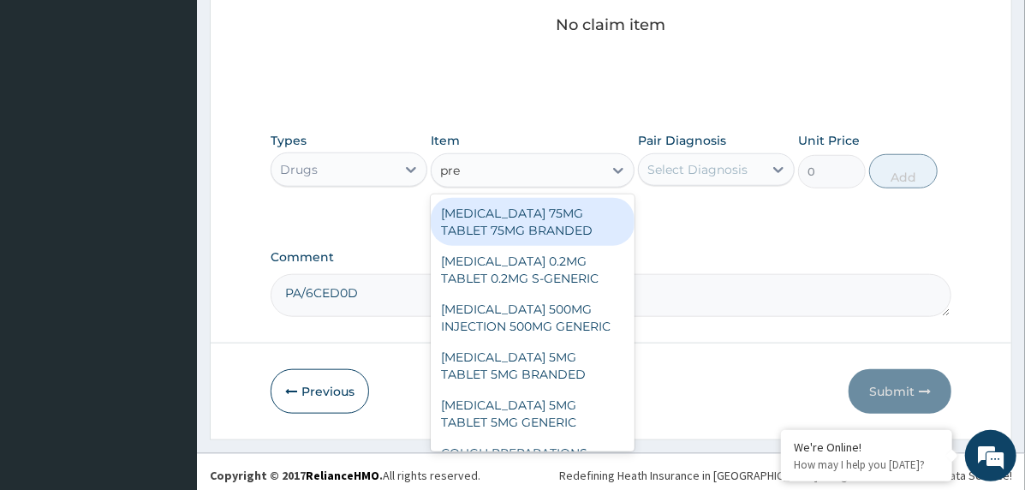
type input "preg"
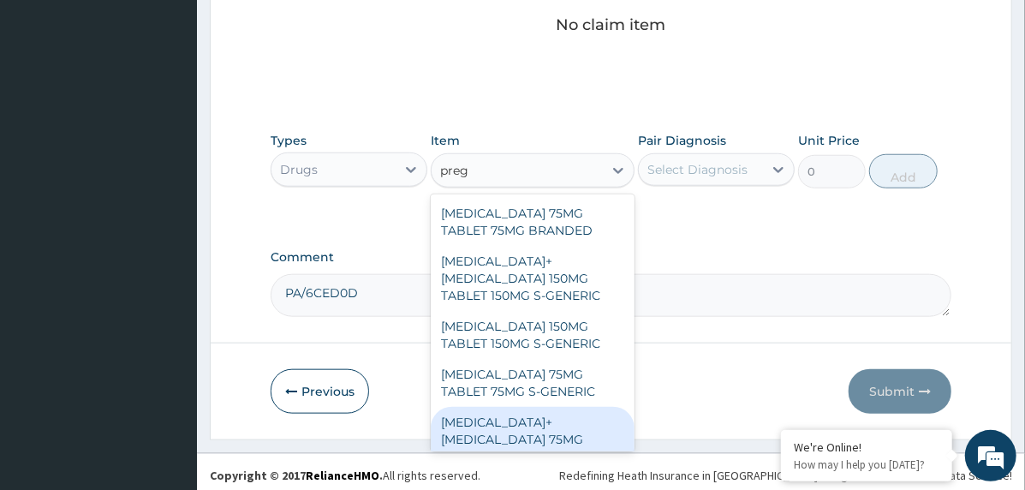
click at [519, 424] on div "[MEDICAL_DATA]+[MEDICAL_DATA] 75MG TABLET 75MG S-GENERIC" at bounding box center [533, 439] width 204 height 65
type input "373.8"
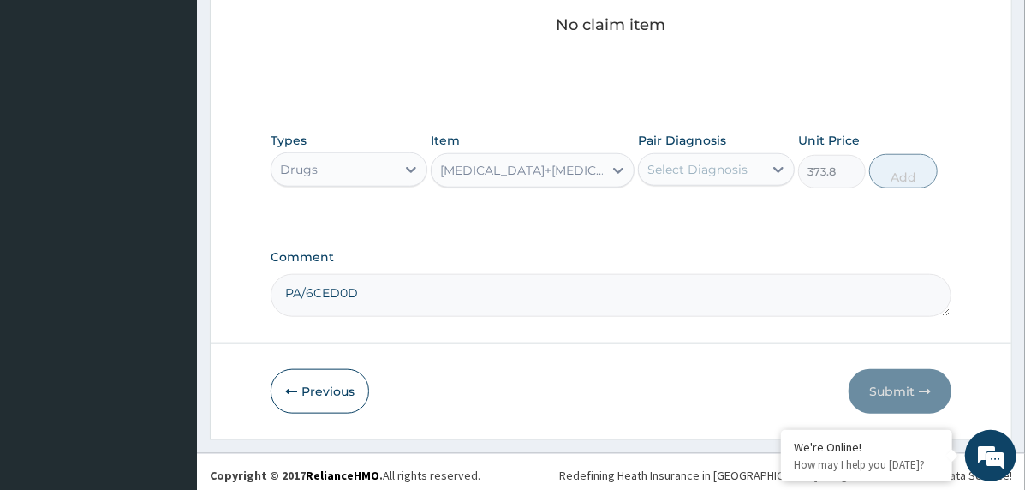
click at [726, 178] on div "Select Diagnosis" at bounding box center [701, 169] width 124 height 27
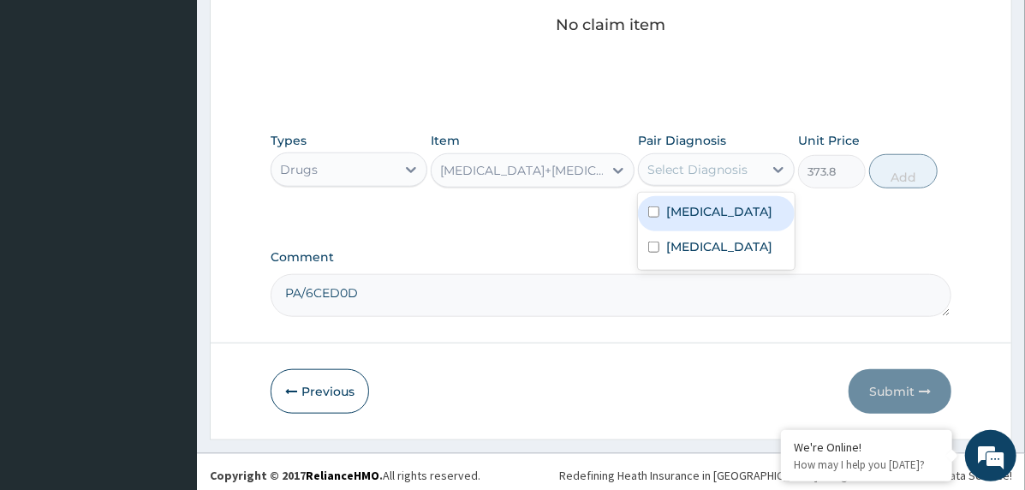
click at [741, 220] on label "Essential hypertension" at bounding box center [720, 211] width 106 height 17
checkbox input "true"
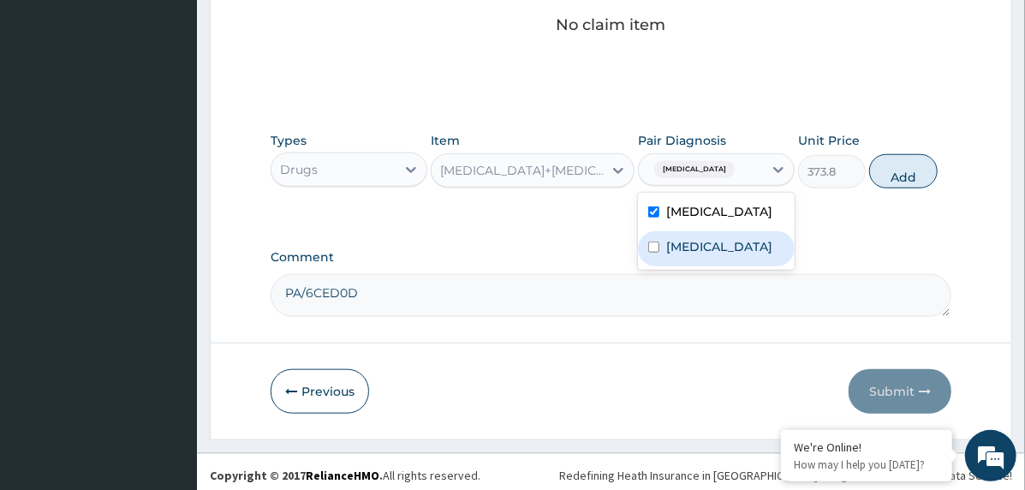
click at [738, 255] on label "Cervical radiculopathy" at bounding box center [720, 246] width 106 height 17
checkbox input "true"
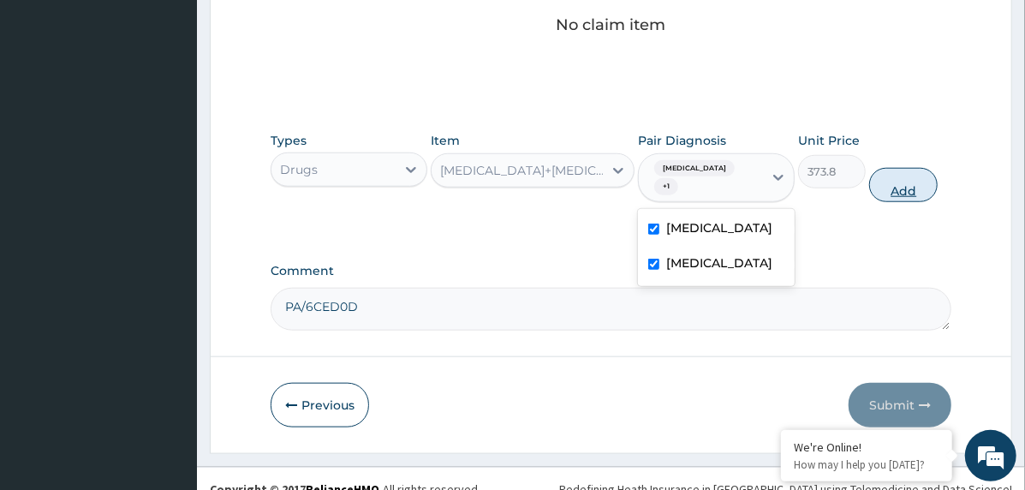
click at [883, 184] on button "Add" at bounding box center [904, 185] width 69 height 34
type input "0"
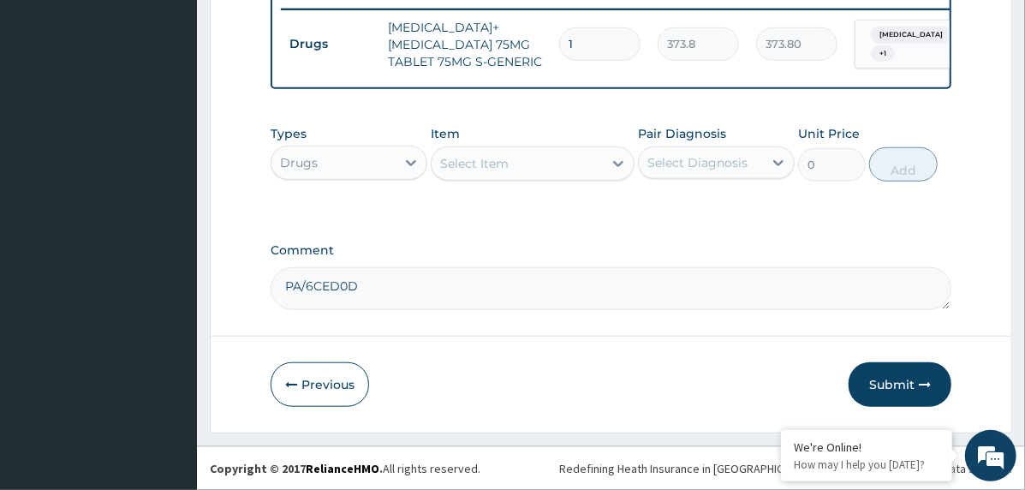
scroll to position [701, 0]
type input "14"
type input "5233.20"
type input "14"
click at [870, 384] on button "Submit" at bounding box center [900, 384] width 103 height 45
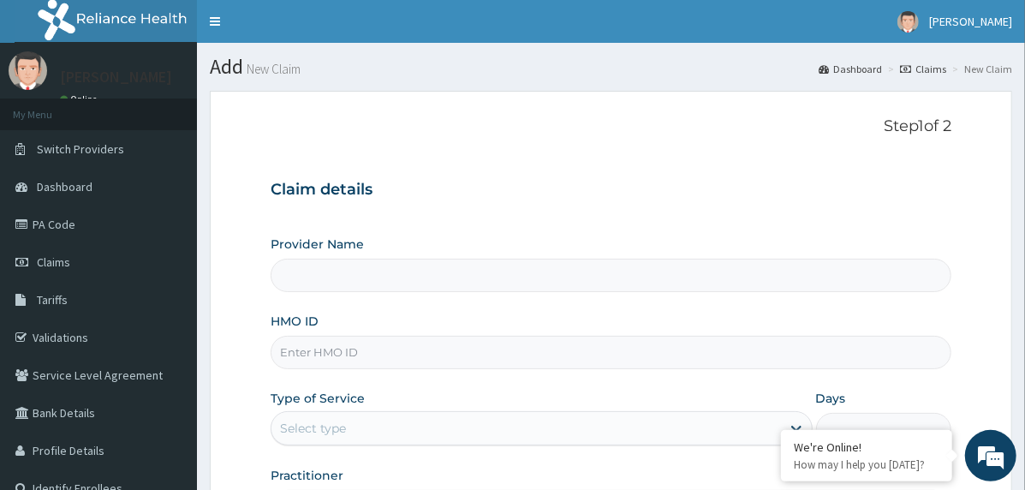
click at [526, 344] on input "HMO ID" at bounding box center [611, 352] width 681 height 33
paste input "KSB/10416/A"
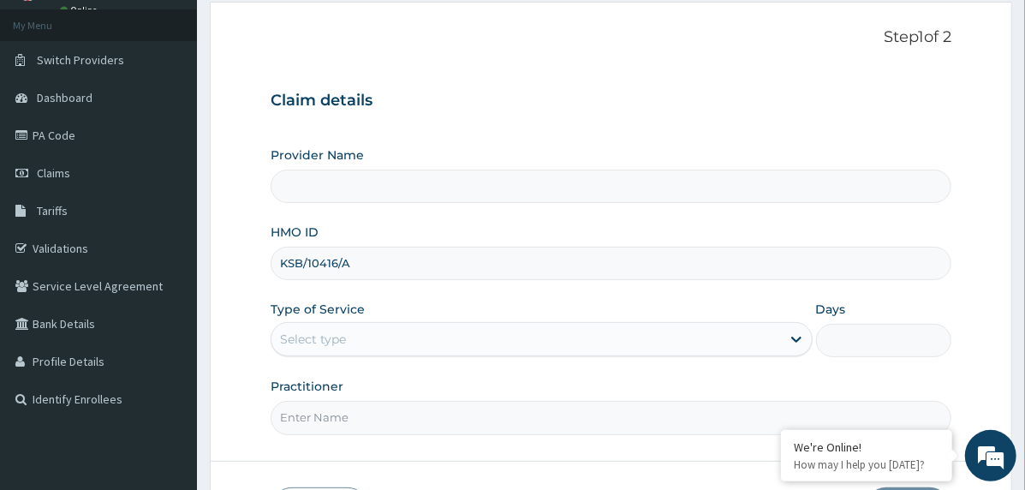
scroll to position [212, 0]
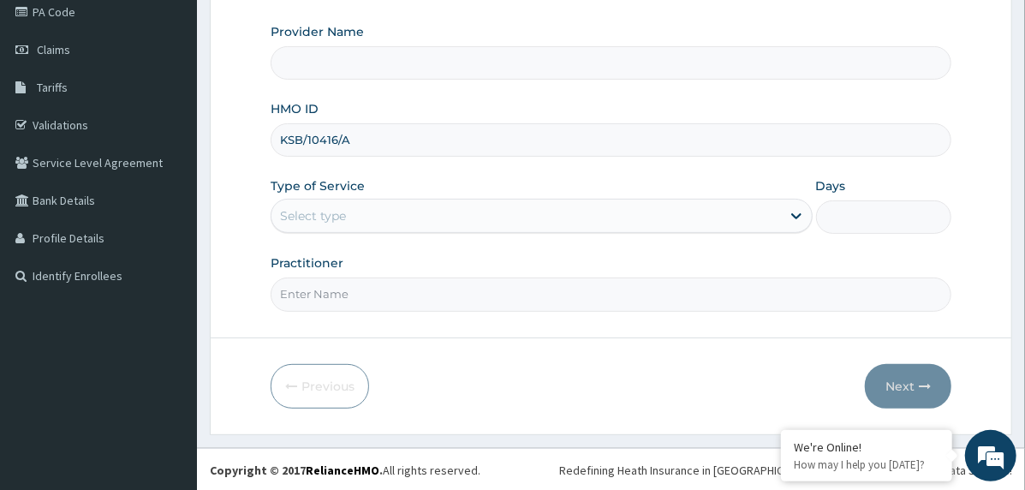
type input "KSB/10416/A"
type input "The [GEOGRAPHIC_DATA]"
click at [466, 214] on div "Select type" at bounding box center [527, 215] width 510 height 27
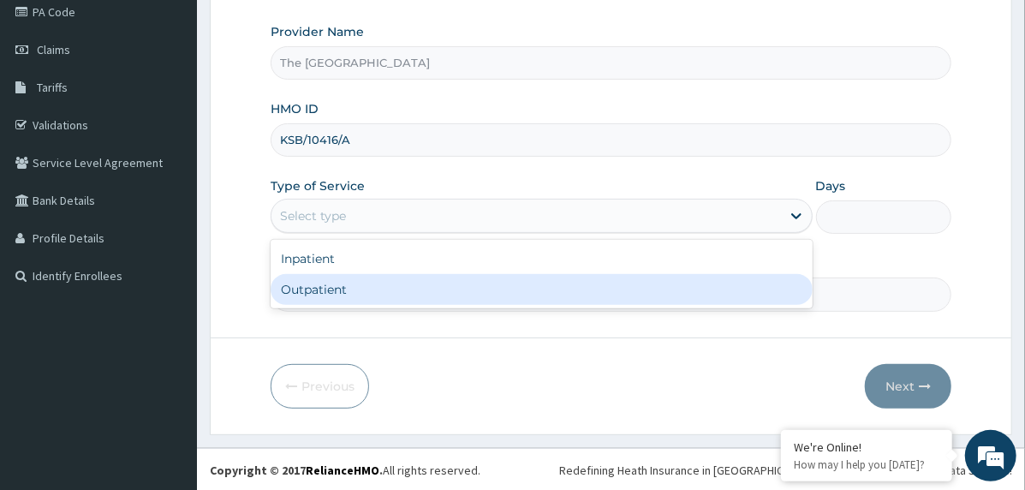
click at [463, 285] on div "Outpatient" at bounding box center [542, 289] width 542 height 31
type input "1"
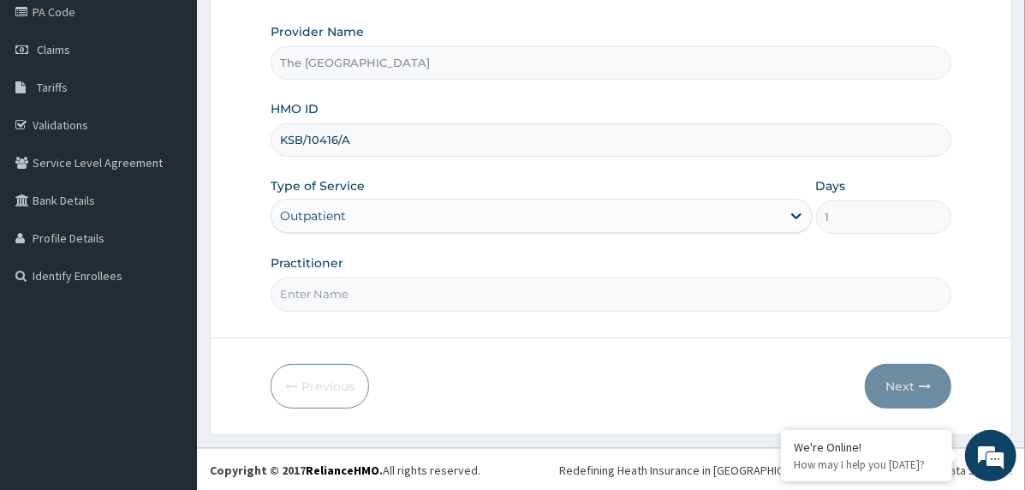
click at [487, 294] on input "Practitioner" at bounding box center [611, 294] width 681 height 33
type input "doctor"
click at [897, 386] on button "Next" at bounding box center [908, 386] width 87 height 45
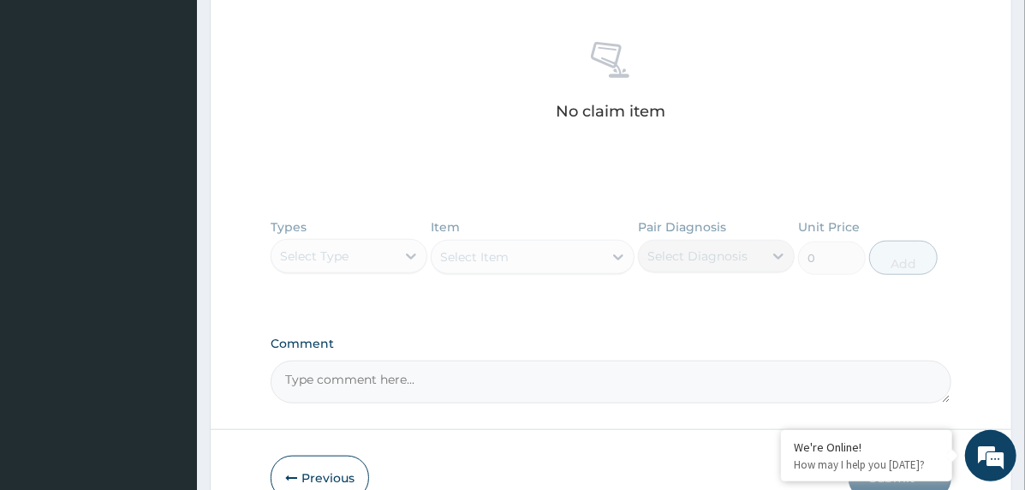
scroll to position [726, 0]
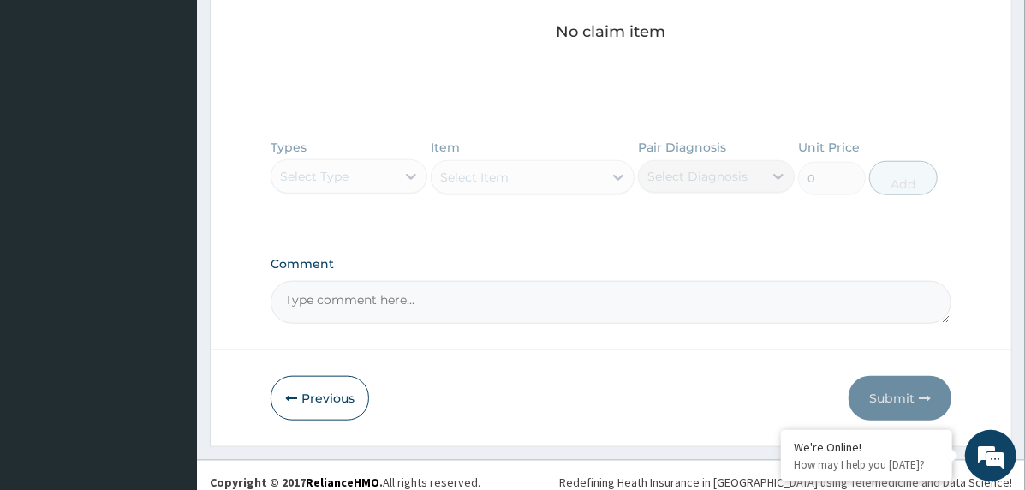
click at [509, 294] on textarea "Comment" at bounding box center [611, 302] width 681 height 43
paste textarea "PA/859C7A"
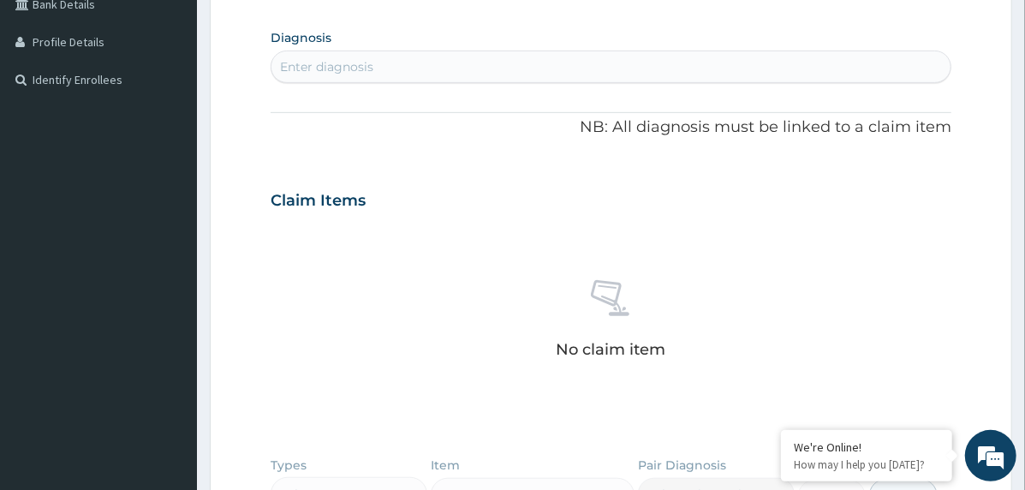
scroll to position [384, 0]
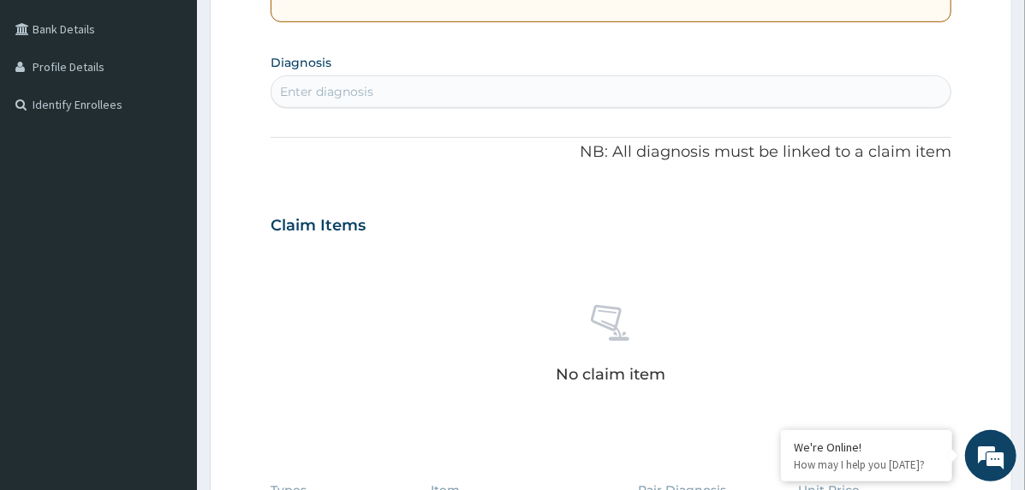
type textarea "PA/859C7A"
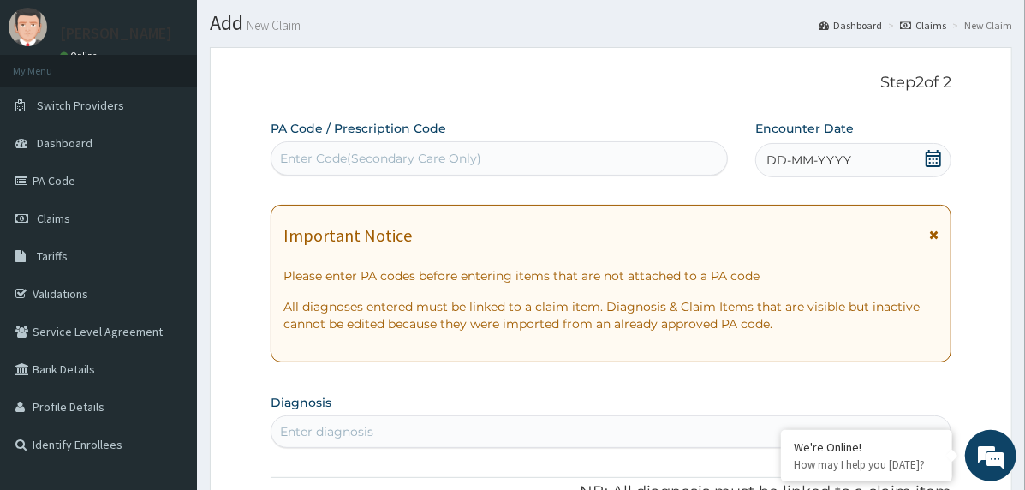
scroll to position [41, 0]
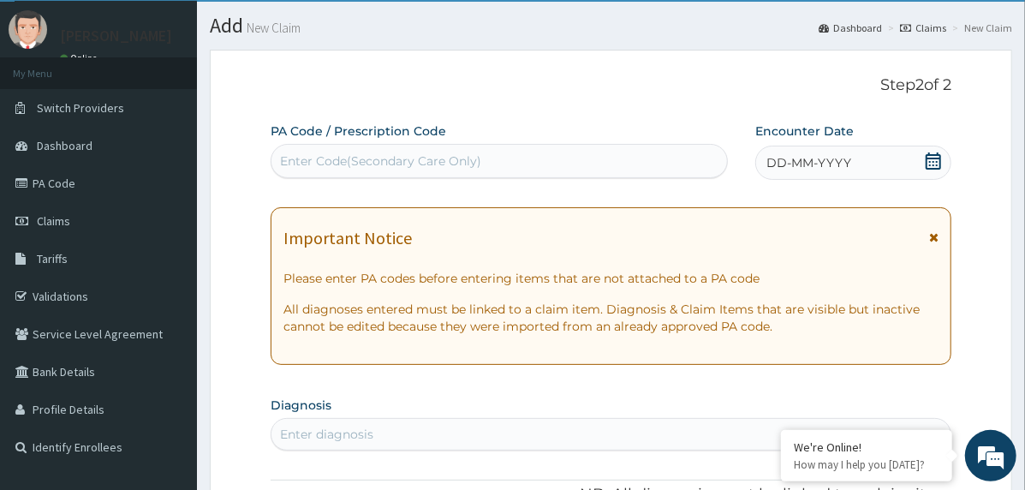
click at [493, 438] on div "Enter diagnosis" at bounding box center [611, 434] width 679 height 27
type input "essential h"
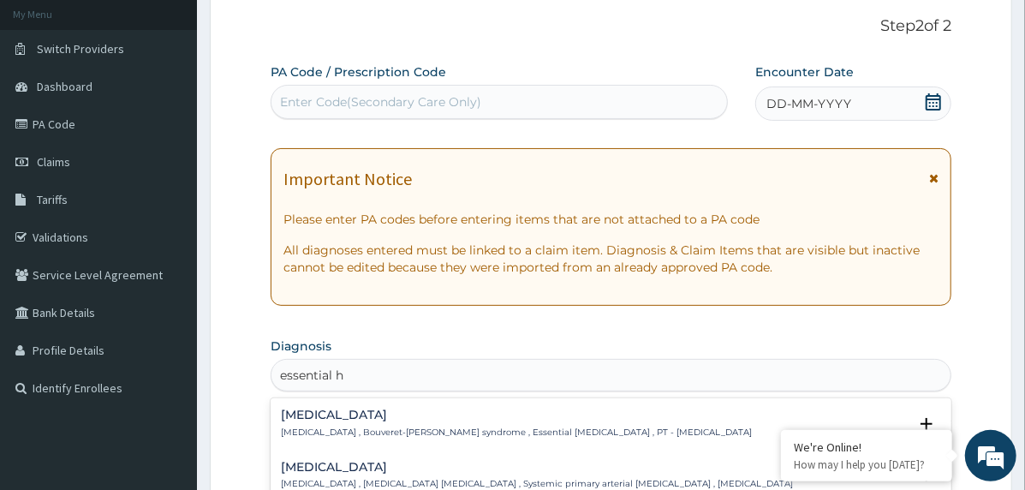
scroll to position [127, 0]
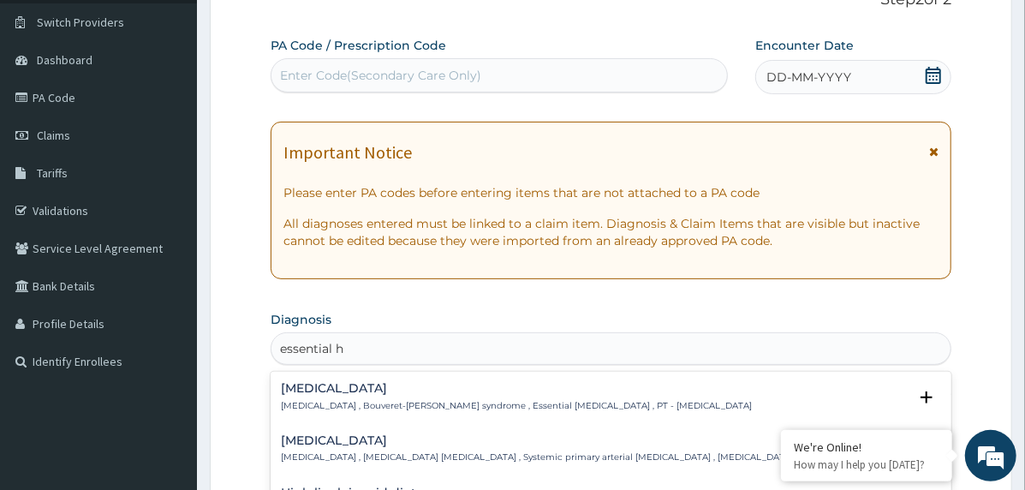
click at [431, 445] on h4 "[MEDICAL_DATA]" at bounding box center [537, 440] width 512 height 13
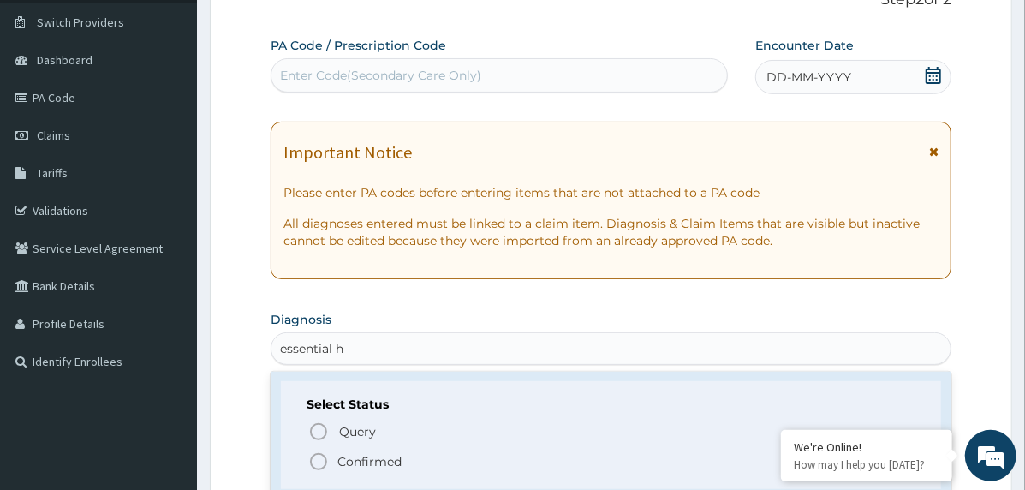
scroll to position [171, 0]
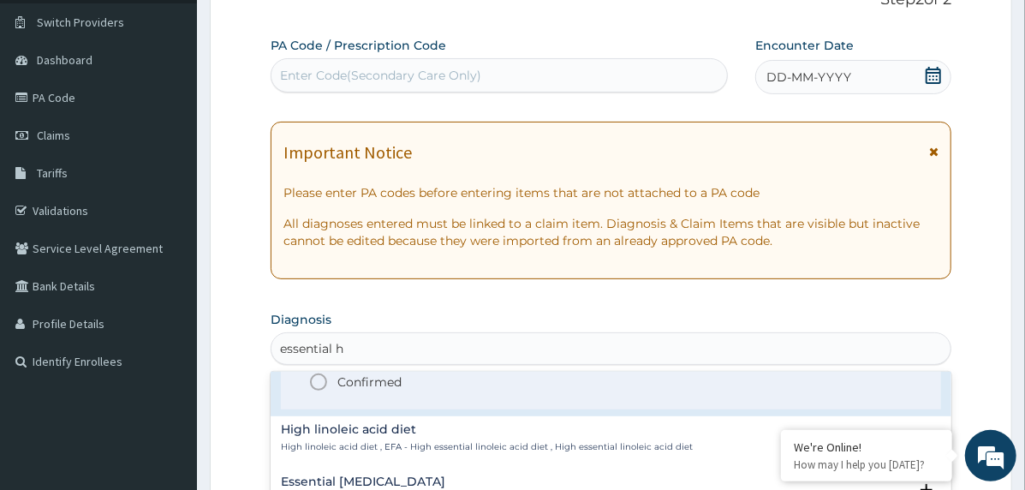
click at [396, 382] on p "Confirmed" at bounding box center [370, 382] width 64 height 17
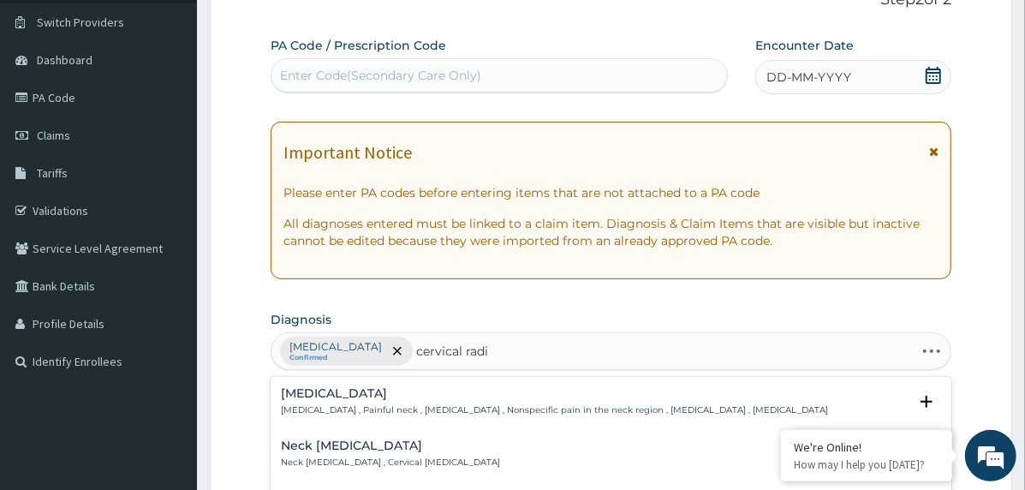
type input "cervical radic"
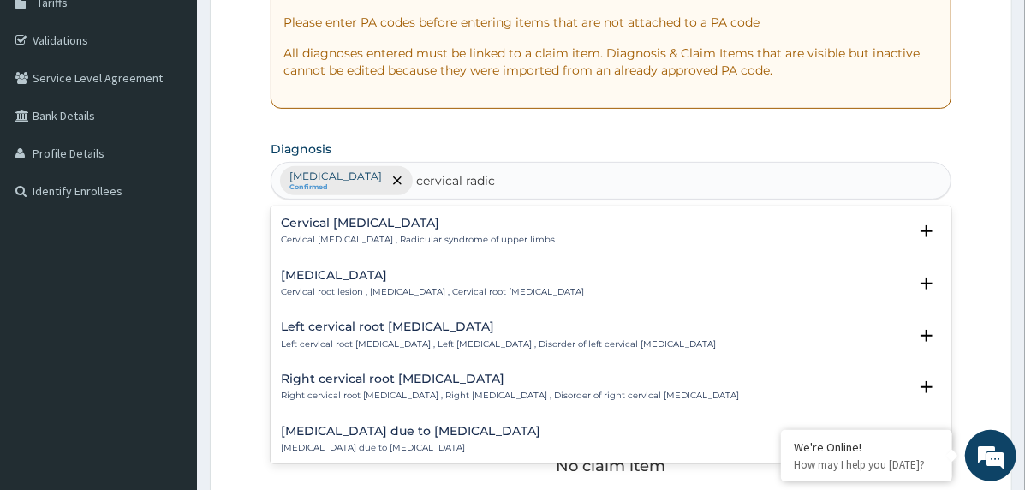
scroll to position [298, 0]
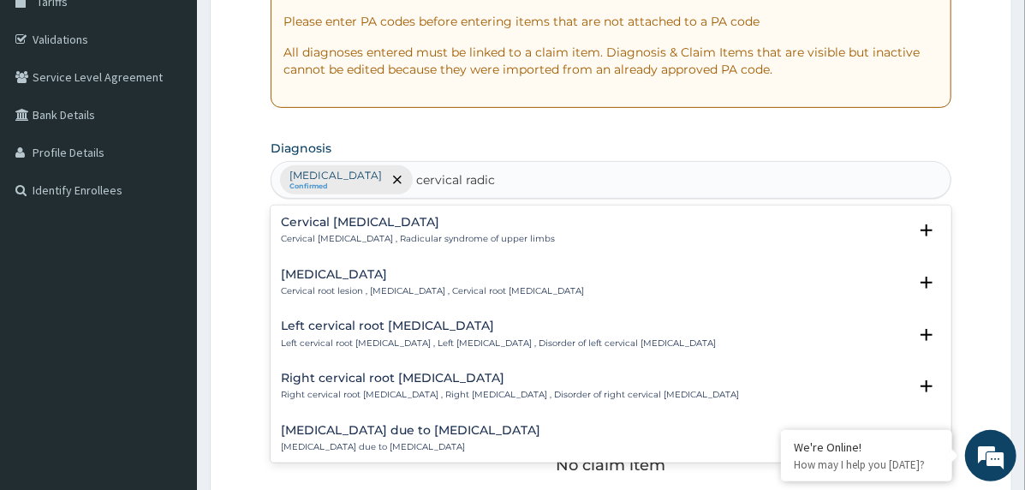
click at [349, 271] on h4 "Cervical radiculopathy" at bounding box center [432, 274] width 303 height 13
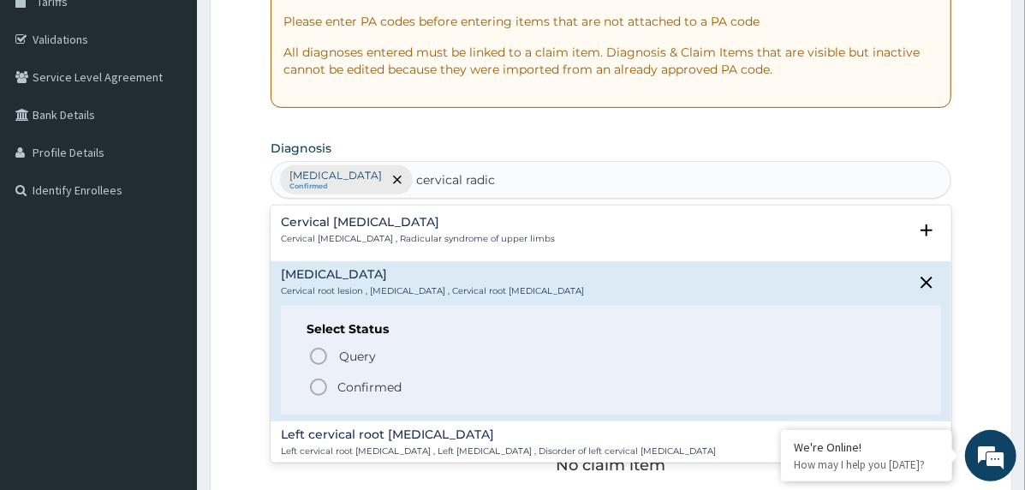
click at [364, 380] on p "Confirmed" at bounding box center [370, 387] width 64 height 17
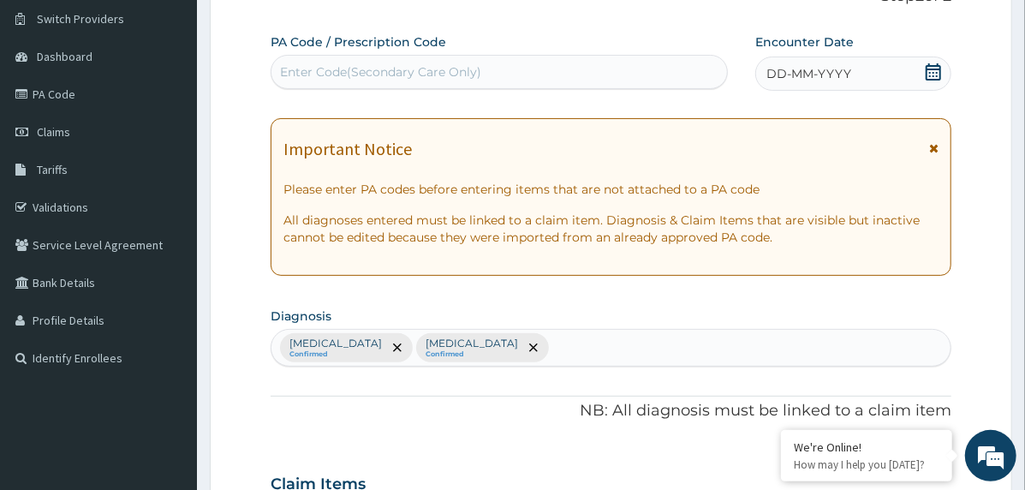
scroll to position [0, 0]
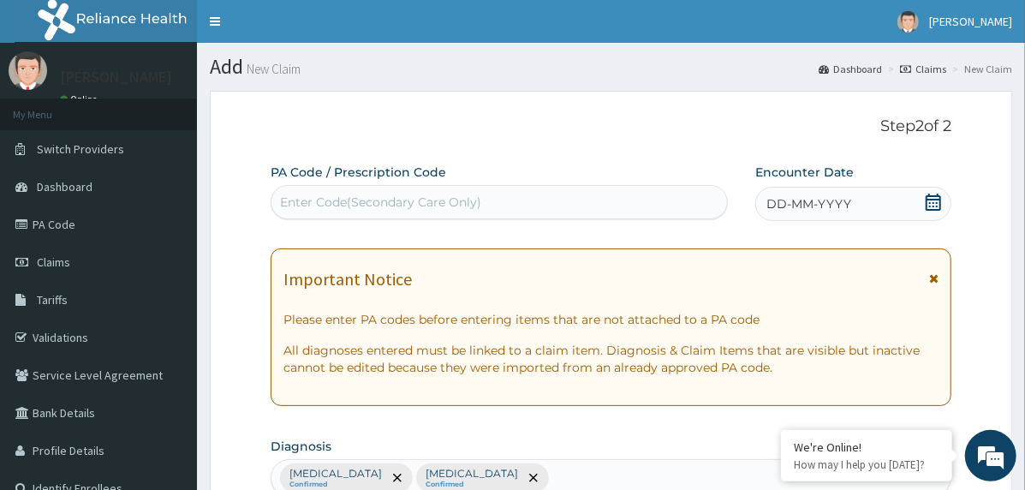
click at [789, 209] on span "DD-MM-YYYY" at bounding box center [809, 203] width 85 height 17
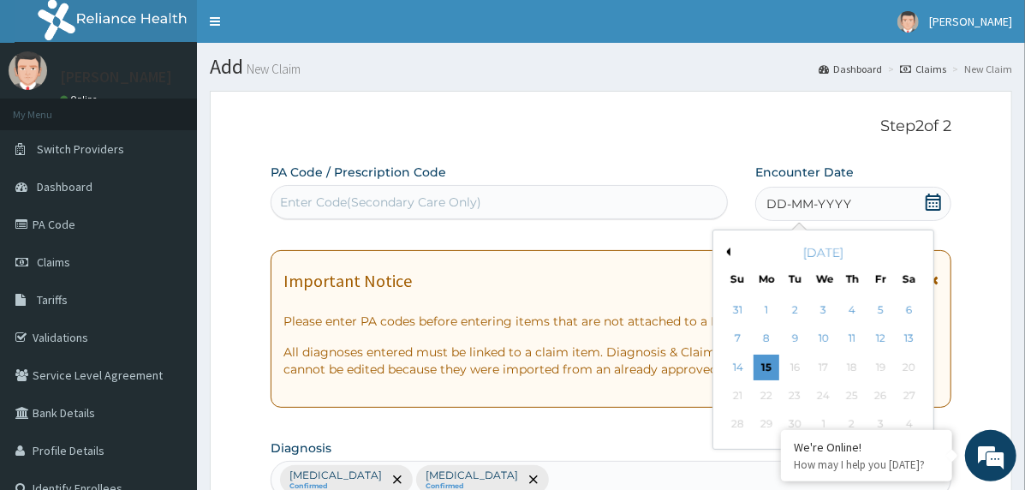
click at [726, 251] on button "Previous Month" at bounding box center [726, 252] width 9 height 9
click at [906, 417] on div "30" at bounding box center [910, 425] width 26 height 26
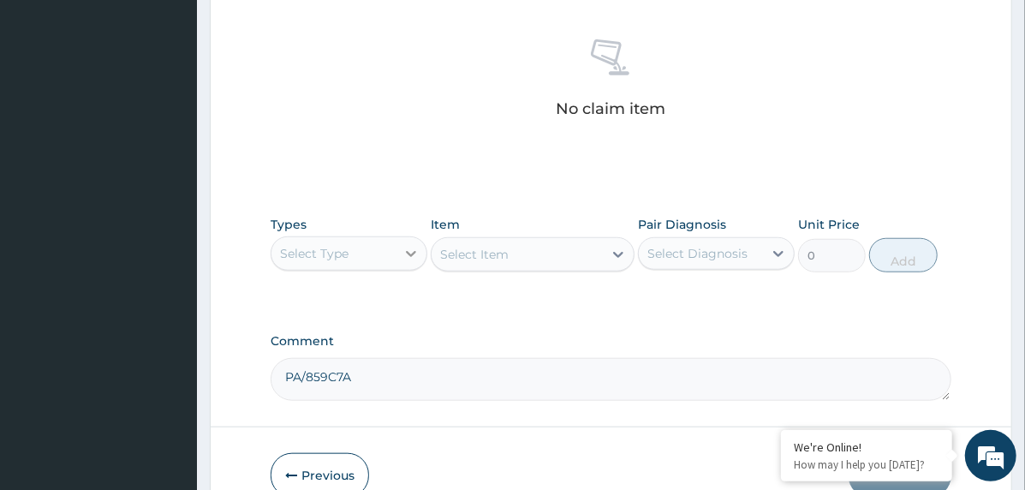
scroll to position [685, 0]
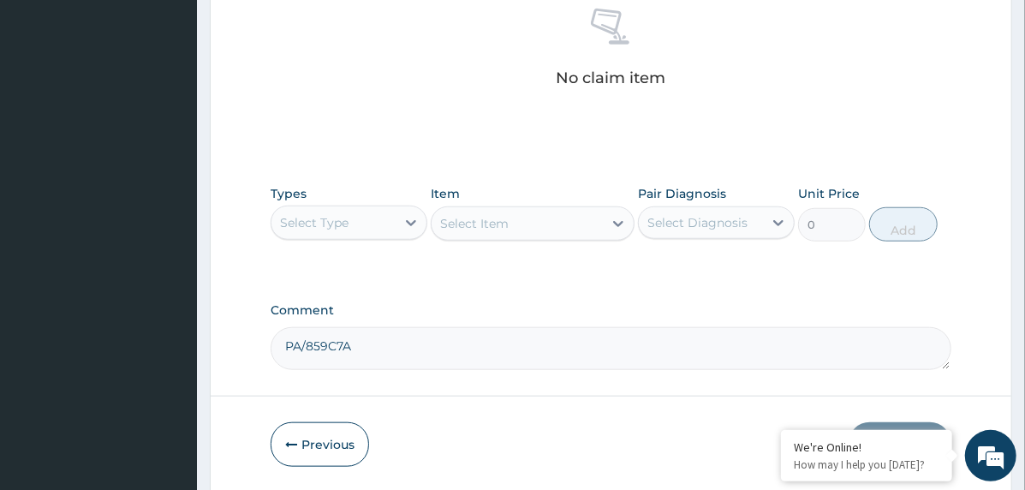
click at [383, 214] on div "Select Type" at bounding box center [334, 222] width 124 height 27
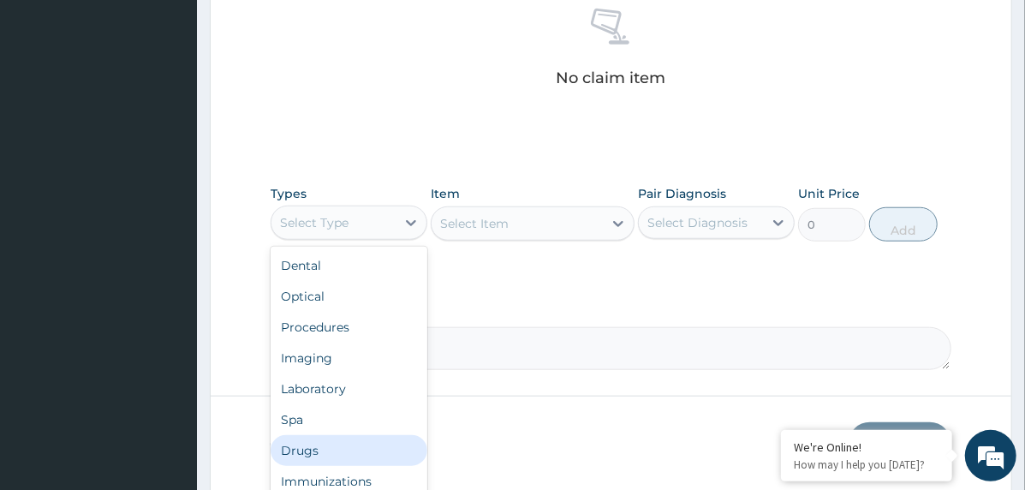
click at [353, 454] on div "Drugs" at bounding box center [349, 450] width 157 height 31
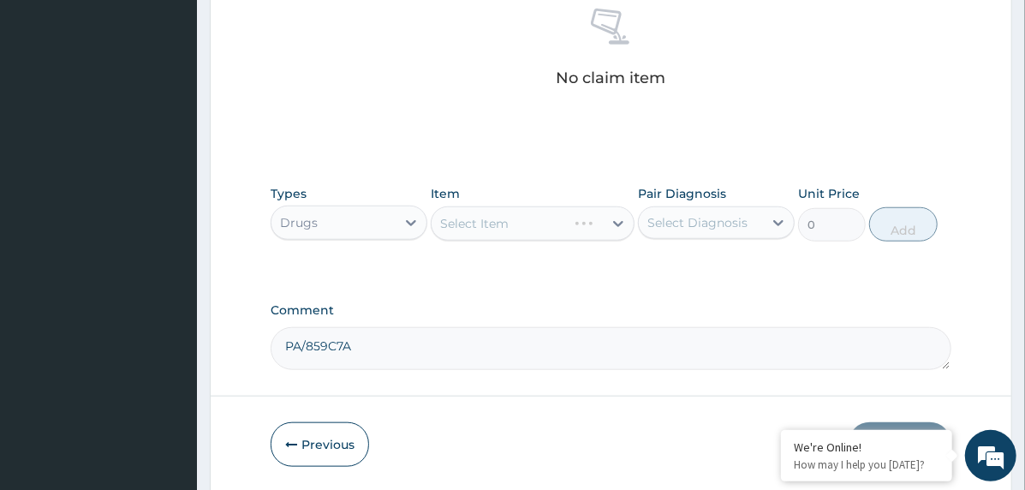
click at [732, 218] on div "Select Diagnosis" at bounding box center [698, 222] width 100 height 17
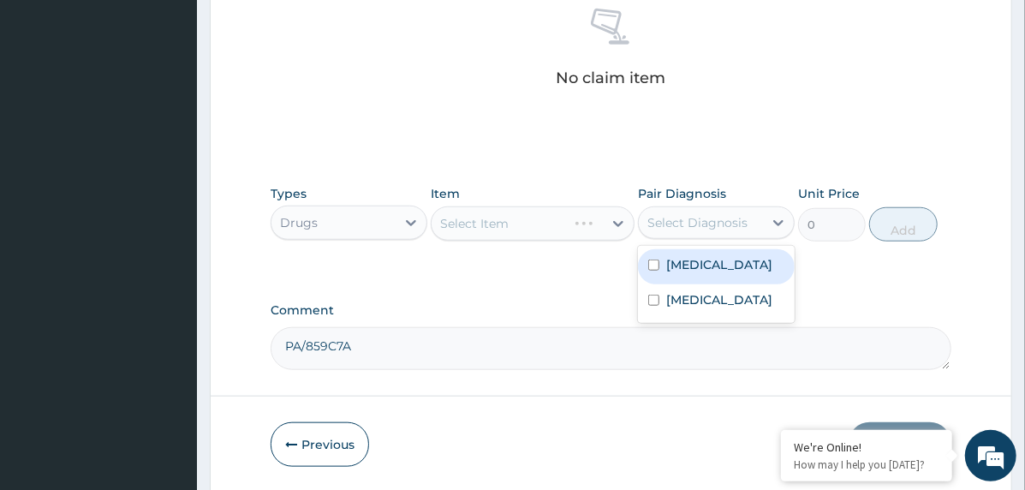
click at [727, 266] on label "Essential hypertension" at bounding box center [720, 264] width 106 height 17
checkbox input "true"
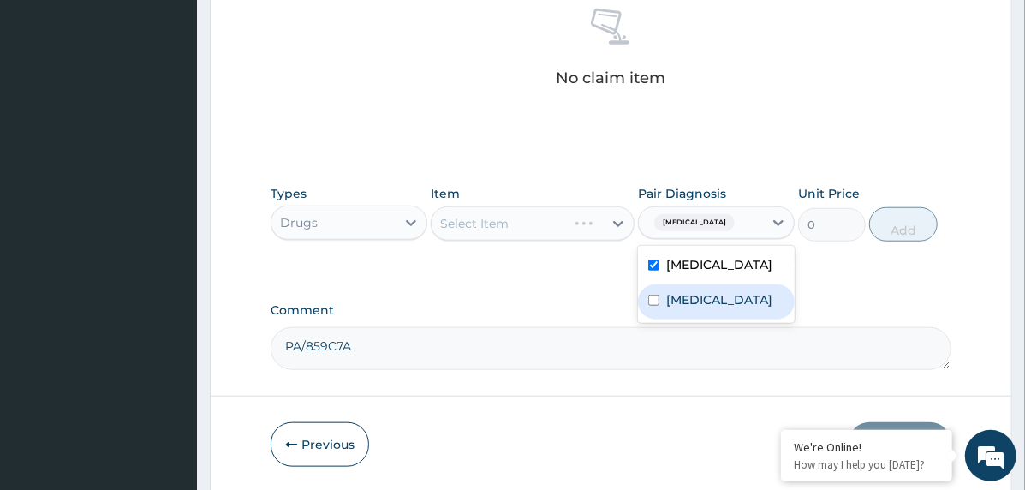
click at [716, 308] on label "Cervical radiculopathy" at bounding box center [720, 299] width 106 height 17
checkbox input "true"
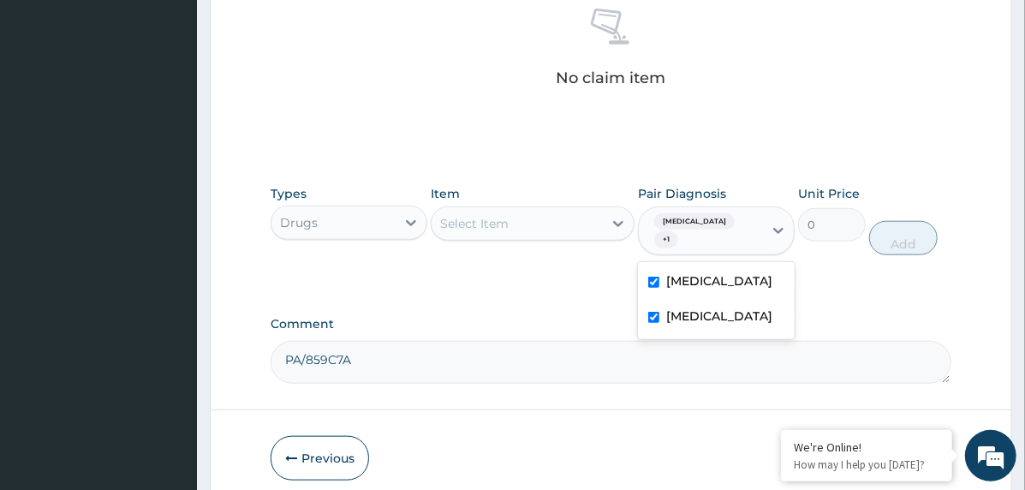
click at [571, 223] on div "Select Item" at bounding box center [517, 223] width 171 height 27
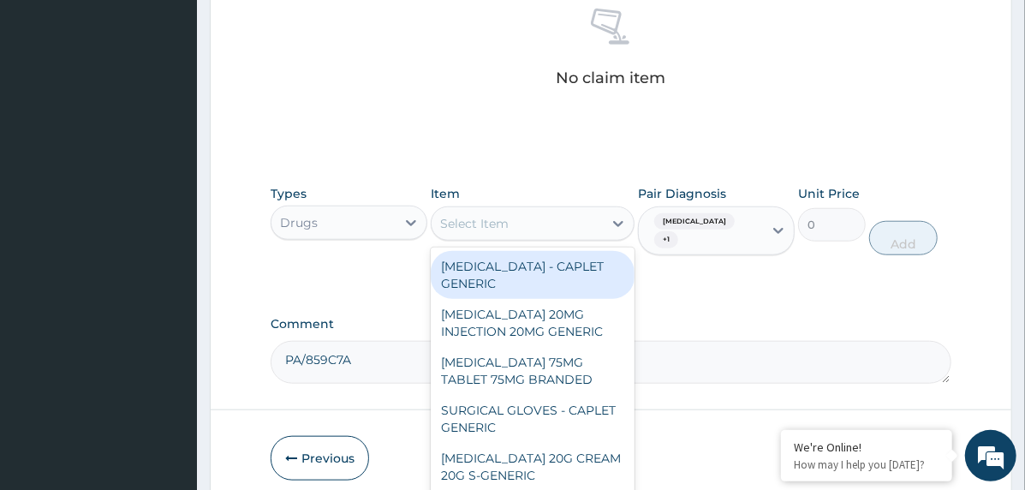
type input "a"
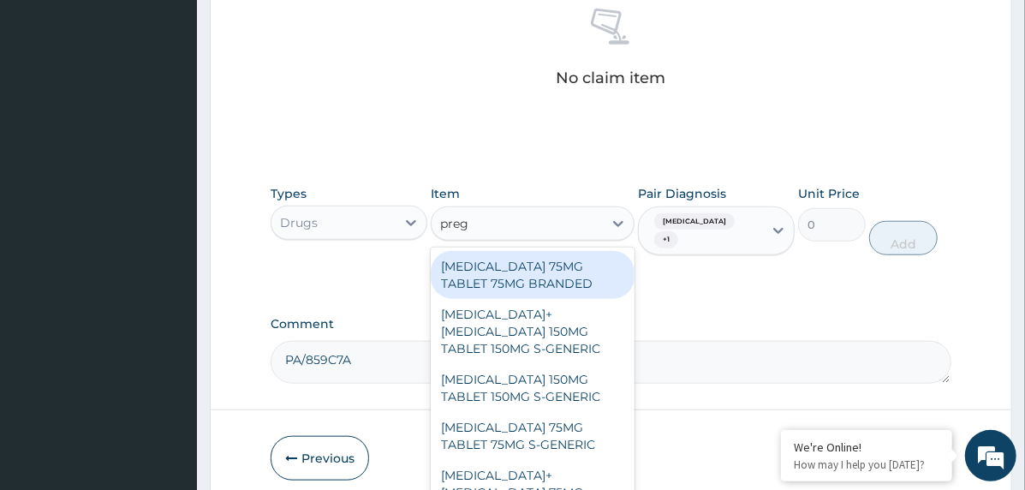
type input "prega"
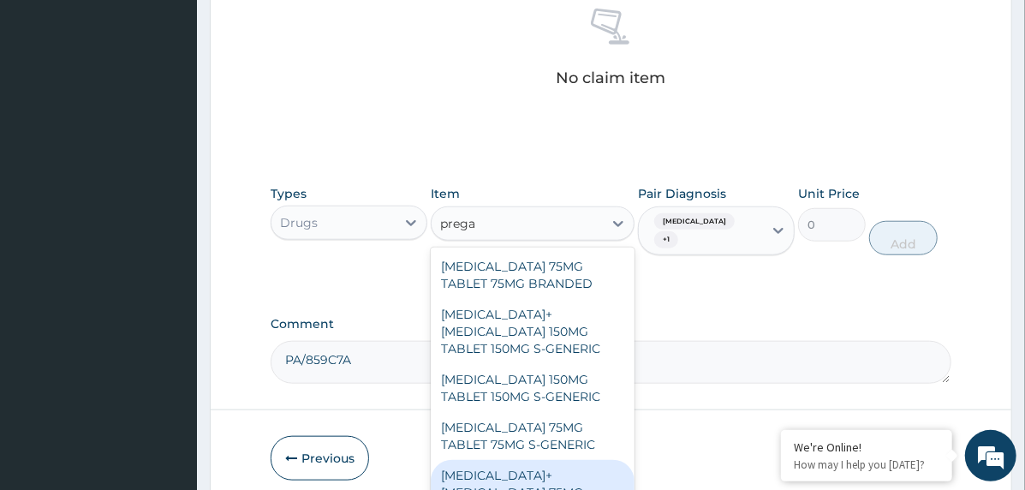
click at [527, 466] on div "PREGABALIN+METHYLCOBALAMIN 75MG TABLET 75MG S-GENERIC" at bounding box center [533, 492] width 204 height 65
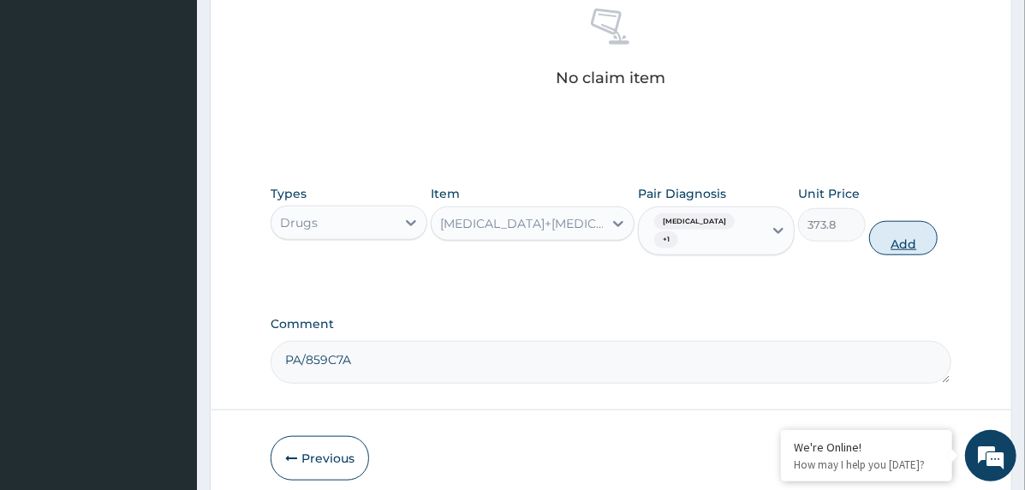
click at [909, 241] on button "Add" at bounding box center [904, 238] width 69 height 34
type input "0"
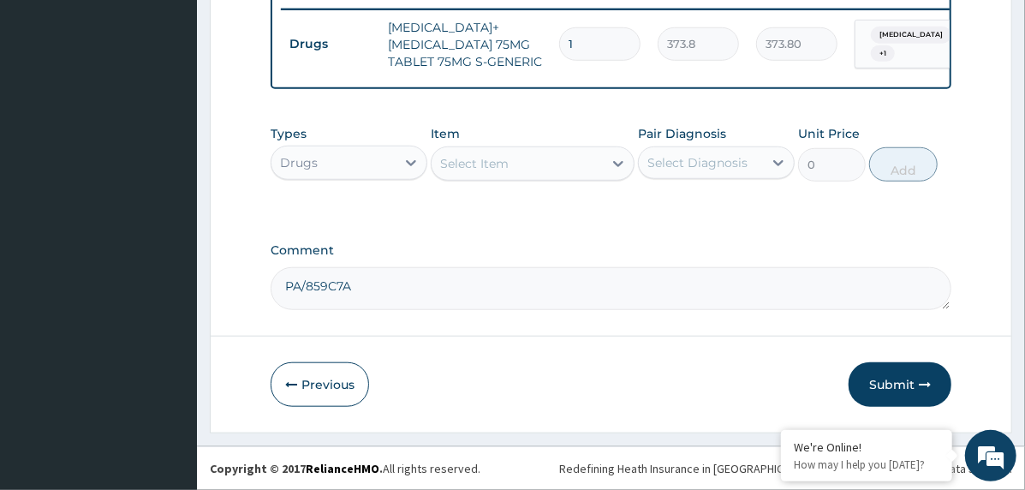
type input "12"
type input "4485.60"
type input "1"
type input "373.80"
type input "0.00"
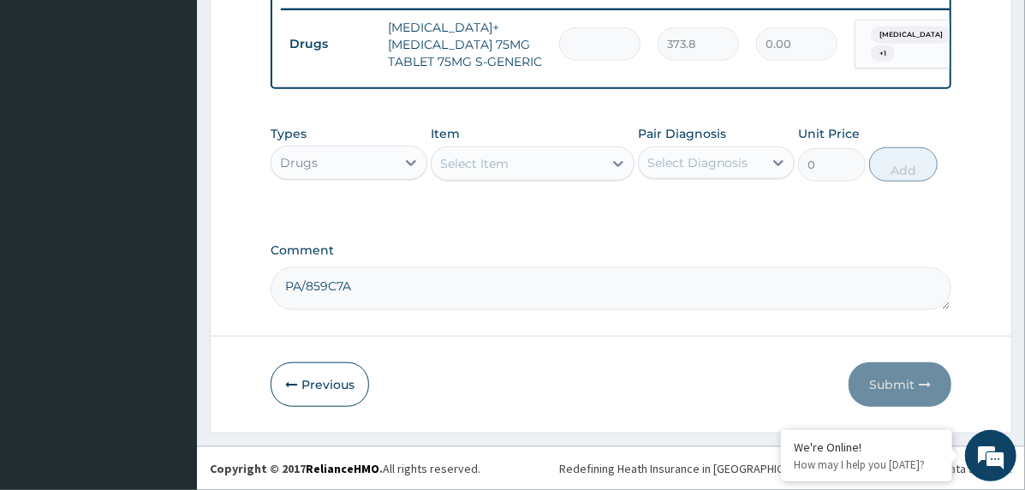
type input "6"
type input "2242.80"
type input "60"
type input "22428.00"
type input "60"
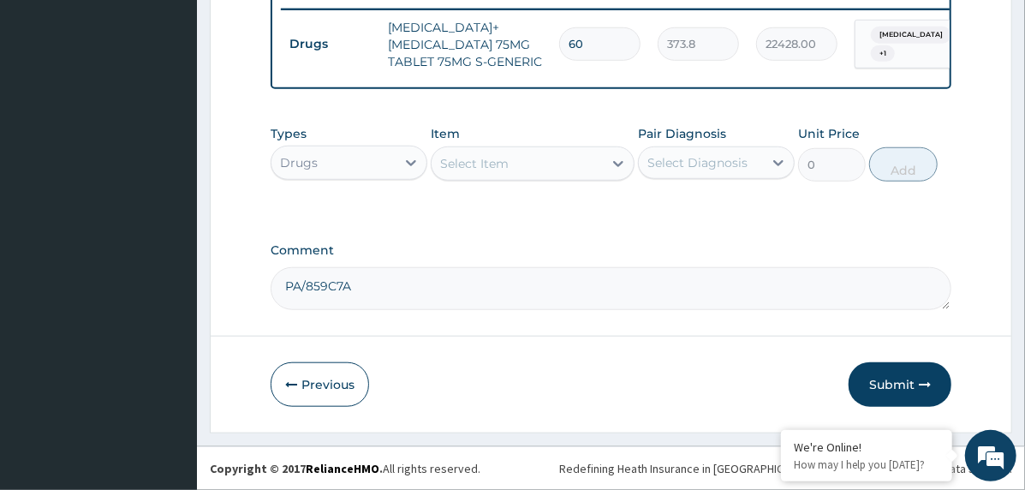
click at [496, 172] on div "Select Item" at bounding box center [474, 163] width 69 height 17
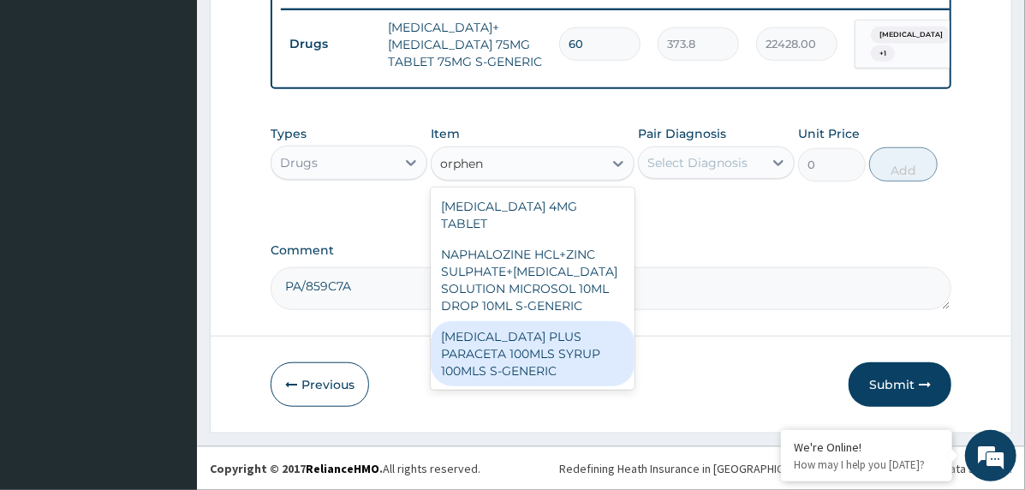
type input "orphen"
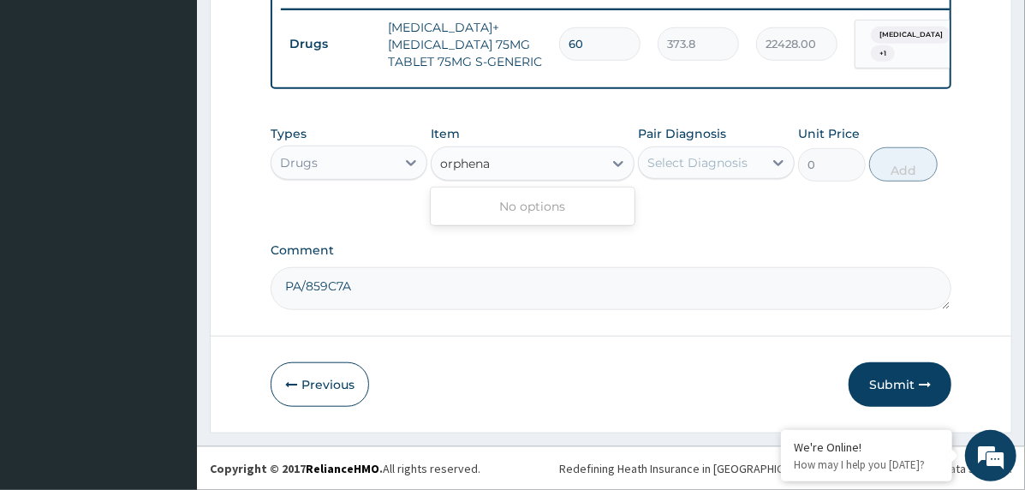
type input "orphena"
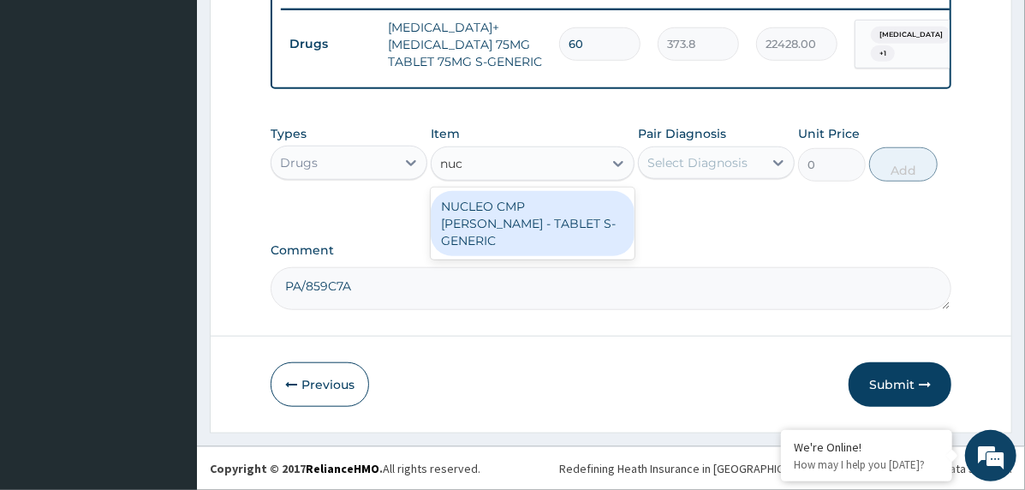
type input "nucl"
click at [563, 234] on div "NUCLEO CMP FORTE BG - TABLET S-GENERIC" at bounding box center [533, 223] width 204 height 65
type input "842"
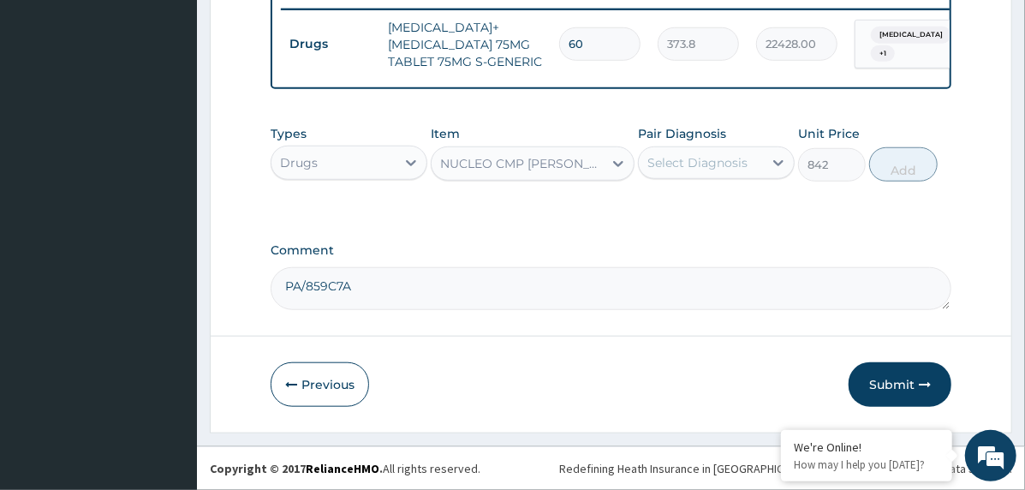
click at [703, 171] on div "Select Diagnosis" at bounding box center [698, 162] width 100 height 17
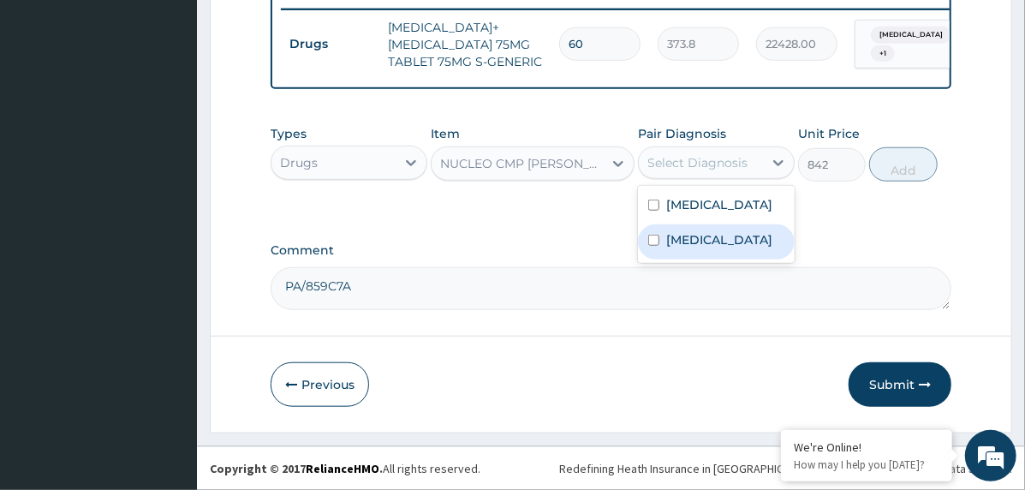
click at [731, 248] on label "Cervical radiculopathy" at bounding box center [720, 239] width 106 height 17
checkbox input "true"
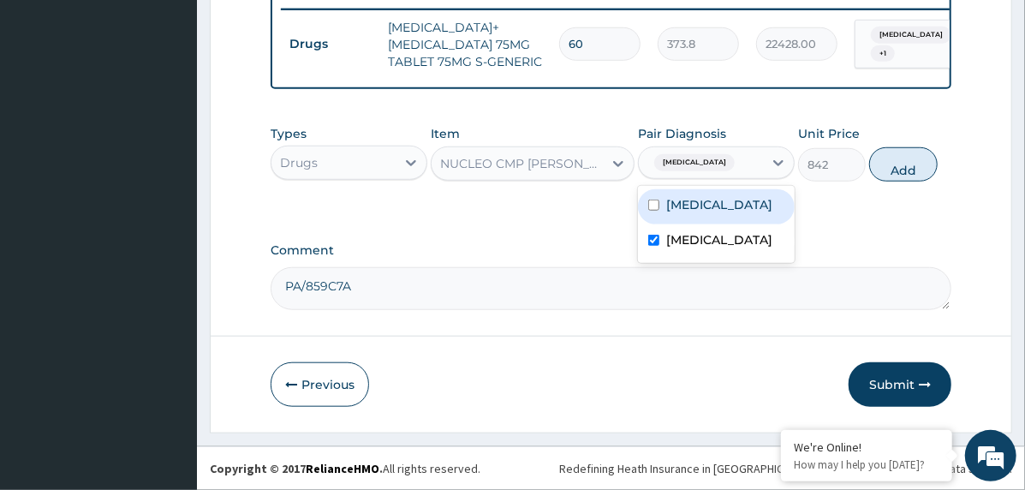
click at [744, 213] on label "[MEDICAL_DATA]" at bounding box center [720, 204] width 106 height 17
checkbox input "true"
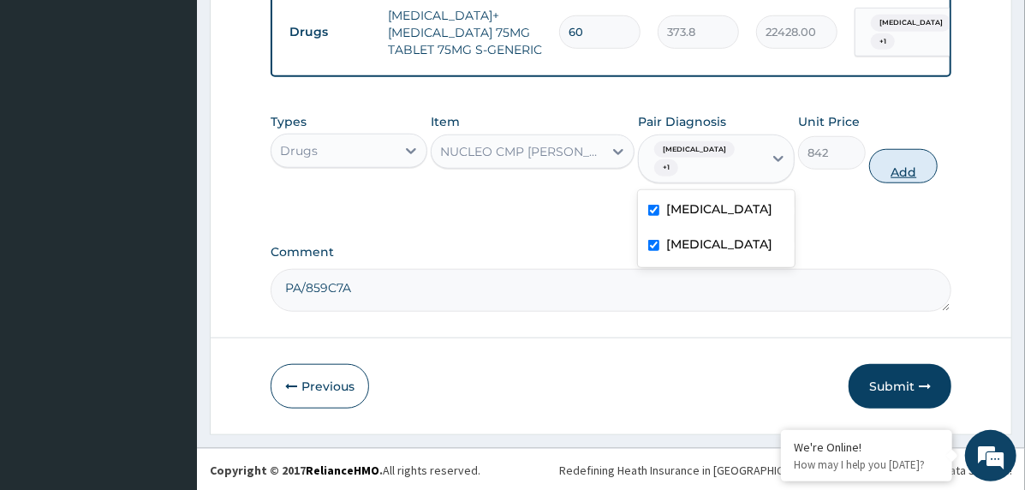
click at [918, 183] on button "Add" at bounding box center [904, 166] width 69 height 34
type input "0"
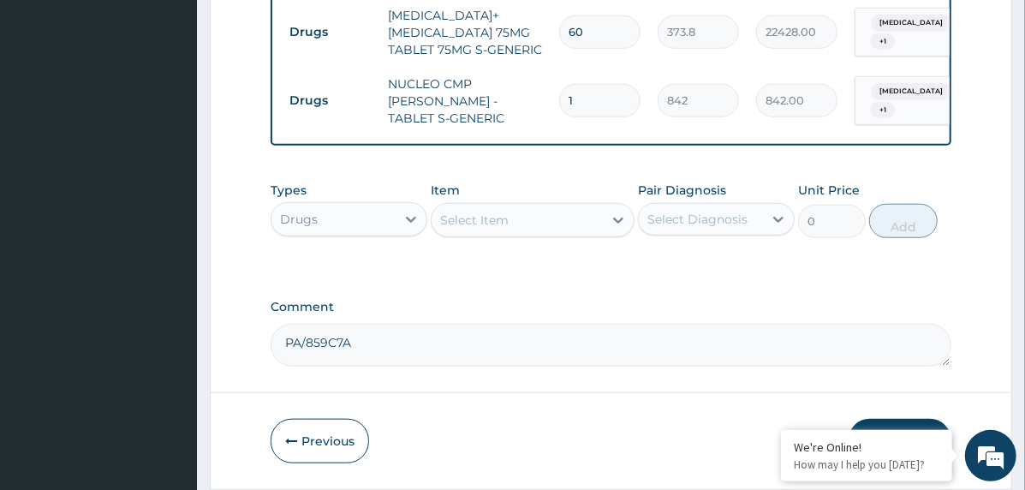
type input "0.00"
type input "6"
type input "5052.00"
type input "60"
type input "50520.00"
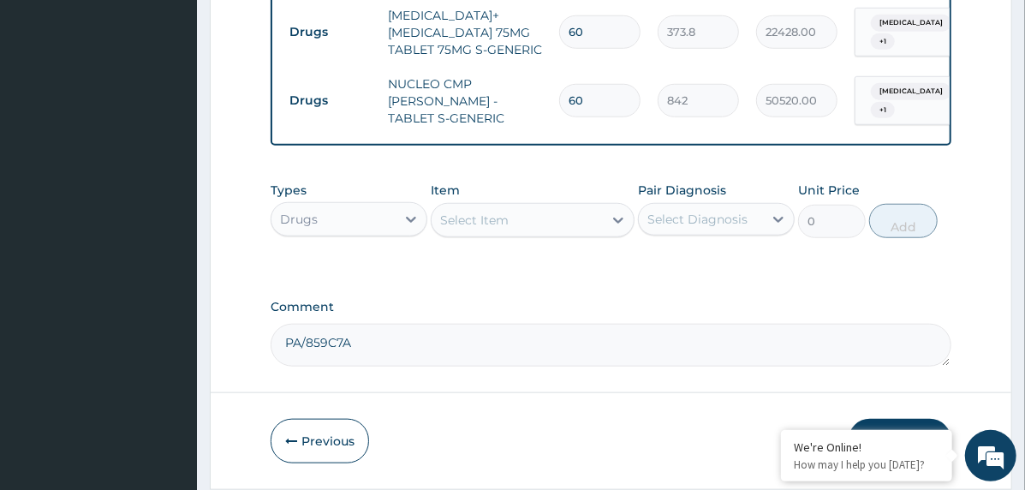
type input "60"
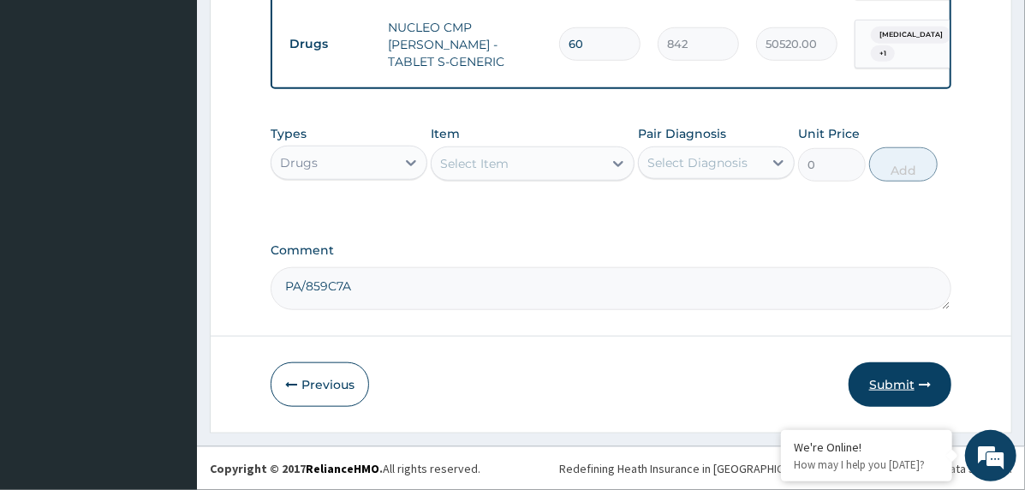
click at [905, 386] on button "Submit" at bounding box center [900, 384] width 103 height 45
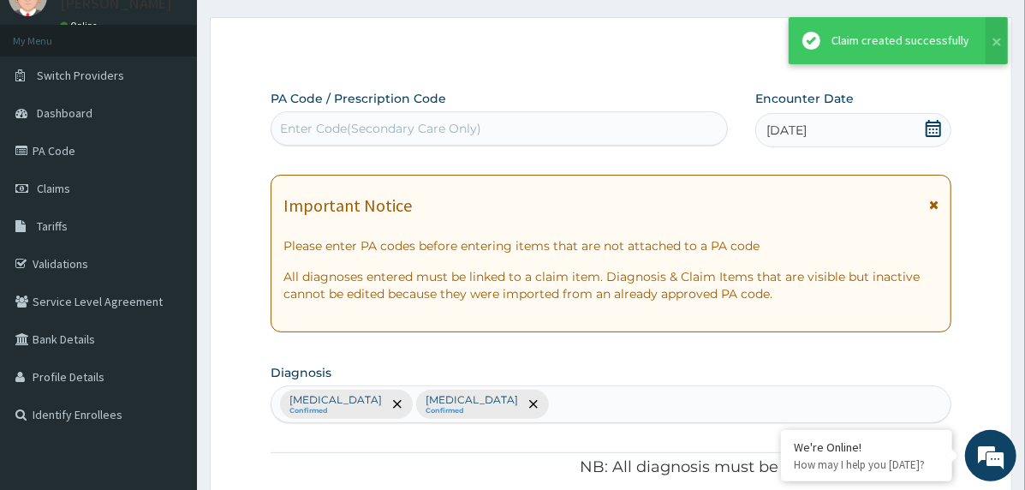
scroll to position [767, 0]
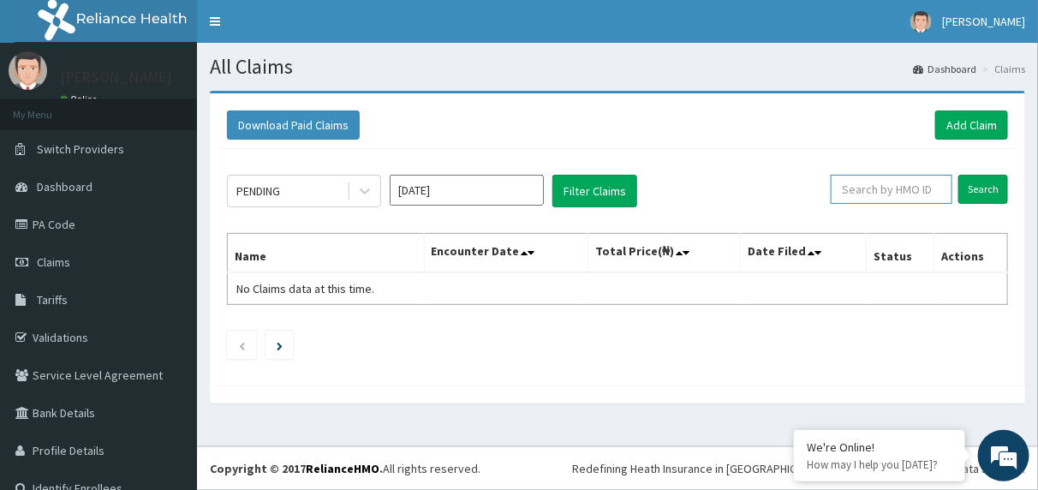
click at [874, 184] on input "text" at bounding box center [892, 189] width 122 height 29
paste input "KSB/10416/A"
type input "KSB/10416/A"
click at [977, 188] on input "Search" at bounding box center [984, 189] width 50 height 29
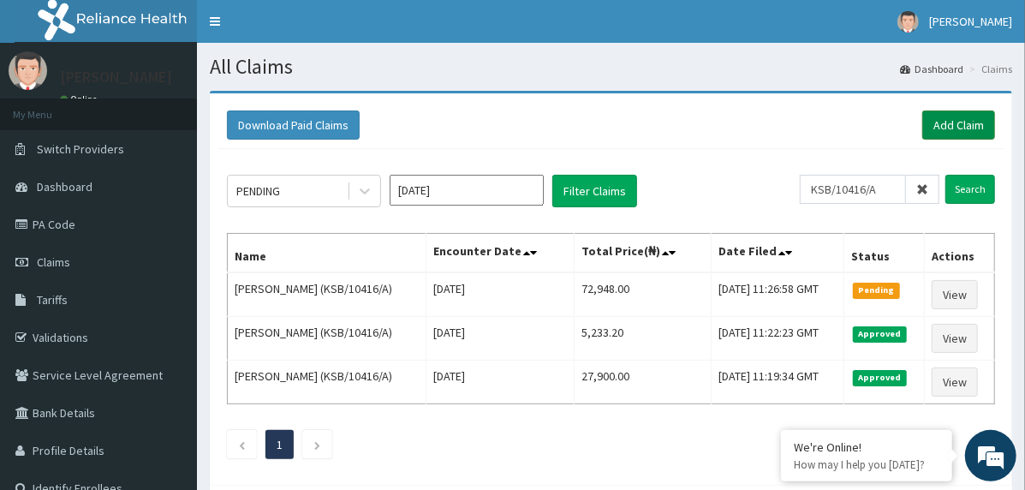
click at [959, 120] on link "Add Claim" at bounding box center [959, 125] width 73 height 29
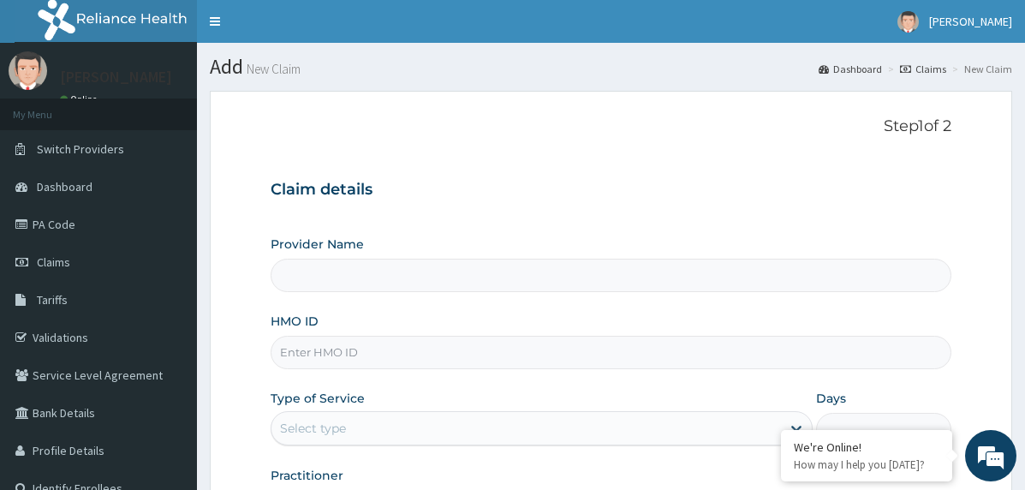
type input "The [GEOGRAPHIC_DATA]"
click at [465, 349] on input "HMO ID" at bounding box center [611, 352] width 681 height 33
paste input "API/10178/A"
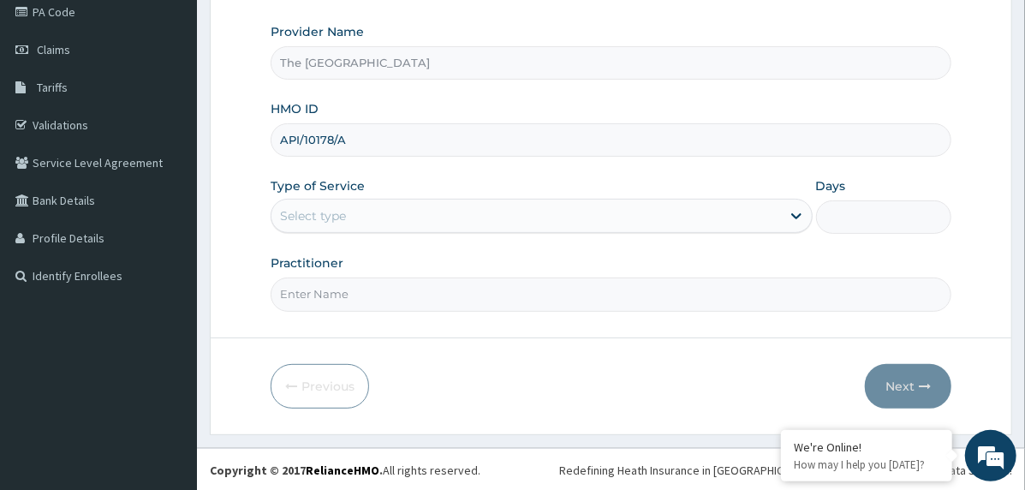
type input "API/10178/A"
click at [425, 212] on div "Select type" at bounding box center [527, 215] width 510 height 27
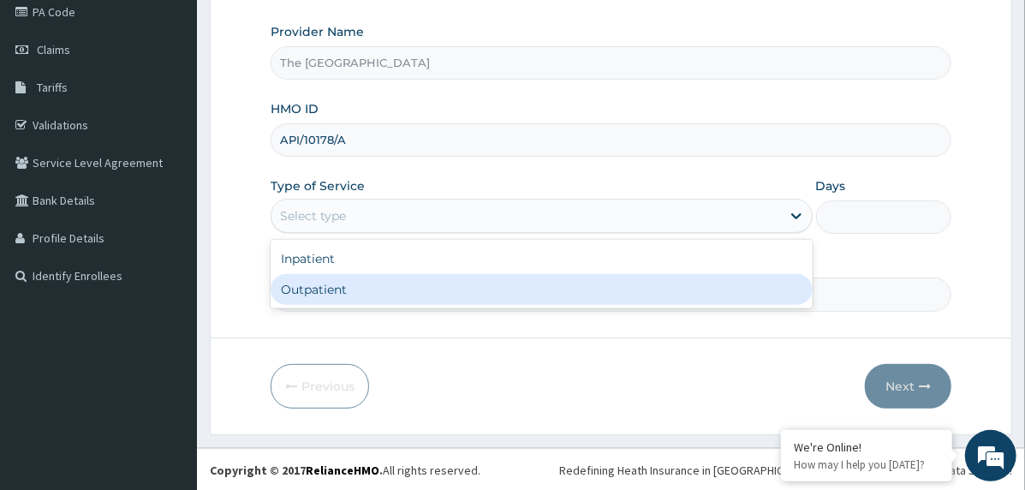
click at [417, 275] on div "Outpatient" at bounding box center [542, 289] width 542 height 31
type input "1"
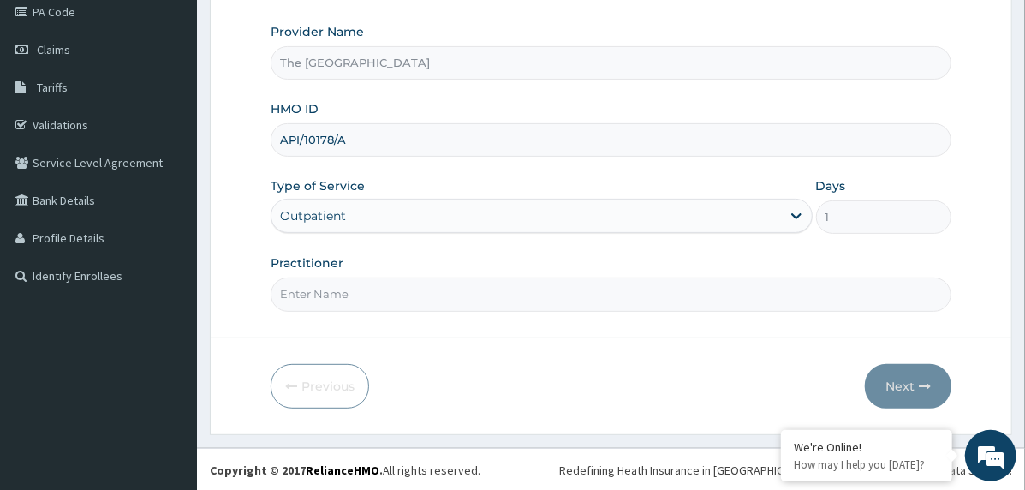
click at [422, 292] on input "Practitioner" at bounding box center [611, 294] width 681 height 33
type input "doctor"
click at [919, 370] on button "Next" at bounding box center [908, 386] width 87 height 45
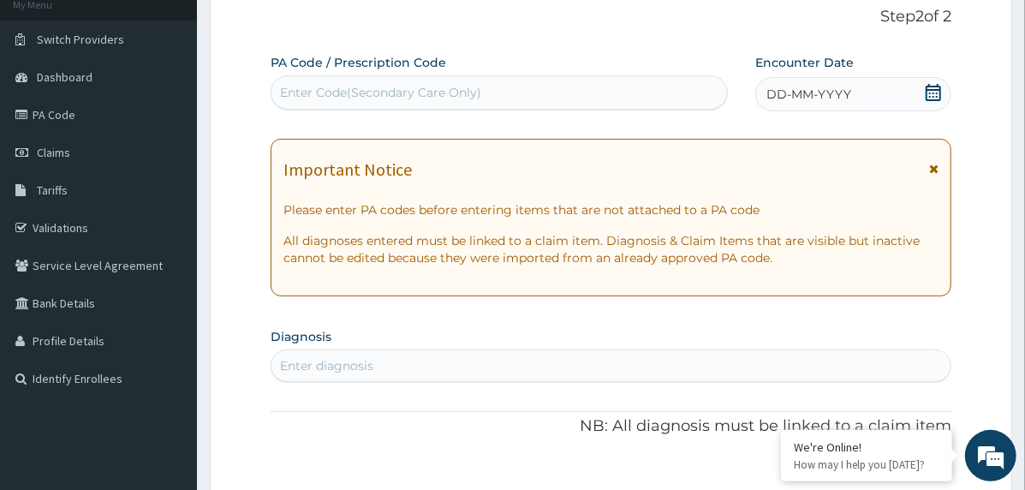
scroll to position [41, 0]
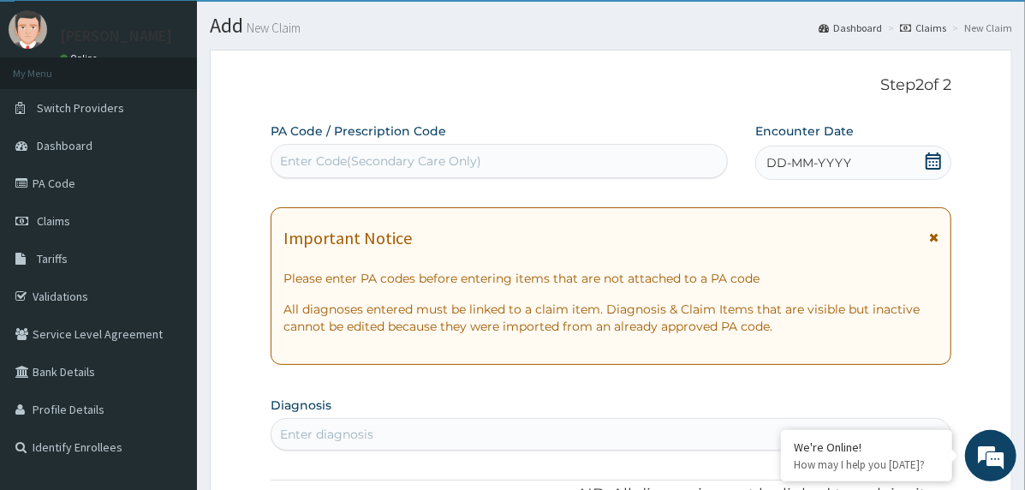
click at [852, 164] on div "DD-MM-YYYY" at bounding box center [854, 163] width 196 height 34
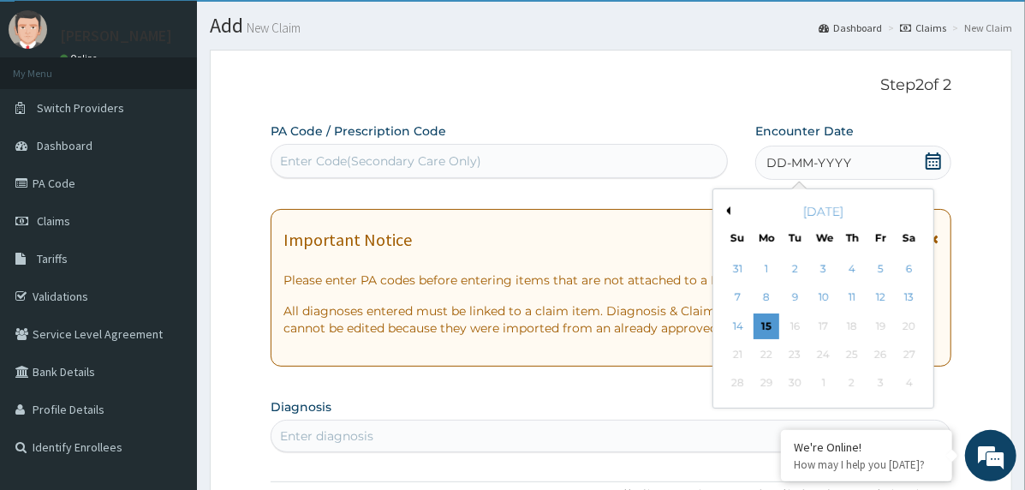
click at [726, 211] on button "Previous Month" at bounding box center [726, 210] width 9 height 9
click at [773, 356] on div "18" at bounding box center [767, 355] width 26 height 26
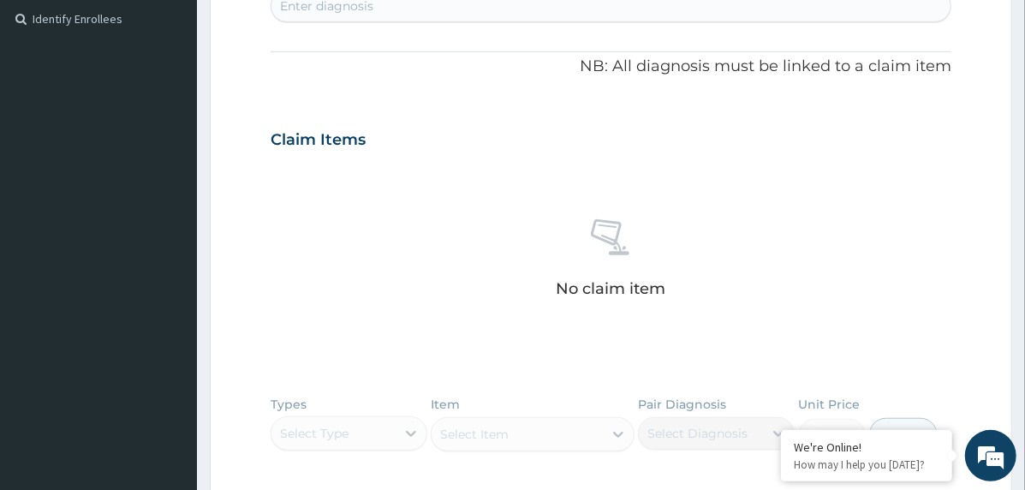
scroll to position [466, 0]
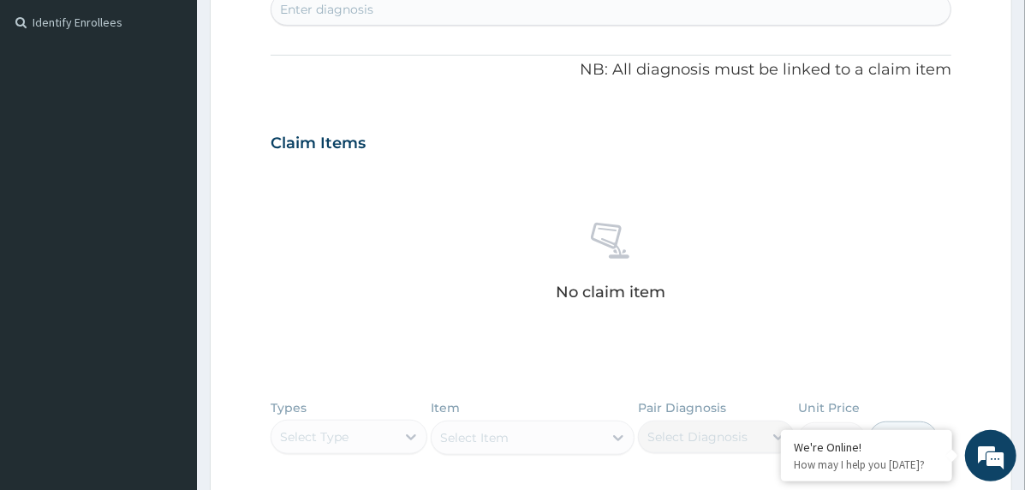
click at [416, 16] on div "Enter diagnosis" at bounding box center [611, 9] width 679 height 27
type input "essential h"
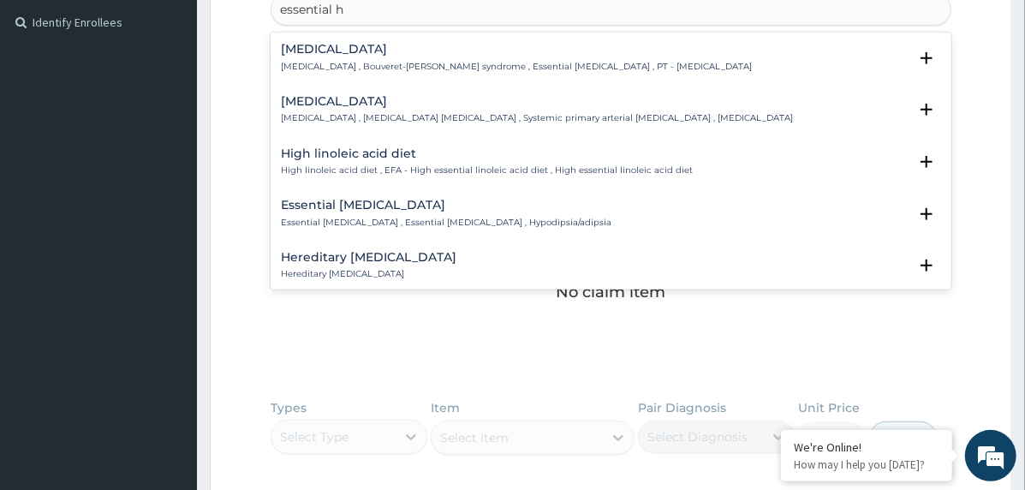
click at [324, 101] on h4 "[MEDICAL_DATA]" at bounding box center [537, 101] width 512 height 13
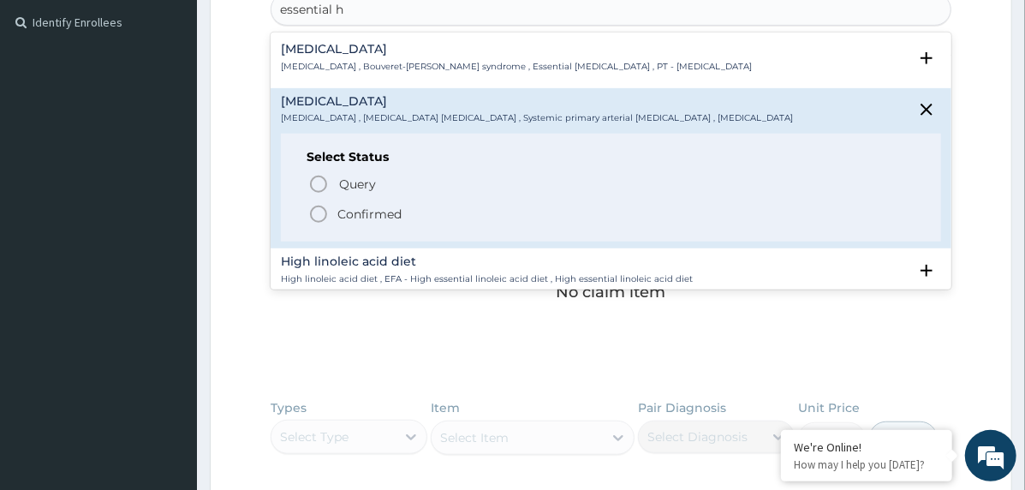
click at [320, 211] on icon "status option filled" at bounding box center [318, 214] width 21 height 21
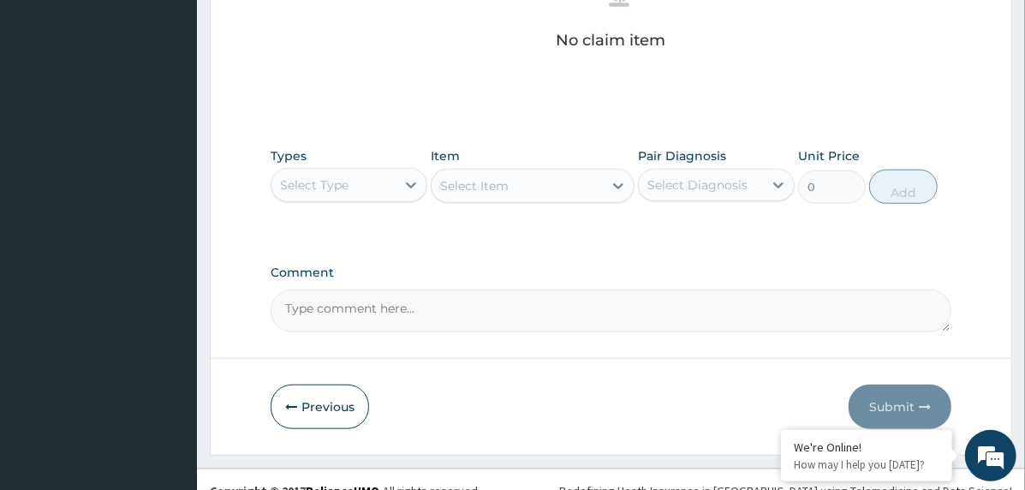
scroll to position [743, 0]
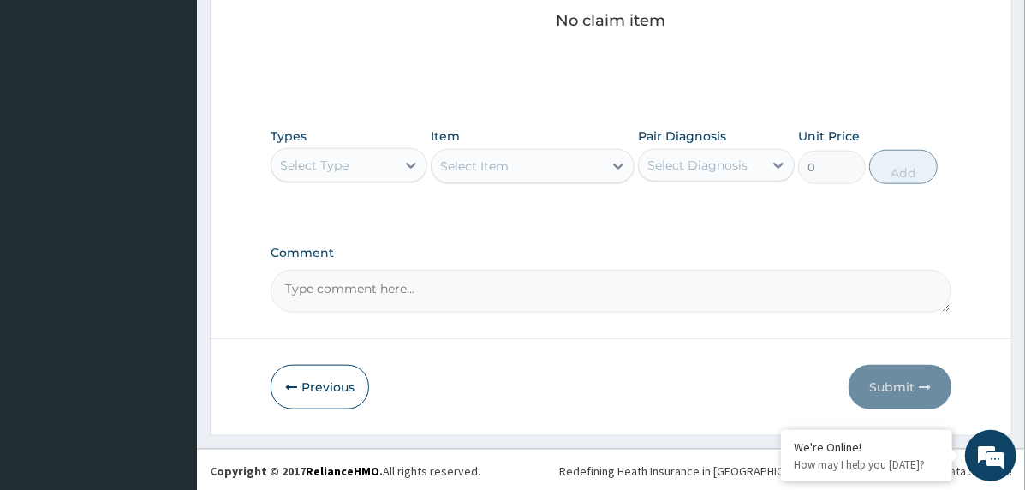
click at [365, 293] on textarea "Comment" at bounding box center [611, 291] width 681 height 43
paste textarea "PA/65424E"
type textarea "PA/65424E"
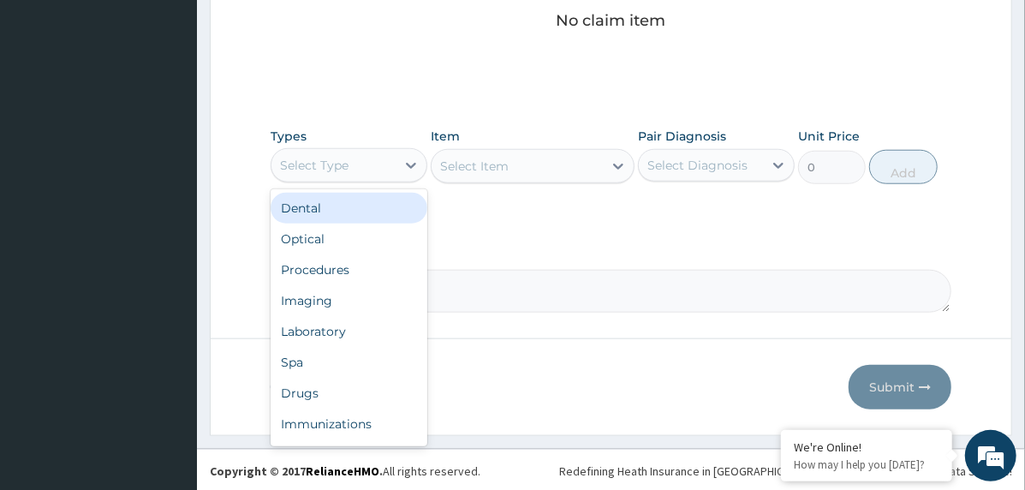
drag, startPoint x: 371, startPoint y: 150, endPoint x: 386, endPoint y: 186, distance: 39.1
click at [372, 152] on div "Select Type" at bounding box center [334, 165] width 124 height 27
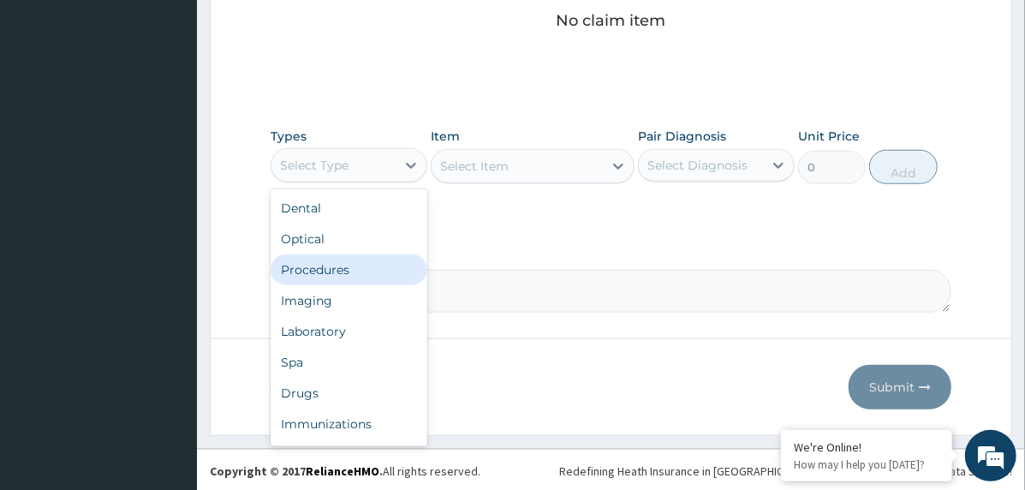
drag, startPoint x: 380, startPoint y: 273, endPoint x: 463, endPoint y: 250, distance: 87.1
click at [380, 274] on div "Procedures" at bounding box center [349, 269] width 157 height 31
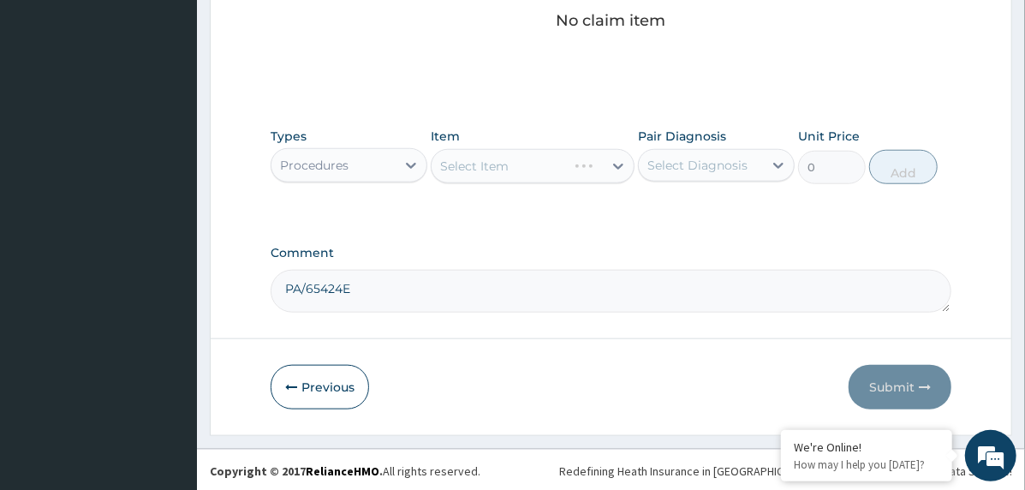
click at [673, 159] on div "Select Diagnosis" at bounding box center [698, 165] width 100 height 17
click at [693, 215] on label "[MEDICAL_DATA]" at bounding box center [720, 207] width 106 height 17
checkbox input "true"
click at [603, 174] on div "Select Item" at bounding box center [517, 165] width 171 height 27
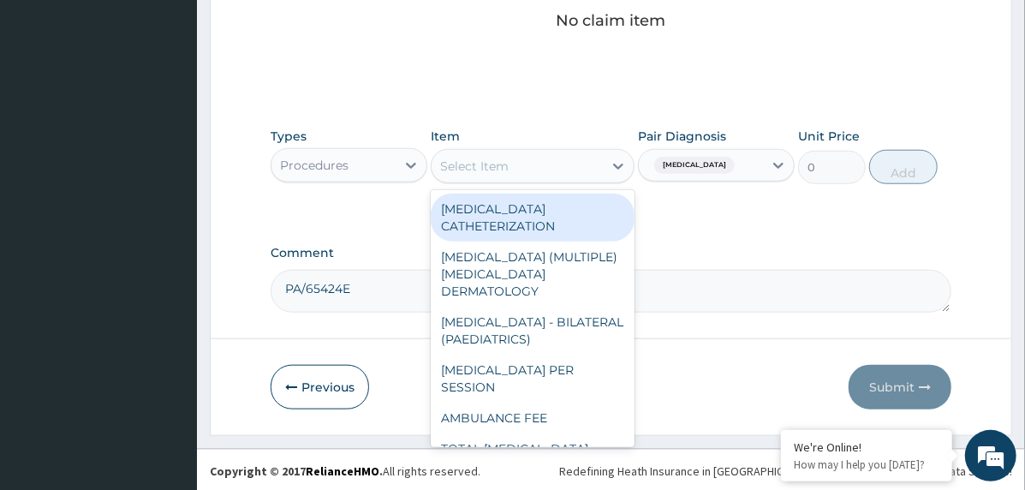
click at [583, 211] on div "[MEDICAL_DATA] CATHETERIZATION" at bounding box center [533, 218] width 204 height 48
type input "259005"
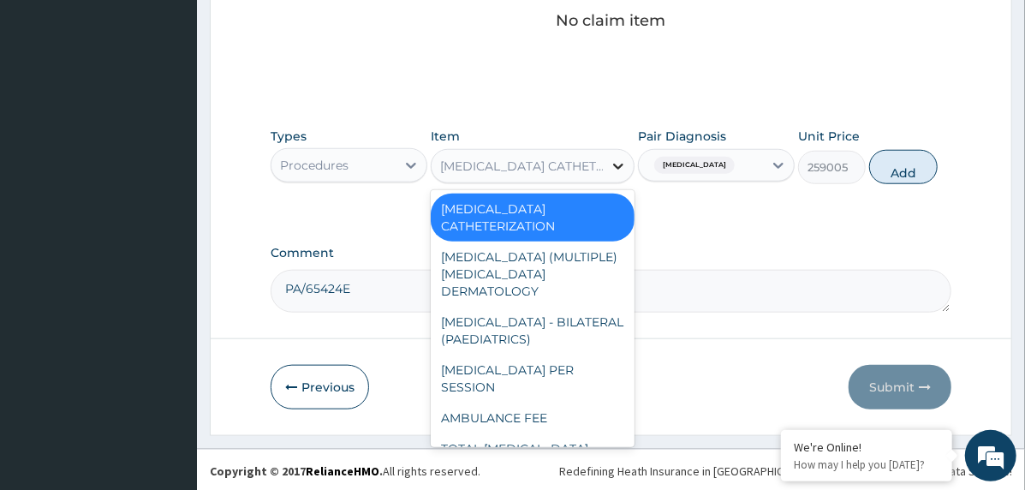
click at [603, 163] on div "[MEDICAL_DATA] CATHETERIZATION" at bounding box center [533, 166] width 204 height 34
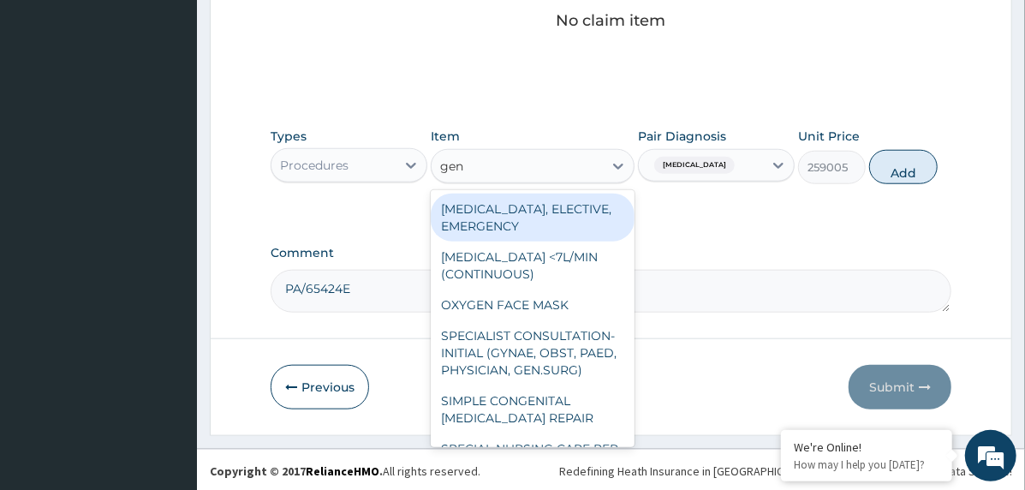
type input "gene"
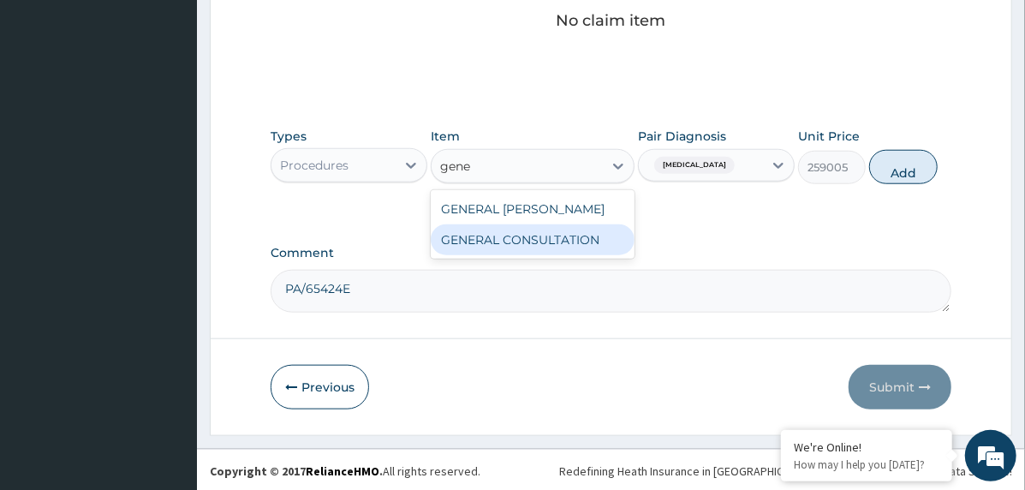
click at [559, 230] on div "GENERAL CONSULTATION" at bounding box center [533, 239] width 204 height 31
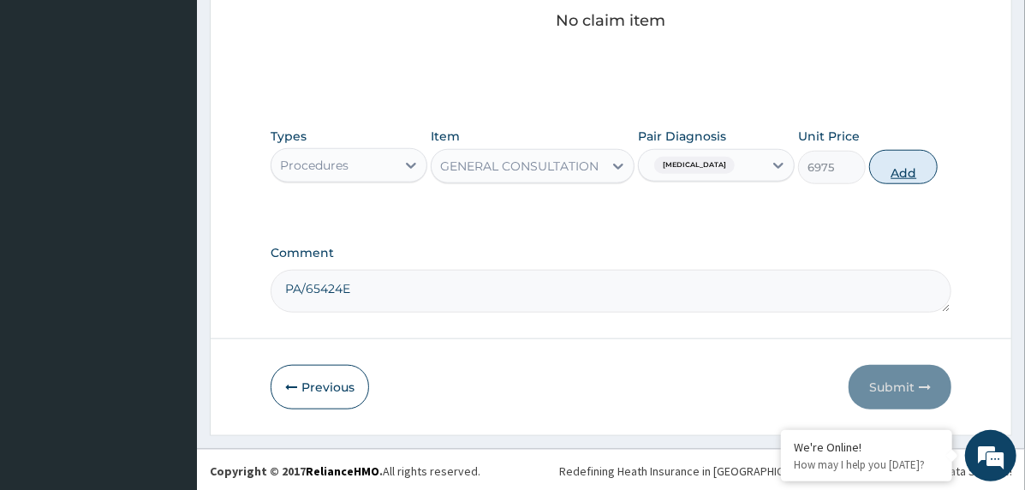
click at [893, 160] on button "Add" at bounding box center [904, 167] width 69 height 34
type input "0"
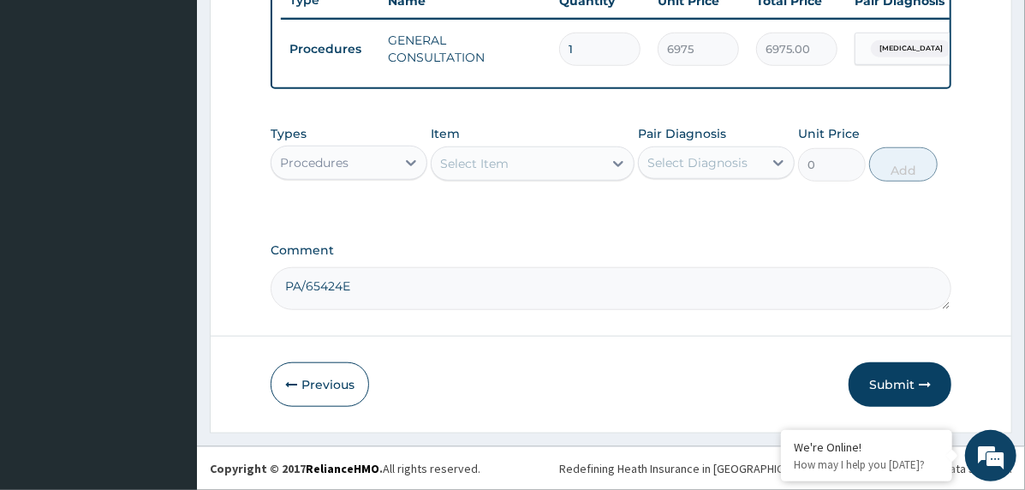
click at [355, 168] on div "Procedures" at bounding box center [334, 162] width 124 height 27
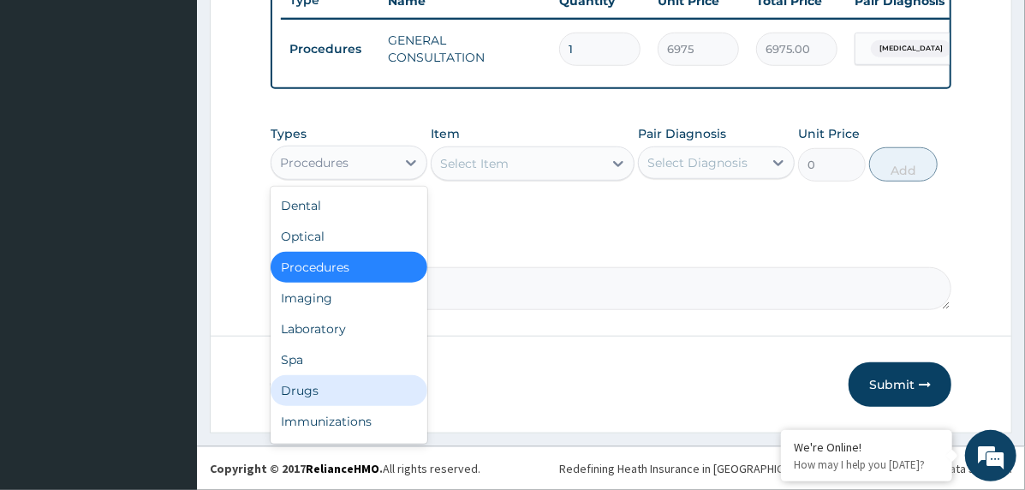
click at [332, 390] on div "Drugs" at bounding box center [349, 390] width 157 height 31
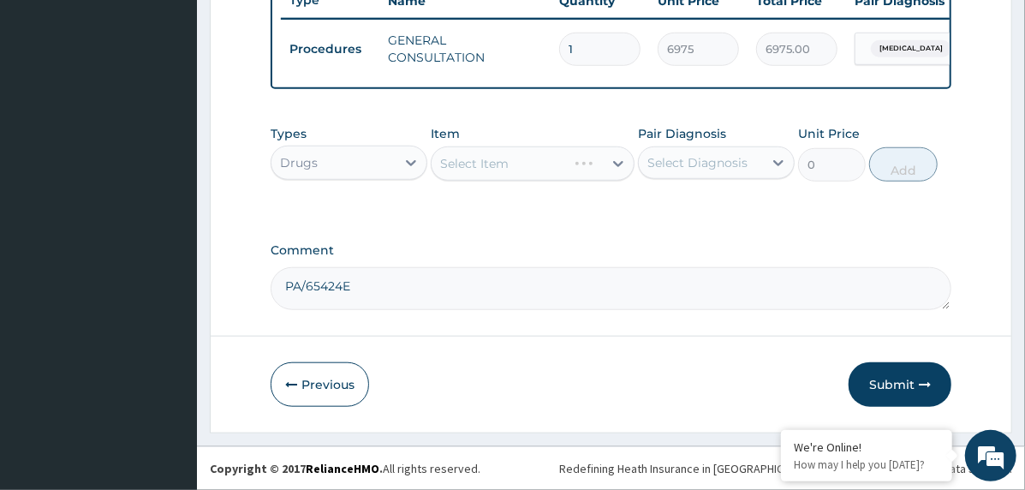
click at [697, 163] on div "Select Diagnosis" at bounding box center [698, 162] width 100 height 17
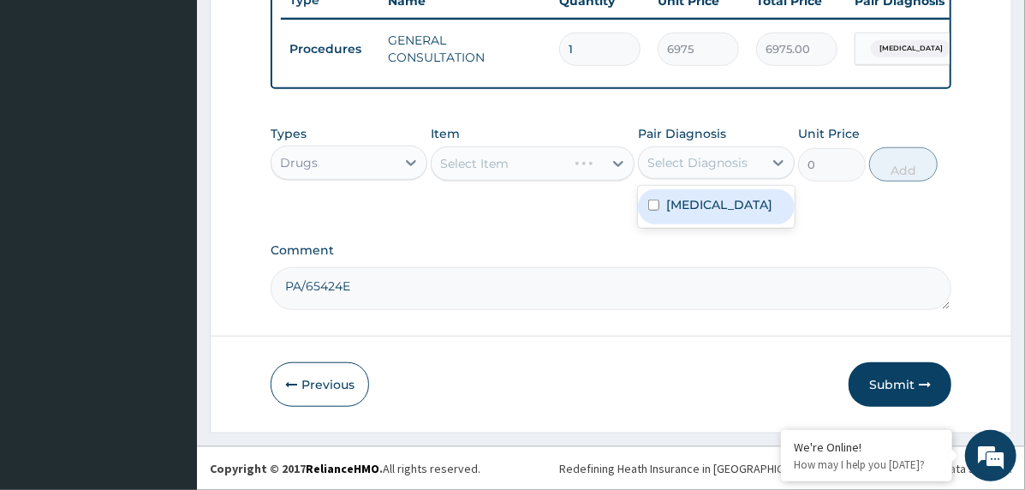
click at [715, 213] on label "[MEDICAL_DATA]" at bounding box center [720, 204] width 106 height 17
checkbox input "true"
click at [551, 176] on div "Select Item" at bounding box center [517, 163] width 171 height 27
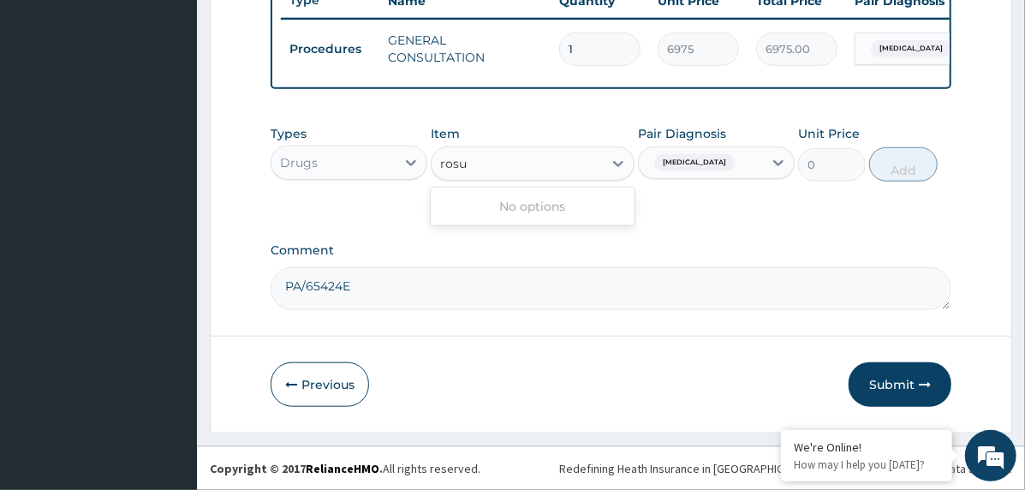
type input "rosu"
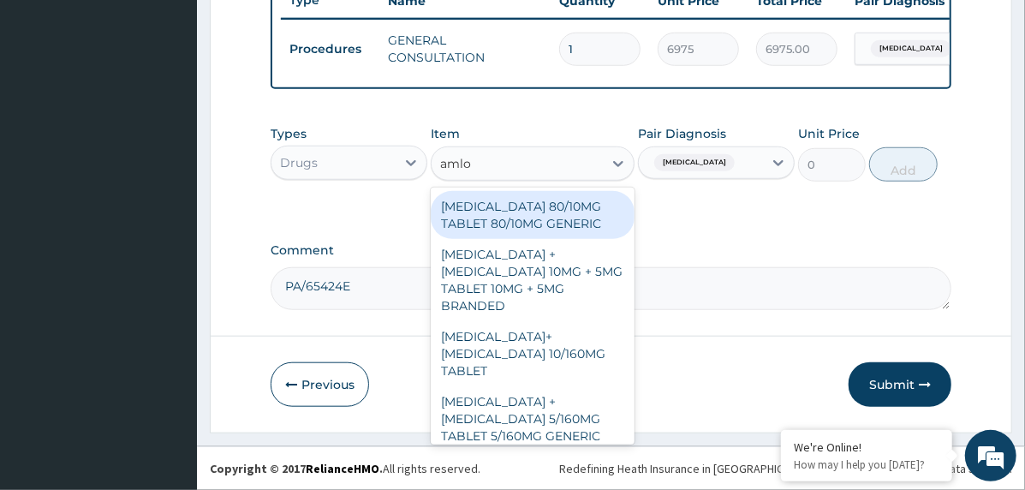
type input "amlod"
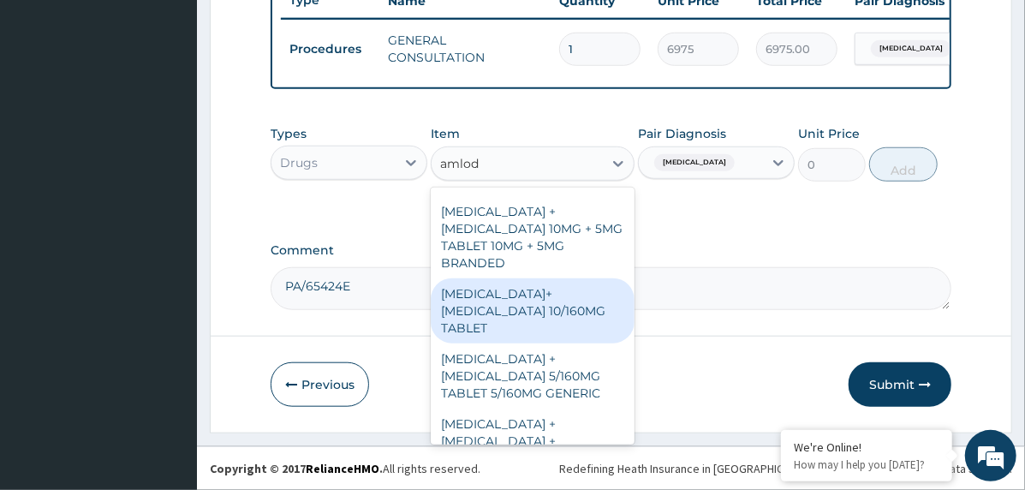
scroll to position [86, 0]
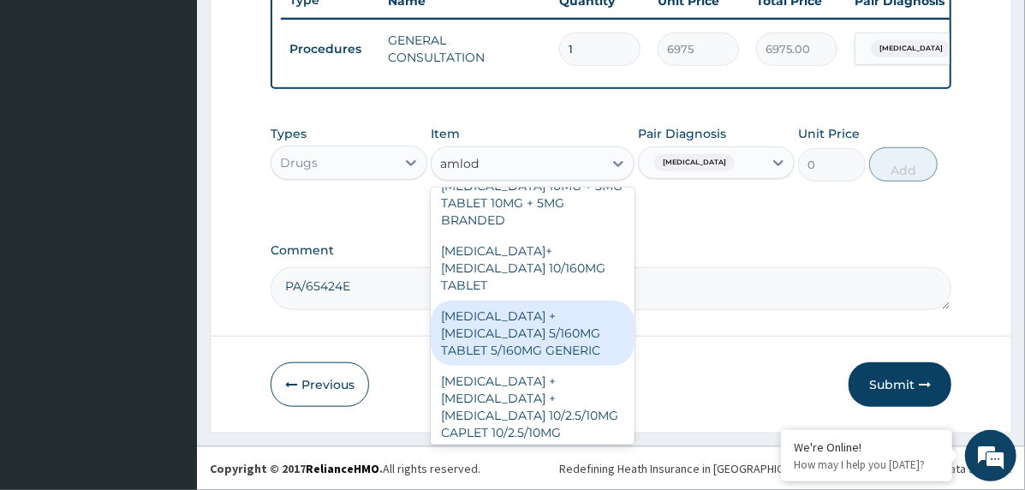
click at [561, 335] on div "[MEDICAL_DATA] + [MEDICAL_DATA] 5/160MG TABLET 5/160MG GENERIC" at bounding box center [533, 333] width 204 height 65
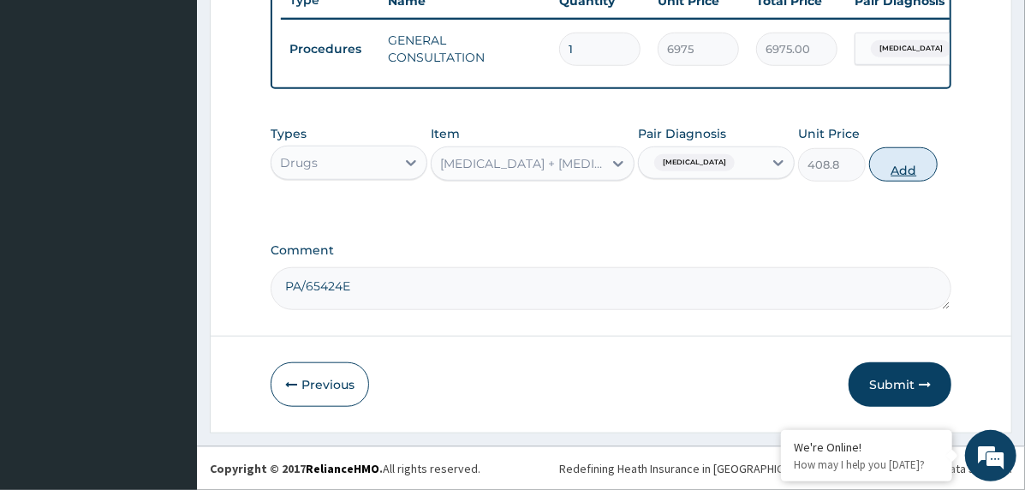
click at [883, 170] on button "Add" at bounding box center [904, 164] width 69 height 34
type input "0"
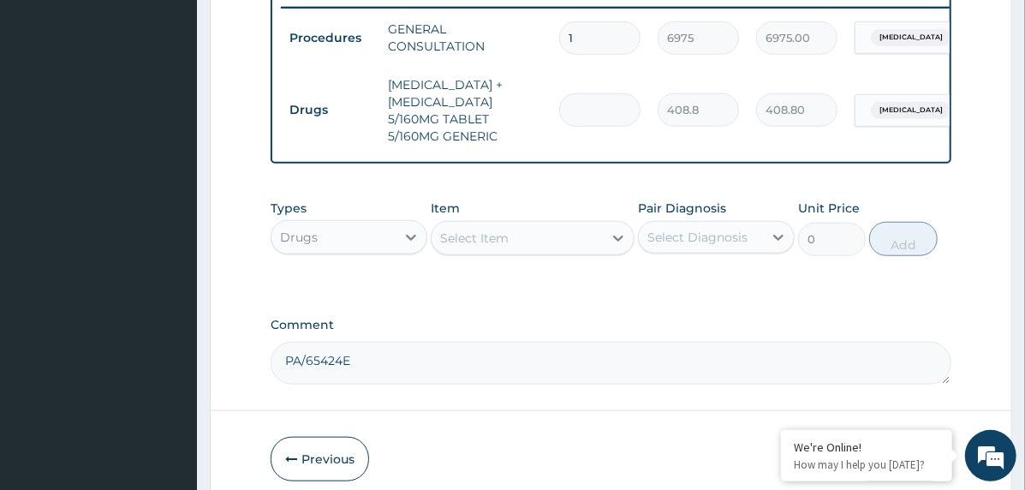
type input "0.00"
type input "3"
type input "1226.40"
type input "30"
type input "12264.00"
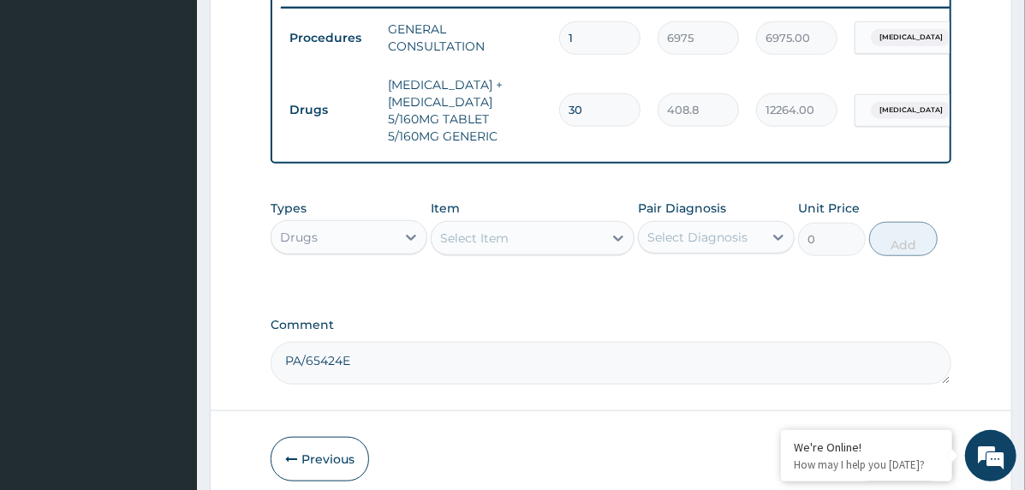
type input "30"
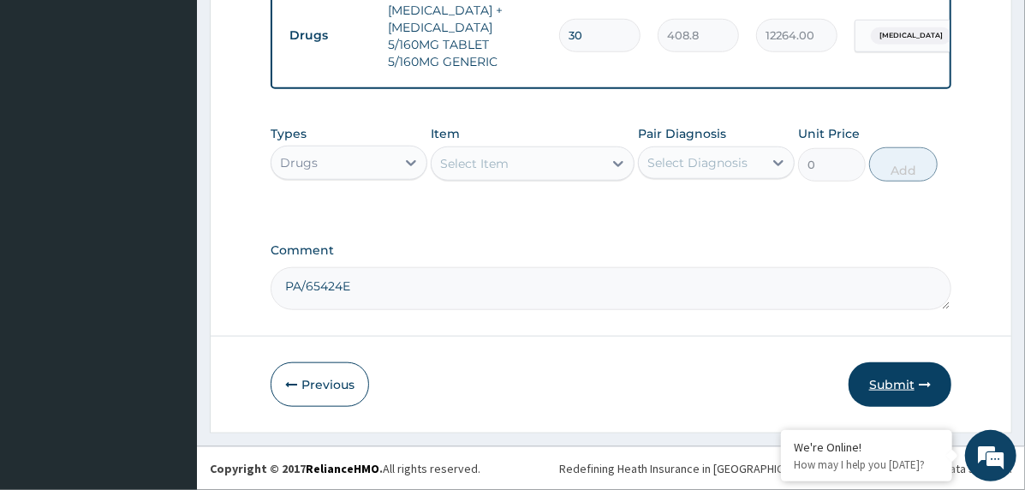
click at [904, 383] on button "Submit" at bounding box center [900, 384] width 103 height 45
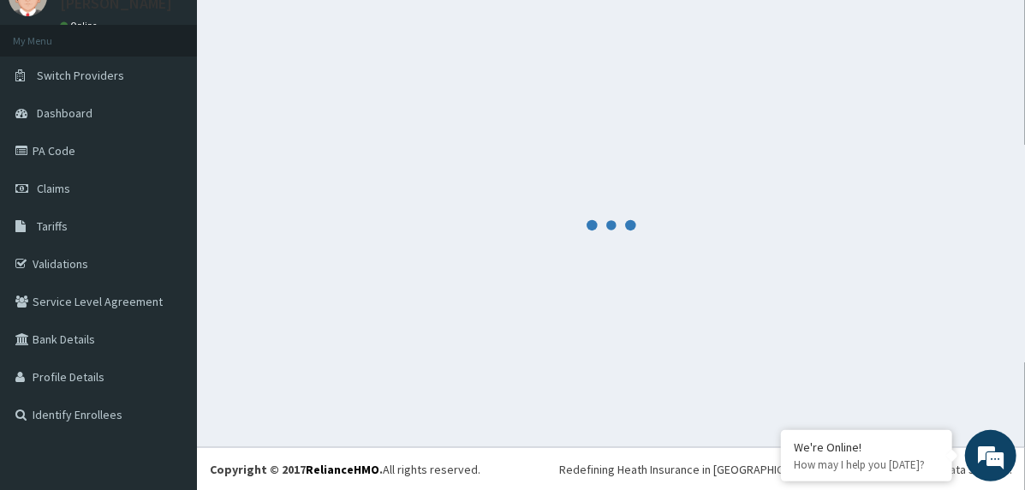
scroll to position [761, 0]
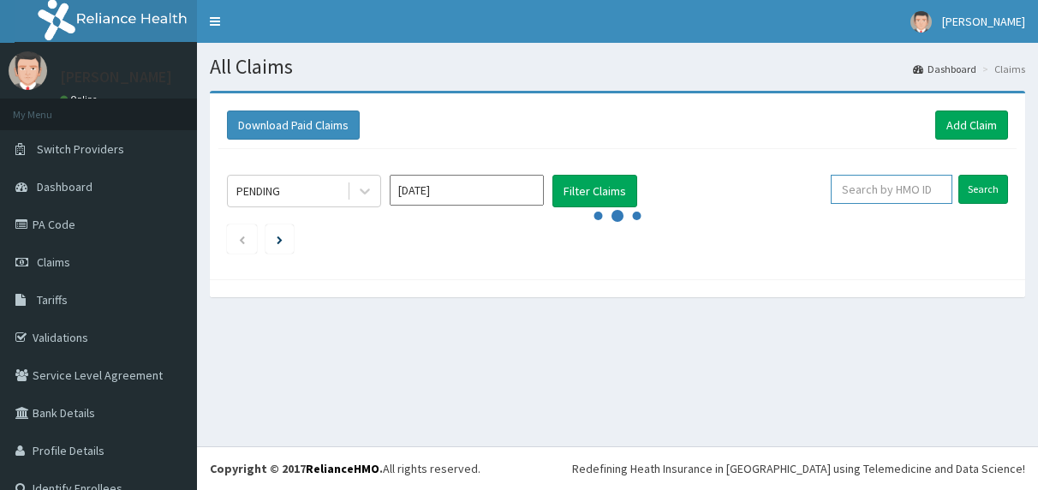
click at [881, 194] on input "text" at bounding box center [892, 189] width 122 height 29
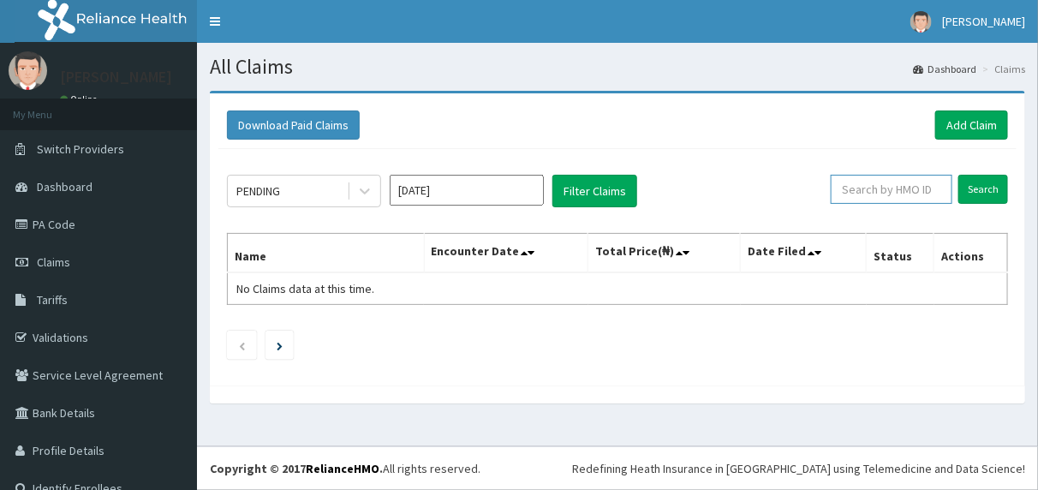
paste input "API/10178/A"
type input "API/10178/A"
click at [985, 187] on input "Search" at bounding box center [984, 189] width 50 height 29
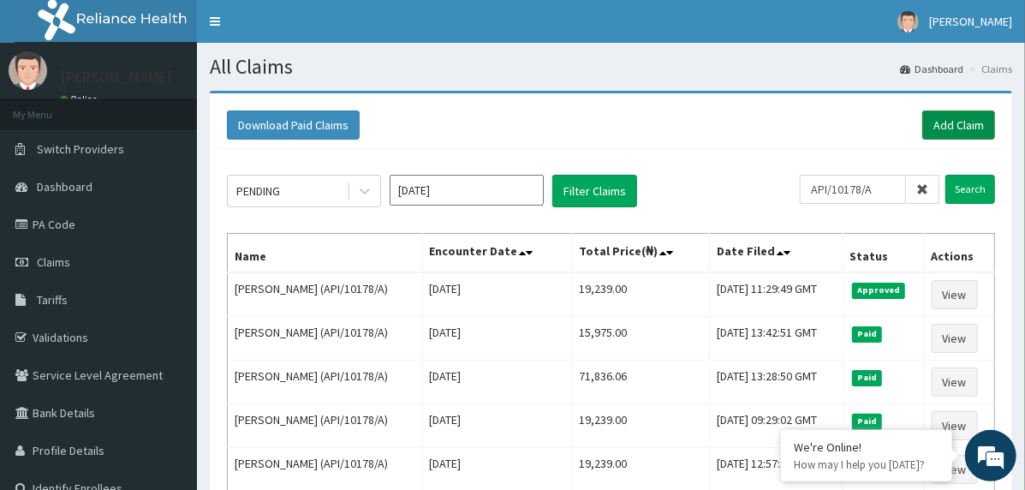
click at [959, 113] on link "Add Claim" at bounding box center [959, 125] width 73 height 29
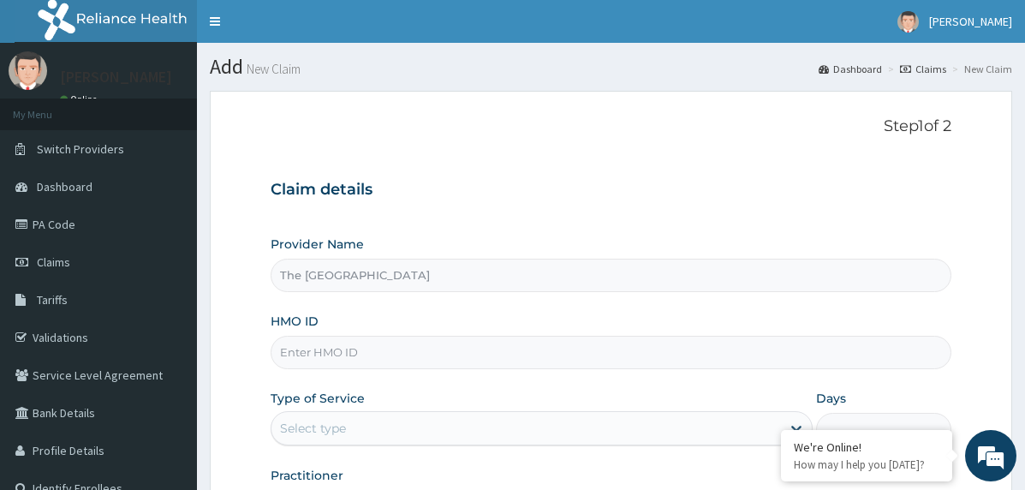
type input "The [GEOGRAPHIC_DATA]"
